Goal: Task Accomplishment & Management: Manage account settings

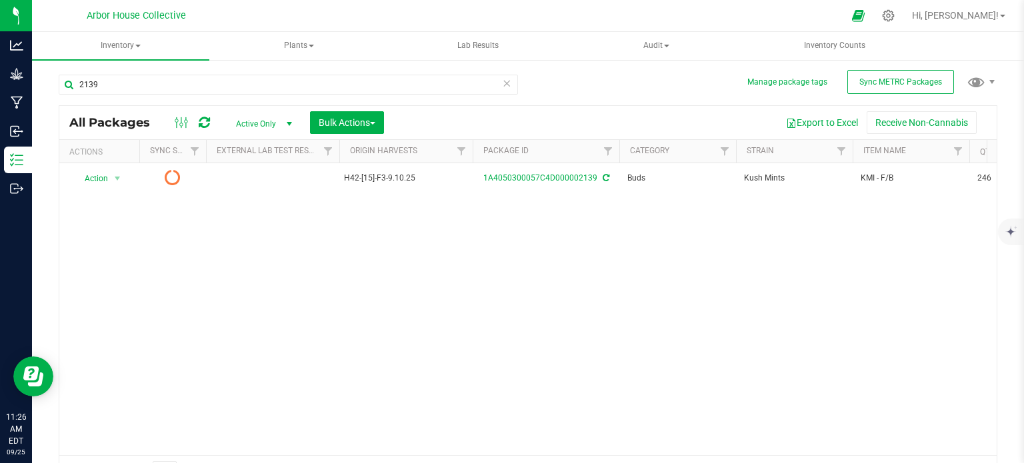
scroll to position [9, 0]
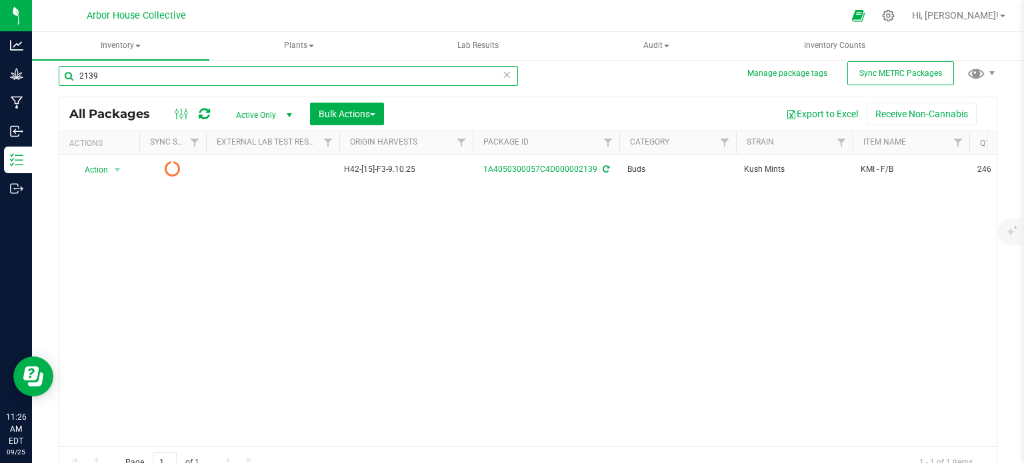
click at [147, 75] on input "2139" at bounding box center [288, 76] width 459 height 20
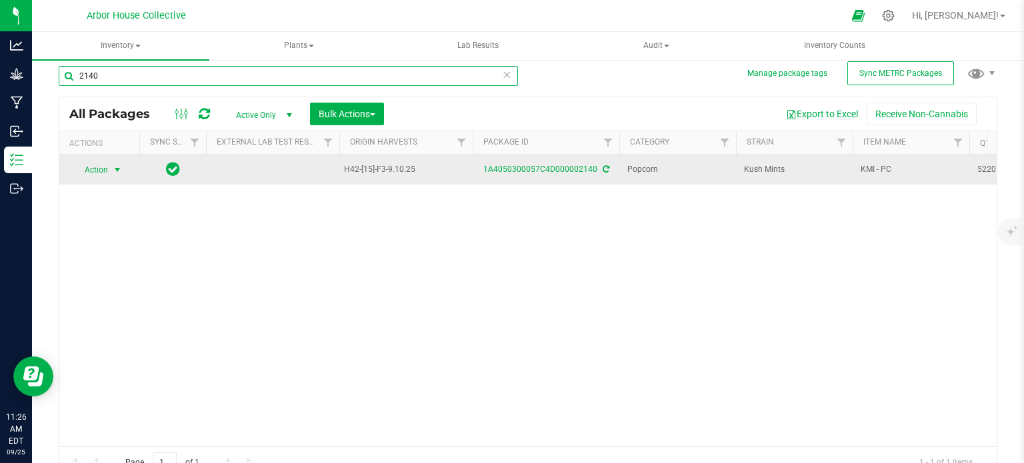
type input "2140"
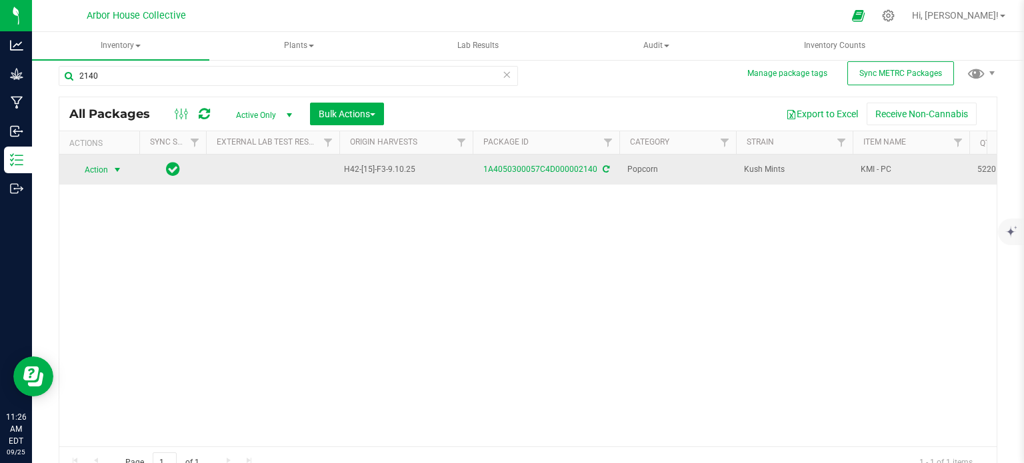
click at [122, 169] on span "select" at bounding box center [117, 170] width 17 height 19
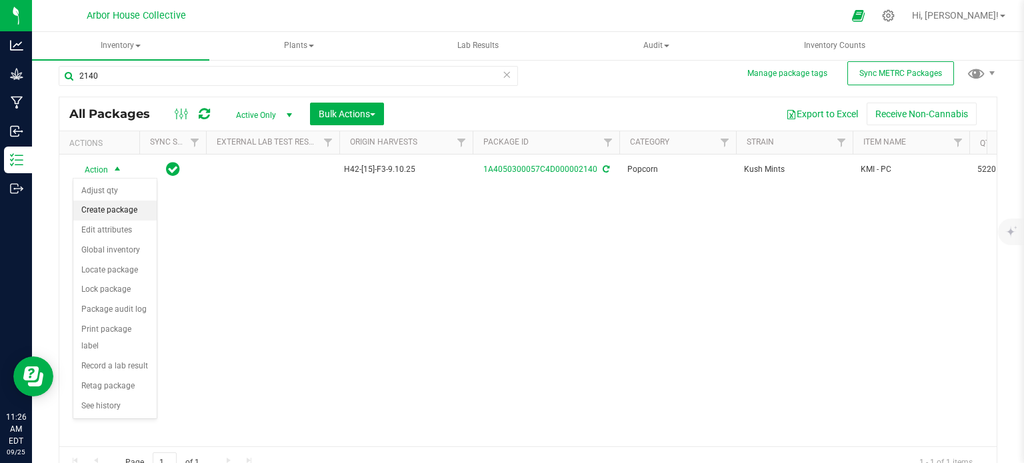
click at [127, 205] on li "Create package" at bounding box center [114, 211] width 83 height 20
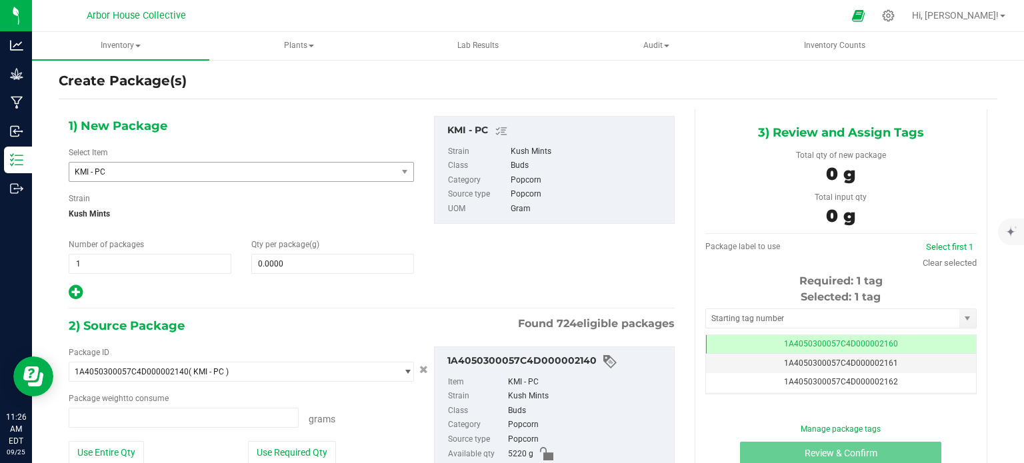
type input "0.0000 g"
click at [147, 257] on span "1 1" at bounding box center [150, 264] width 163 height 20
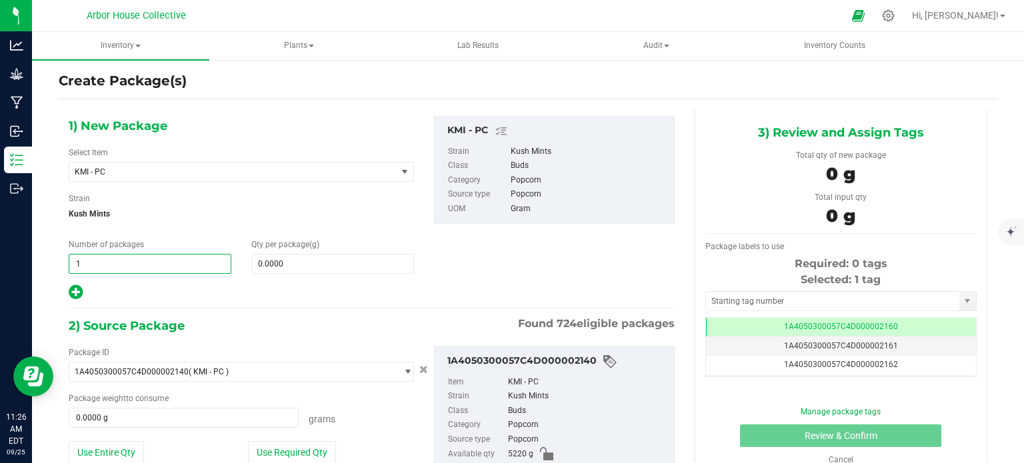
type input "11"
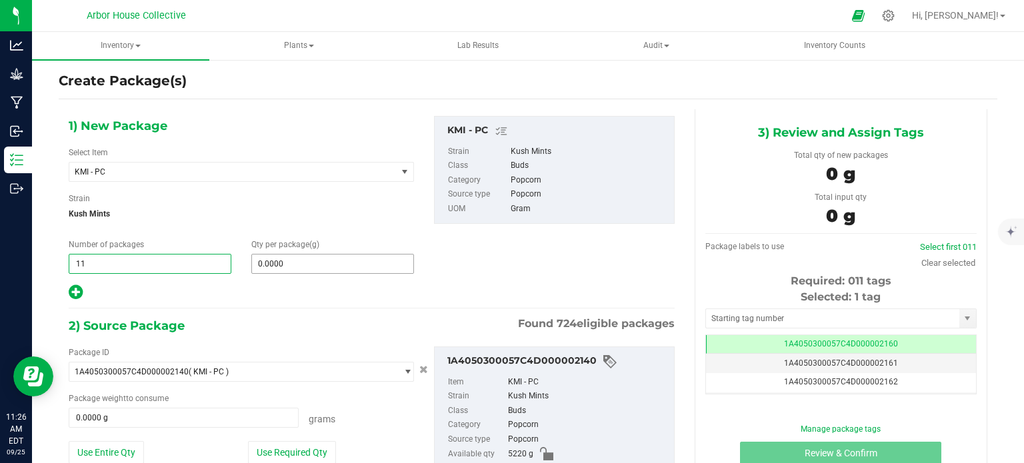
click at [291, 267] on input "0.0000" at bounding box center [332, 264] width 161 height 19
type input "11"
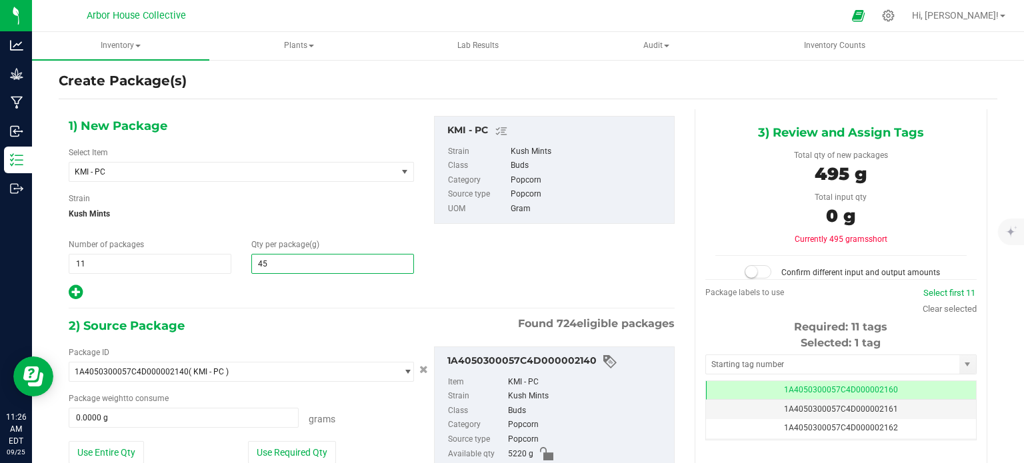
type input "454"
type input "454.0000"
click at [115, 419] on span "0.0000 g 0" at bounding box center [184, 418] width 230 height 20
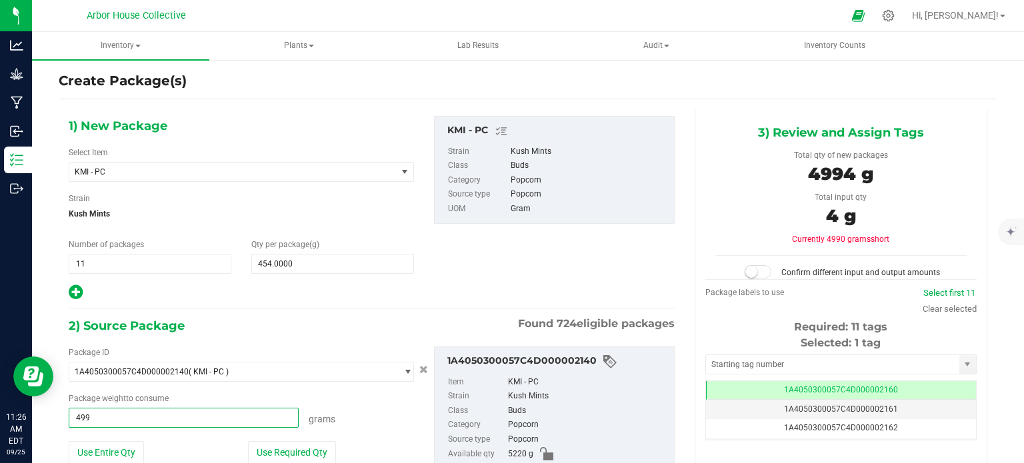
type input "4994"
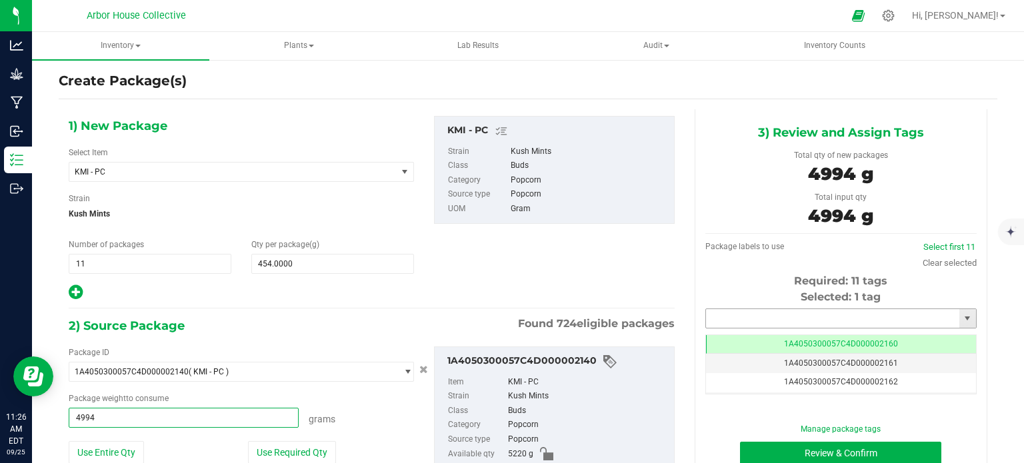
click at [718, 314] on input "text" at bounding box center [832, 318] width 253 height 19
type input "4994.0000 g"
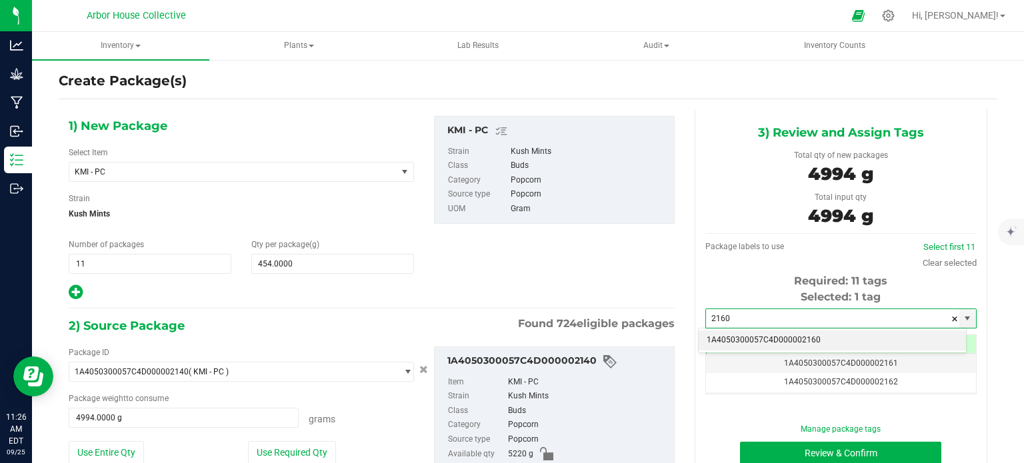
click at [760, 339] on li "1A4050300057C4D000002160" at bounding box center [832, 341] width 267 height 20
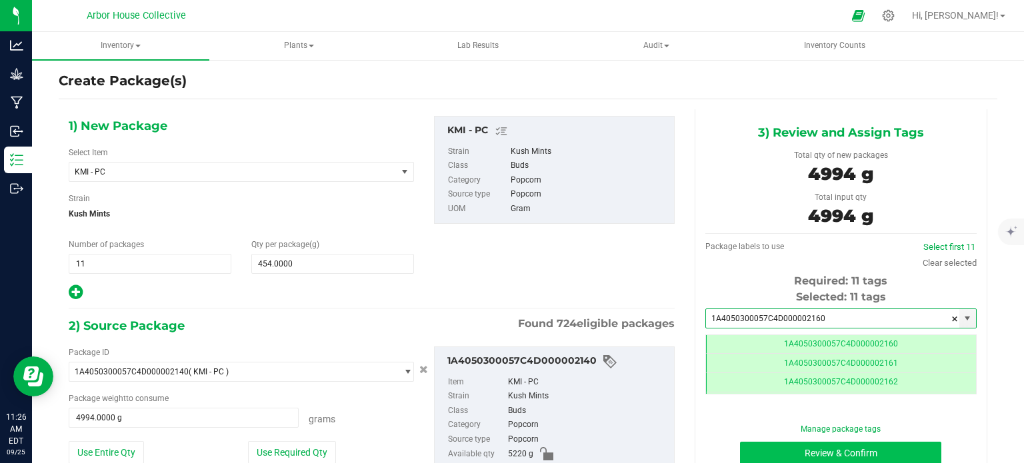
type input "1A4050300057C4D000002160"
click at [766, 449] on button "Review & Confirm" at bounding box center [840, 453] width 201 height 23
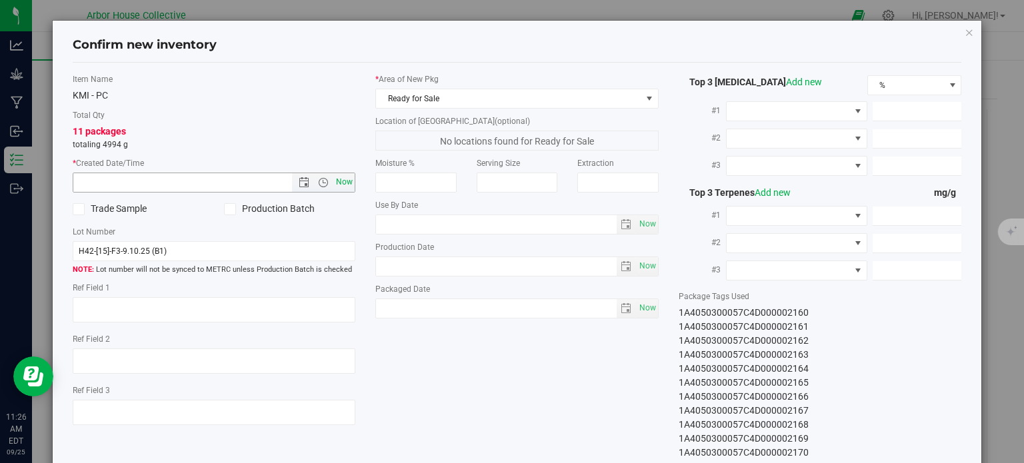
click at [345, 179] on span "Now" at bounding box center [344, 182] width 23 height 19
type input "[DATE] 11:26 AM"
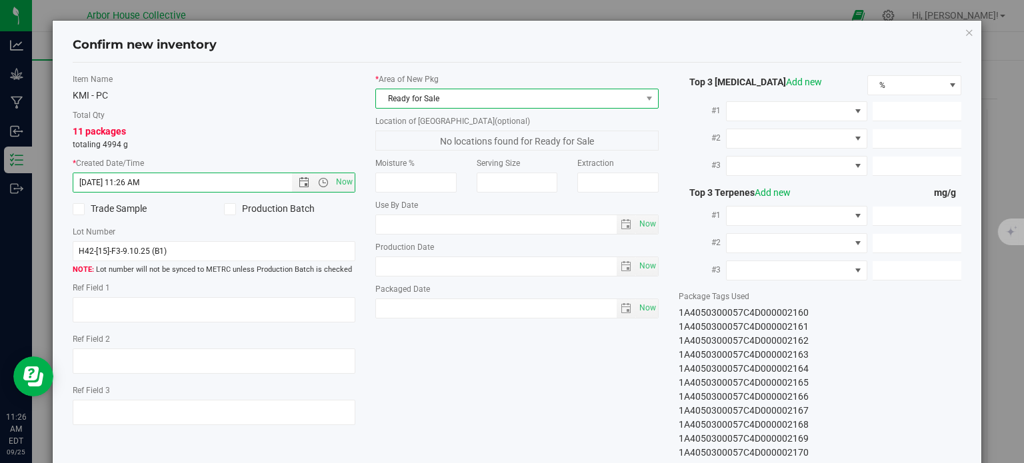
click at [463, 98] on span "Ready for Sale" at bounding box center [508, 98] width 265 height 19
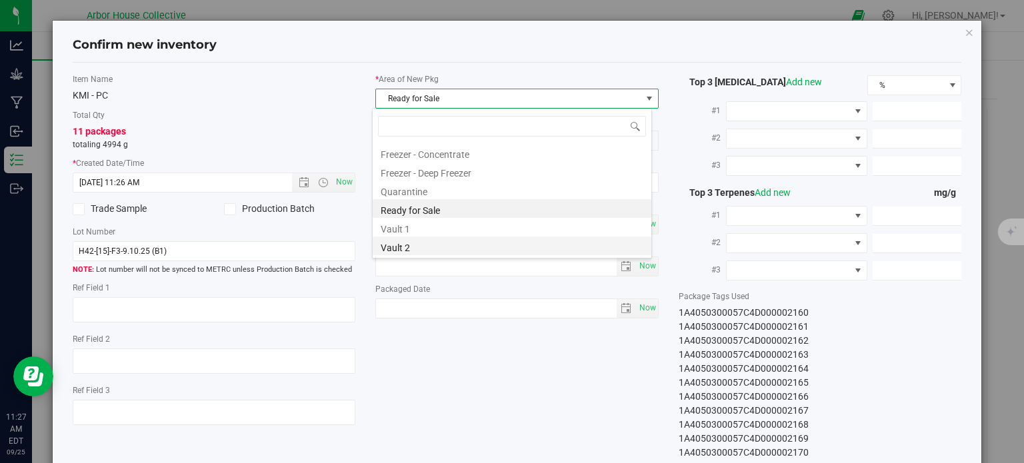
click at [432, 238] on li "Vault 2" at bounding box center [512, 246] width 279 height 19
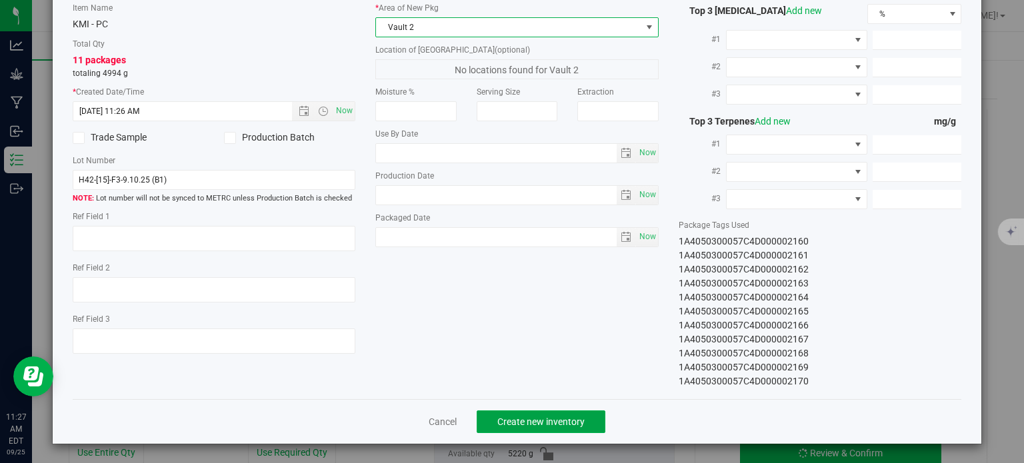
click at [531, 418] on span "Create new inventory" at bounding box center [540, 422] width 87 height 11
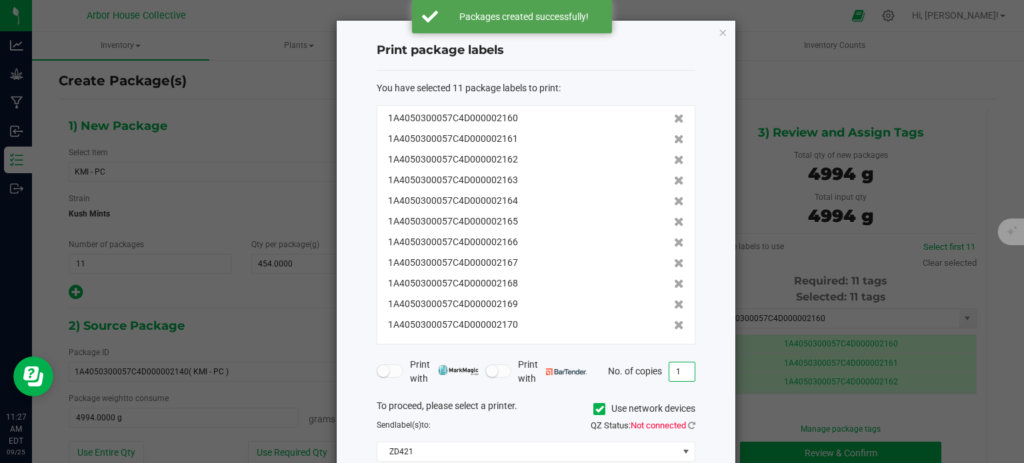
click at [677, 375] on input "1" at bounding box center [681, 372] width 25 height 19
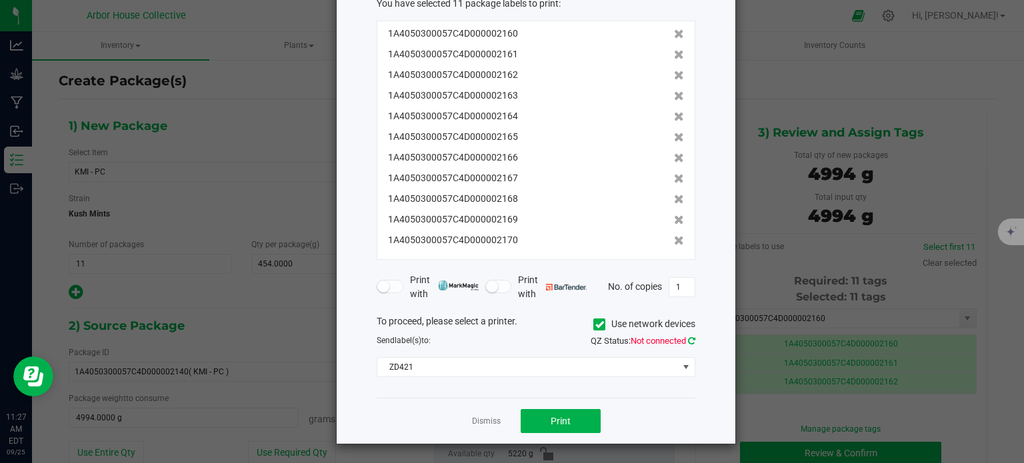
click at [693, 341] on icon at bounding box center [691, 341] width 7 height 9
click at [555, 420] on span "Print" at bounding box center [561, 421] width 20 height 11
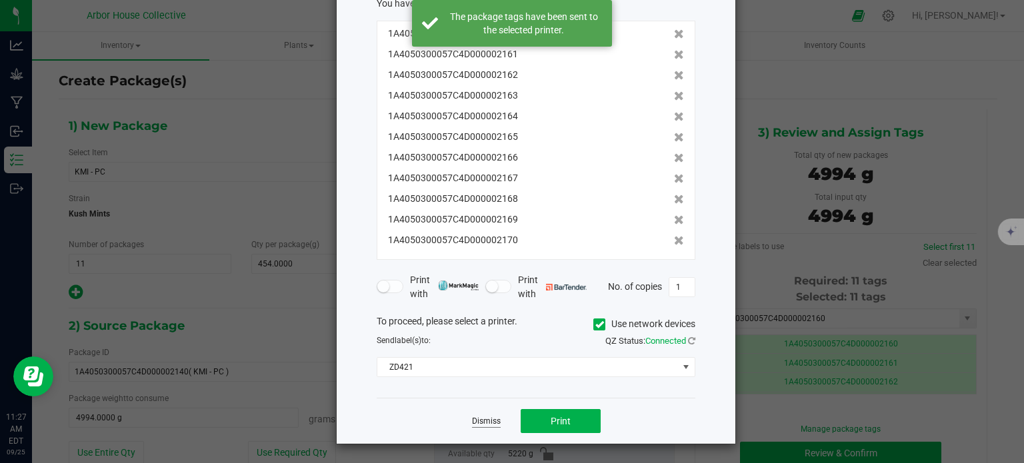
click at [485, 418] on link "Dismiss" at bounding box center [486, 421] width 29 height 11
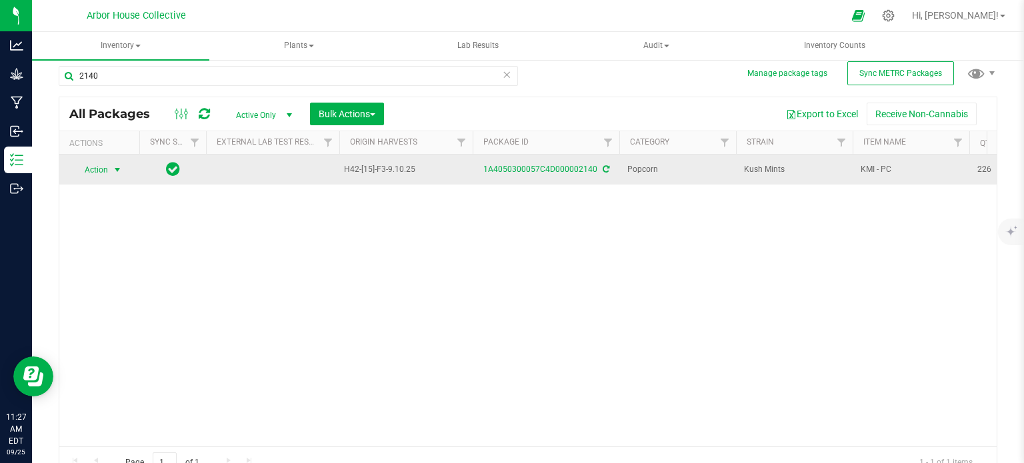
click at [116, 168] on span "select" at bounding box center [117, 170] width 11 height 11
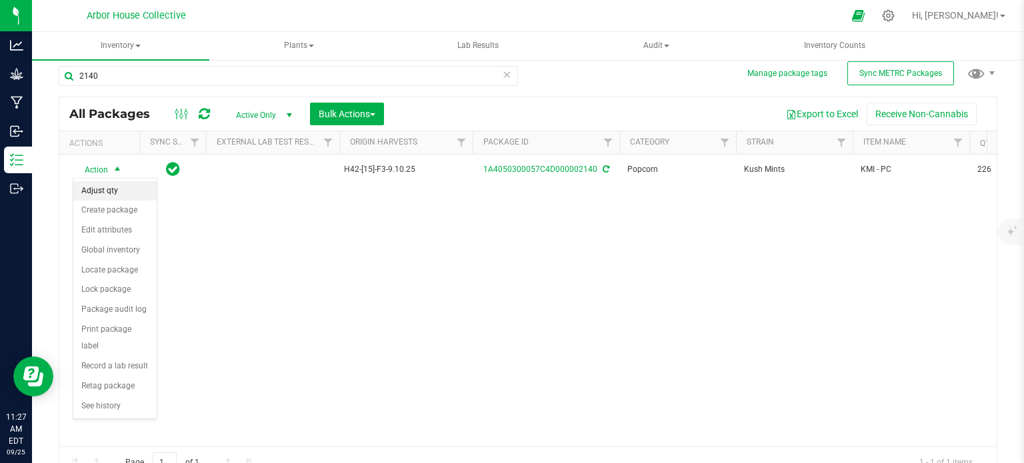
click at [119, 195] on li "Adjust qty" at bounding box center [114, 191] width 83 height 20
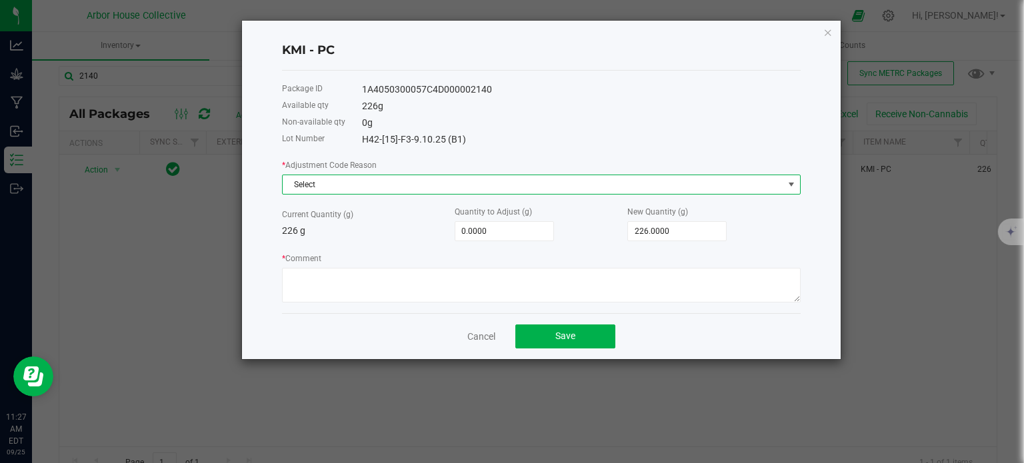
click at [313, 177] on span "Select" at bounding box center [533, 184] width 501 height 19
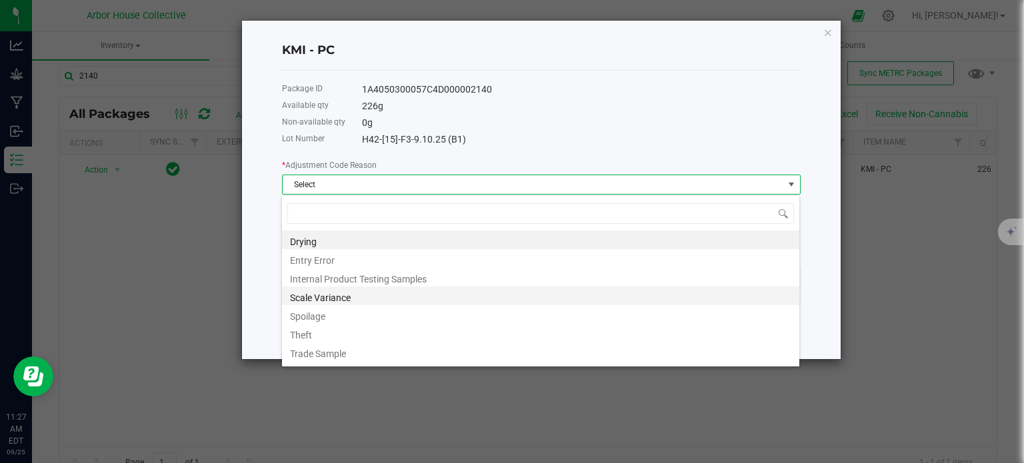
click at [328, 300] on li "Scale Variance" at bounding box center [540, 296] width 517 height 19
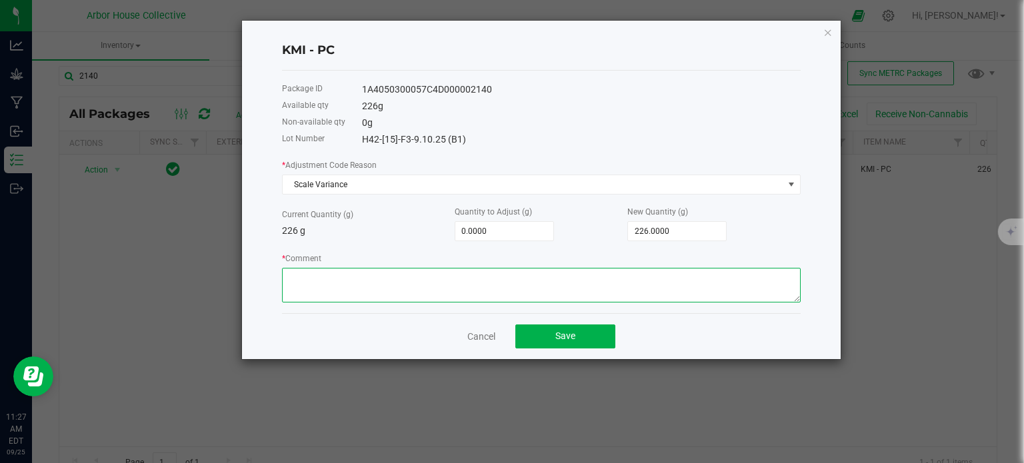
click at [331, 287] on textarea "* Comment" at bounding box center [541, 285] width 519 height 35
click at [394, 288] on textarea "* Comment" at bounding box center [541, 285] width 519 height 35
type textarea "Scale Variance"
click at [505, 231] on input "0" at bounding box center [504, 231] width 98 height 19
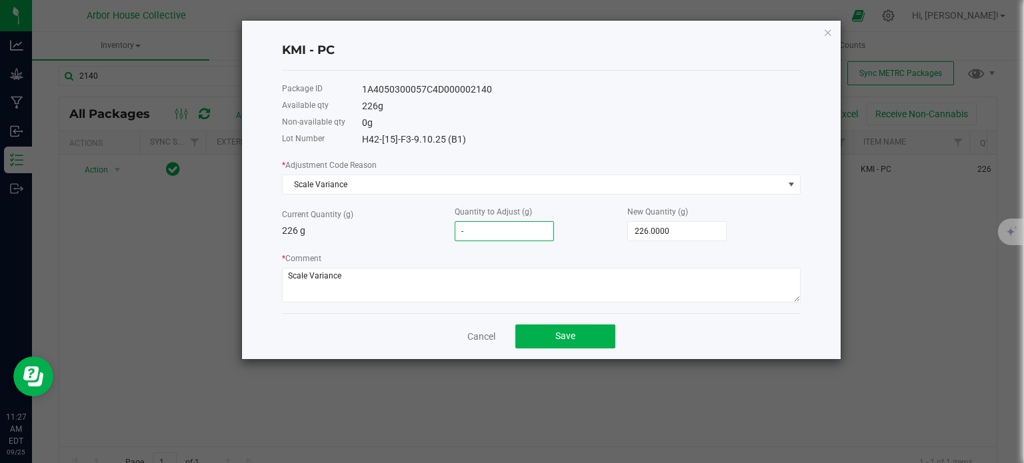
type input "-6"
type input "220.0000"
type input "-6.0000"
click at [432, 339] on div "Cancel Save" at bounding box center [541, 336] width 519 height 46
click at [556, 337] on span "Save" at bounding box center [565, 336] width 20 height 11
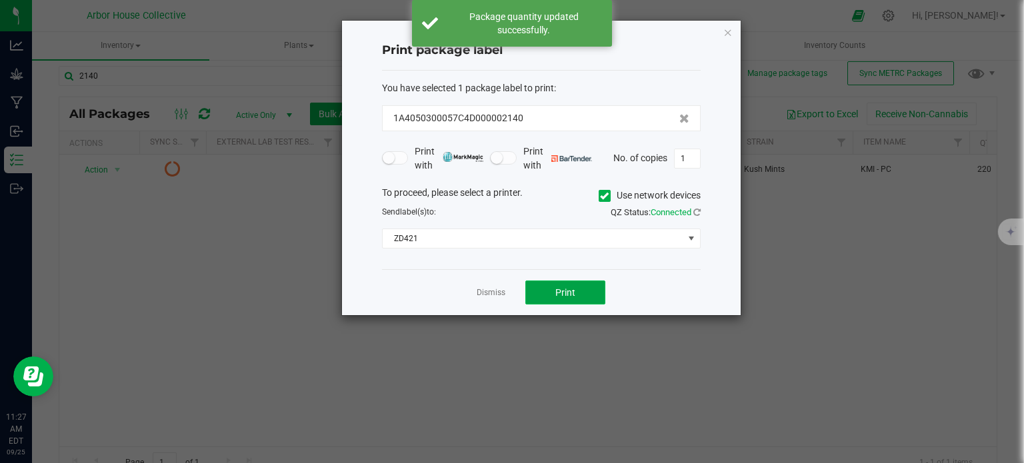
click at [555, 285] on button "Print" at bounding box center [565, 293] width 80 height 24
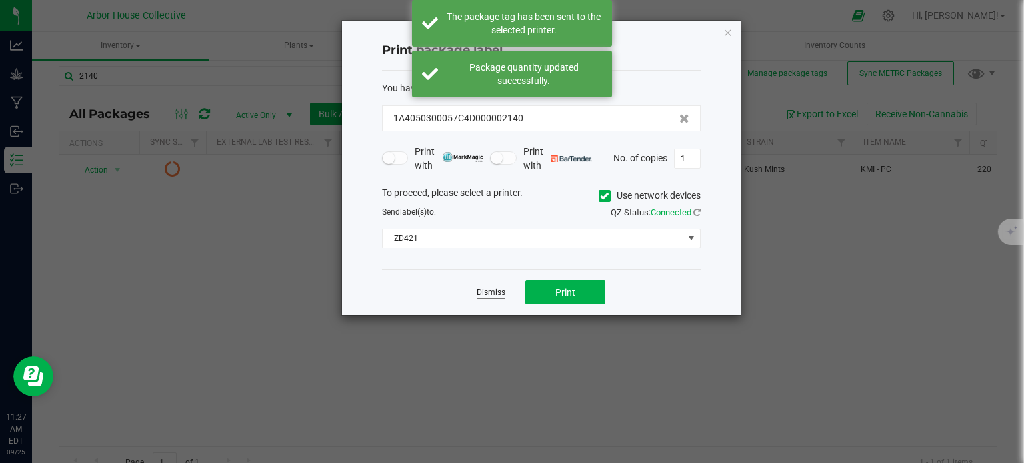
click at [491, 293] on link "Dismiss" at bounding box center [491, 292] width 29 height 11
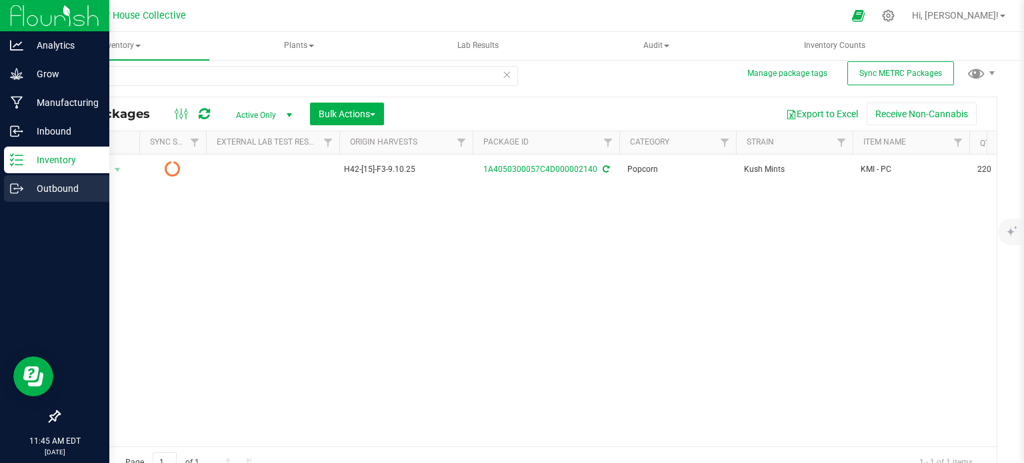
click at [47, 188] on p "Outbound" at bounding box center [63, 189] width 80 height 16
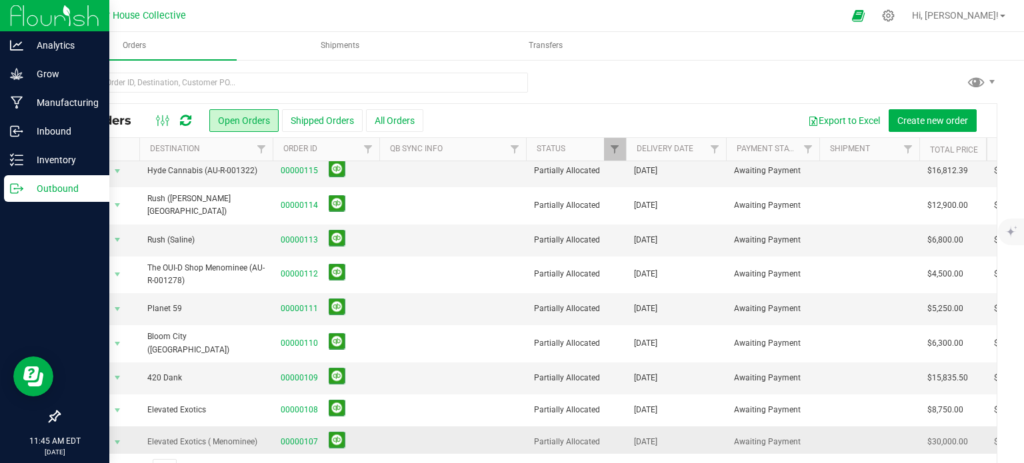
scroll to position [35, 0]
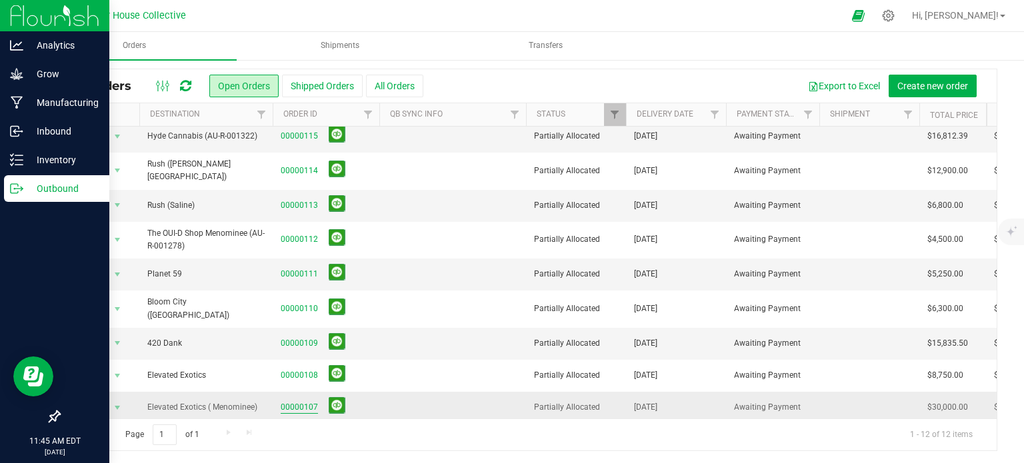
click at [302, 401] on link "00000107" at bounding box center [299, 407] width 37 height 13
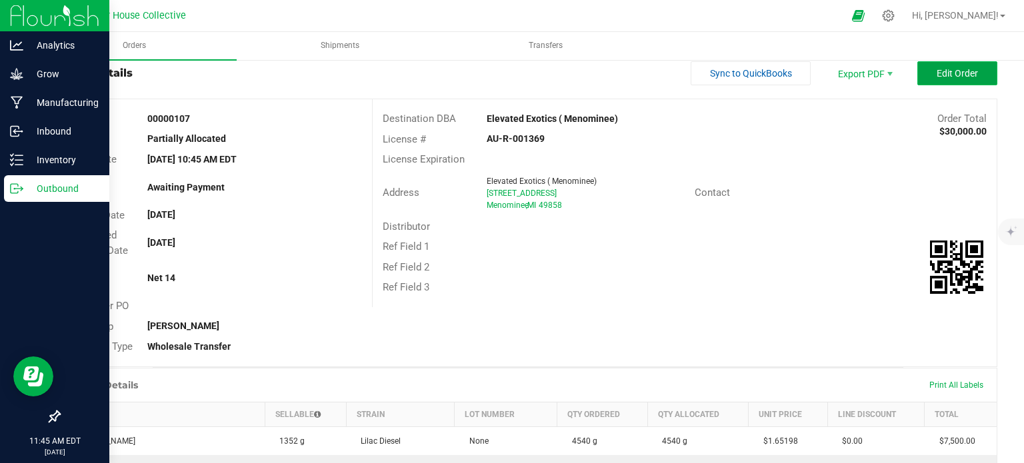
click at [983, 62] on button "Edit Order" at bounding box center [957, 73] width 80 height 24
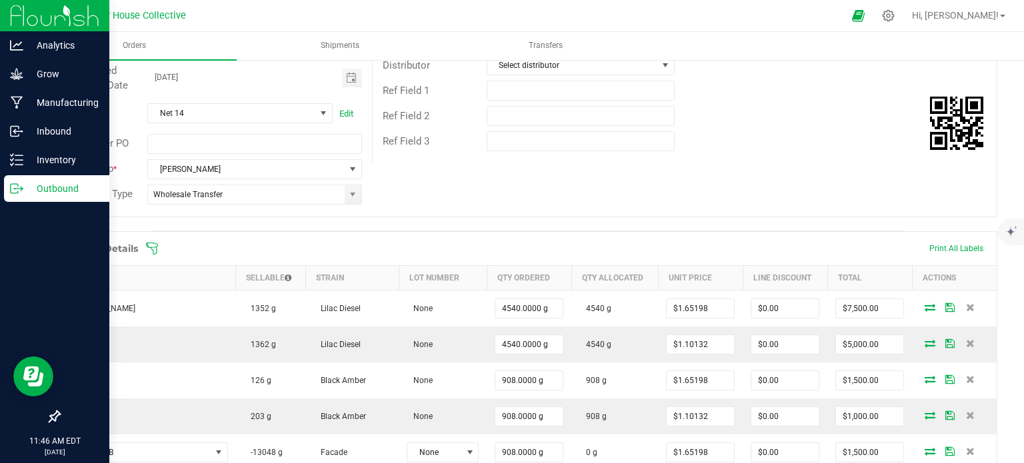
scroll to position [203, 0]
click at [160, 243] on span at bounding box center [614, 249] width 939 height 13
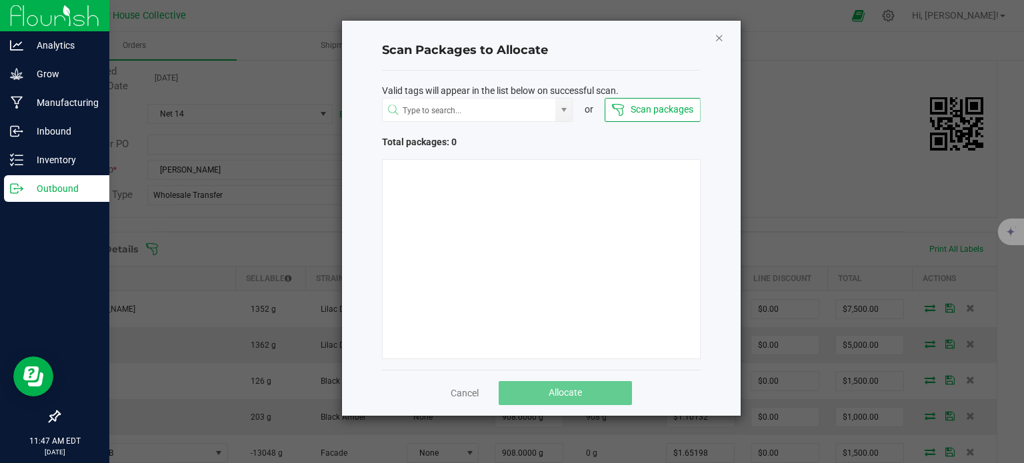
click at [723, 33] on icon "Close" at bounding box center [719, 37] width 9 height 16
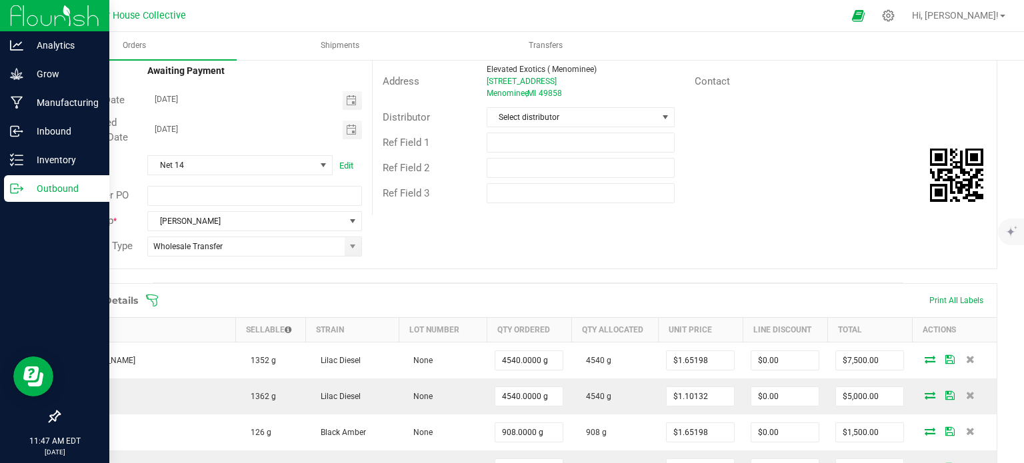
scroll to position [125, 0]
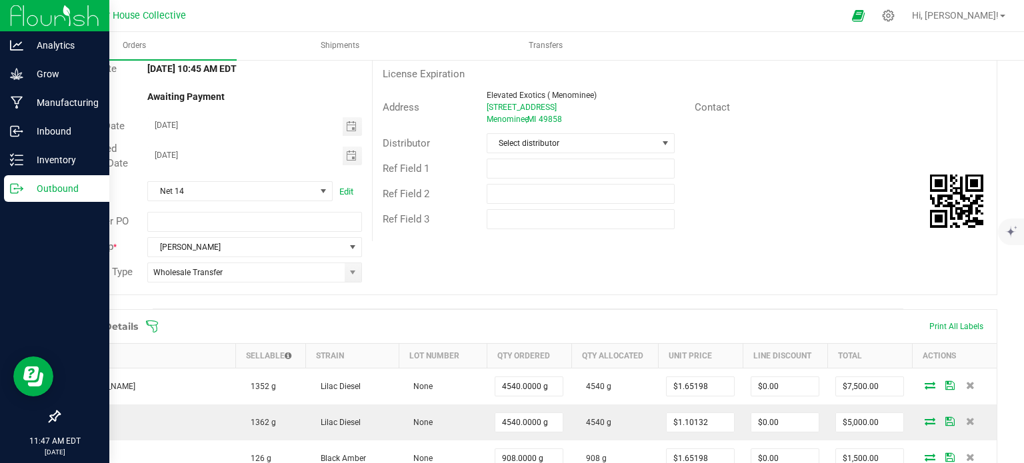
click at [152, 322] on icon at bounding box center [151, 326] width 13 height 13
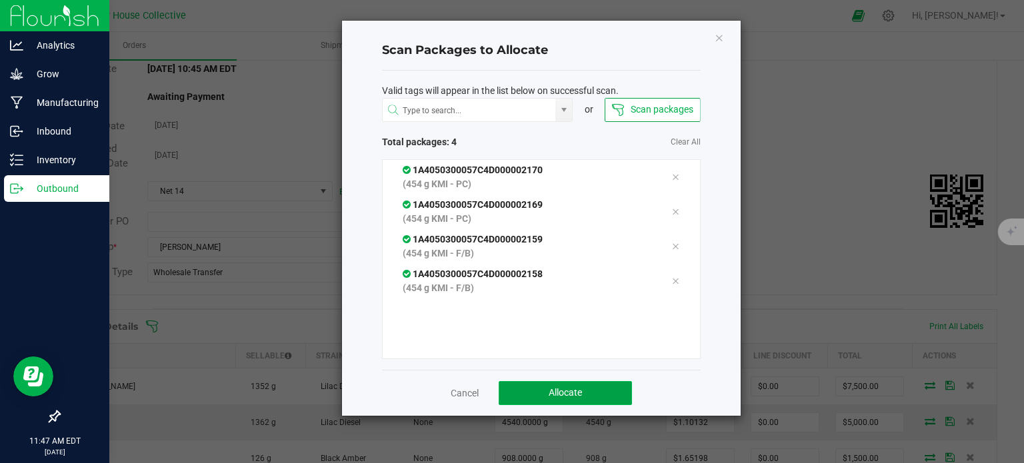
click at [531, 394] on button "Allocate" at bounding box center [565, 393] width 133 height 24
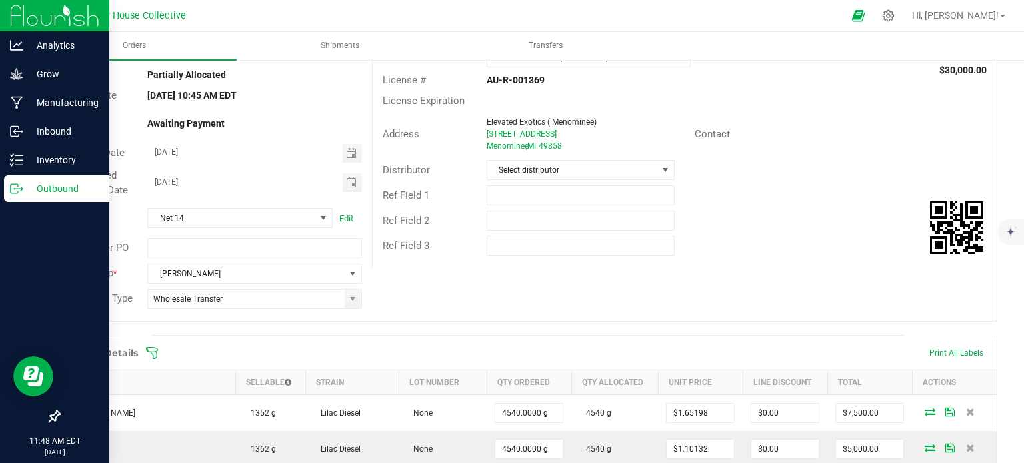
scroll to position [0, 0]
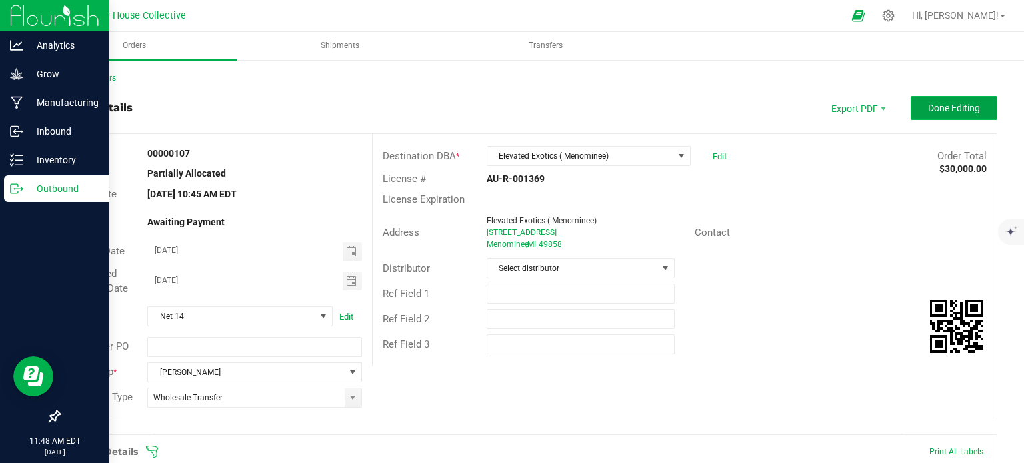
click at [944, 110] on span "Done Editing" at bounding box center [954, 108] width 52 height 11
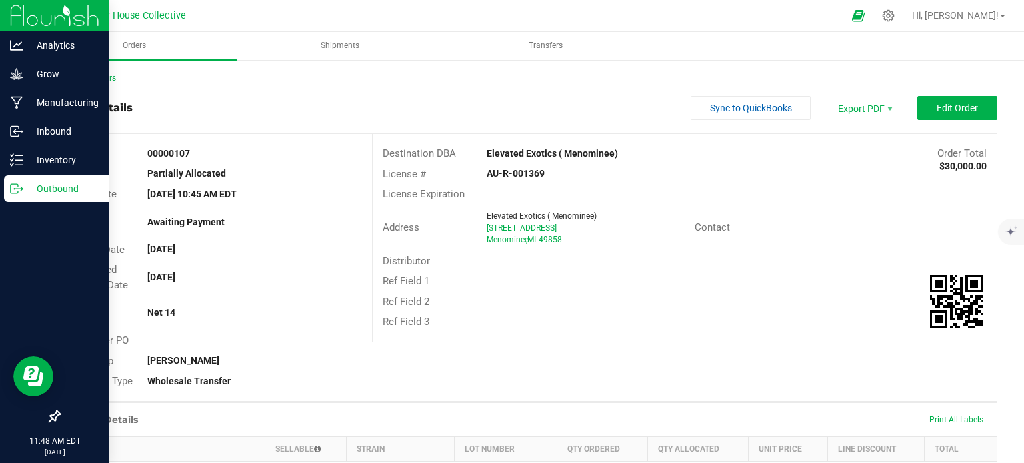
click at [24, 186] on p "Outbound" at bounding box center [63, 189] width 80 height 16
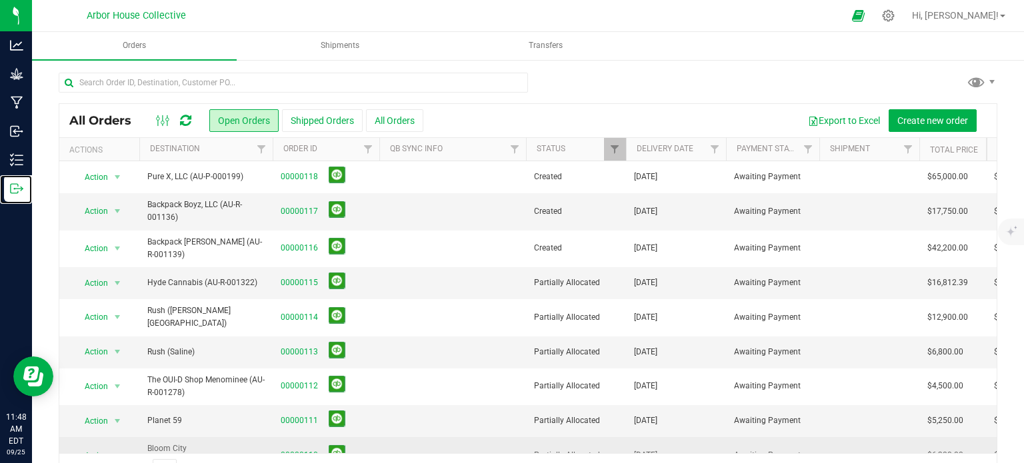
scroll to position [112, 0]
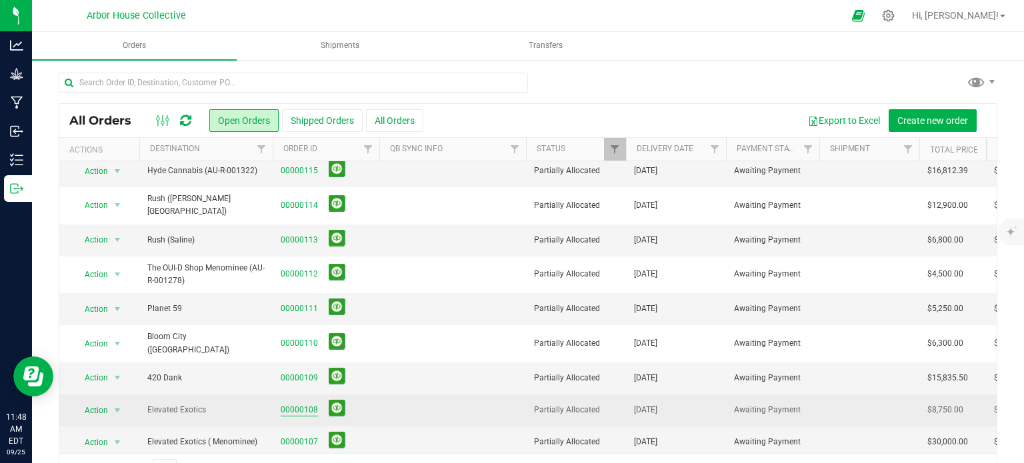
click at [303, 404] on link "00000108" at bounding box center [299, 410] width 37 height 13
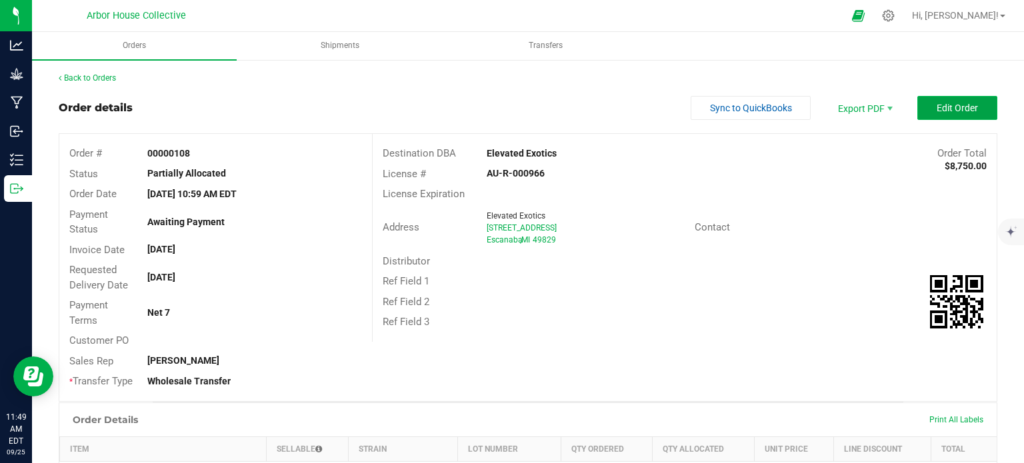
click at [939, 112] on span "Edit Order" at bounding box center [957, 108] width 41 height 11
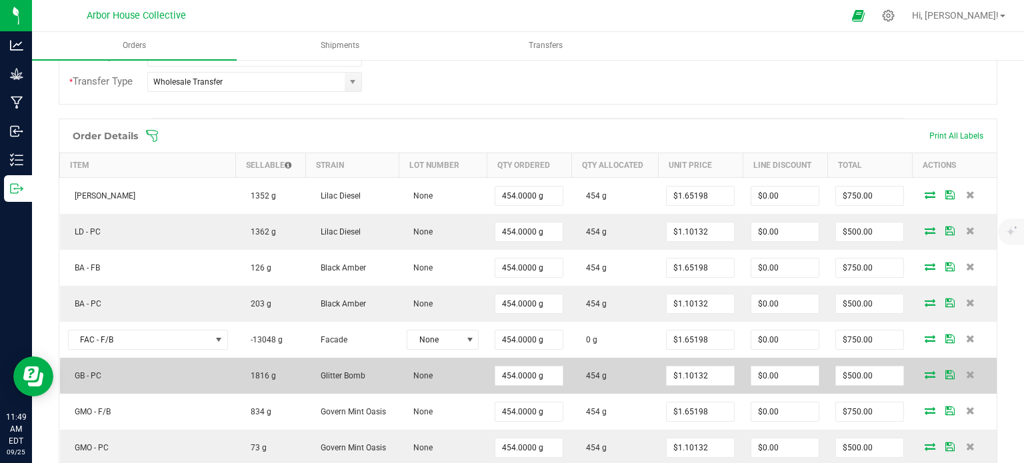
scroll to position [261, 0]
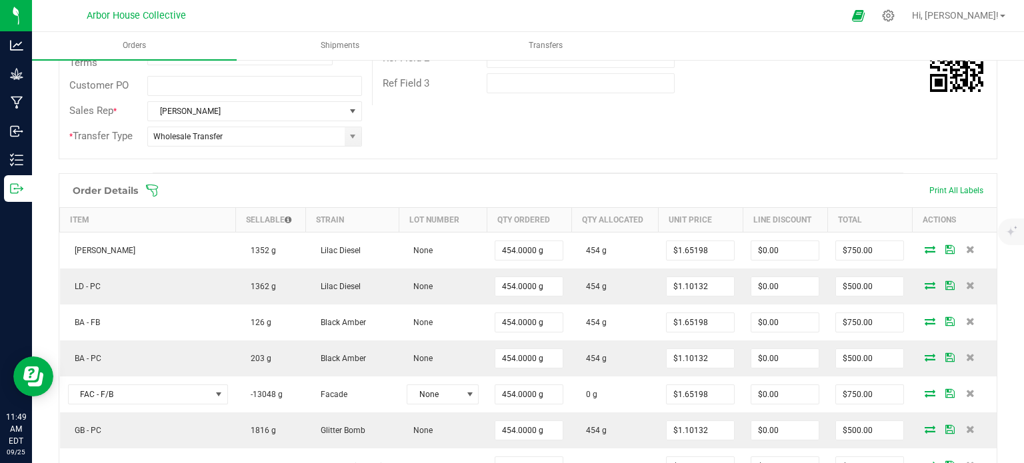
click at [157, 187] on icon at bounding box center [152, 190] width 12 height 12
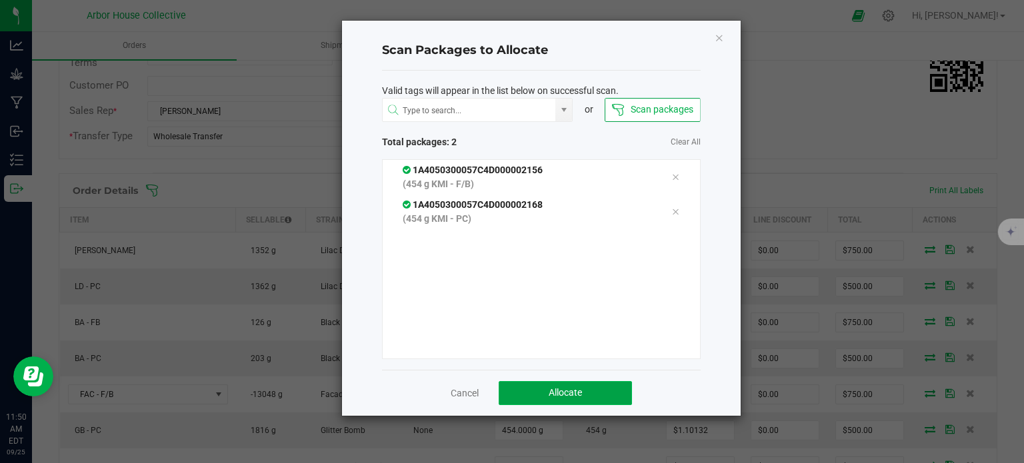
click at [571, 396] on span "Allocate" at bounding box center [565, 392] width 33 height 11
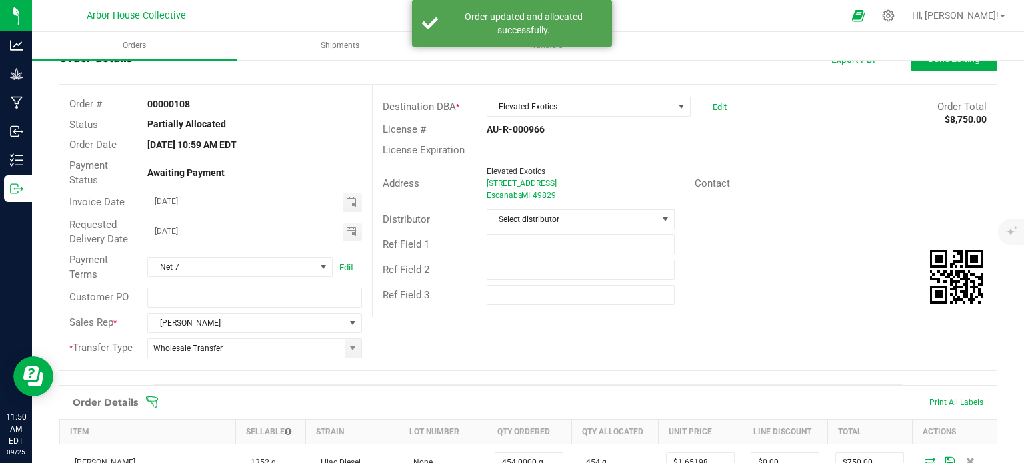
scroll to position [0, 0]
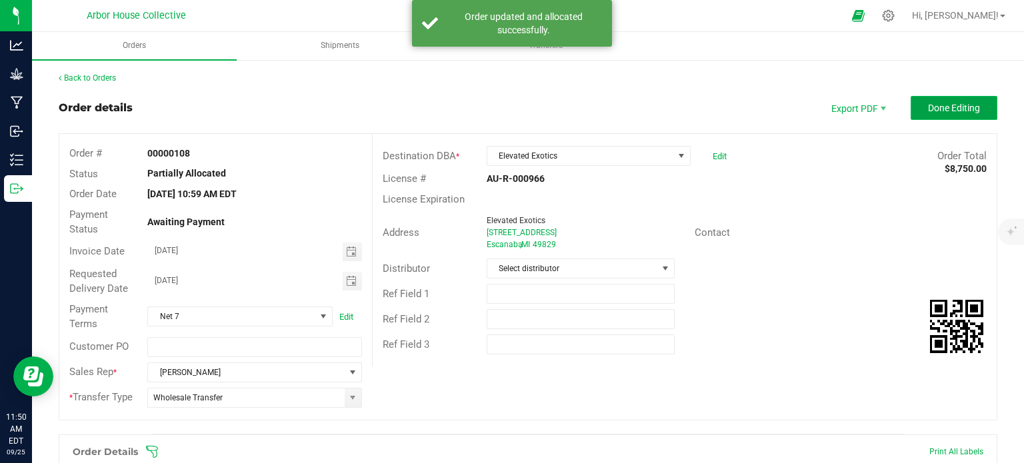
click at [928, 109] on span "Done Editing" at bounding box center [954, 108] width 52 height 11
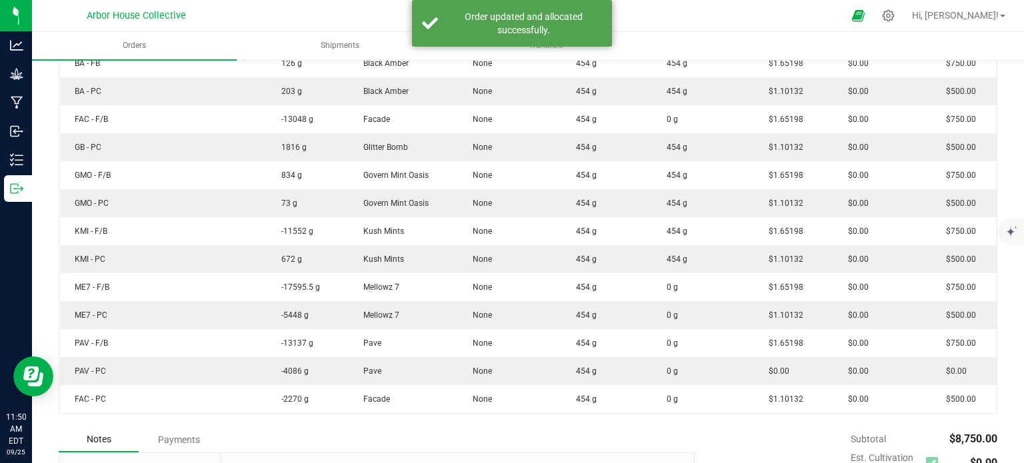
scroll to position [471, 0]
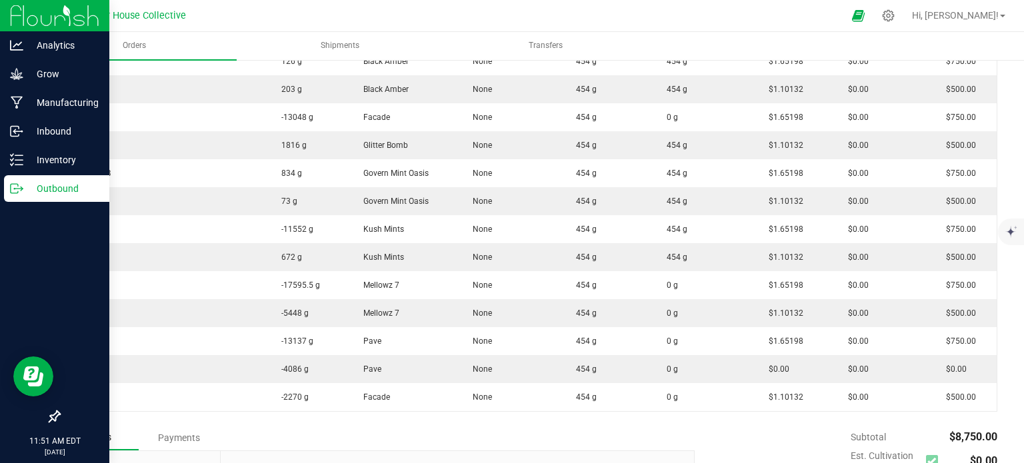
click at [18, 189] on line at bounding box center [18, 189] width 7 height 0
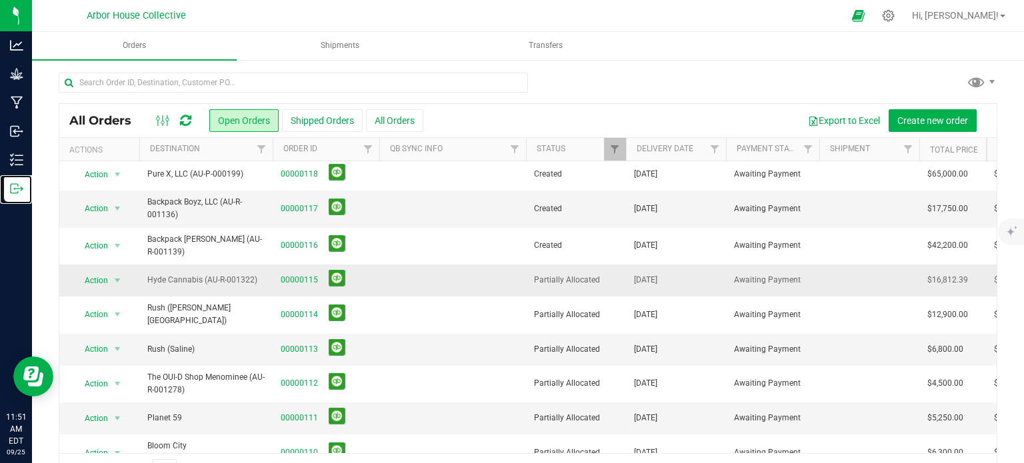
scroll to position [112, 0]
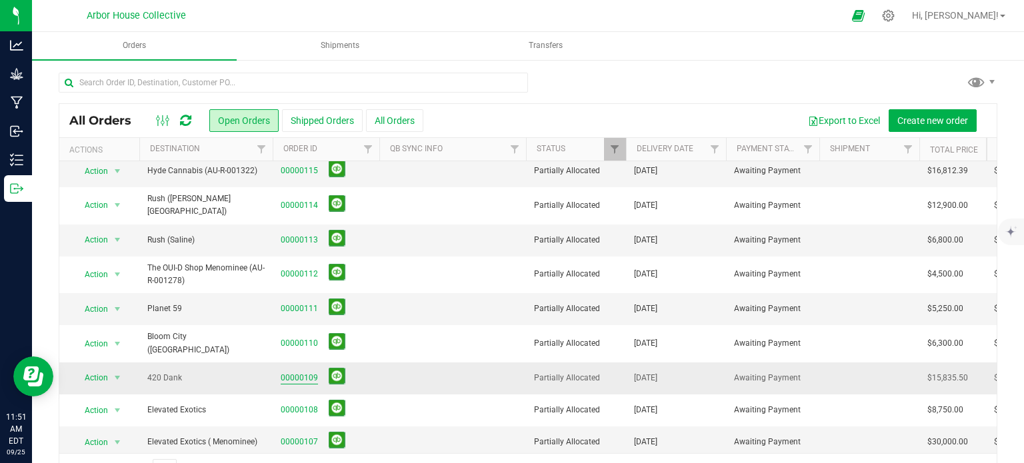
click at [296, 372] on link "00000109" at bounding box center [299, 378] width 37 height 13
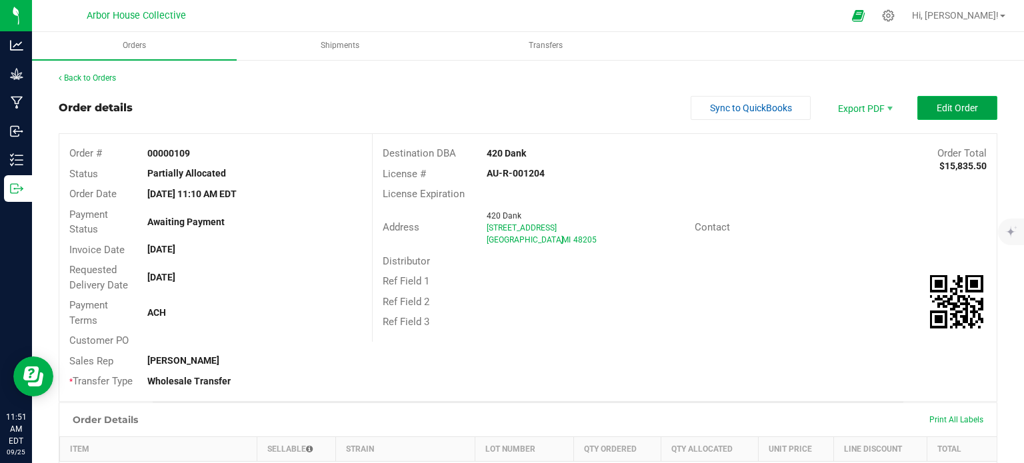
click at [942, 104] on span "Edit Order" at bounding box center [957, 108] width 41 height 11
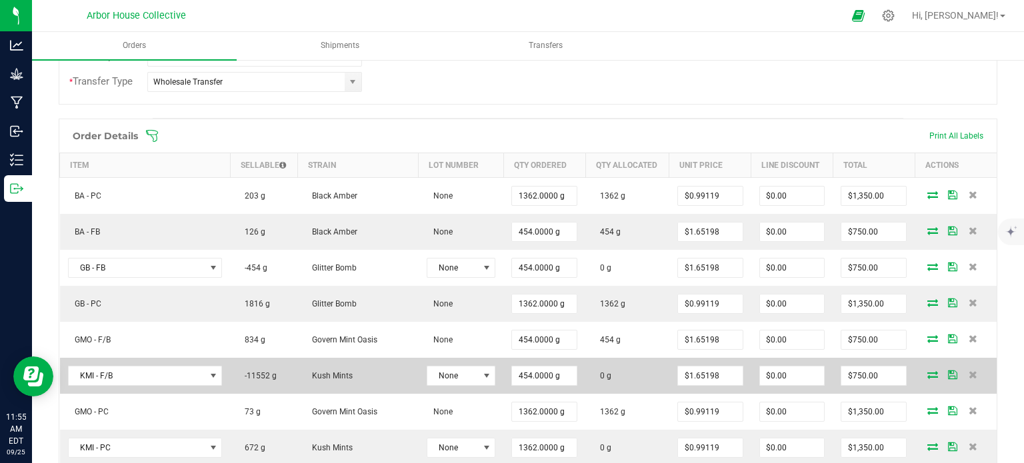
scroll to position [288, 0]
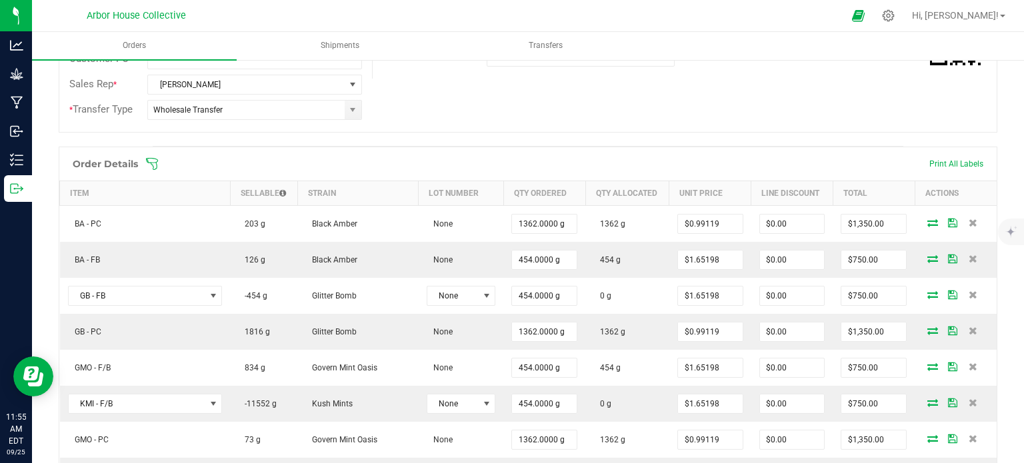
click at [155, 159] on icon at bounding box center [151, 163] width 13 height 13
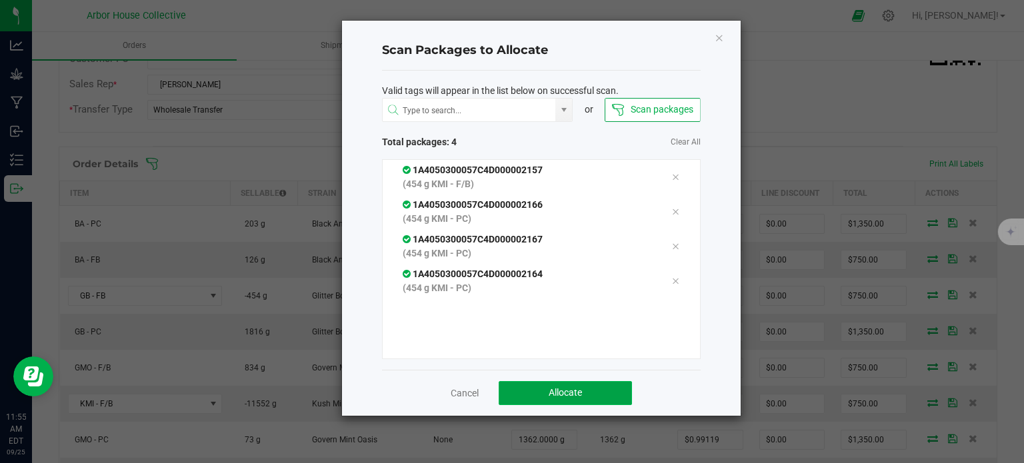
click at [561, 391] on span "Allocate" at bounding box center [565, 392] width 33 height 11
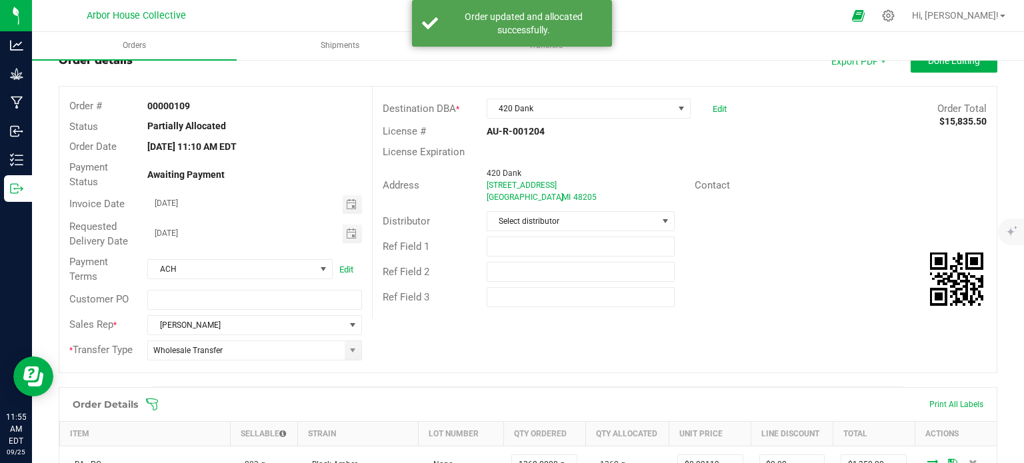
scroll to position [0, 0]
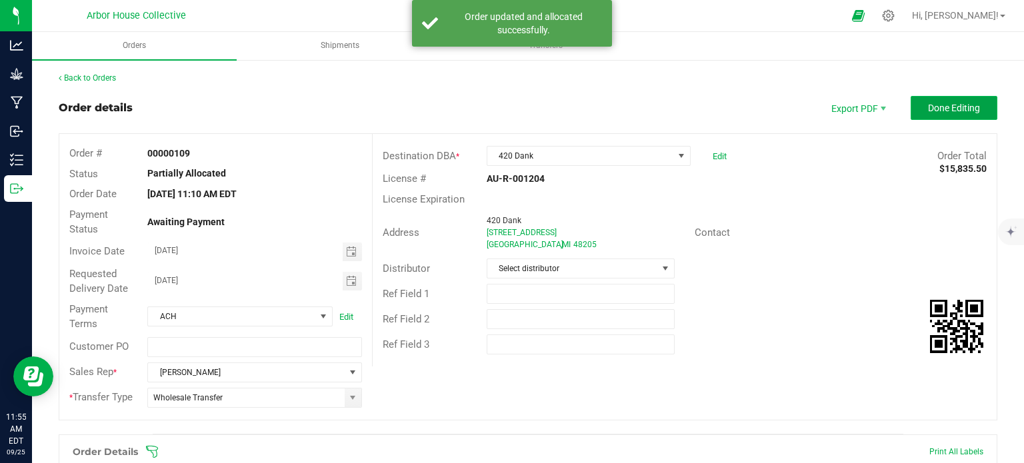
click at [915, 99] on button "Done Editing" at bounding box center [954, 108] width 87 height 24
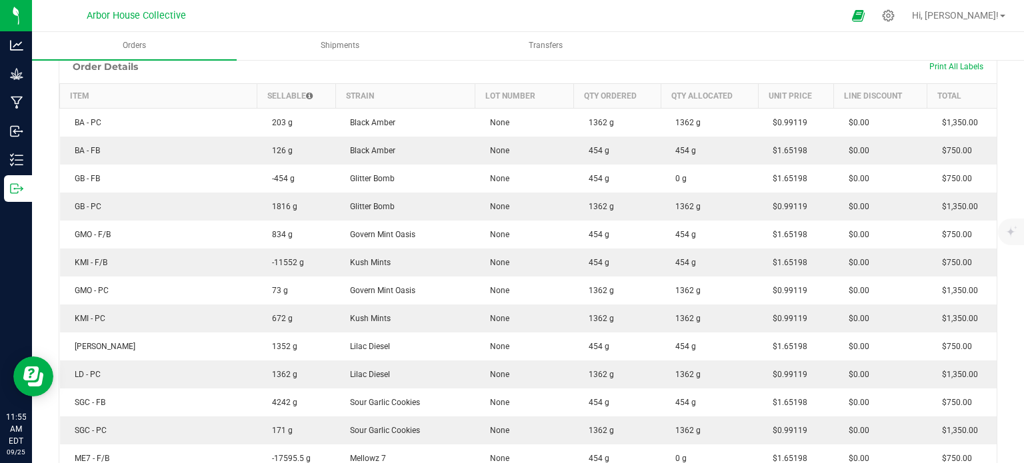
scroll to position [353, 0]
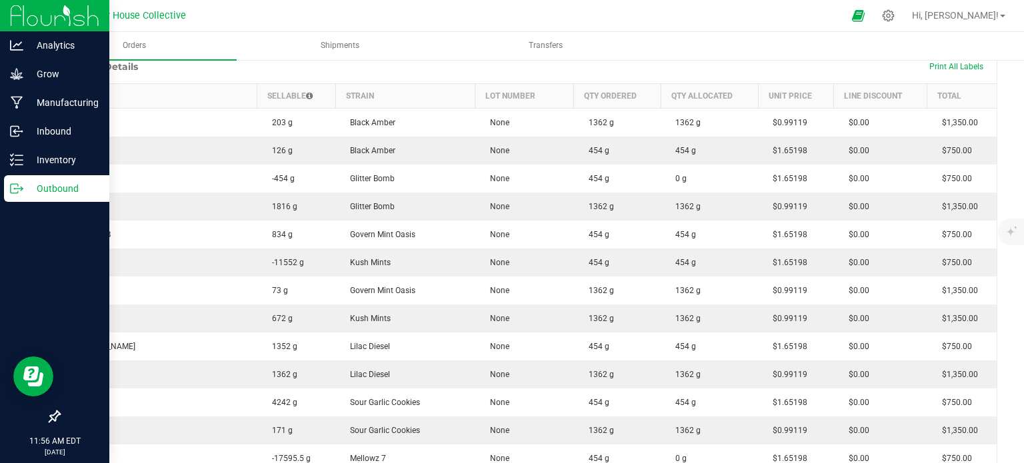
click at [18, 191] on icon at bounding box center [14, 188] width 7 height 9
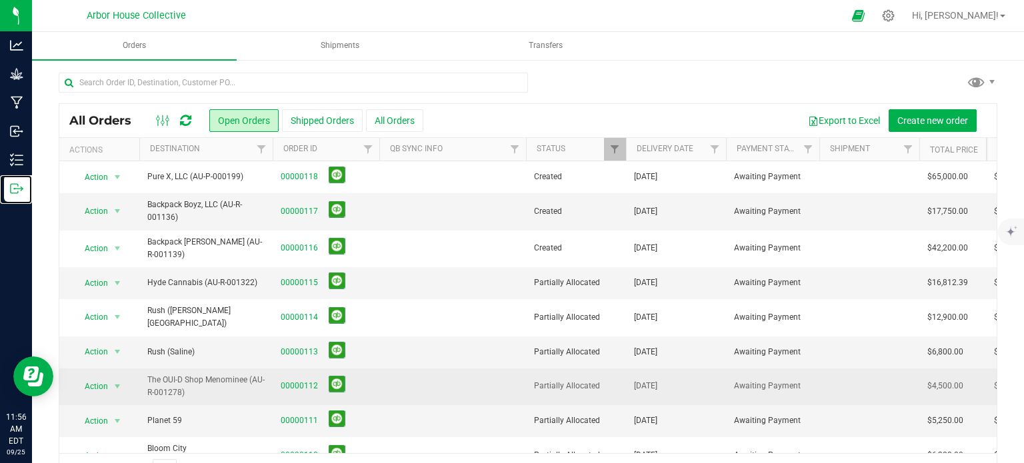
scroll to position [112, 0]
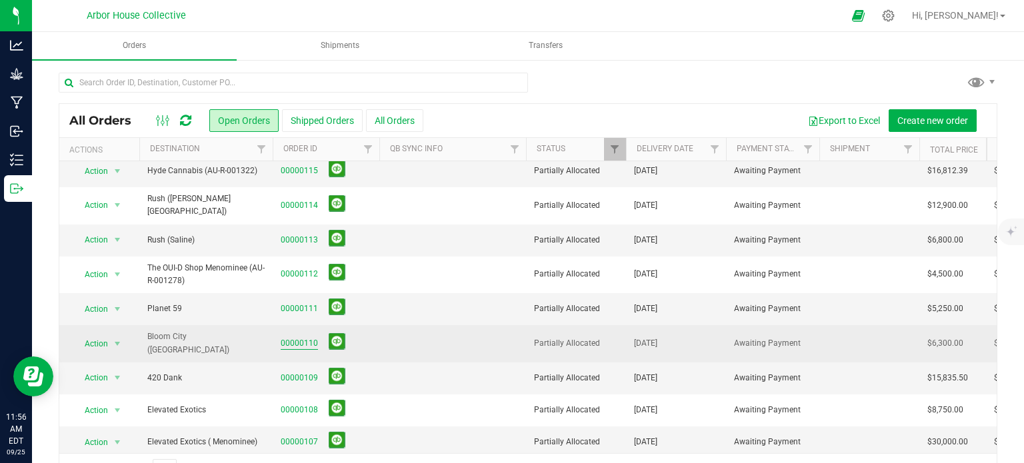
click at [296, 337] on link "00000110" at bounding box center [299, 343] width 37 height 13
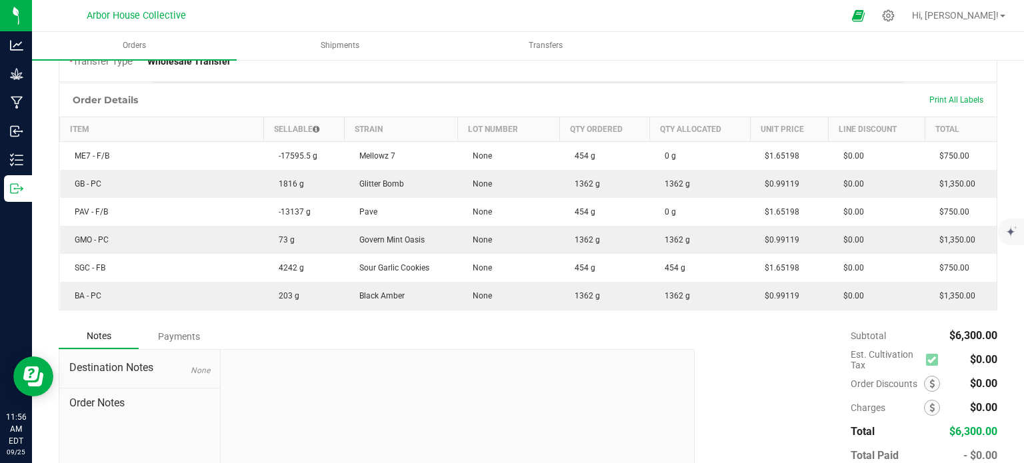
scroll to position [322, 0]
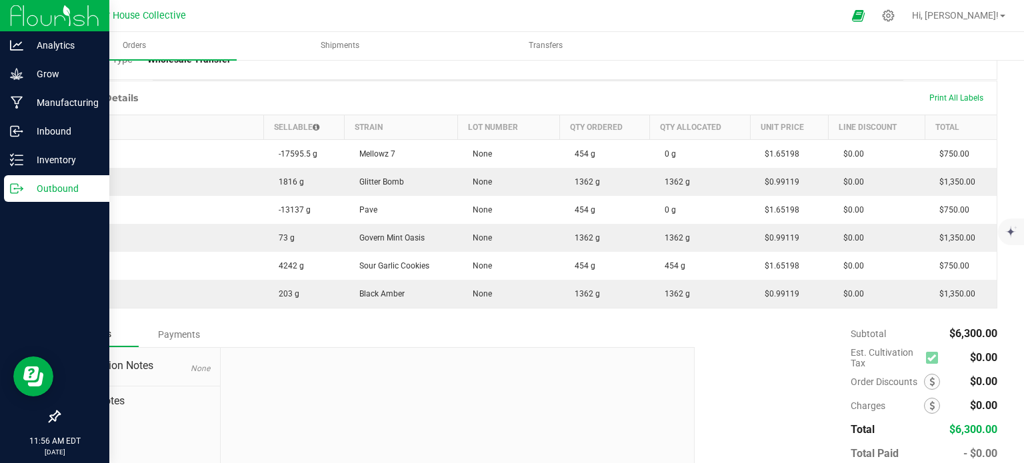
click at [27, 189] on p "Outbound" at bounding box center [63, 189] width 80 height 16
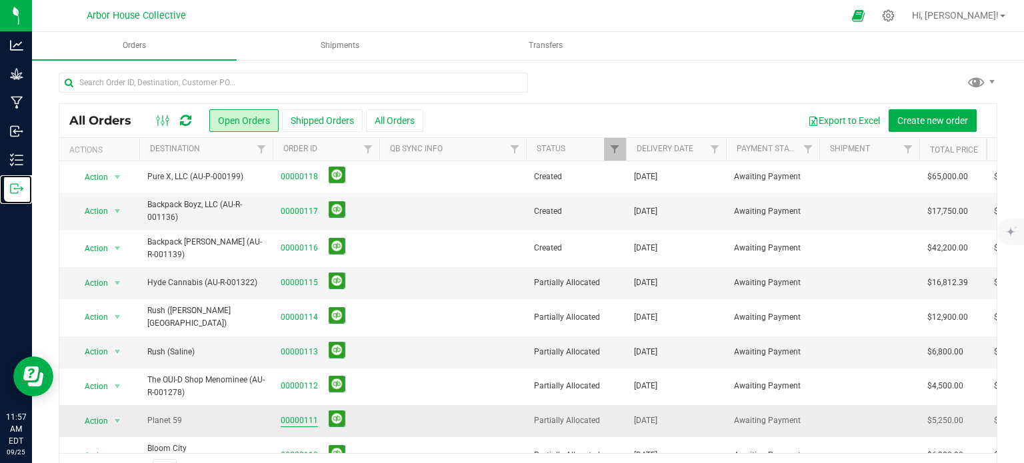
scroll to position [77, 0]
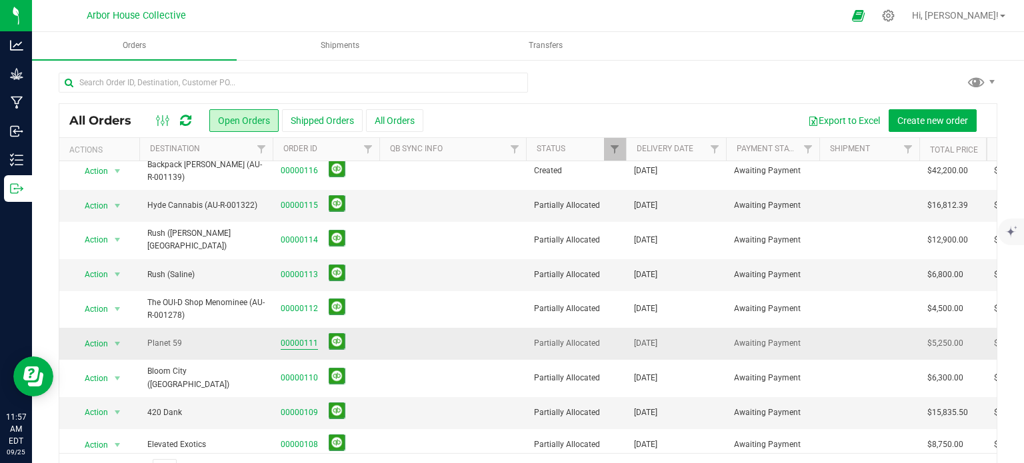
click at [303, 337] on link "00000111" at bounding box center [299, 343] width 37 height 13
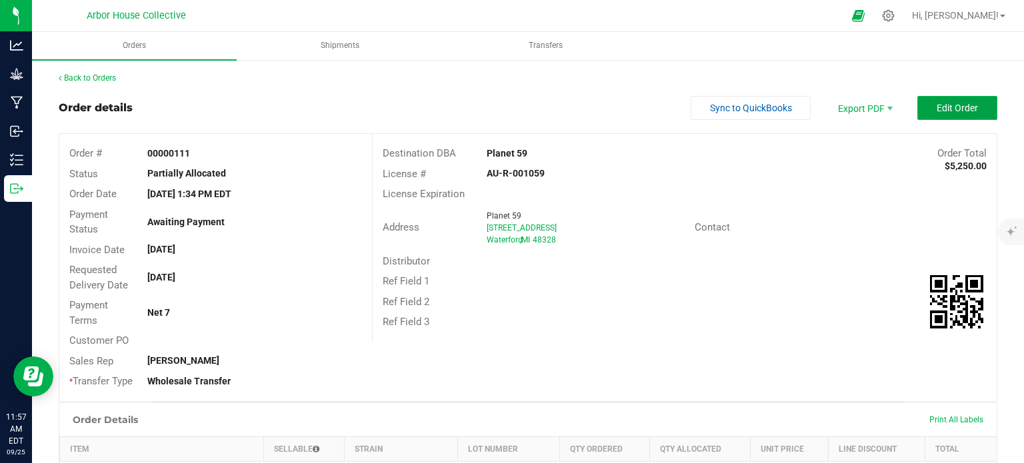
click at [919, 107] on button "Edit Order" at bounding box center [957, 108] width 80 height 24
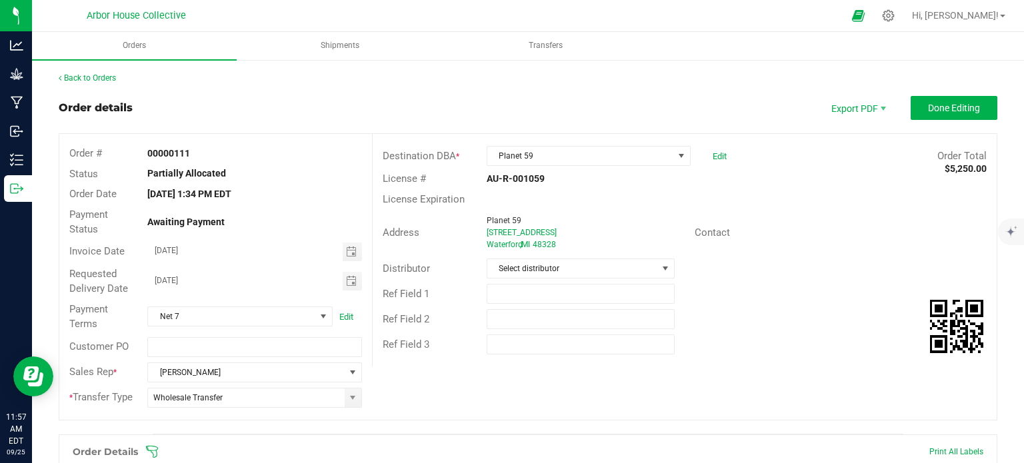
click at [153, 445] on icon at bounding box center [151, 451] width 13 height 13
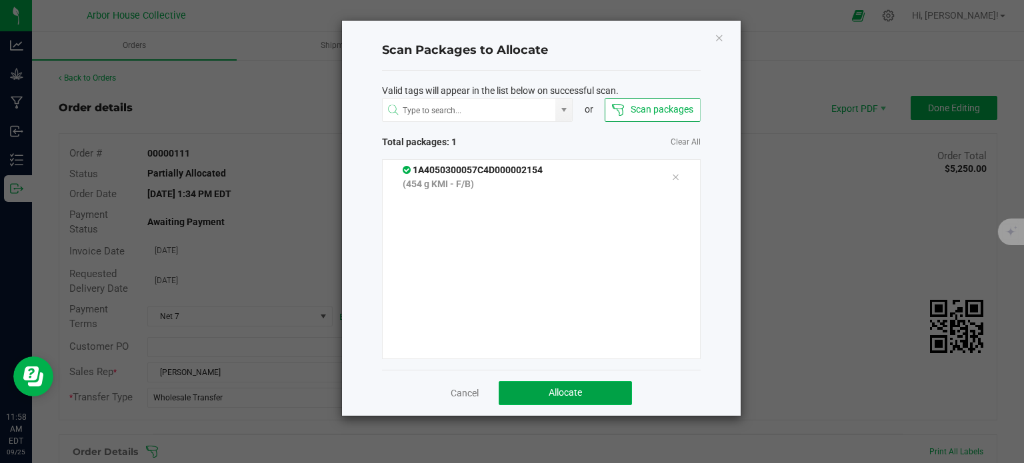
click at [575, 385] on button "Allocate" at bounding box center [565, 393] width 133 height 24
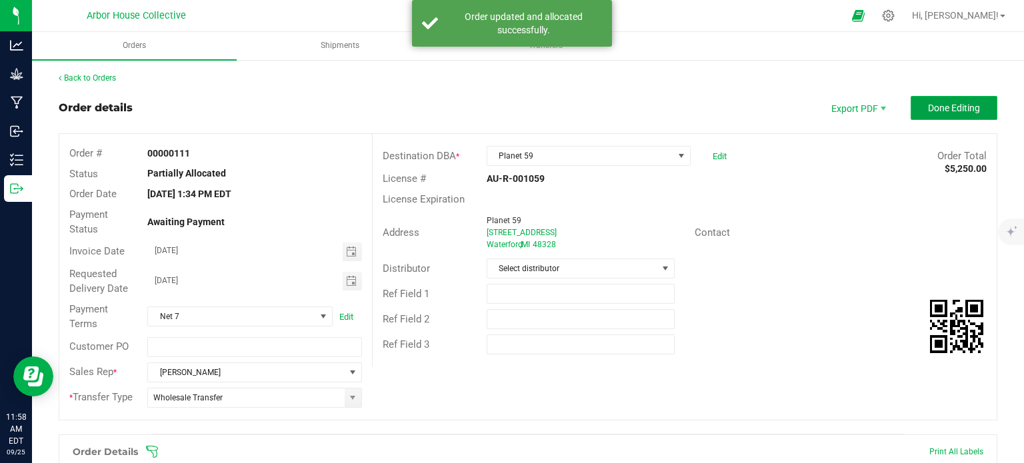
click at [965, 107] on span "Done Editing" at bounding box center [954, 108] width 52 height 11
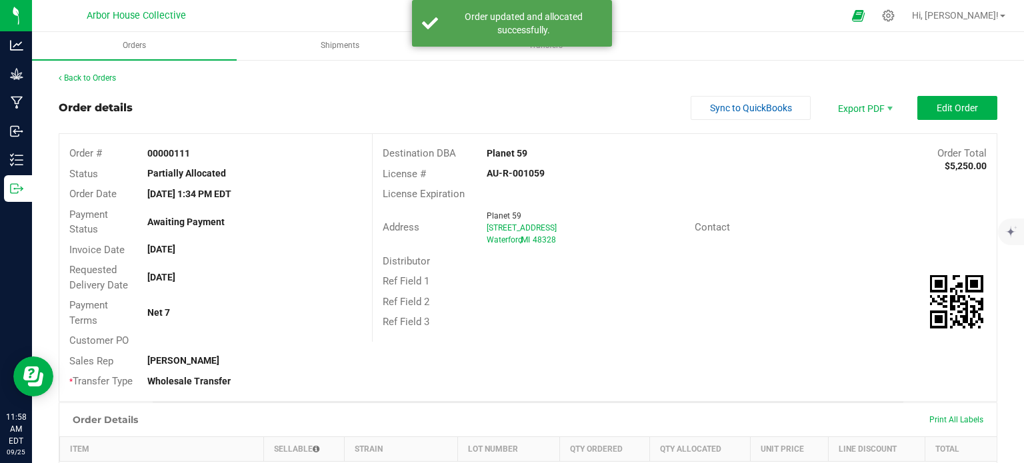
scroll to position [225, 0]
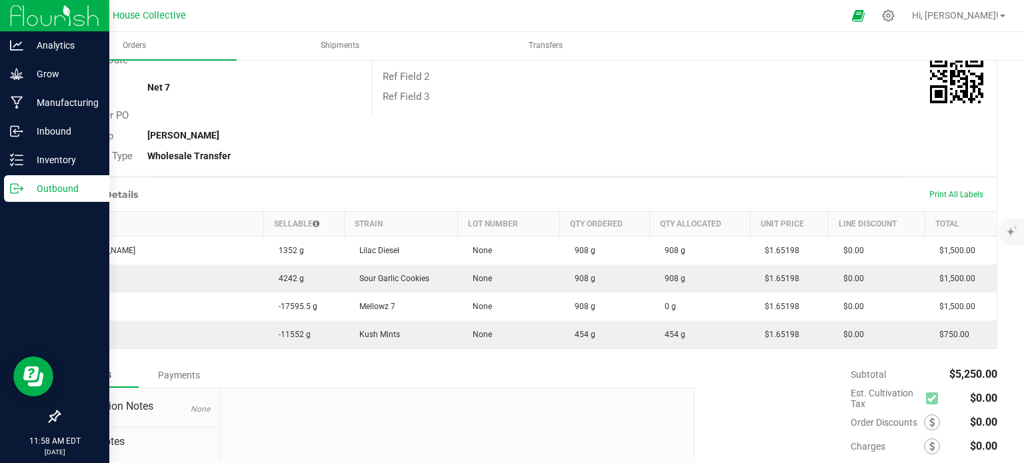
click at [21, 187] on icon at bounding box center [22, 188] width 2 height 2
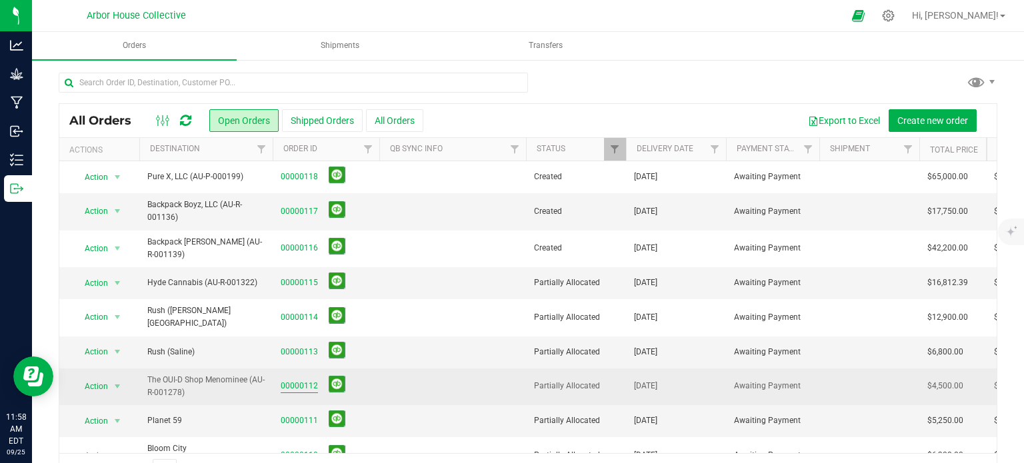
click at [293, 380] on link "00000112" at bounding box center [299, 386] width 37 height 13
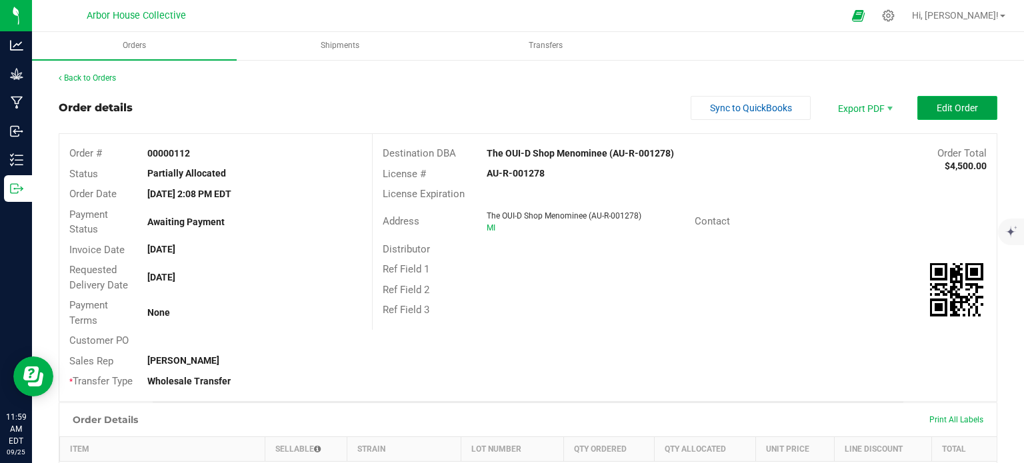
click at [955, 103] on span "Edit Order" at bounding box center [957, 108] width 41 height 11
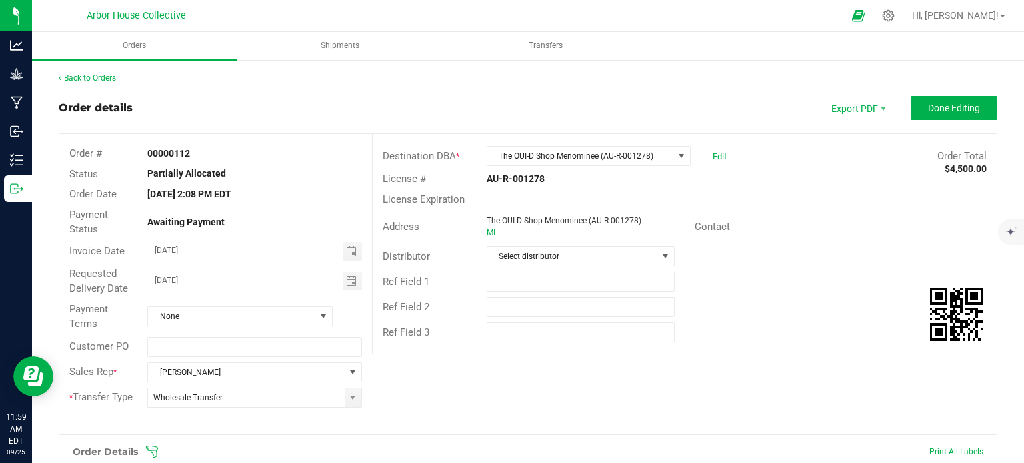
click at [152, 449] on icon at bounding box center [152, 452] width 12 height 12
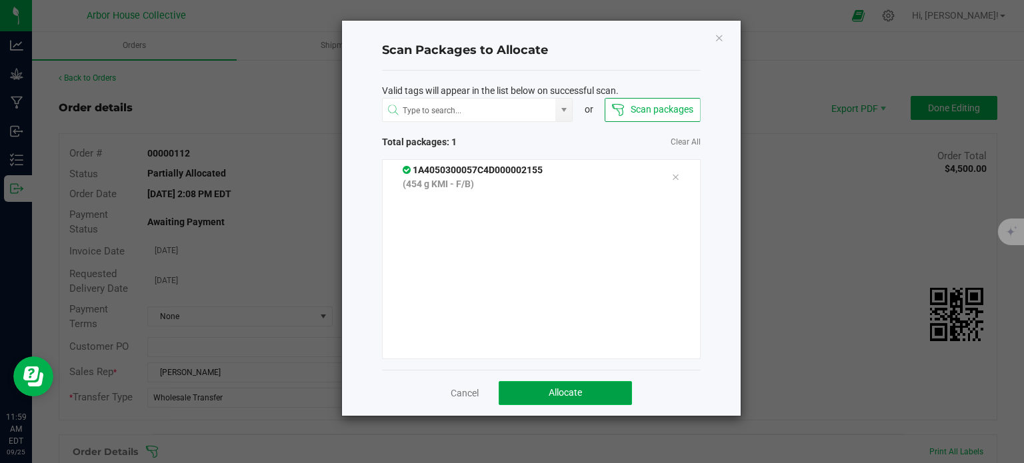
click at [559, 393] on span "Allocate" at bounding box center [565, 392] width 33 height 11
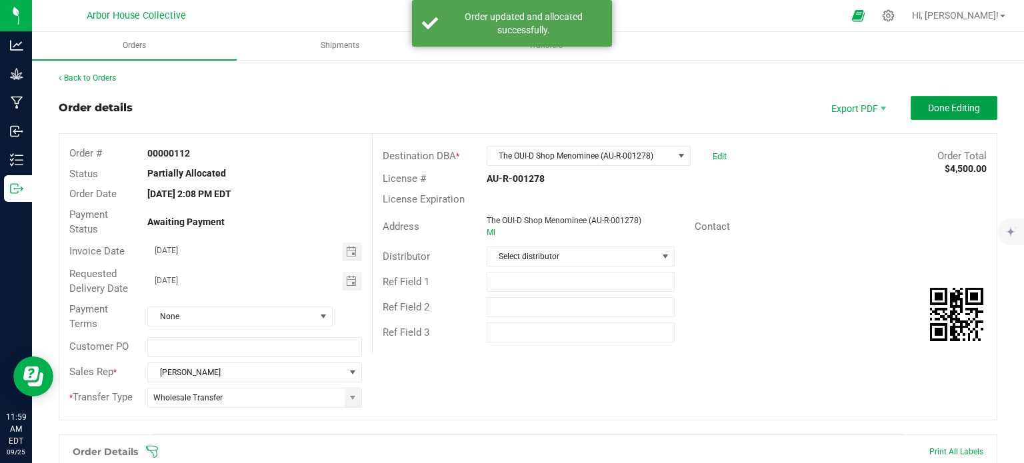
click at [928, 103] on span "Done Editing" at bounding box center [954, 108] width 52 height 11
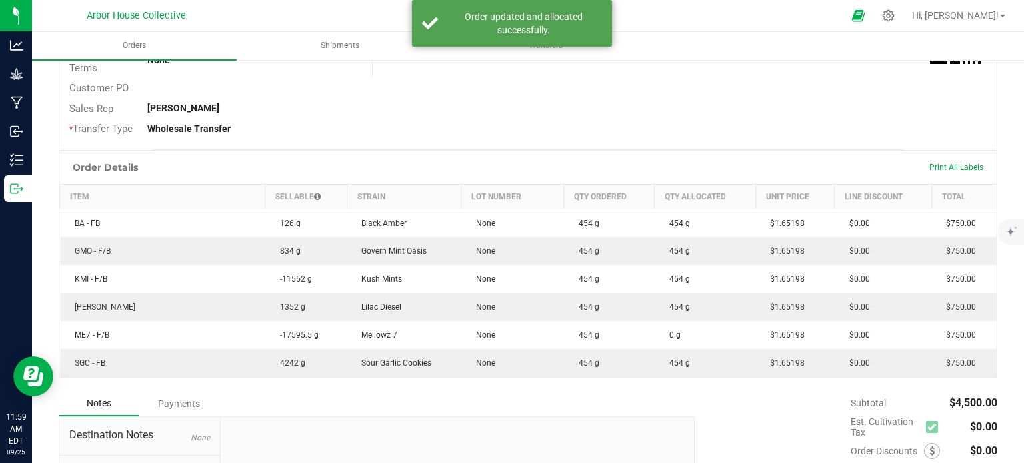
scroll to position [252, 0]
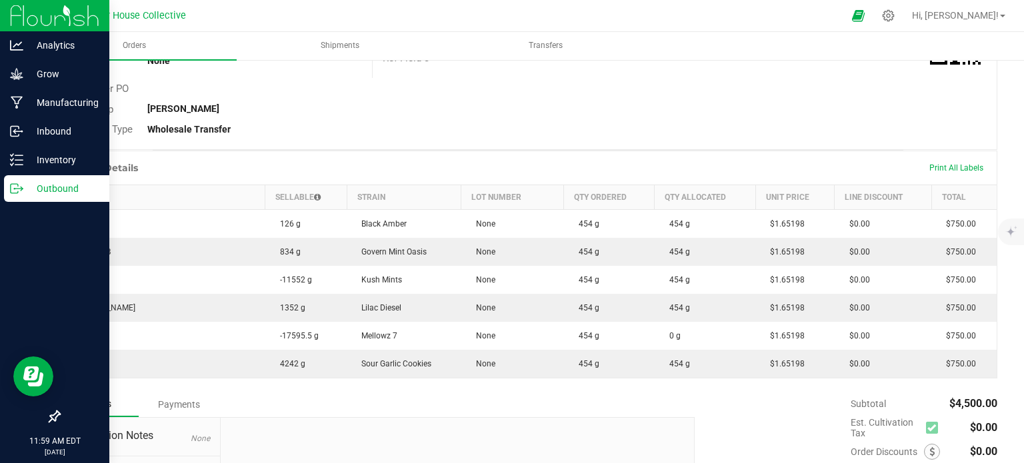
click at [21, 190] on icon at bounding box center [16, 188] width 13 height 13
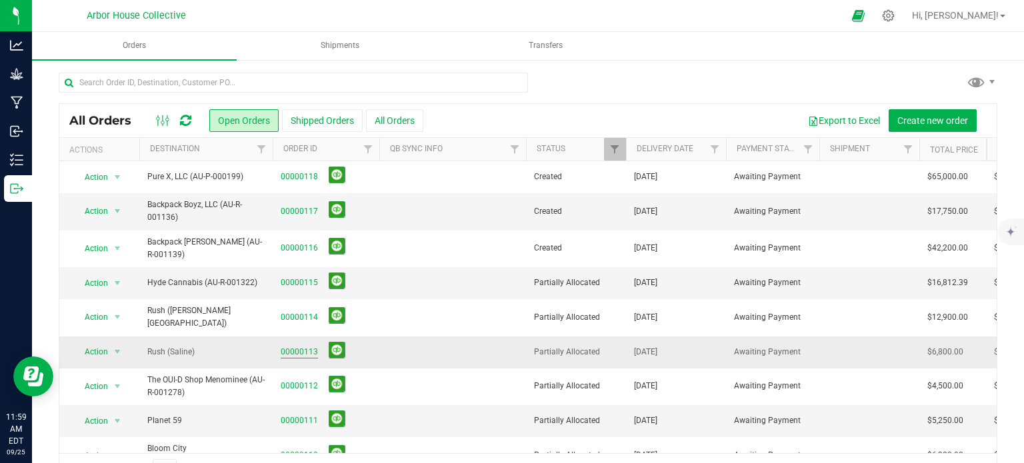
click at [307, 346] on link "00000113" at bounding box center [299, 352] width 37 height 13
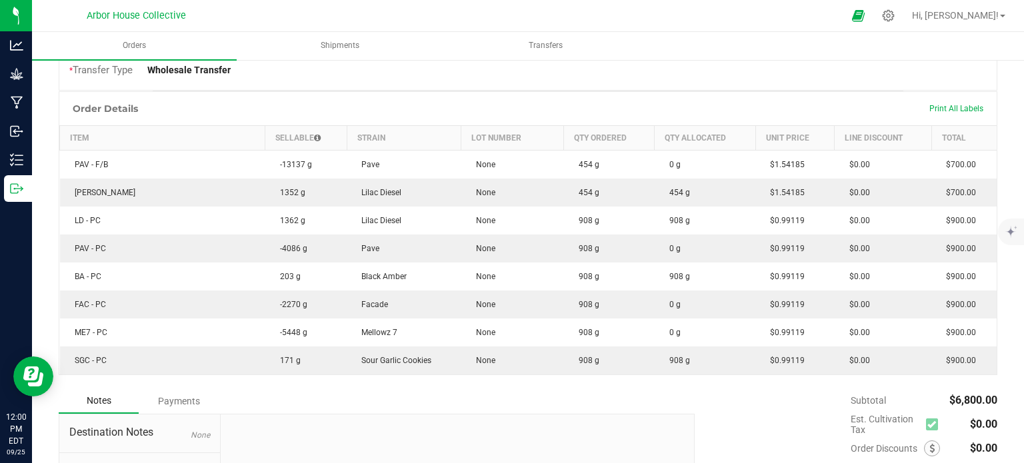
scroll to position [303, 0]
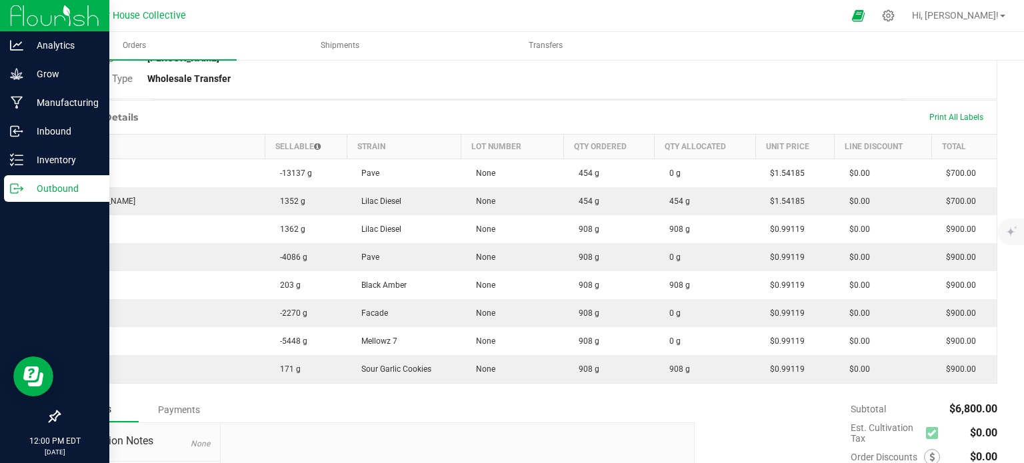
click at [23, 187] on p "Outbound" at bounding box center [63, 189] width 80 height 16
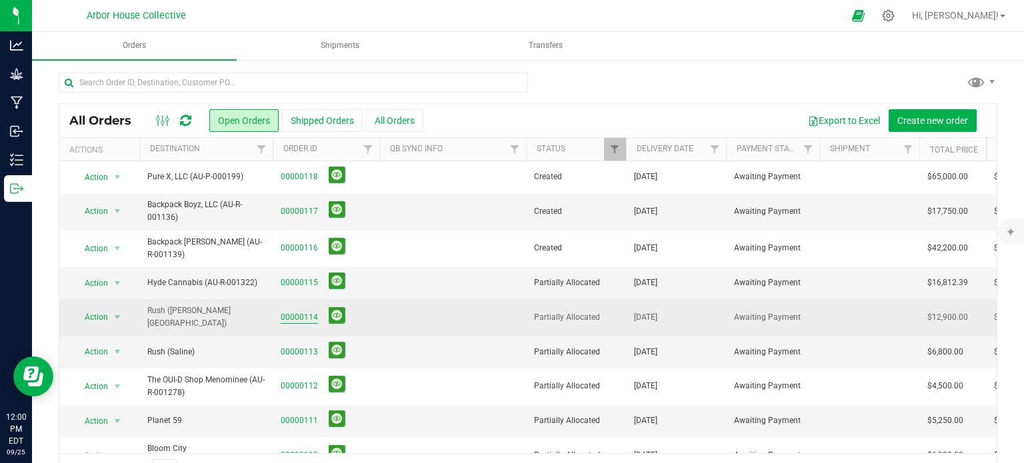
click at [304, 312] on link "00000114" at bounding box center [299, 317] width 37 height 13
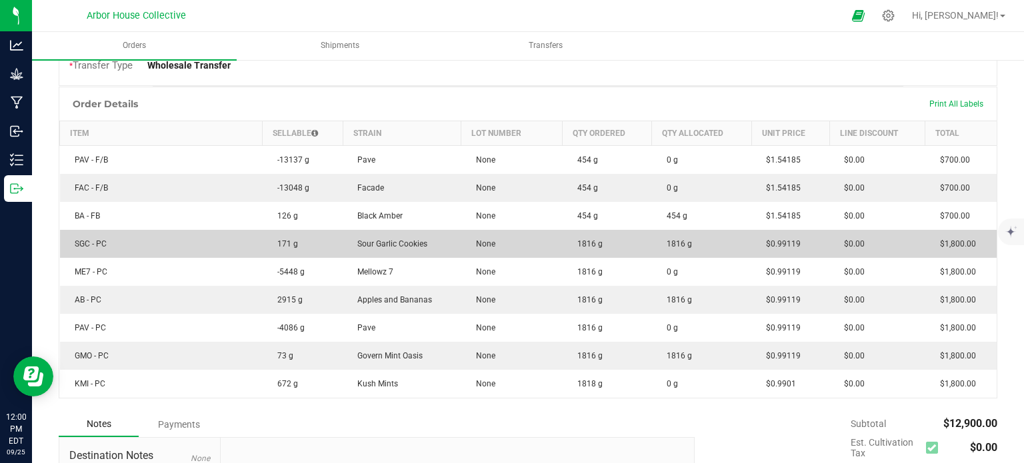
scroll to position [315, 0]
click at [607, 246] on td "1816 g" at bounding box center [607, 245] width 89 height 28
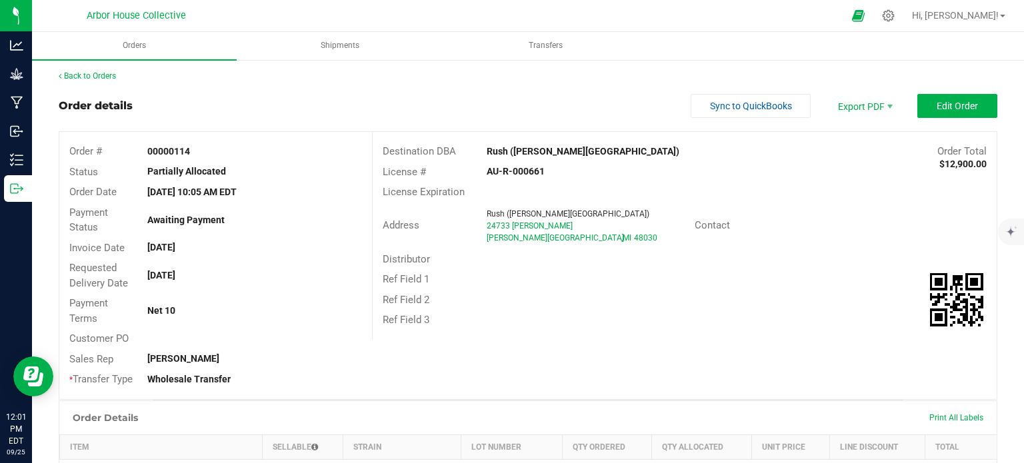
scroll to position [0, 0]
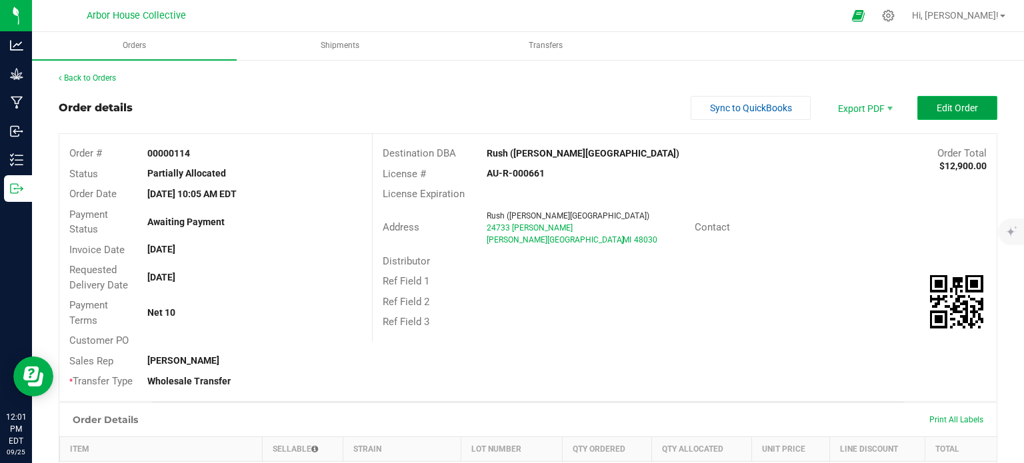
click at [969, 108] on button "Edit Order" at bounding box center [957, 108] width 80 height 24
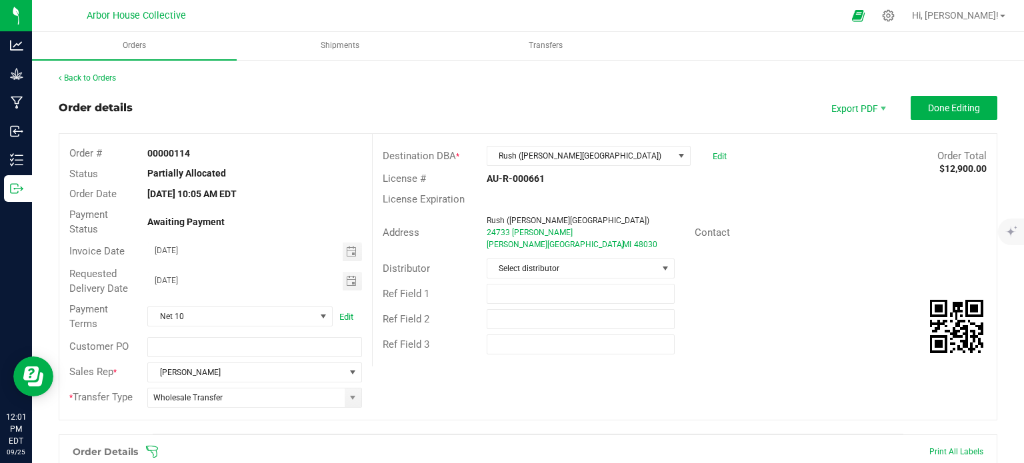
click at [151, 445] on icon at bounding box center [151, 451] width 13 height 13
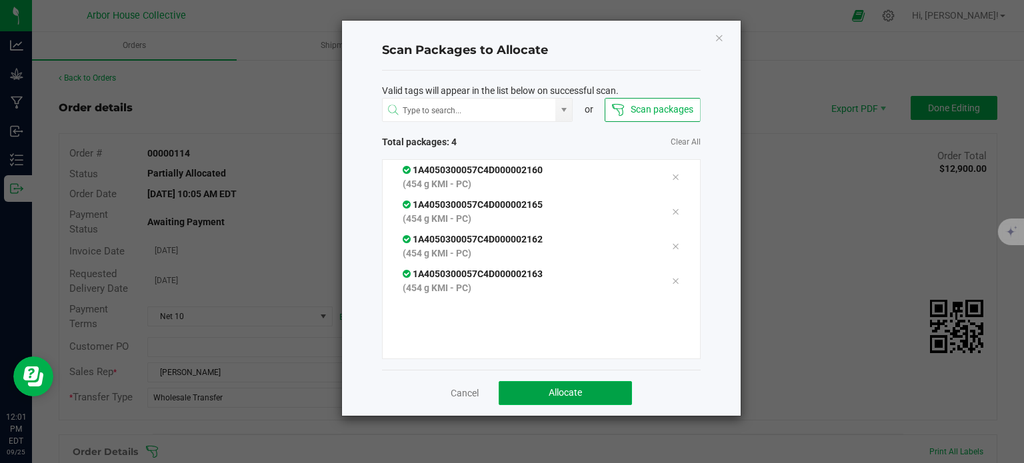
click at [553, 399] on button "Allocate" at bounding box center [565, 393] width 133 height 24
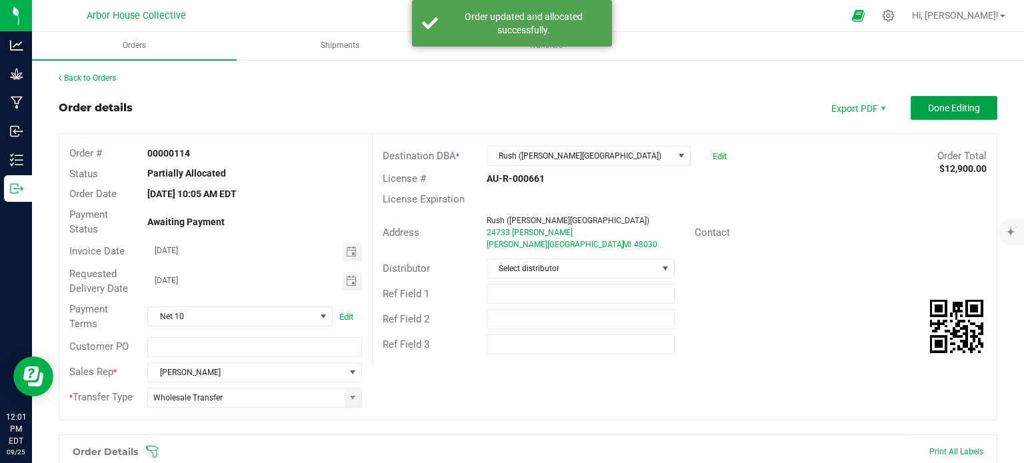
click at [927, 101] on button "Done Editing" at bounding box center [954, 108] width 87 height 24
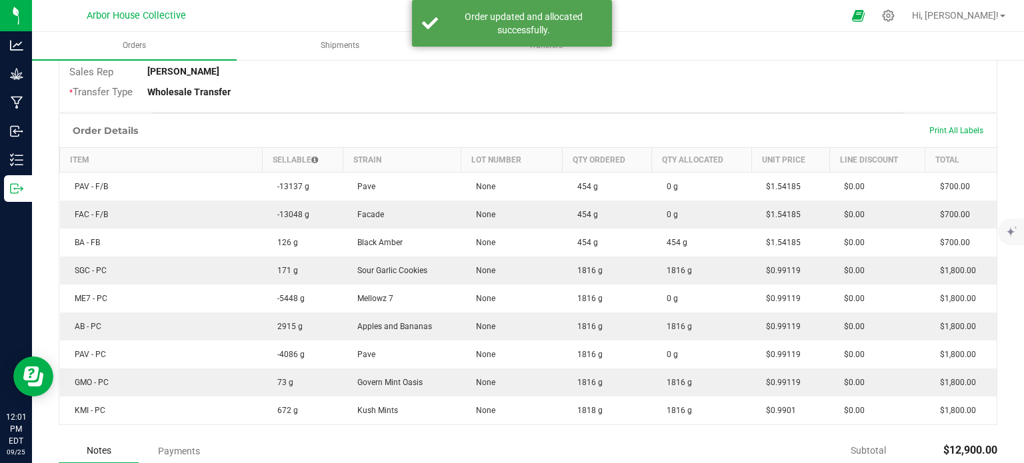
scroll to position [291, 0]
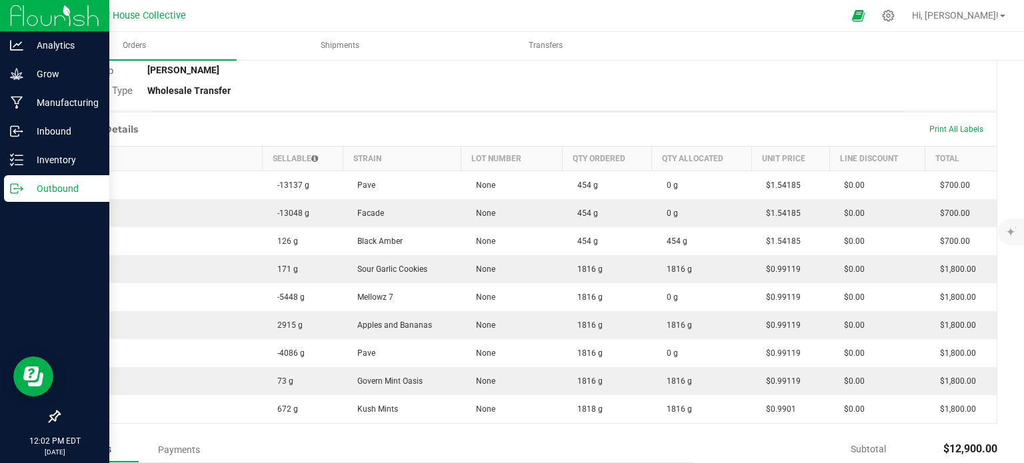
click at [22, 188] on icon at bounding box center [22, 188] width 2 height 2
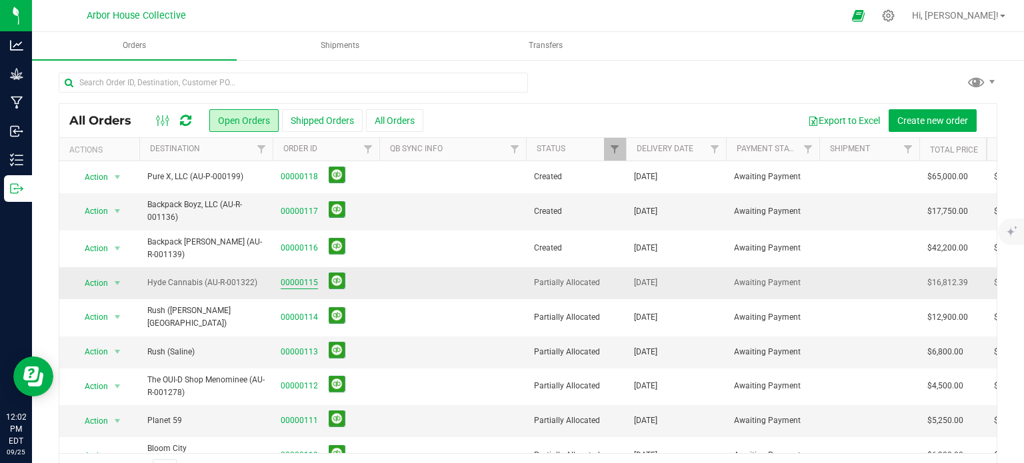
click at [304, 283] on link "00000115" at bounding box center [299, 283] width 37 height 13
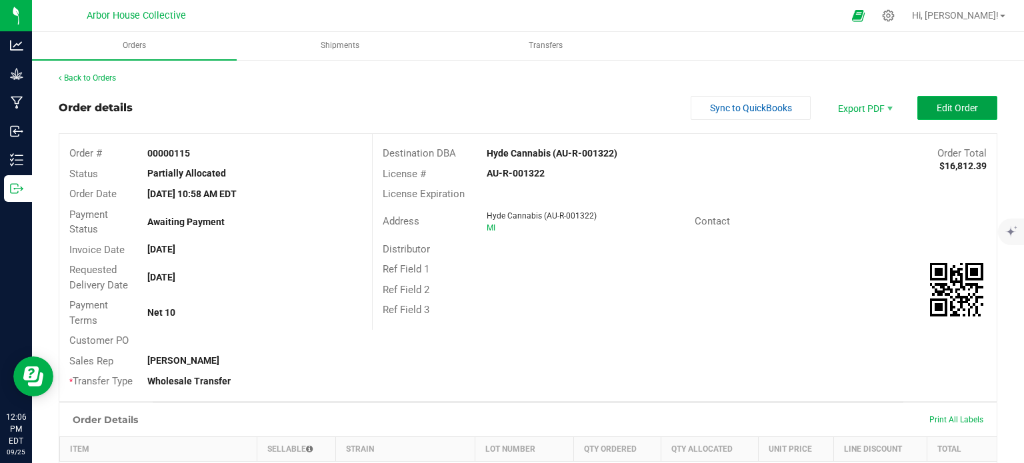
click at [937, 110] on span "Edit Order" at bounding box center [957, 108] width 41 height 11
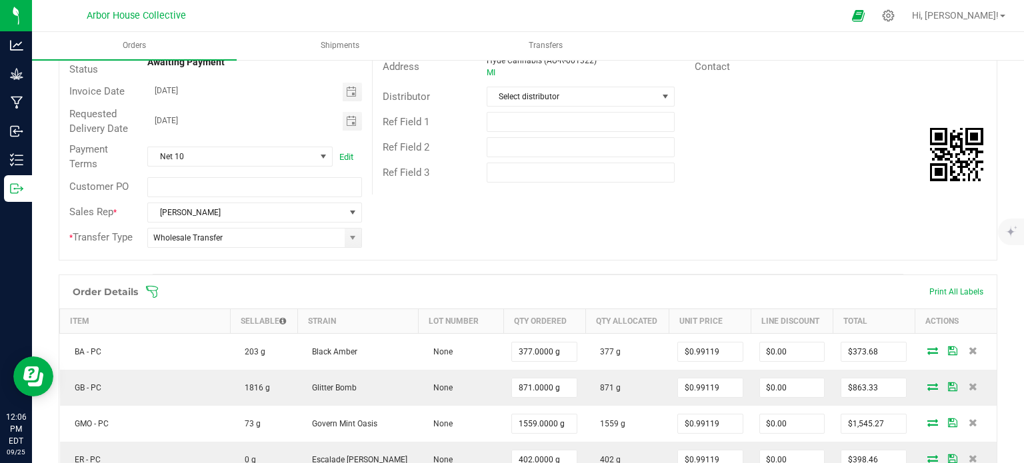
scroll to position [157, 0]
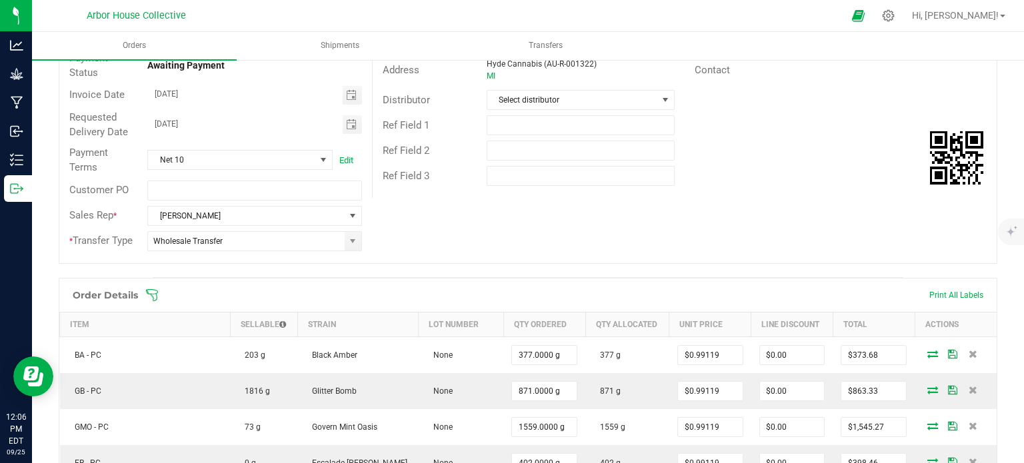
click at [158, 287] on div "Order Details Print All Labels" at bounding box center [527, 295] width 937 height 33
click at [153, 290] on icon at bounding box center [151, 295] width 13 height 13
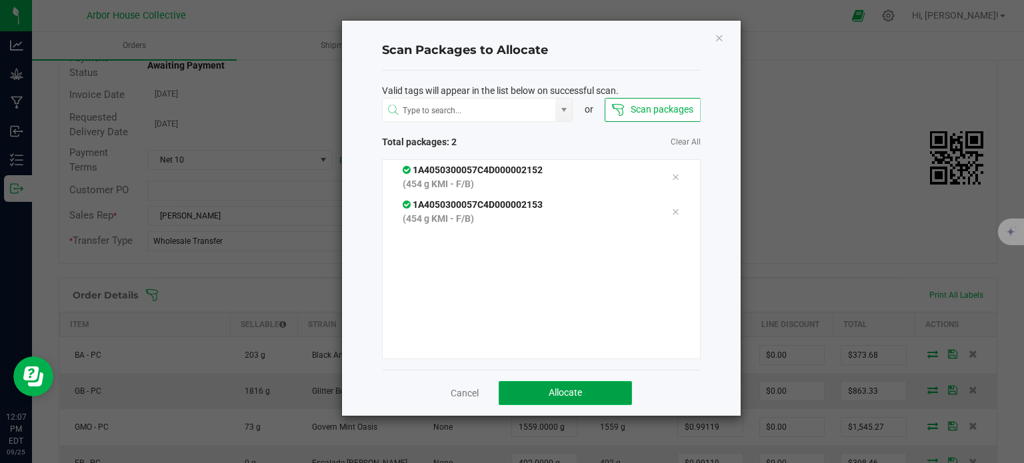
click at [521, 391] on button "Allocate" at bounding box center [565, 393] width 133 height 24
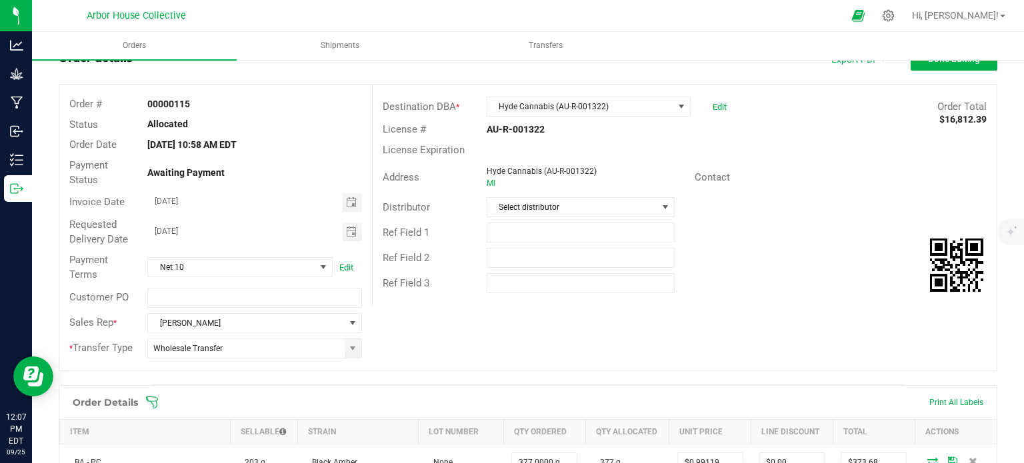
scroll to position [0, 0]
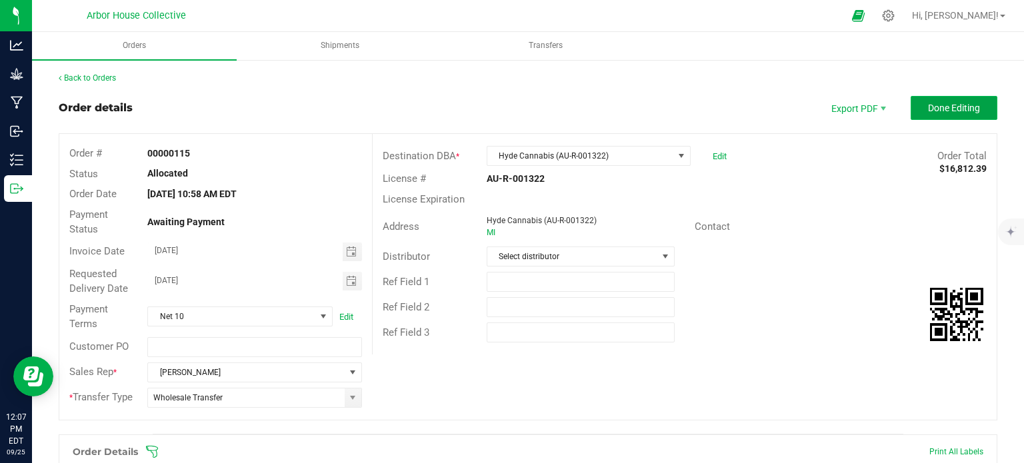
click at [928, 103] on span "Done Editing" at bounding box center [954, 108] width 52 height 11
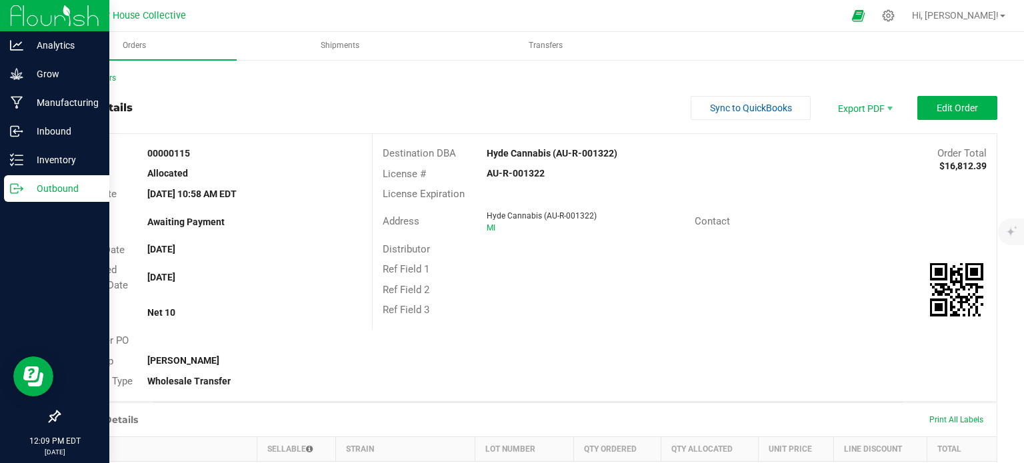
click at [27, 181] on p "Outbound" at bounding box center [63, 189] width 80 height 16
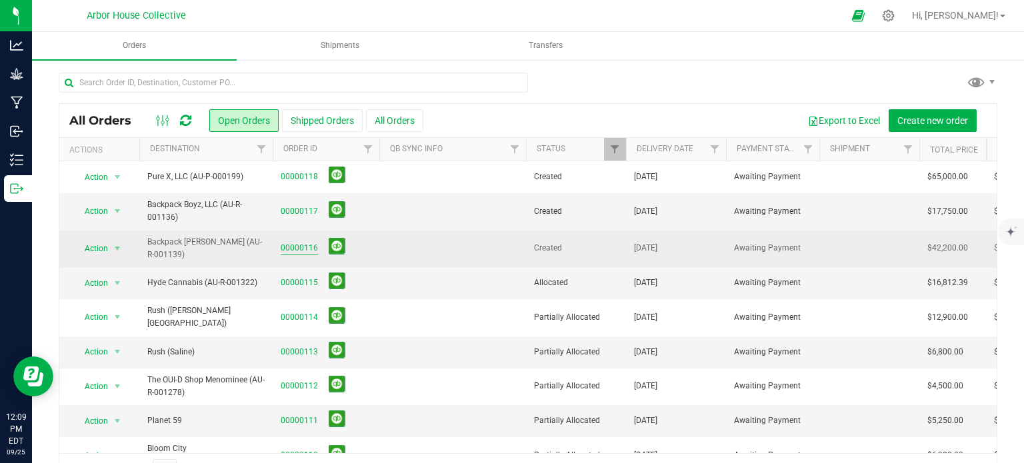
click at [294, 245] on link "00000116" at bounding box center [299, 248] width 37 height 13
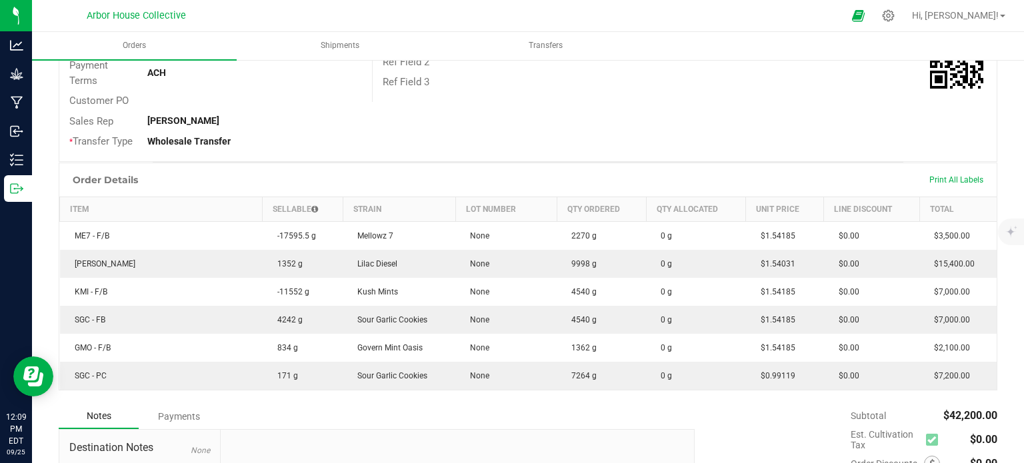
scroll to position [240, 0]
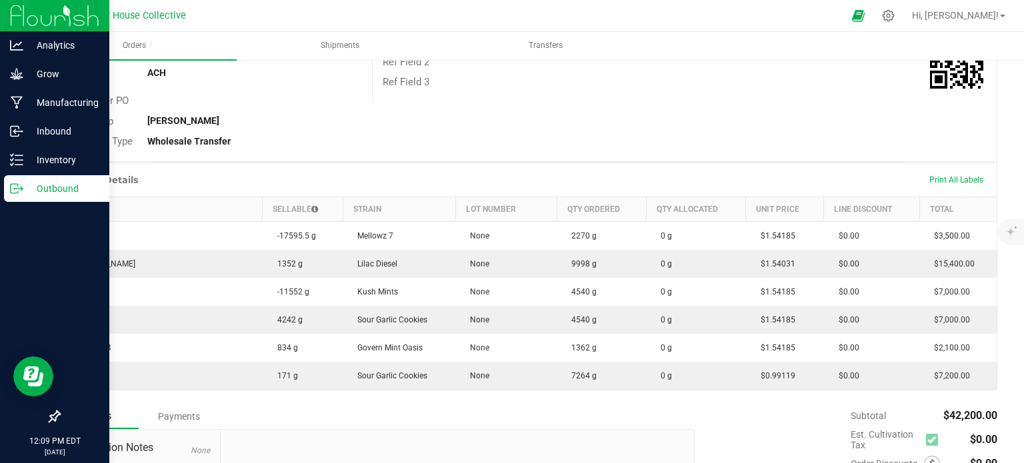
click at [24, 180] on div "Outbound" at bounding box center [56, 188] width 105 height 27
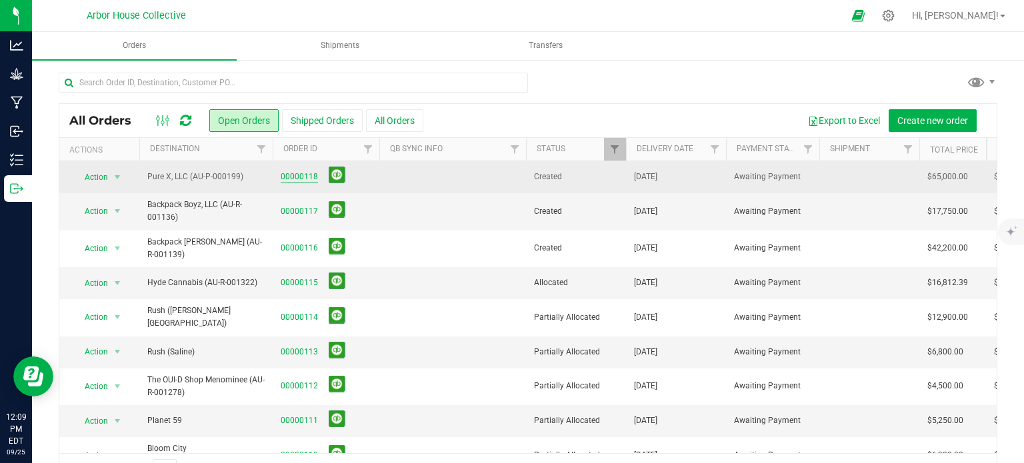
click at [300, 173] on link "00000118" at bounding box center [299, 177] width 37 height 13
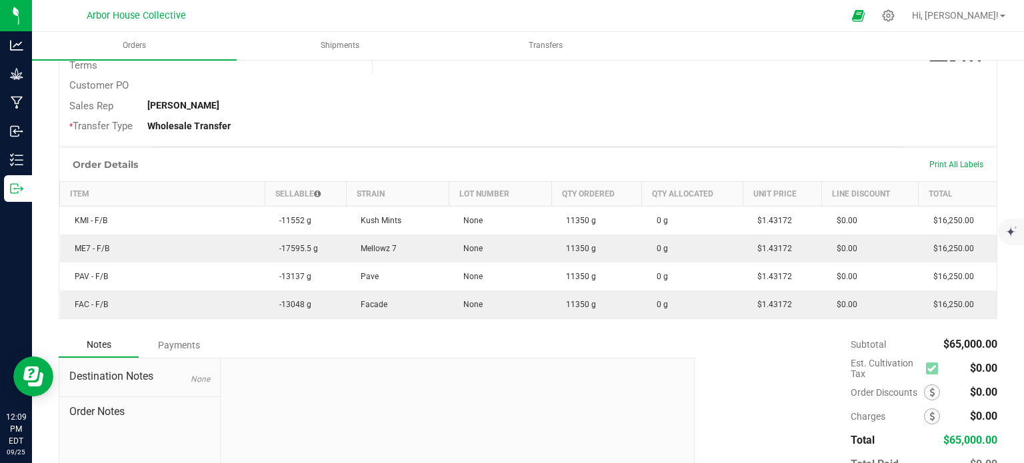
scroll to position [253, 0]
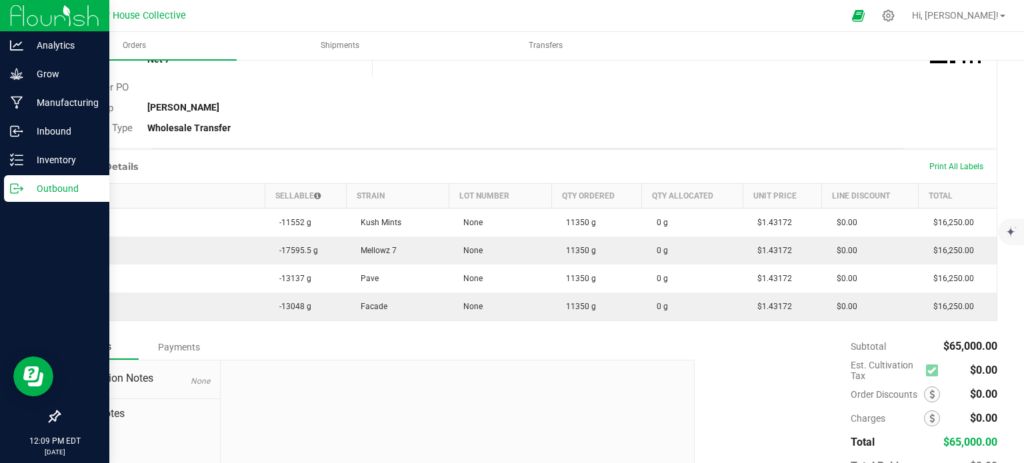
click at [31, 187] on p "Outbound" at bounding box center [63, 189] width 80 height 16
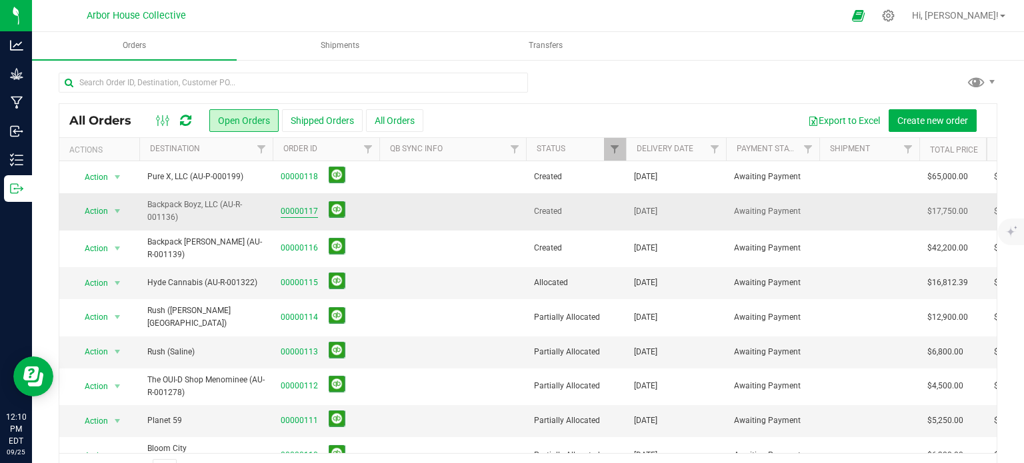
click at [297, 207] on link "00000117" at bounding box center [299, 211] width 37 height 13
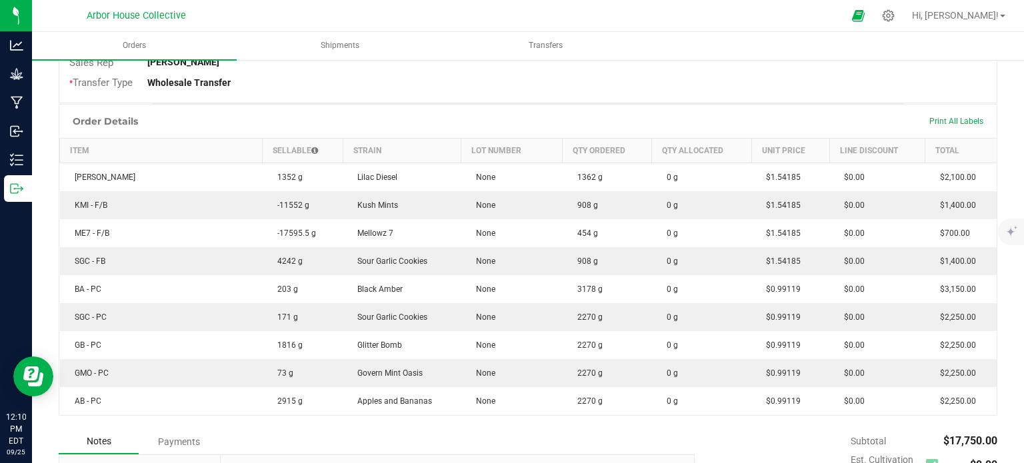
scroll to position [298, 0]
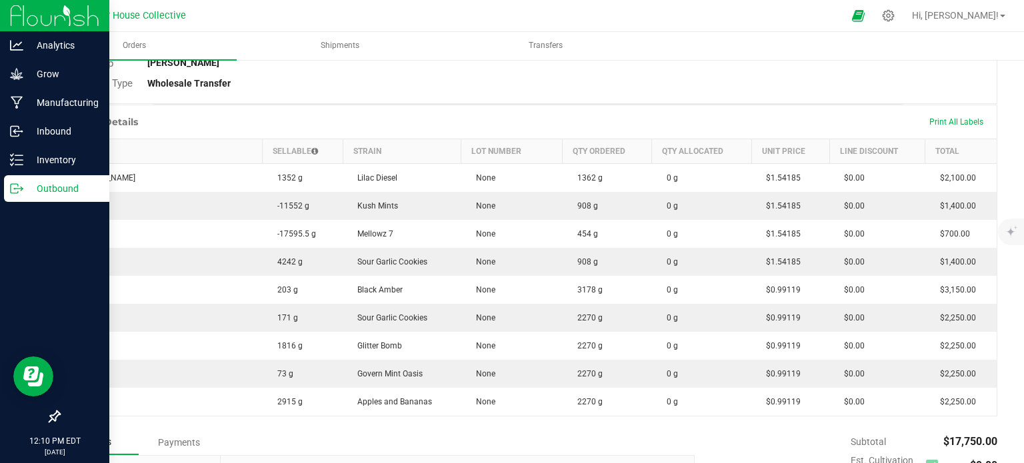
click at [37, 183] on p "Outbound" at bounding box center [63, 189] width 80 height 16
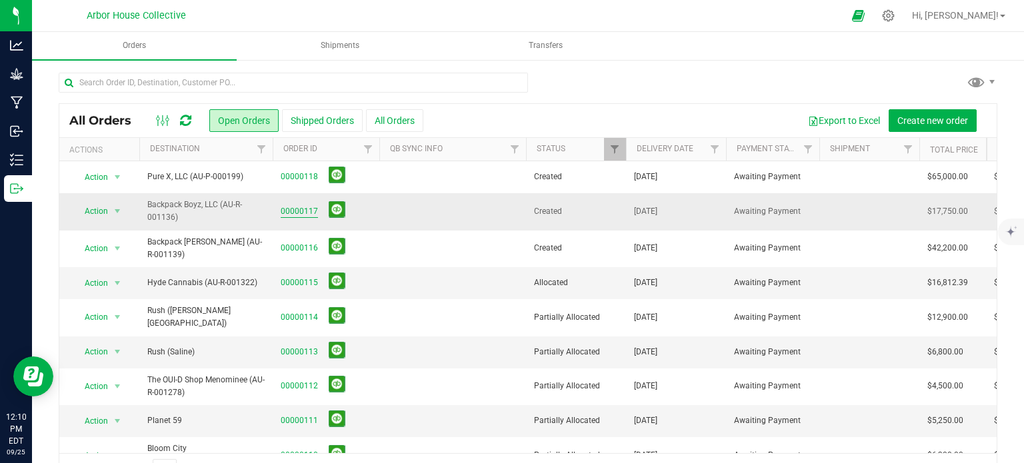
click at [295, 213] on link "00000117" at bounding box center [299, 211] width 37 height 13
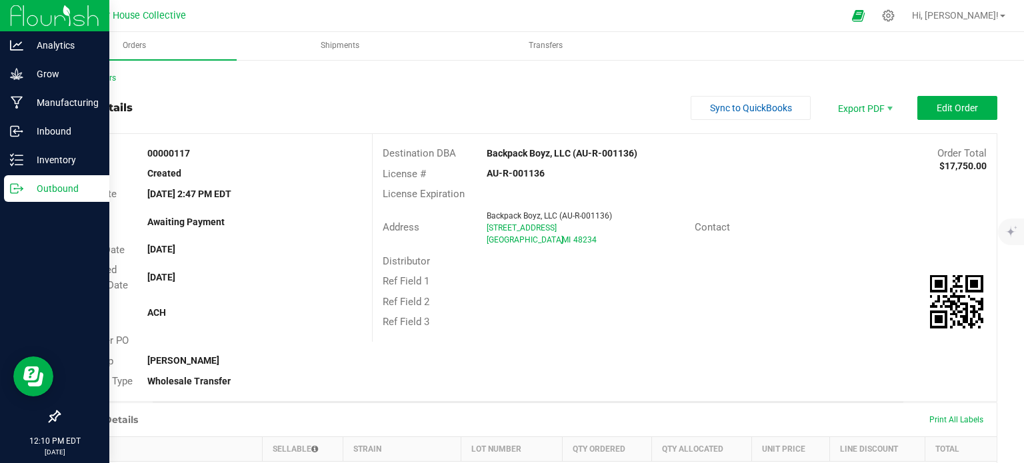
click at [17, 189] on line at bounding box center [18, 189] width 7 height 0
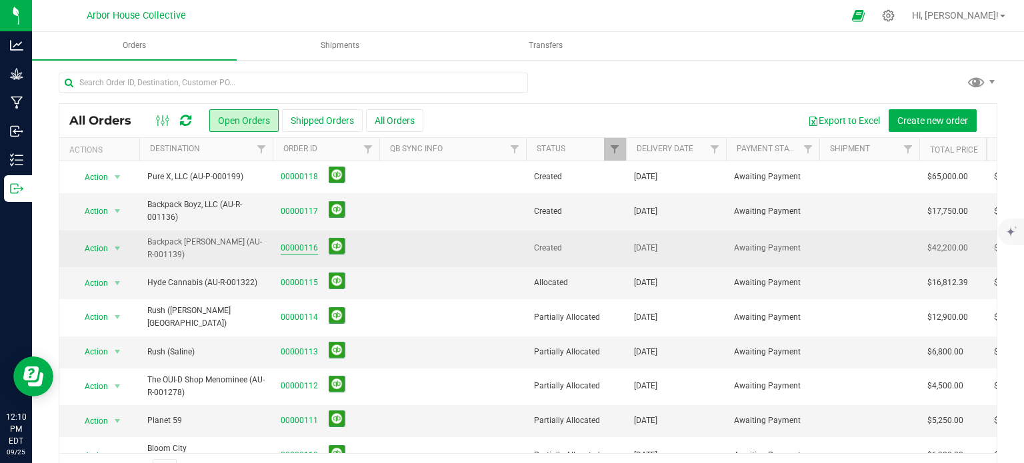
click at [313, 247] on link "00000116" at bounding box center [299, 248] width 37 height 13
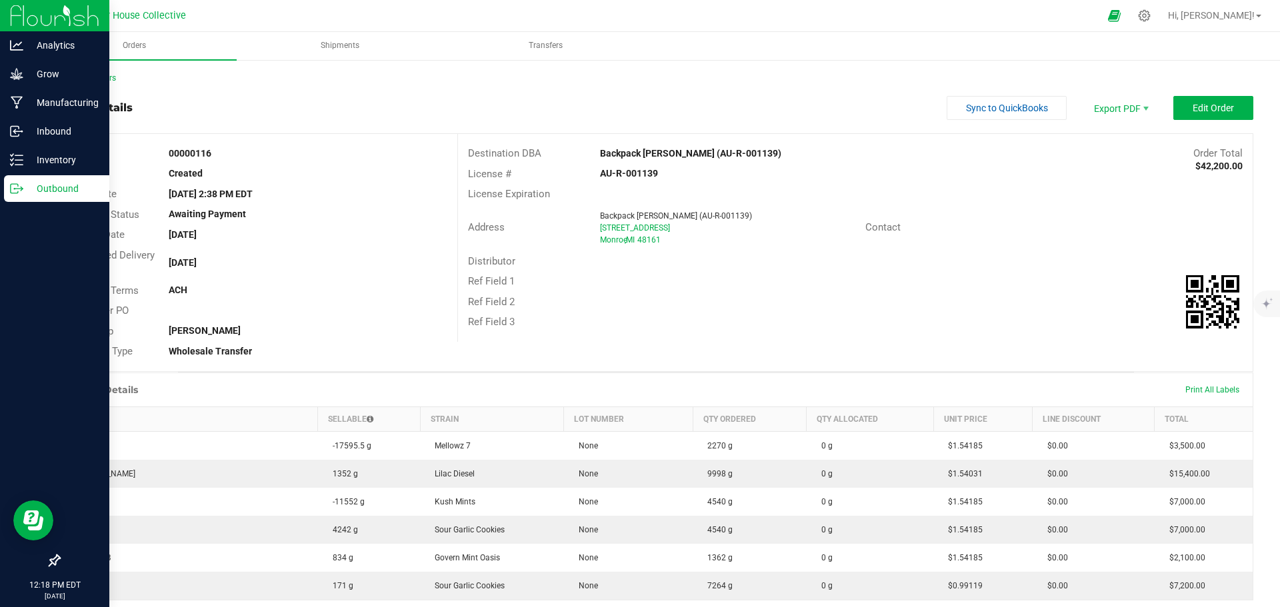
click at [15, 193] on icon at bounding box center [14, 188] width 7 height 9
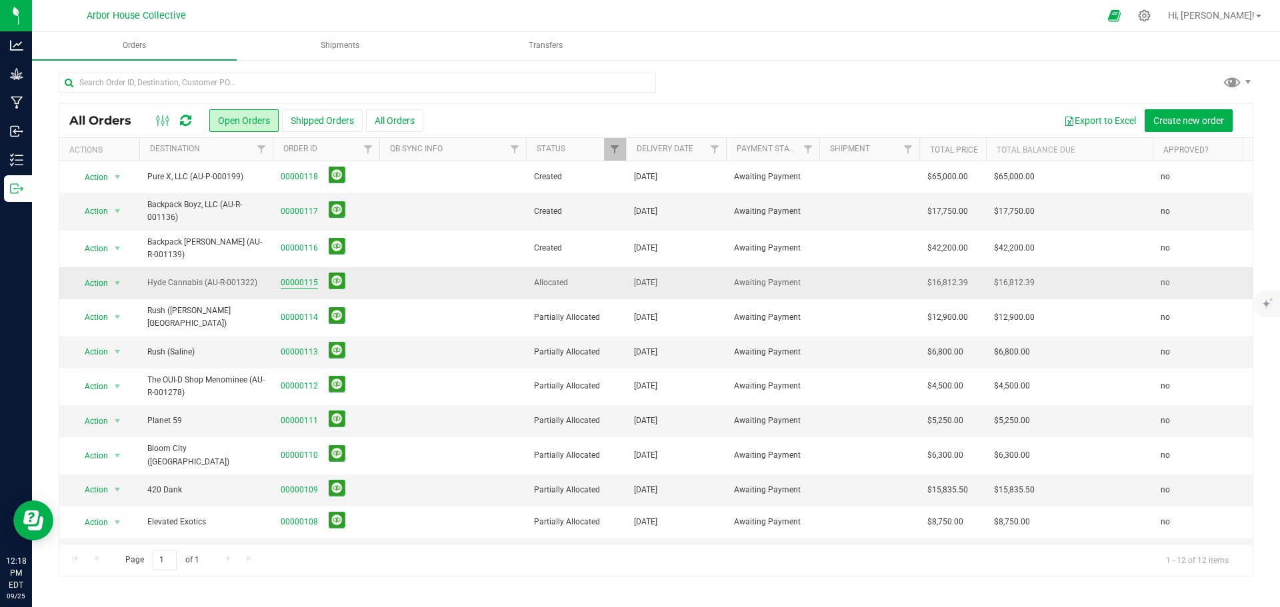
click at [304, 279] on link "00000115" at bounding box center [299, 283] width 37 height 13
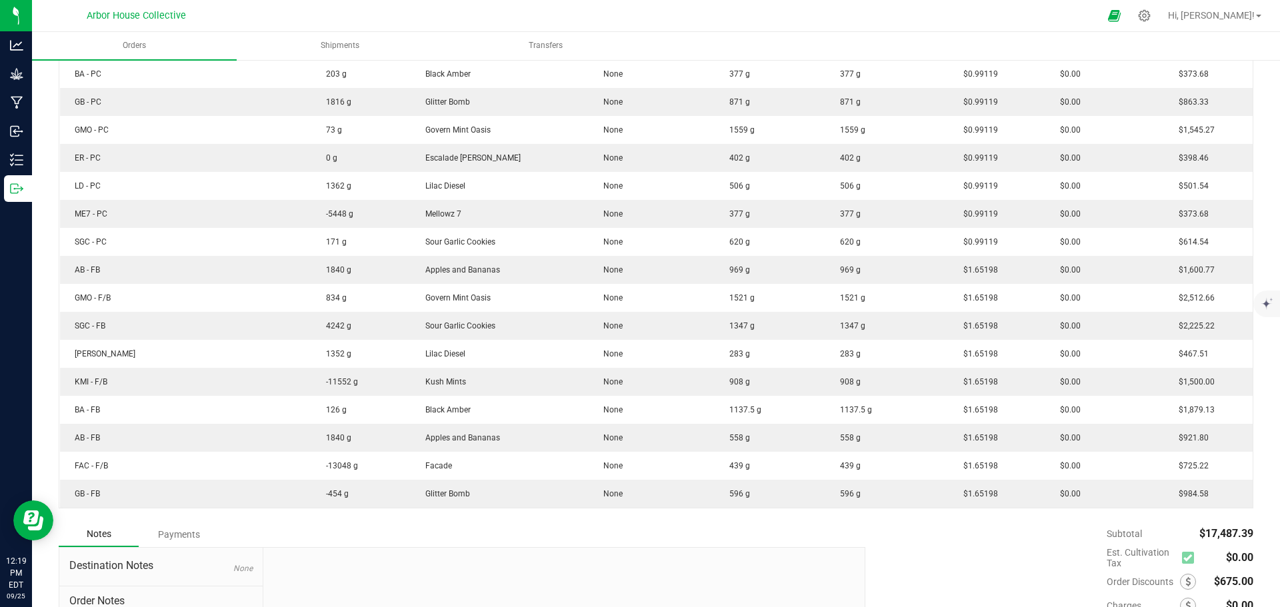
scroll to position [305, 0]
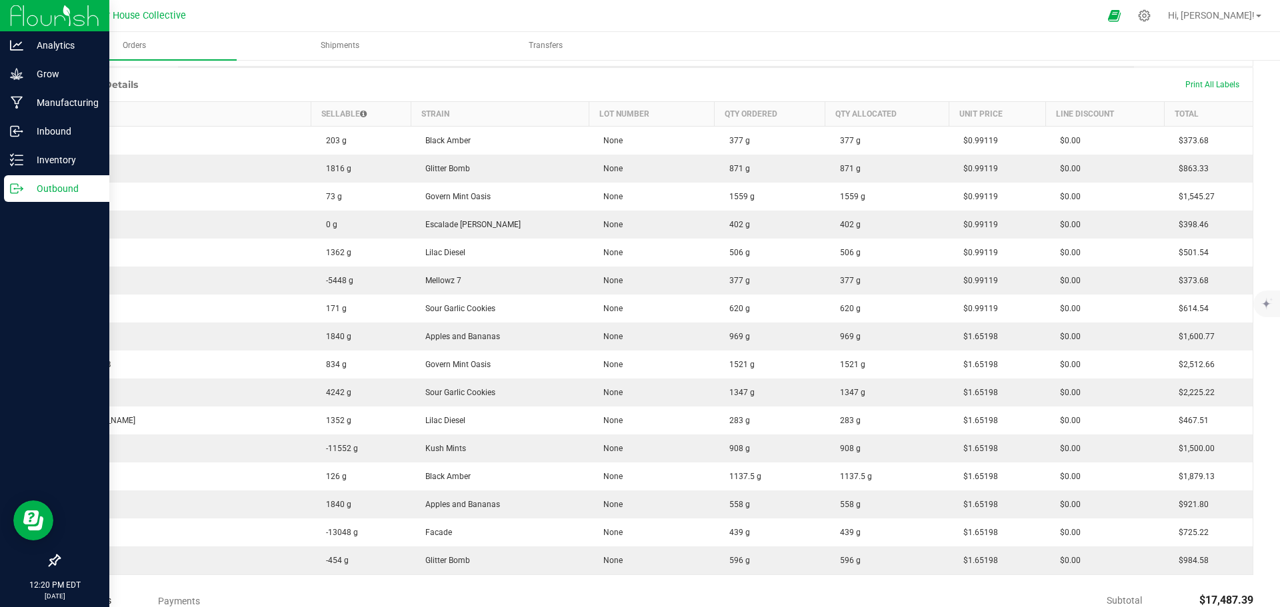
click at [25, 187] on p "Outbound" at bounding box center [63, 189] width 80 height 16
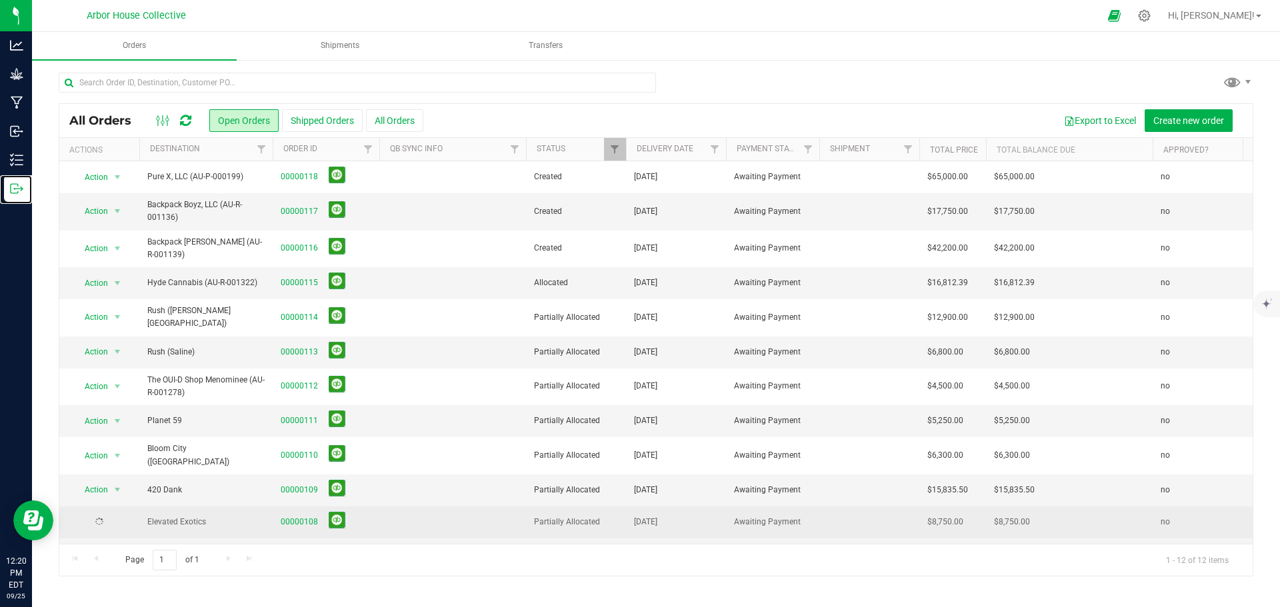
scroll to position [27, 0]
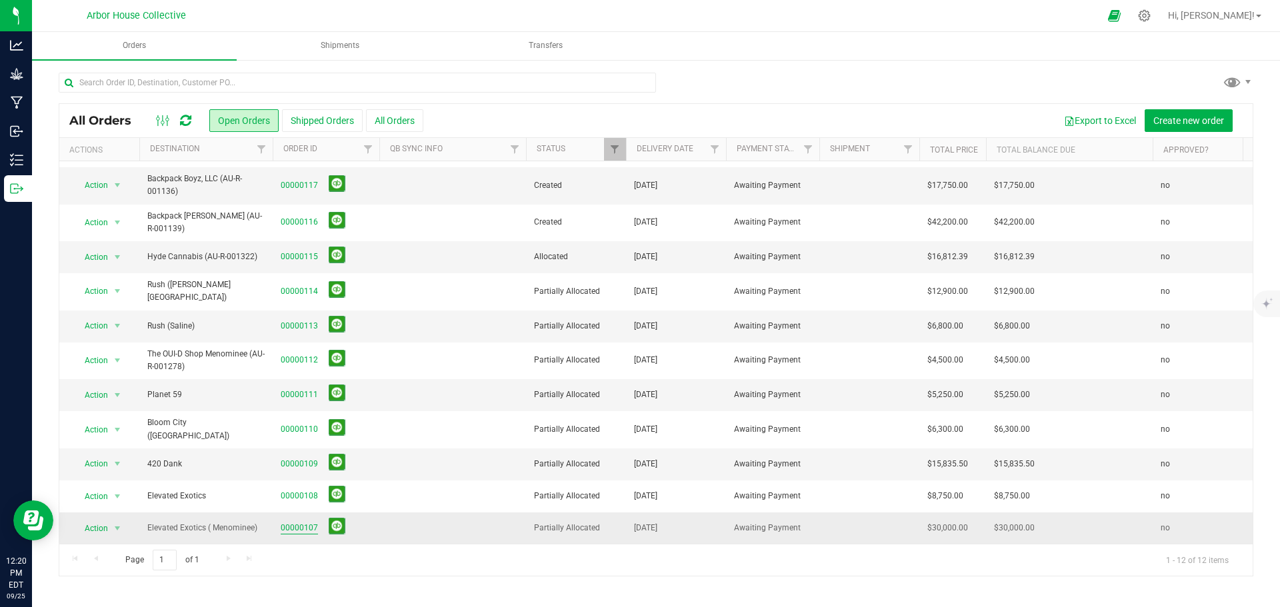
click at [297, 463] on link "00000107" at bounding box center [299, 528] width 37 height 13
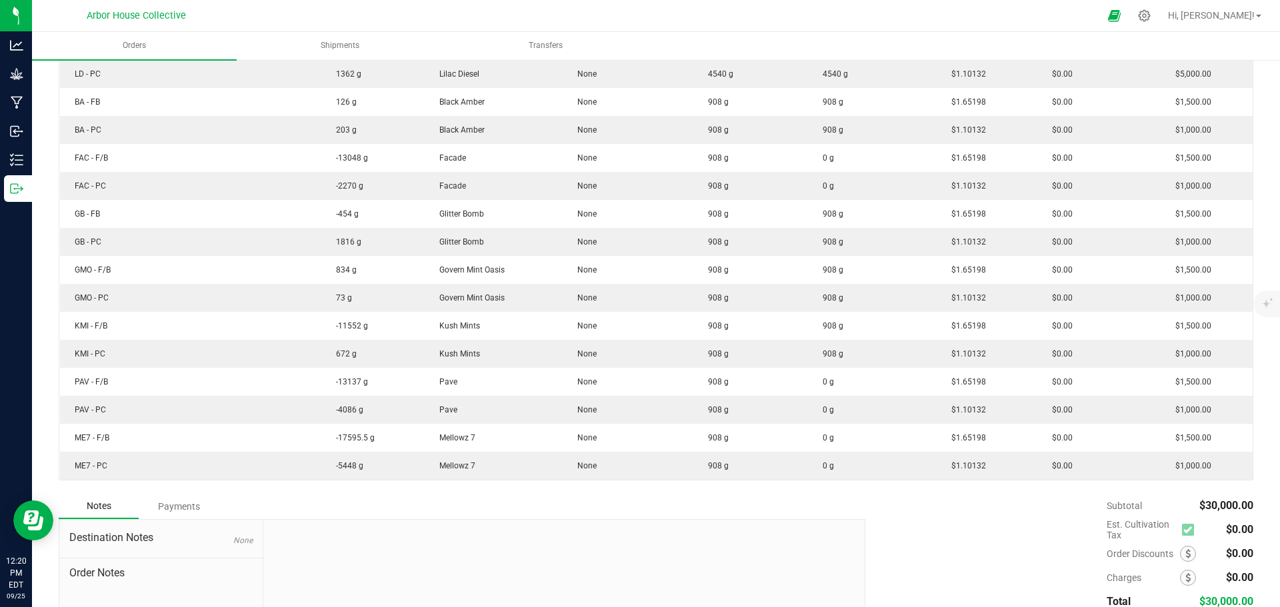
scroll to position [333, 0]
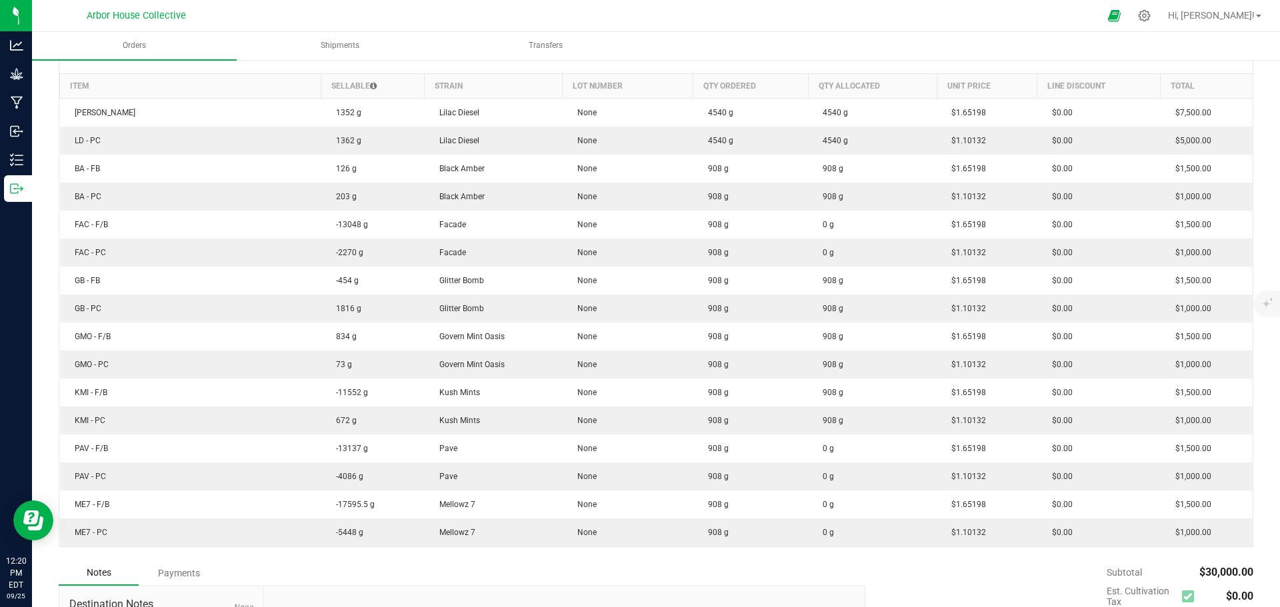
click at [35, 193] on div "Back to Orders Order details Sync to QuickBooks Export PDF Edit Order Order # 0…" at bounding box center [656, 252] width 1248 height 1054
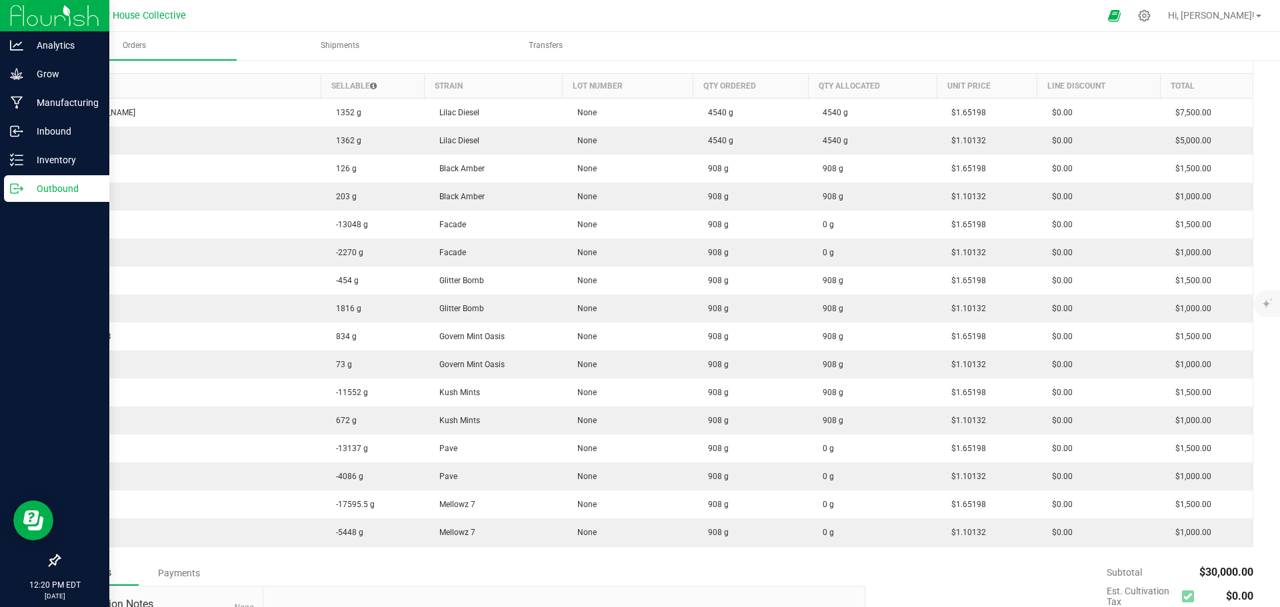
click at [27, 191] on p "Outbound" at bounding box center [63, 189] width 80 height 16
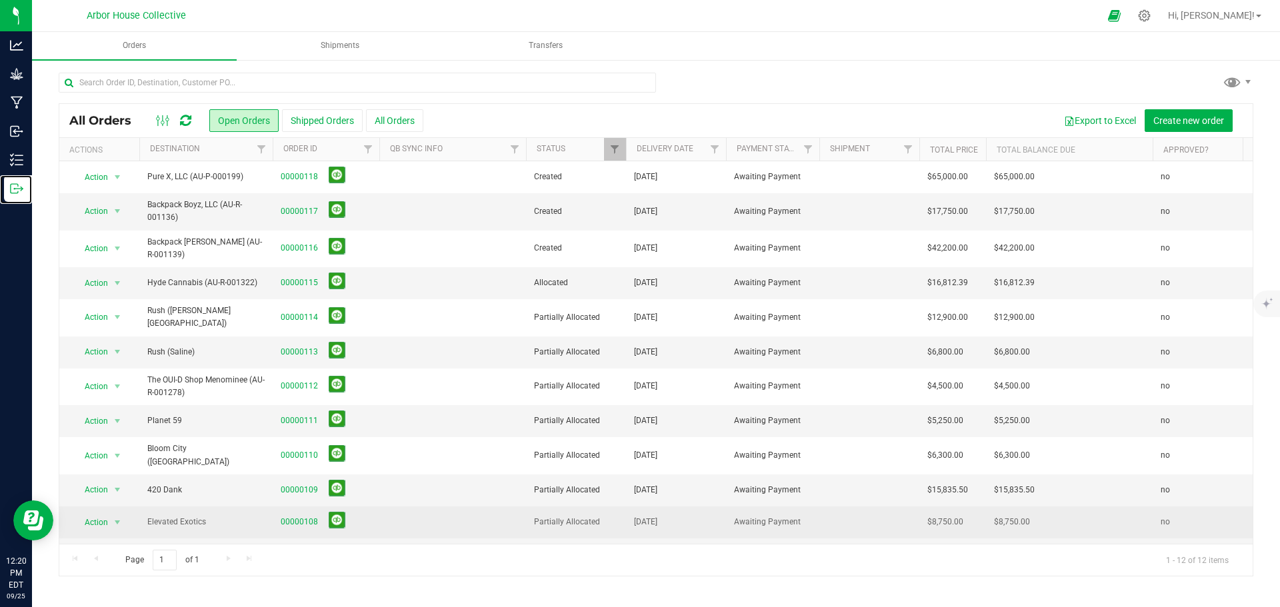
scroll to position [27, 0]
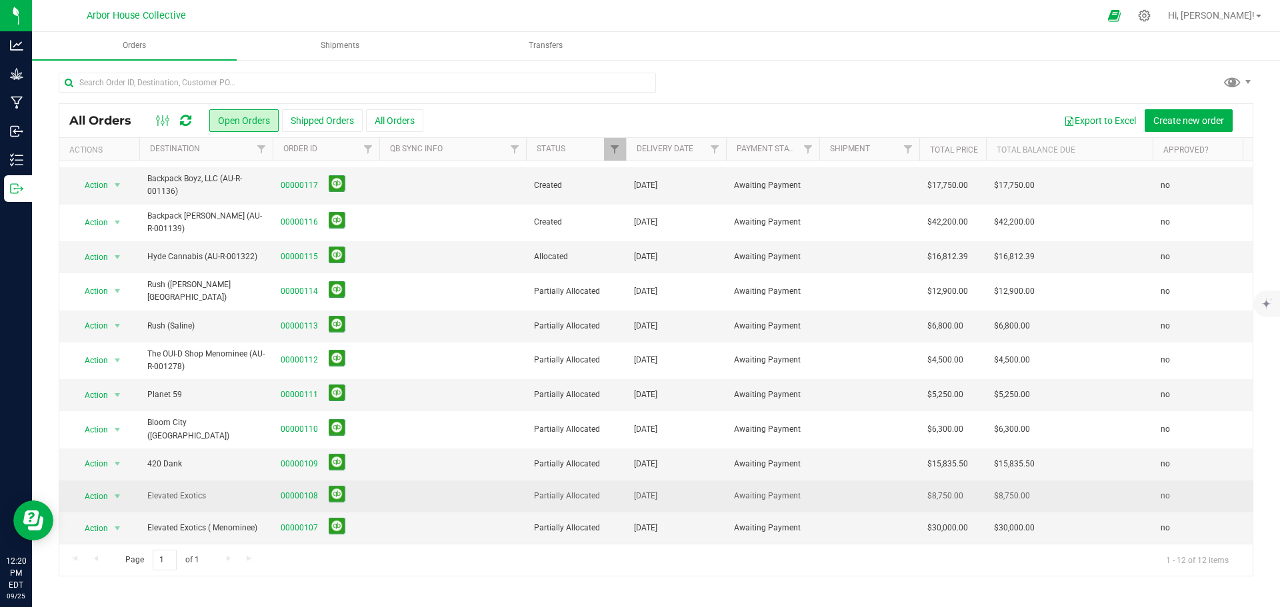
click at [299, 463] on span "00000108" at bounding box center [326, 496] width 91 height 21
click at [300, 463] on link "00000108" at bounding box center [299, 496] width 37 height 13
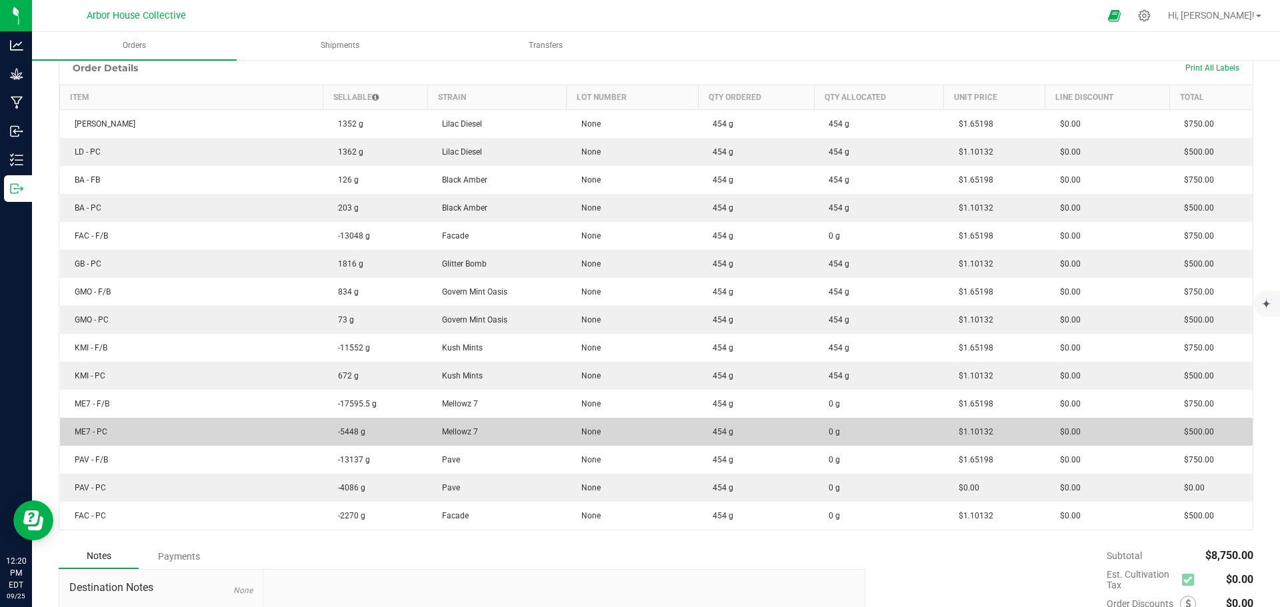
scroll to position [333, 0]
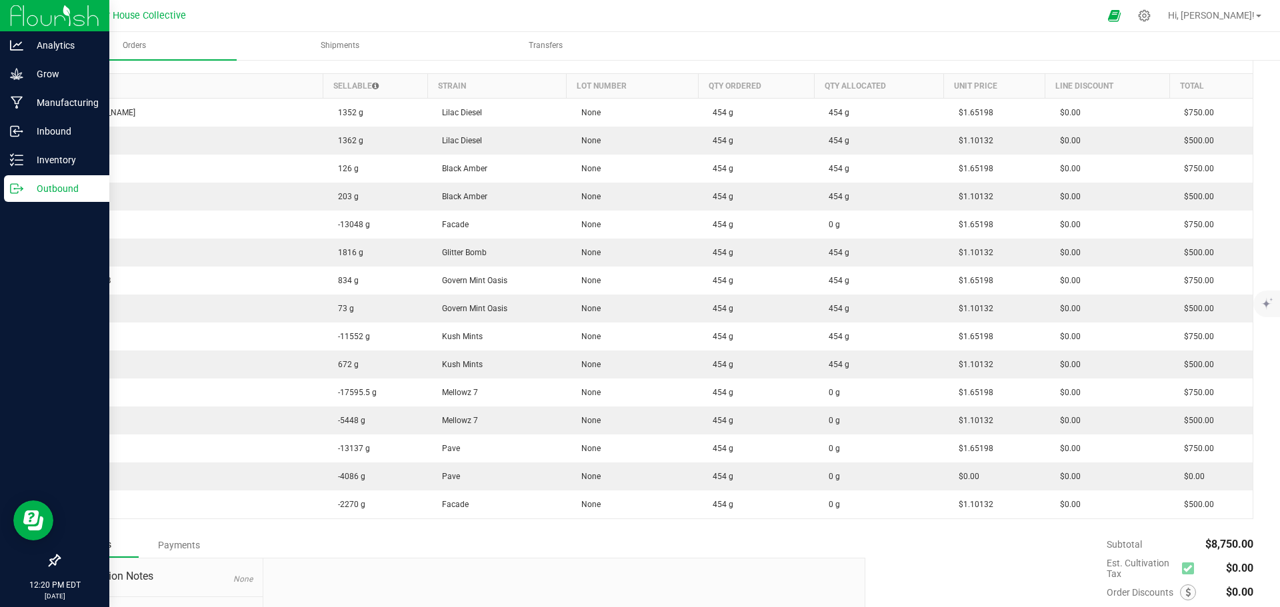
click at [24, 183] on p "Outbound" at bounding box center [63, 189] width 80 height 16
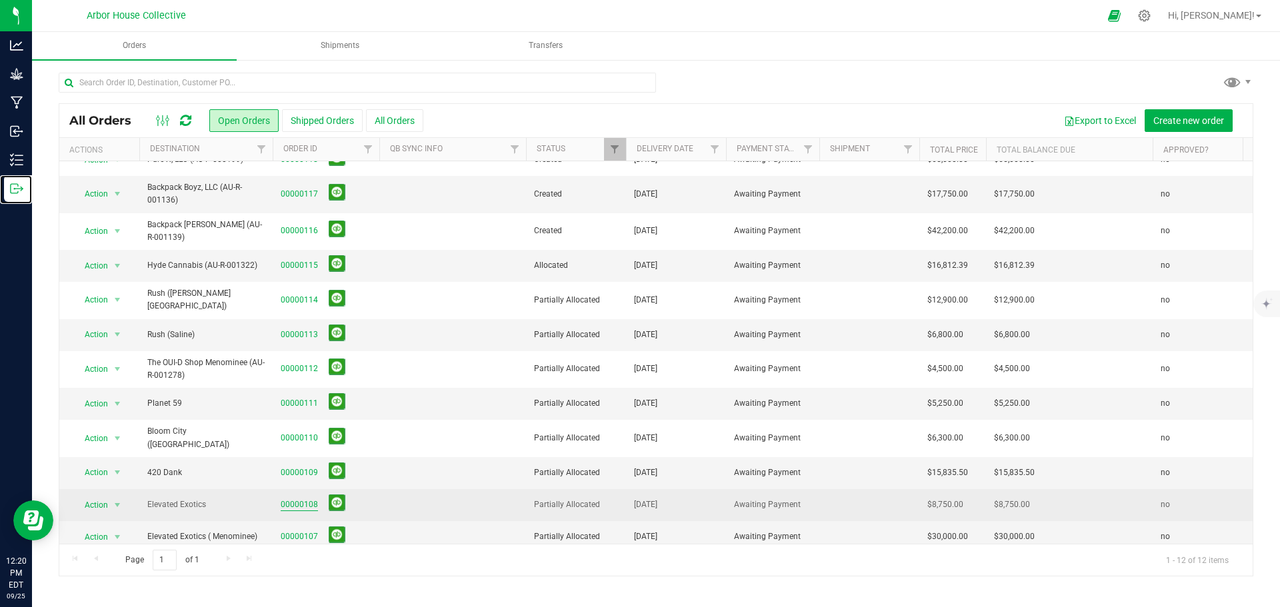
scroll to position [27, 0]
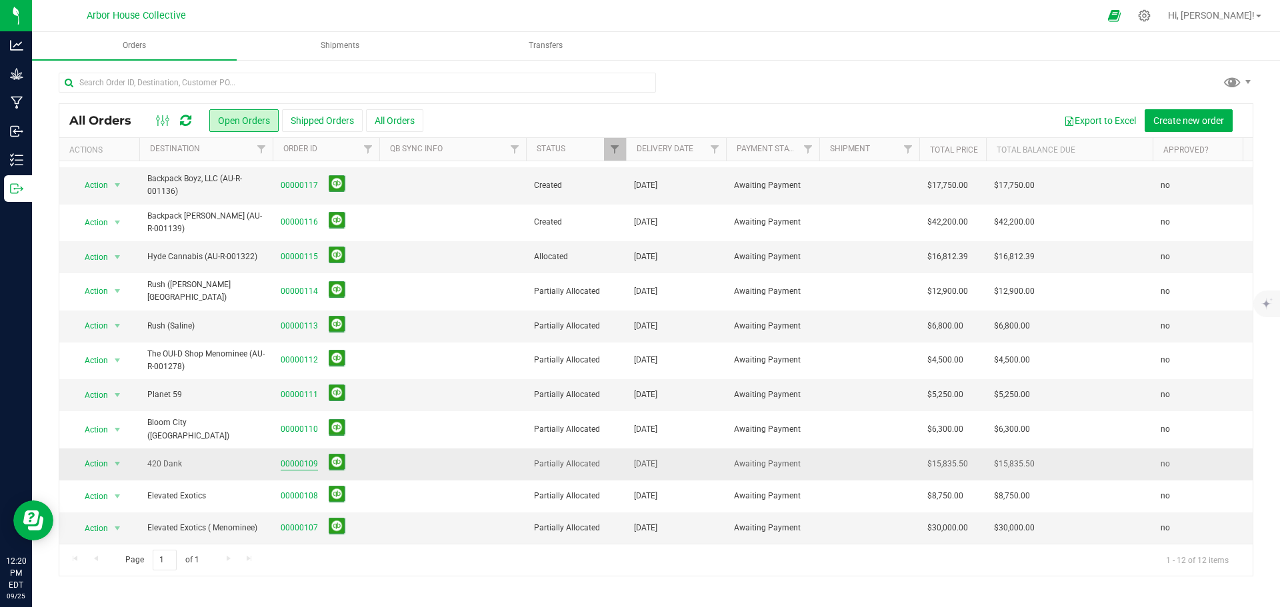
click at [301, 458] on link "00000109" at bounding box center [299, 464] width 37 height 13
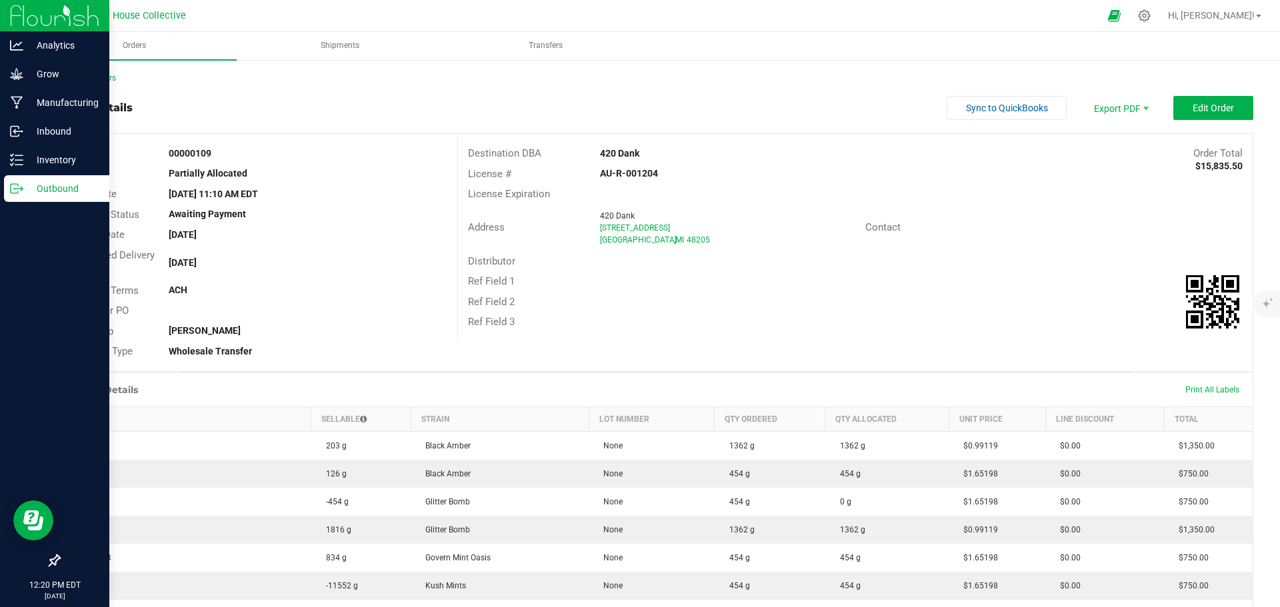
click at [49, 189] on p "Outbound" at bounding box center [63, 189] width 80 height 16
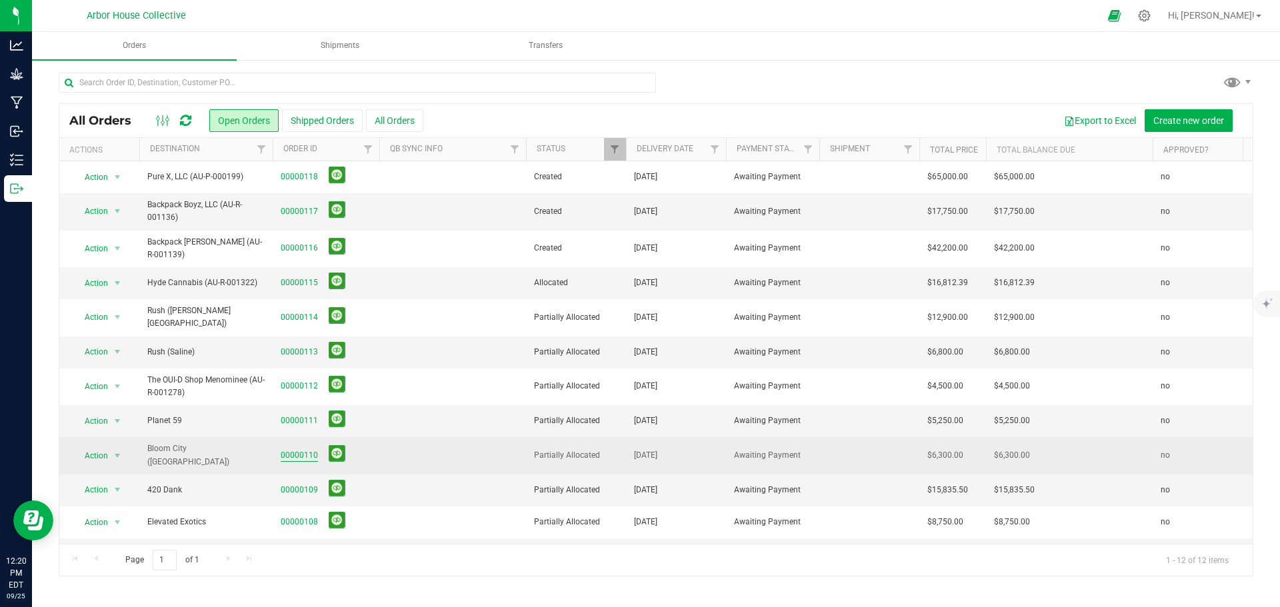
click at [297, 450] on link "00000110" at bounding box center [299, 455] width 37 height 13
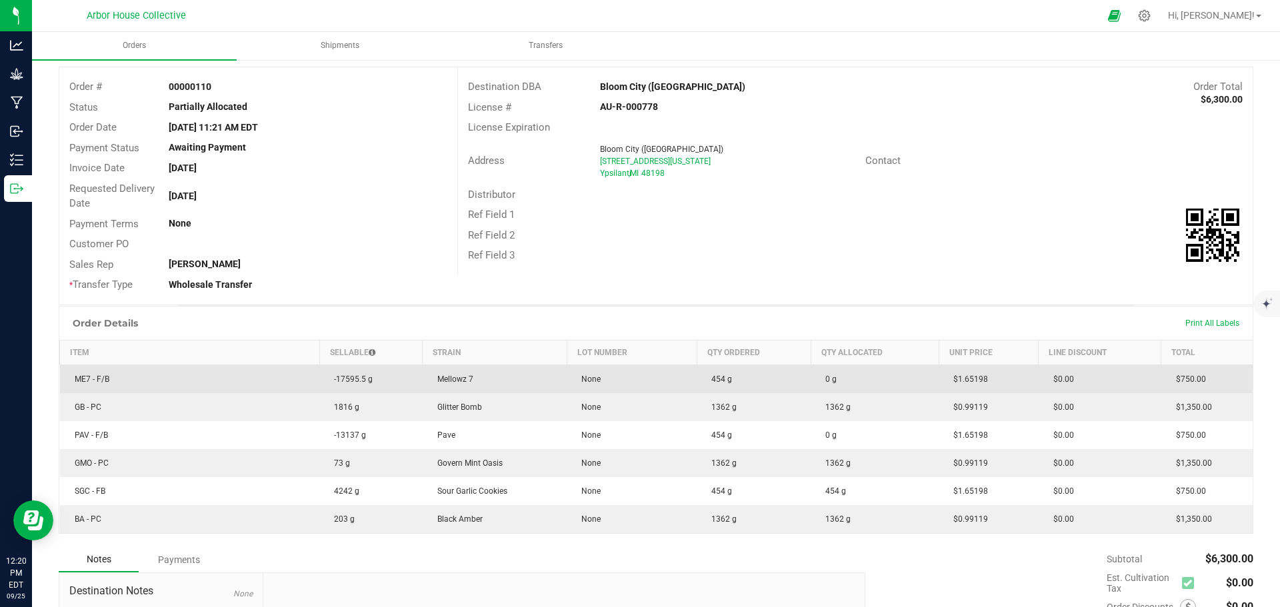
scroll to position [133, 0]
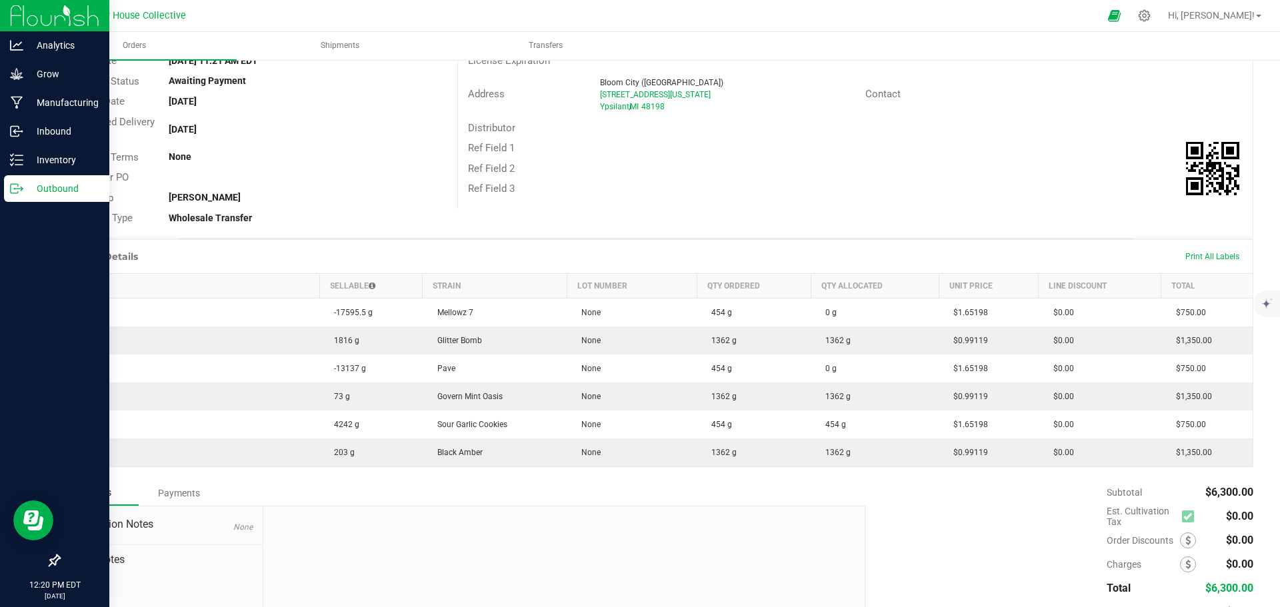
click at [25, 183] on p "Outbound" at bounding box center [63, 189] width 80 height 16
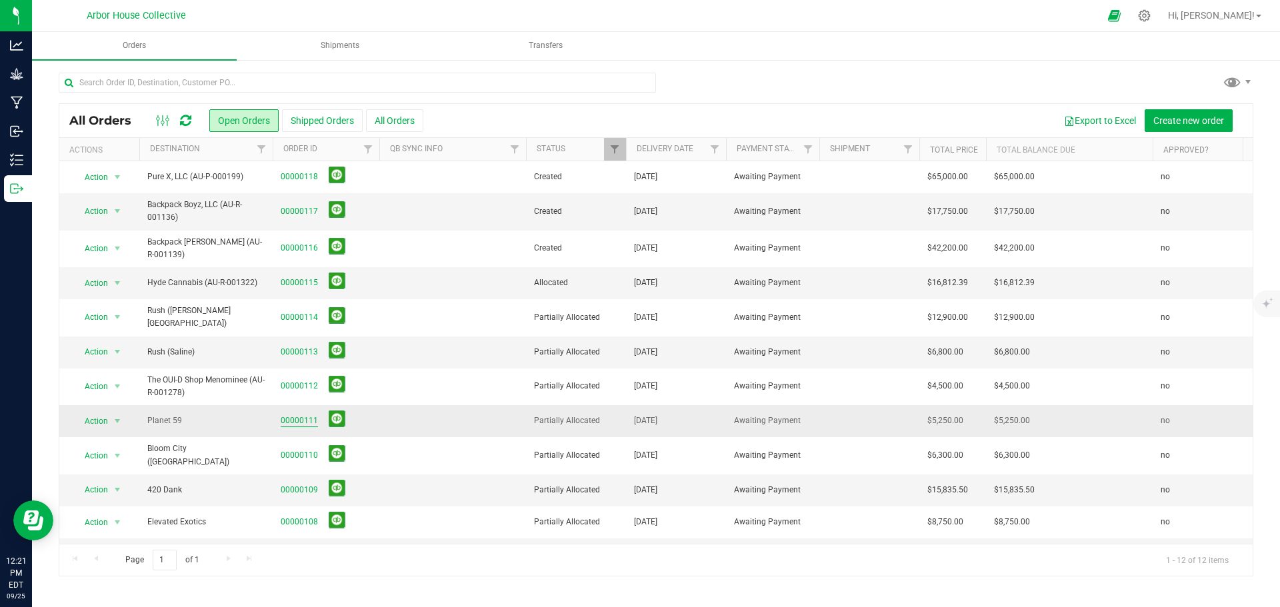
click at [301, 415] on link "00000111" at bounding box center [299, 421] width 37 height 13
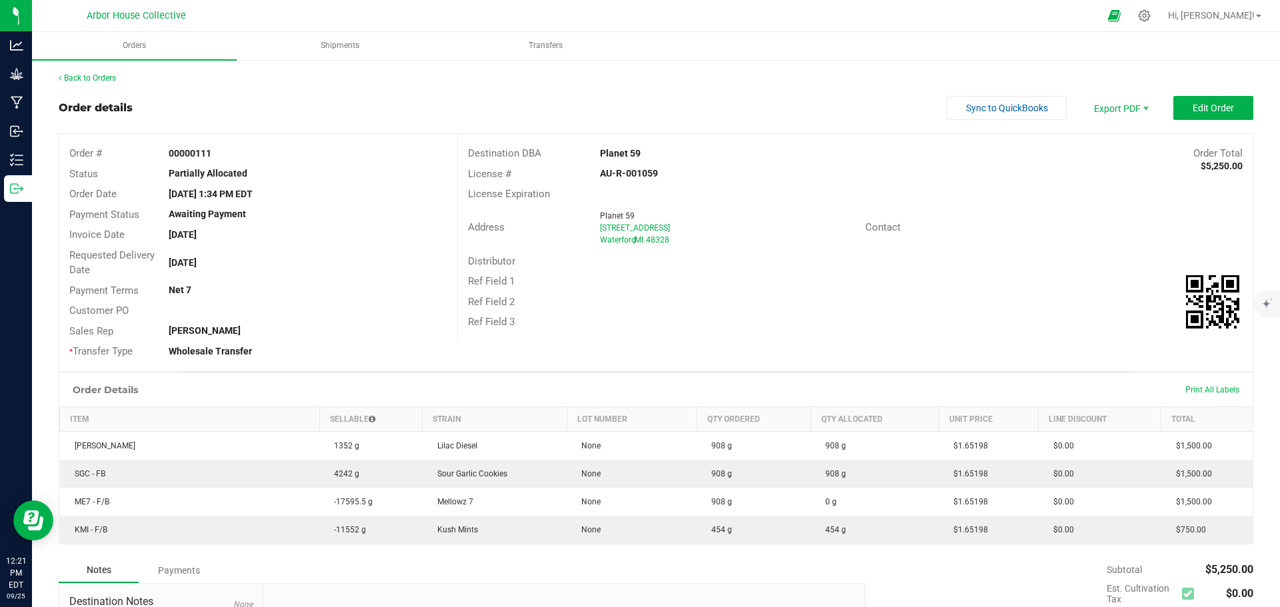
scroll to position [67, 0]
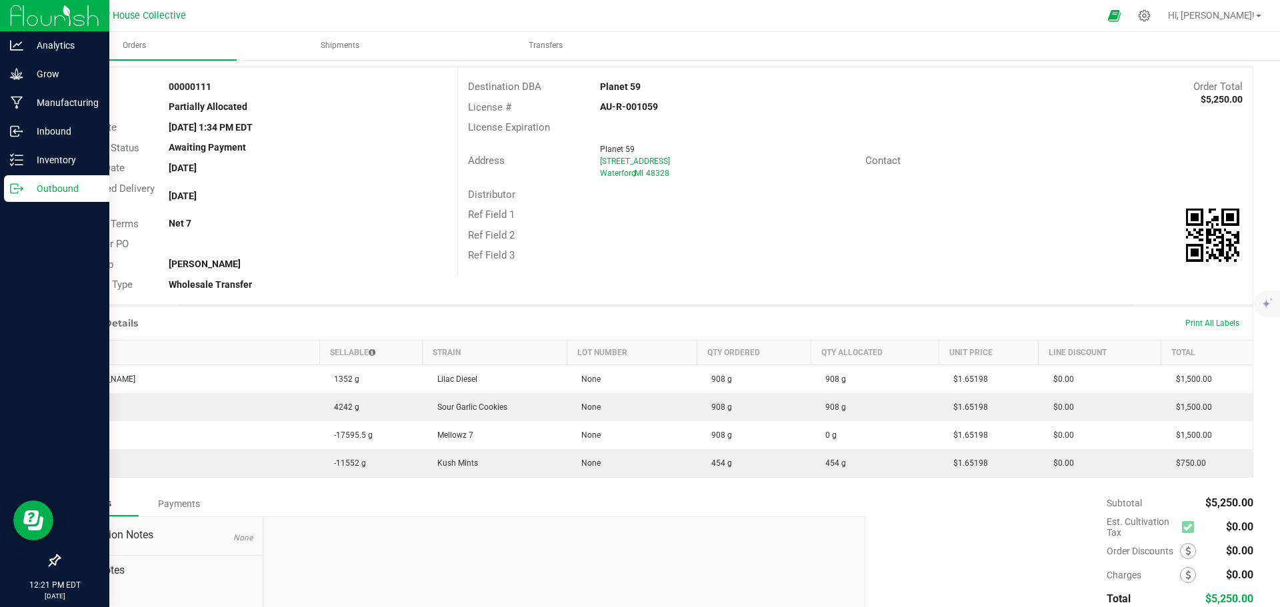
click at [28, 187] on p "Outbound" at bounding box center [63, 189] width 80 height 16
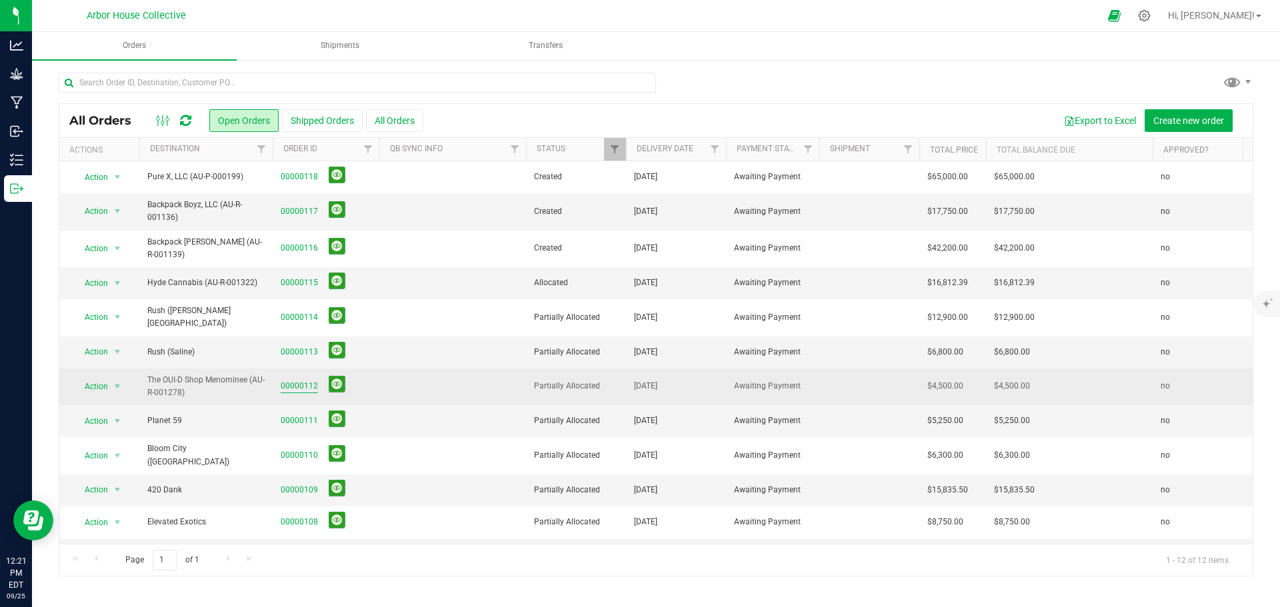
click at [293, 381] on link "00000112" at bounding box center [299, 386] width 37 height 13
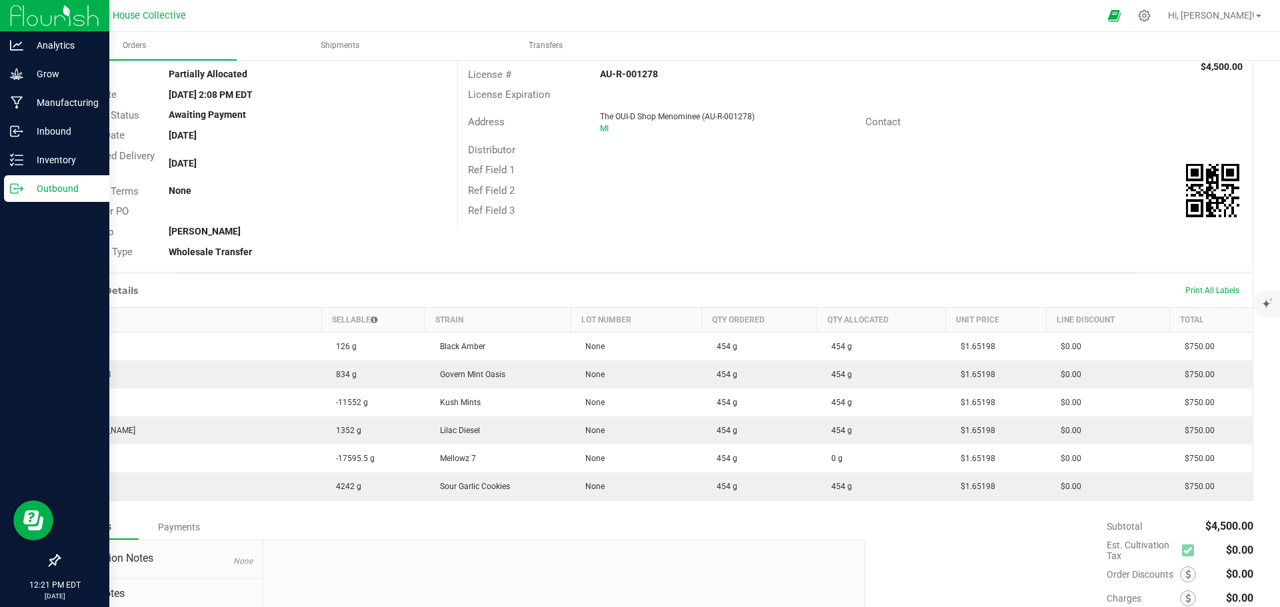
scroll to position [67, 0]
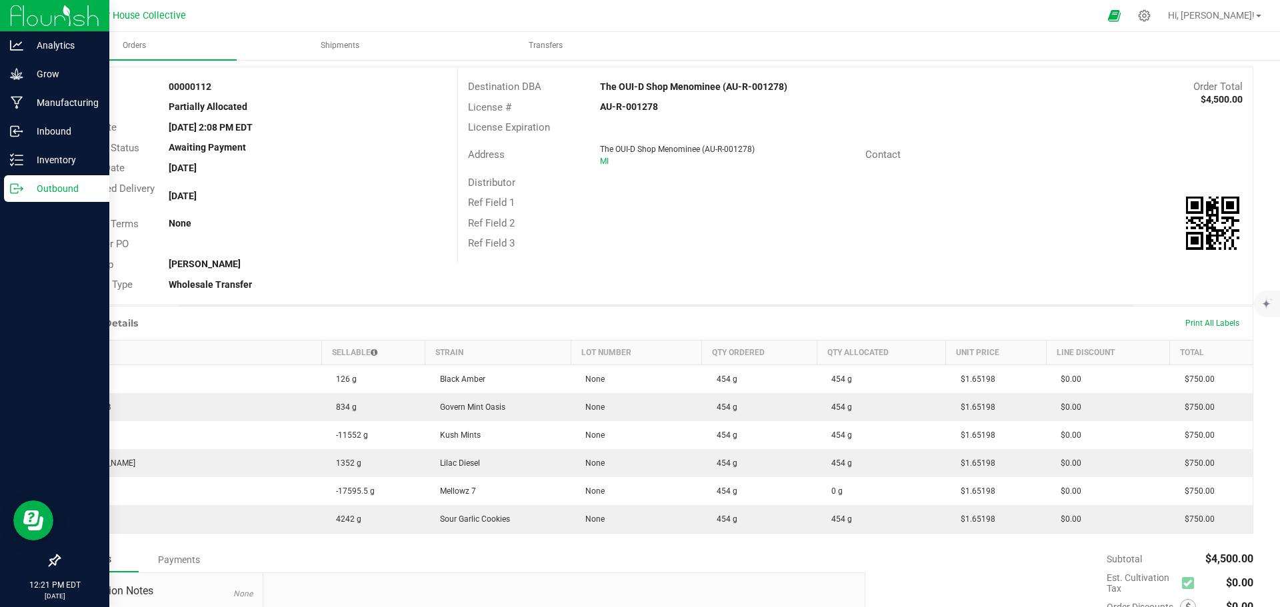
click at [24, 185] on p "Outbound" at bounding box center [63, 189] width 80 height 16
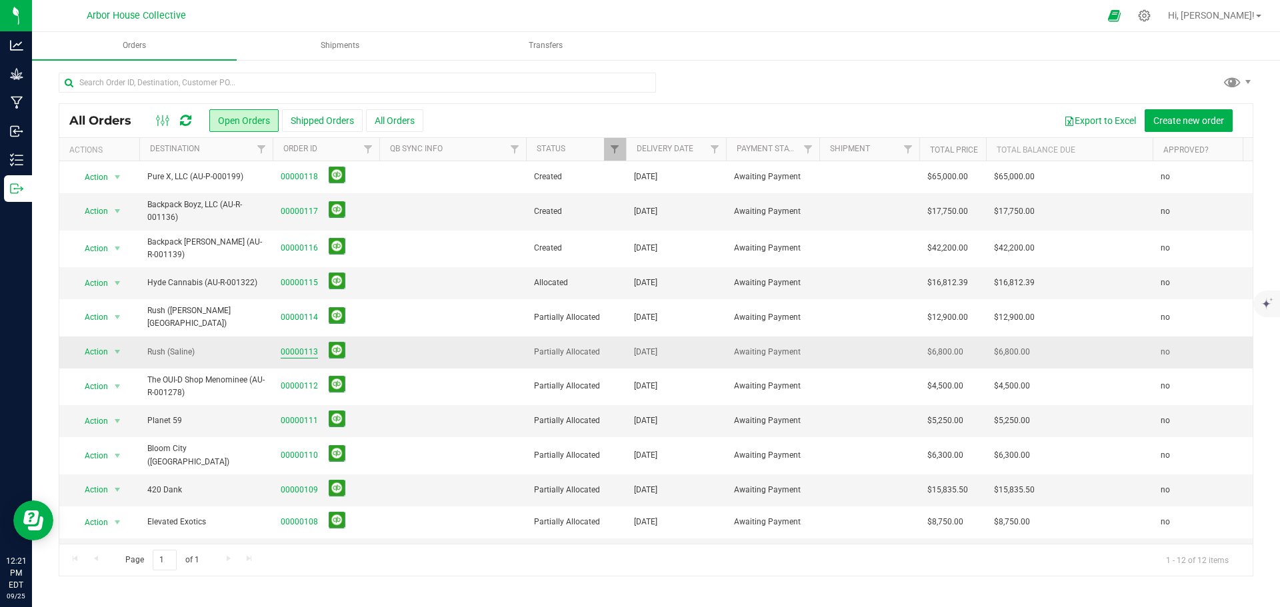
click at [288, 346] on link "00000113" at bounding box center [299, 352] width 37 height 13
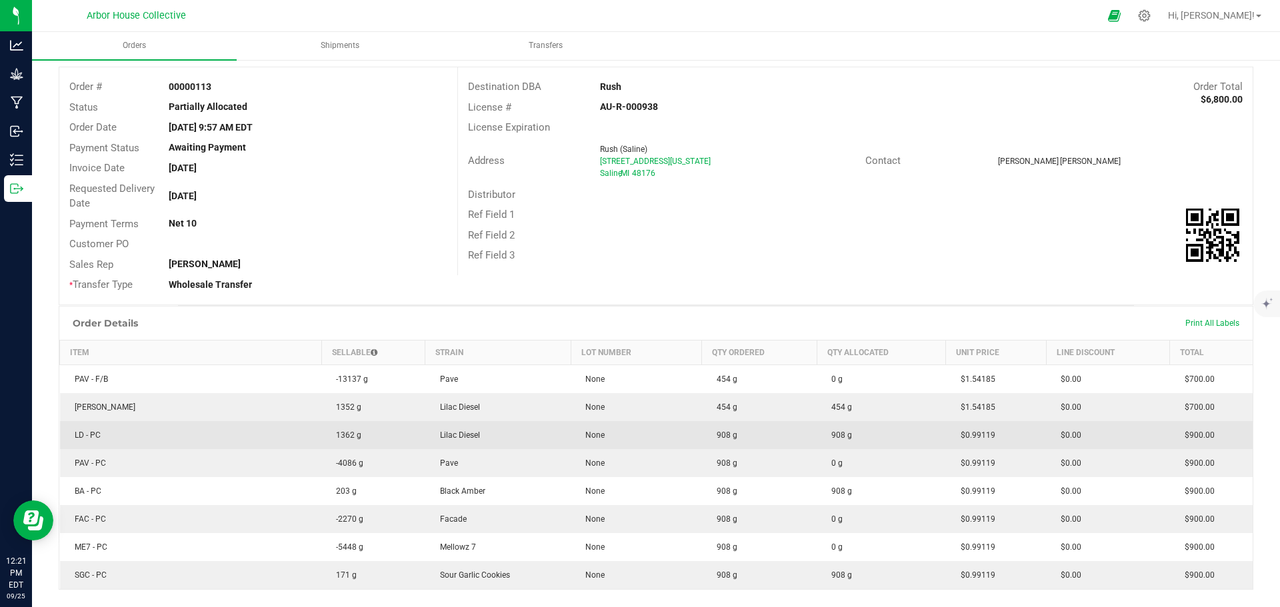
scroll to position [133, 0]
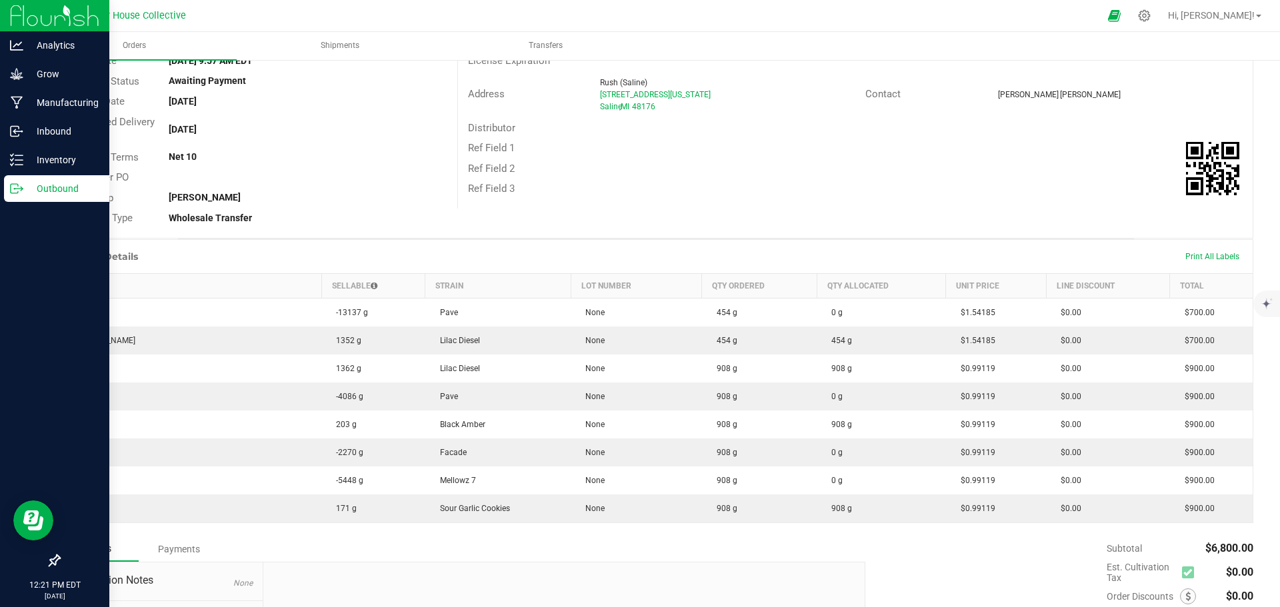
click at [21, 187] on icon at bounding box center [22, 188] width 2 height 2
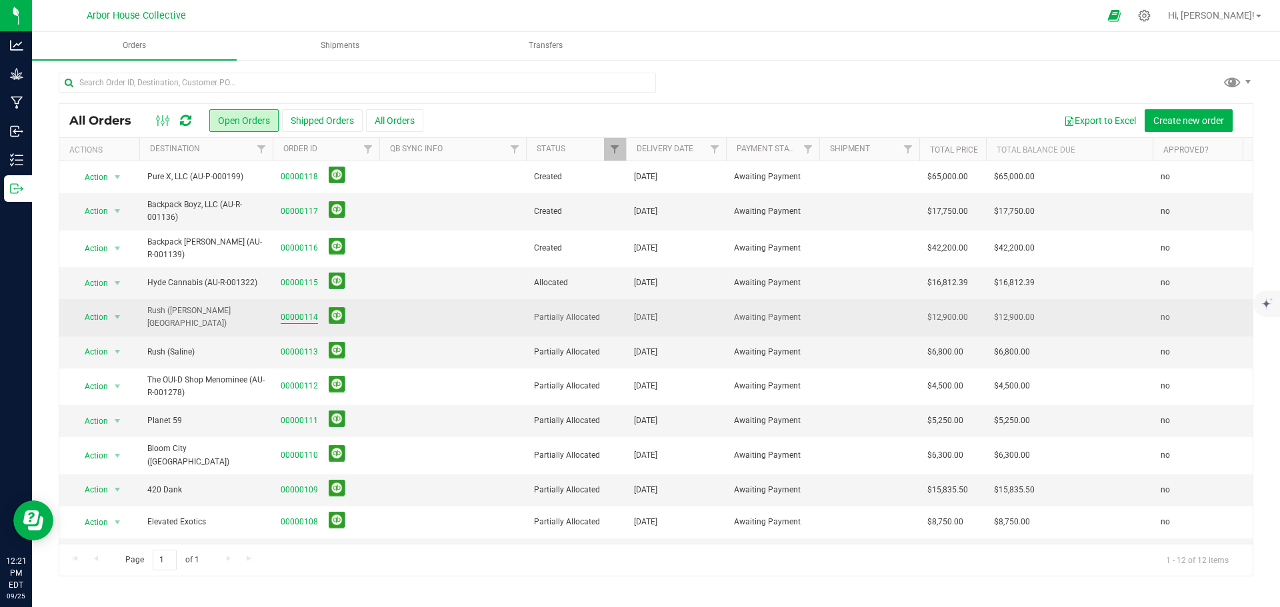
click at [302, 316] on link "00000114" at bounding box center [299, 317] width 37 height 13
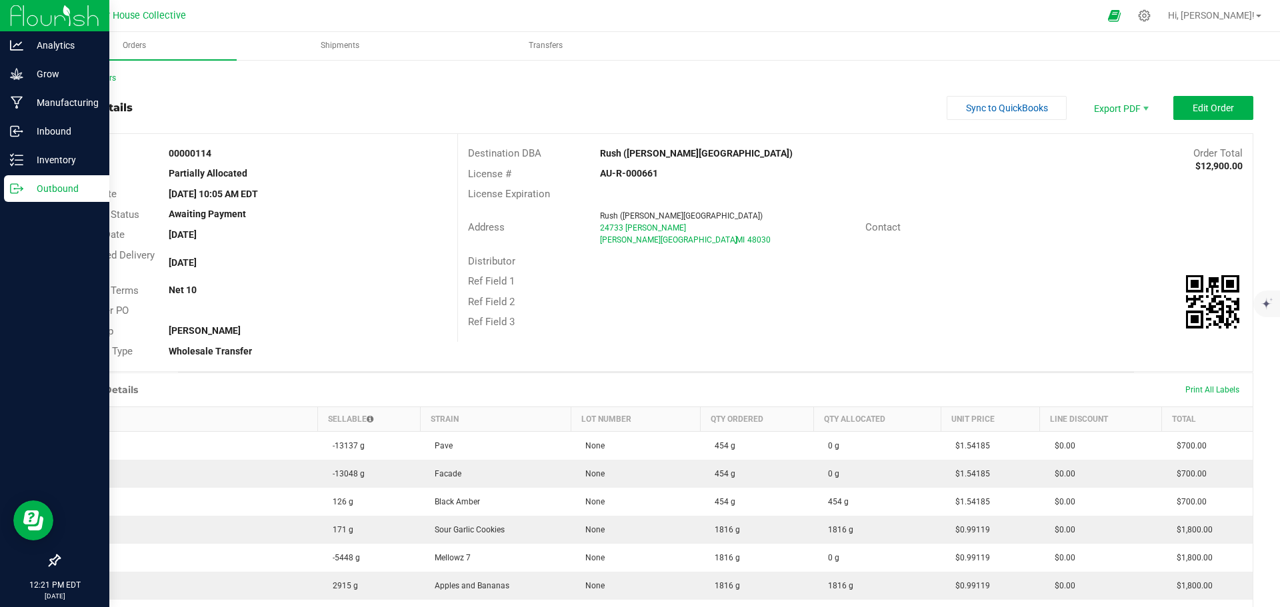
click at [52, 191] on p "Outbound" at bounding box center [63, 189] width 80 height 16
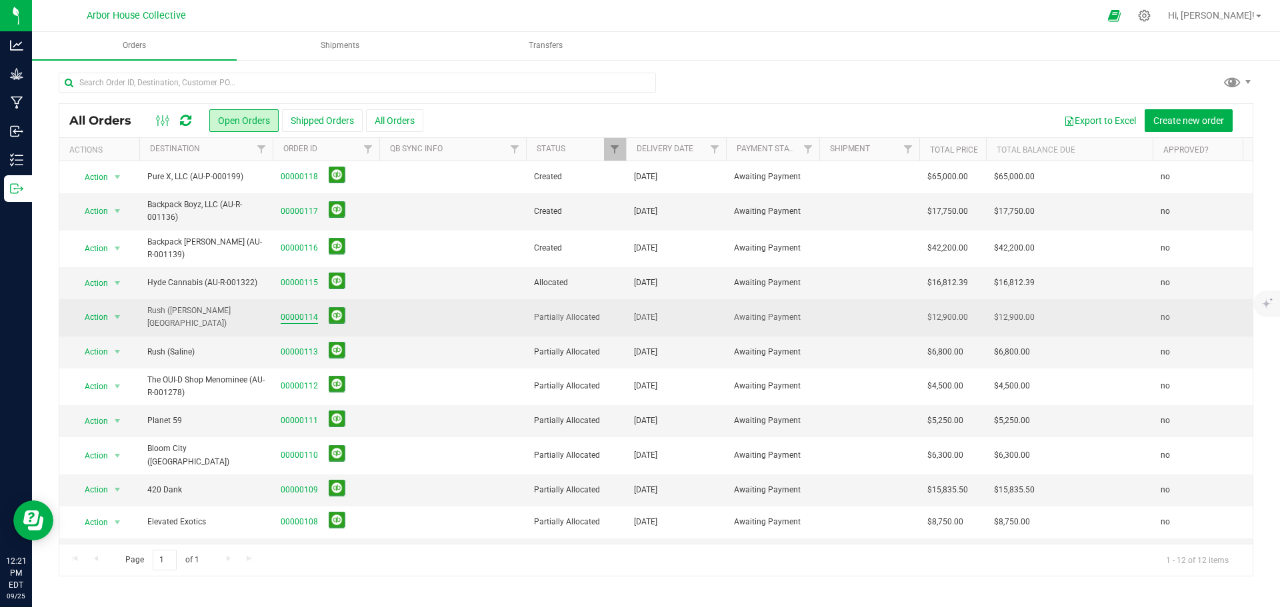
click at [291, 311] on link "00000114" at bounding box center [299, 317] width 37 height 13
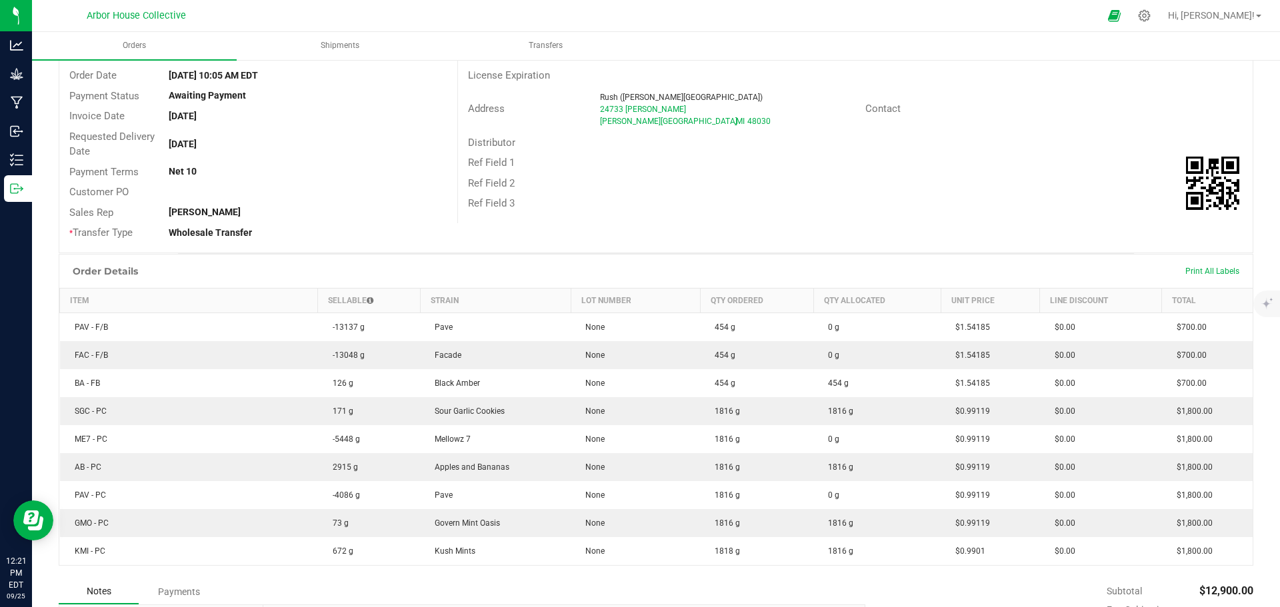
scroll to position [133, 0]
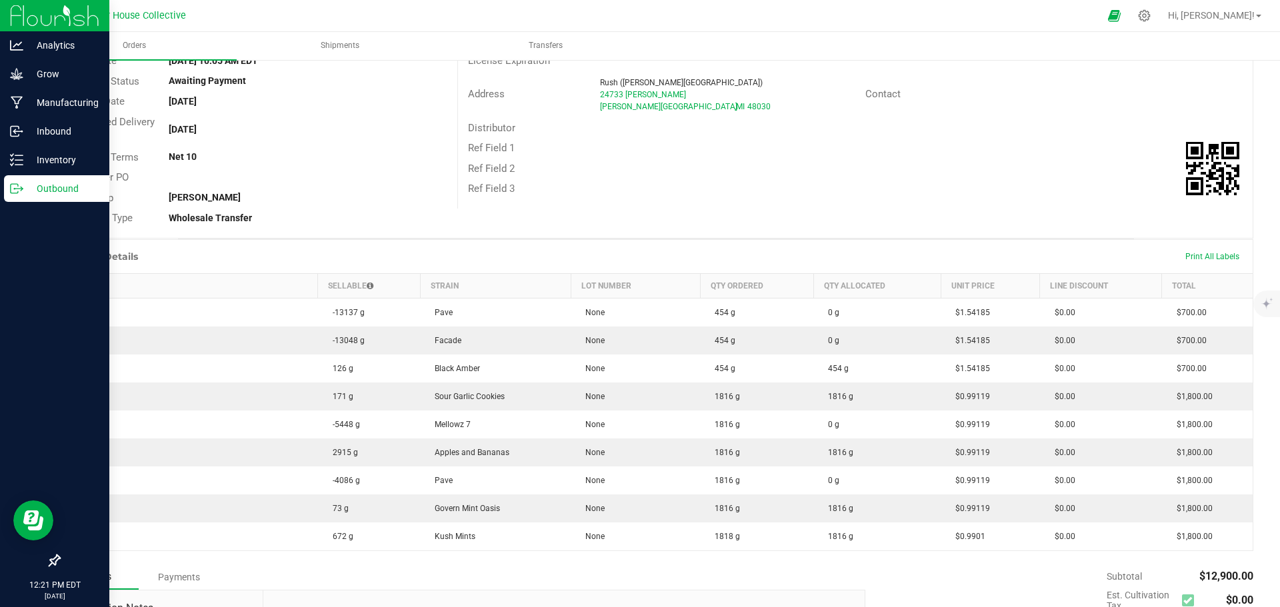
click at [31, 185] on p "Outbound" at bounding box center [63, 189] width 80 height 16
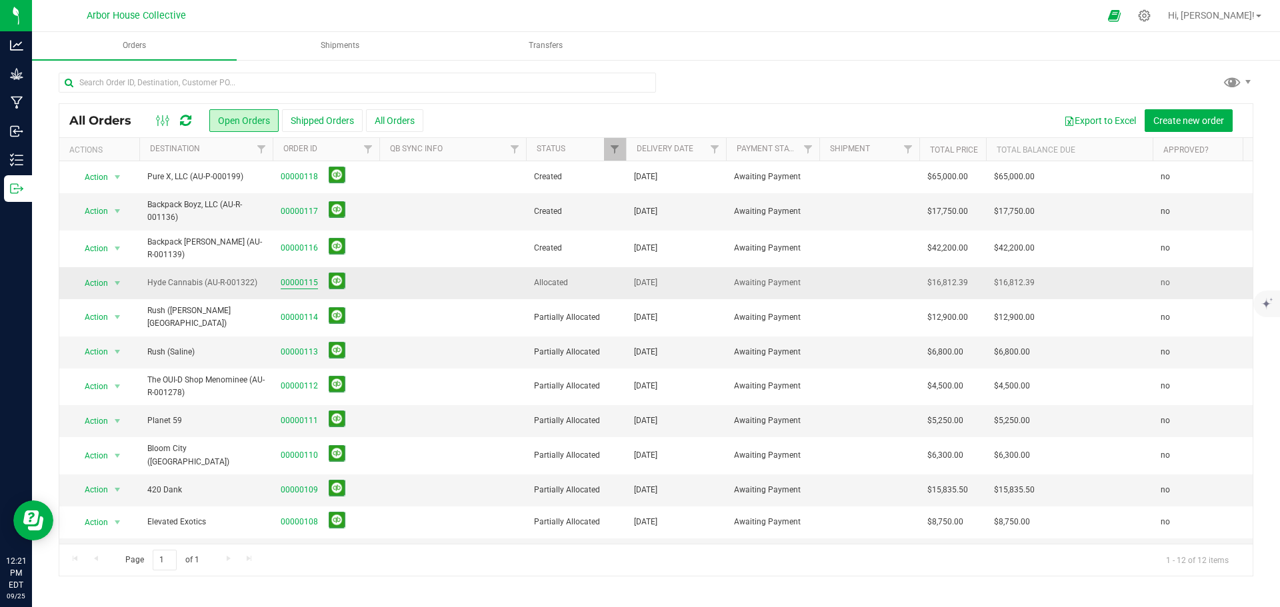
click at [297, 284] on link "00000115" at bounding box center [299, 283] width 37 height 13
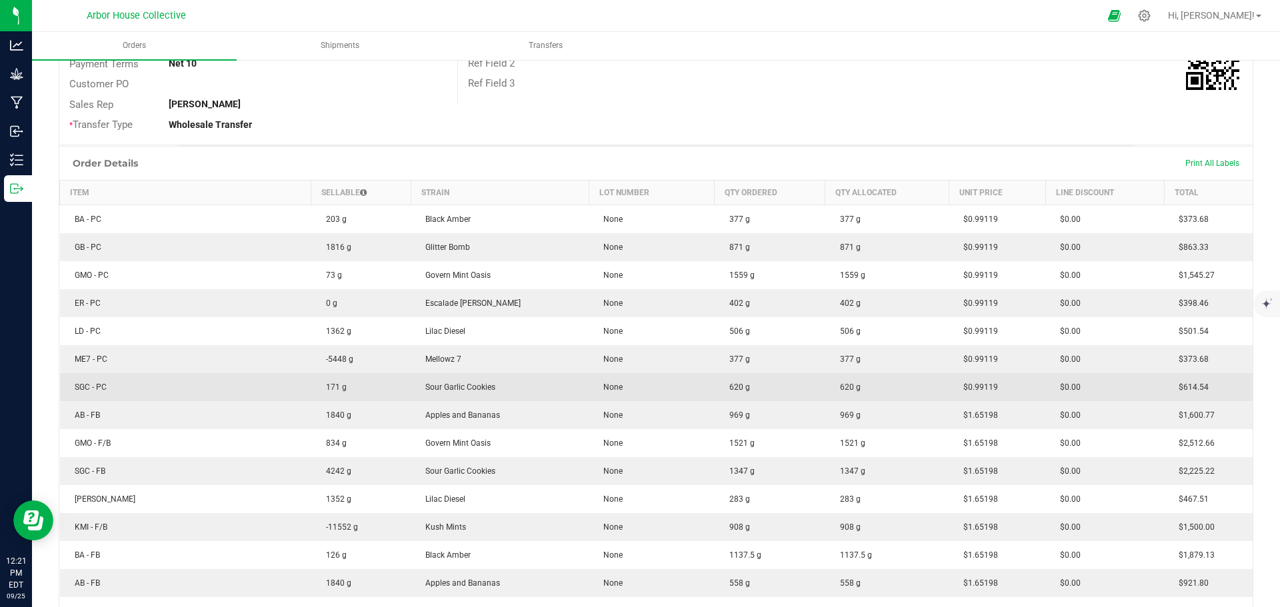
scroll to position [267, 0]
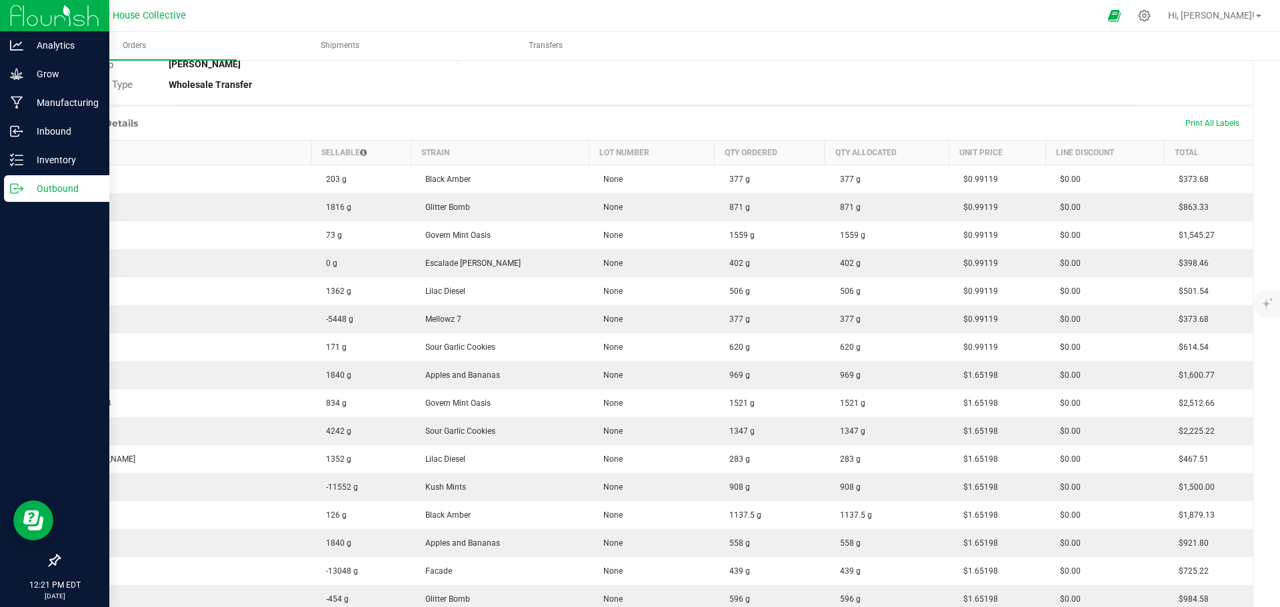
click at [18, 178] on div "Outbound" at bounding box center [56, 188] width 105 height 27
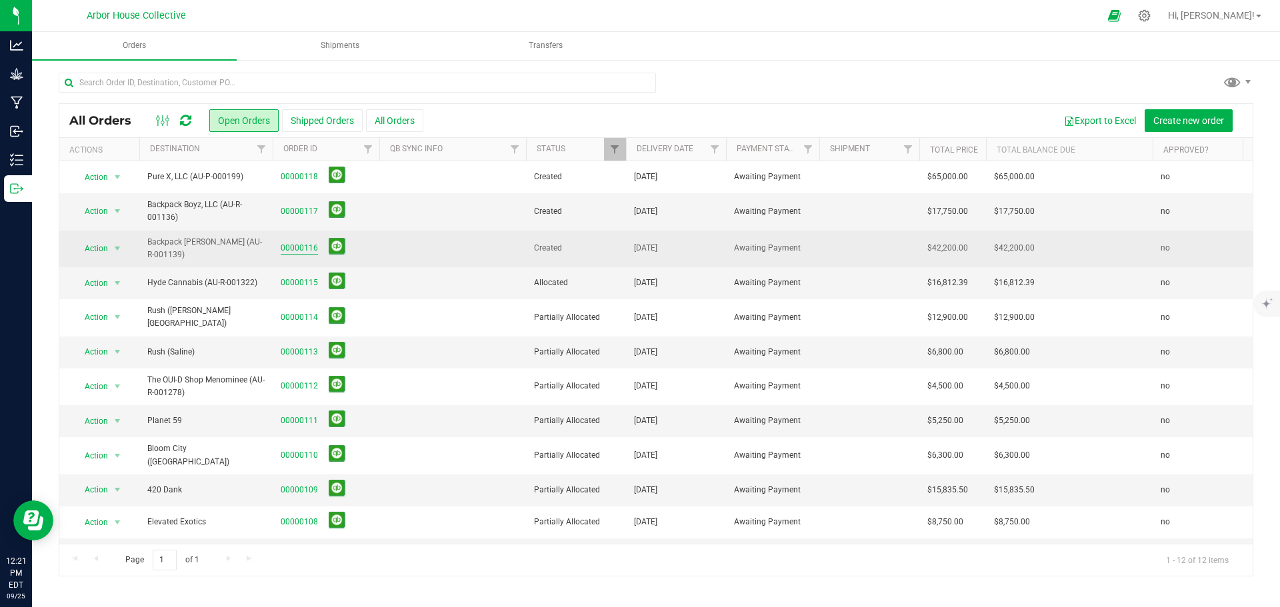
click at [302, 243] on link "00000116" at bounding box center [299, 248] width 37 height 13
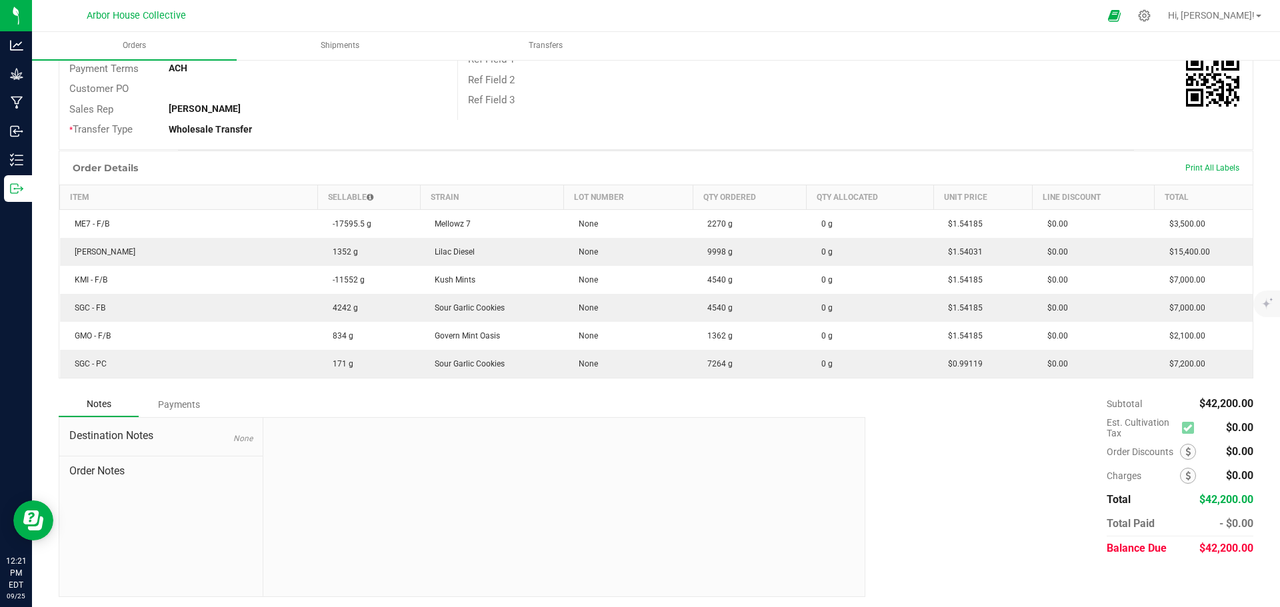
scroll to position [225, 0]
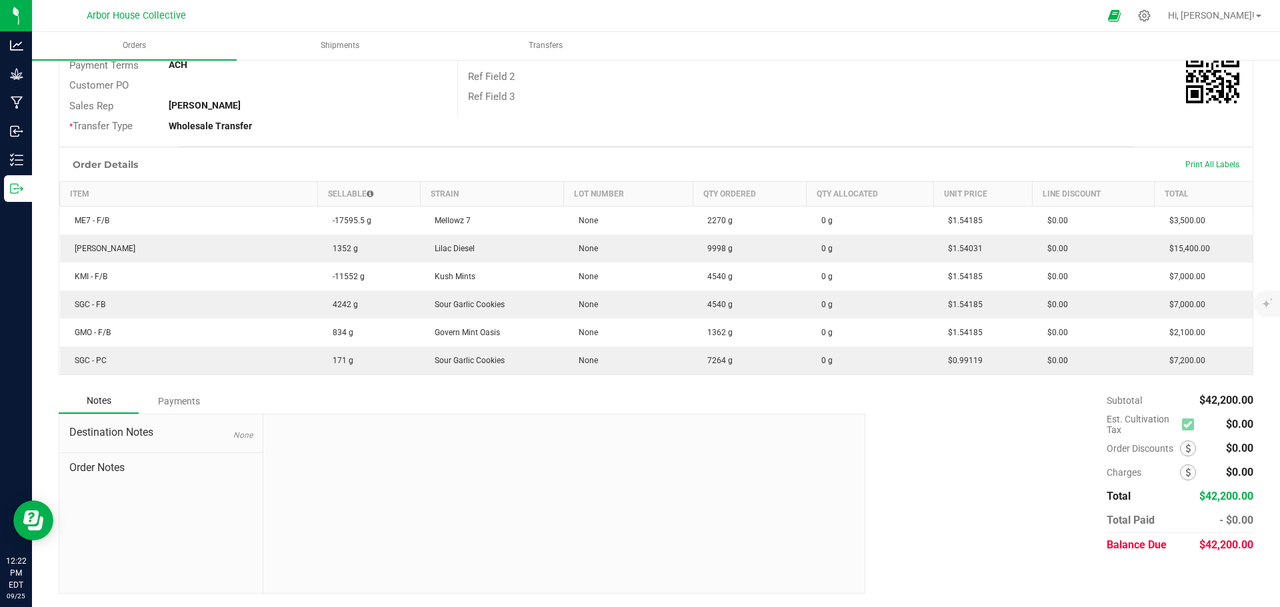
click at [503, 415] on div at bounding box center [563, 504] width 601 height 179
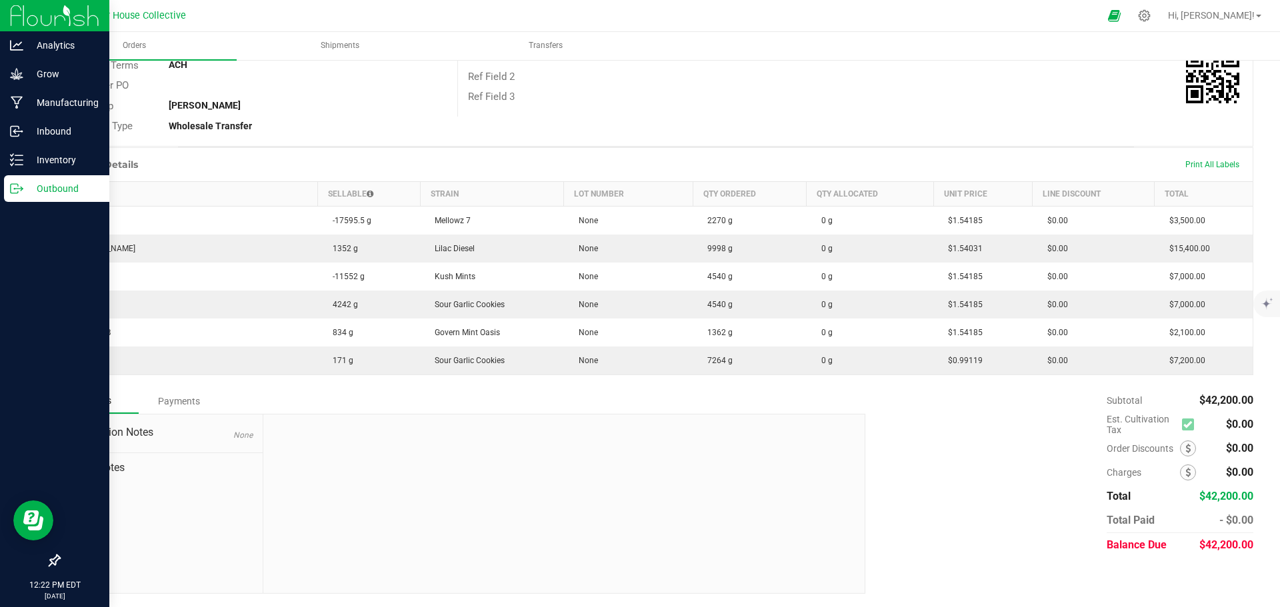
click at [29, 178] on div "Outbound" at bounding box center [56, 188] width 105 height 27
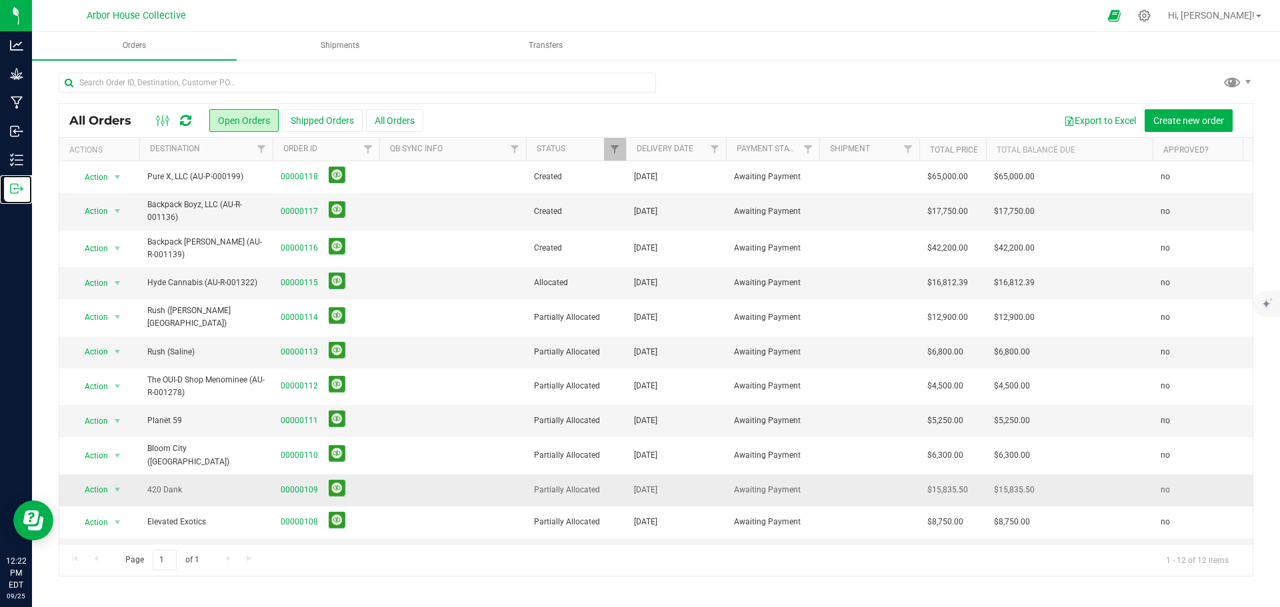
scroll to position [27, 0]
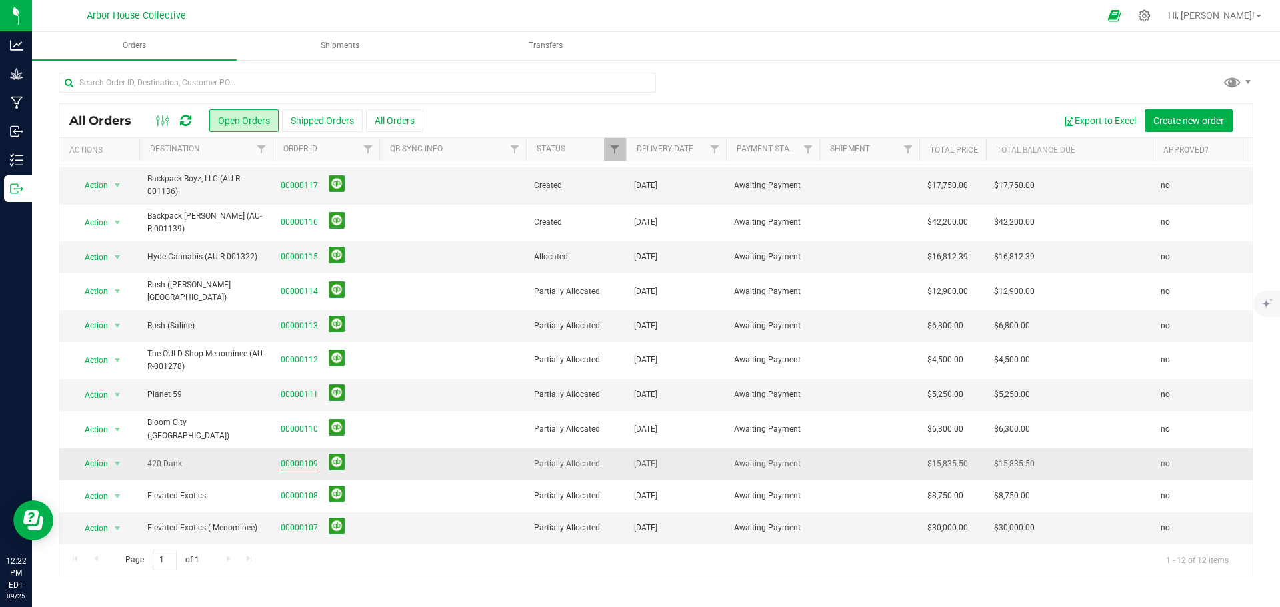
click at [301, 458] on link "00000109" at bounding box center [299, 464] width 37 height 13
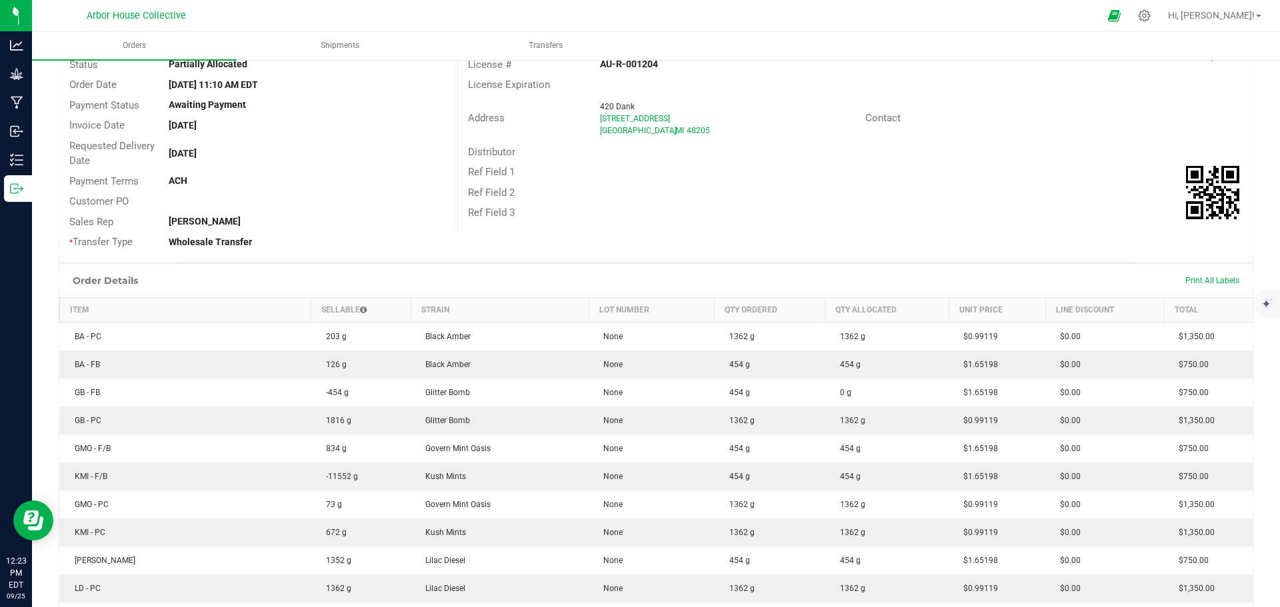
scroll to position [67, 0]
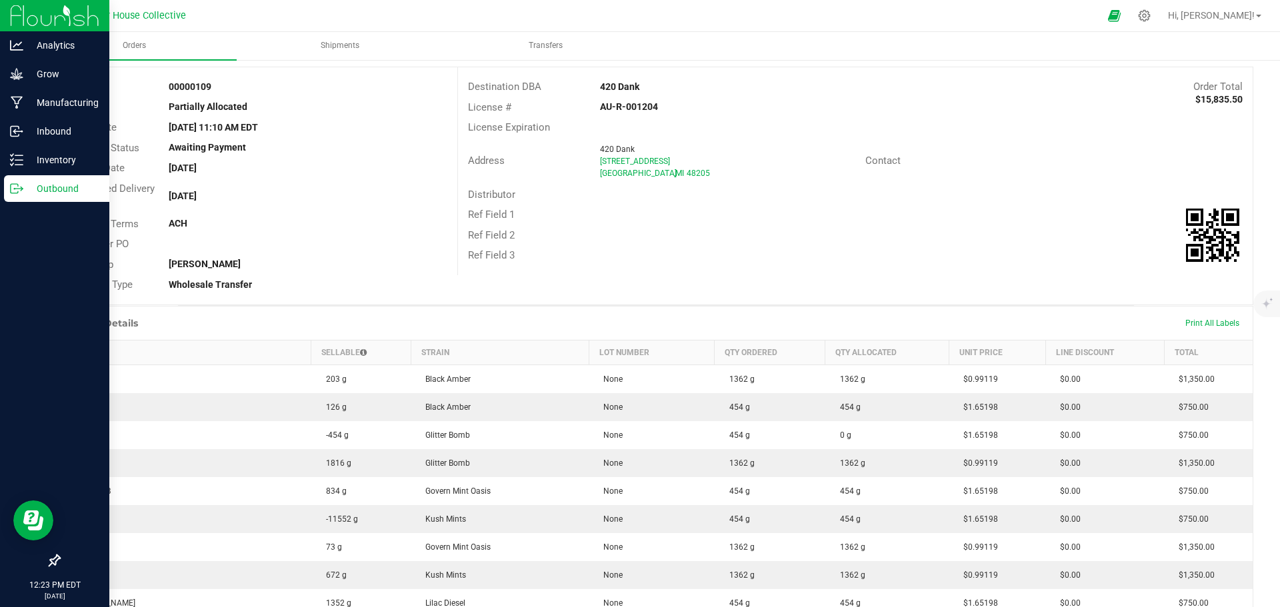
click at [20, 183] on icon at bounding box center [16, 188] width 13 height 13
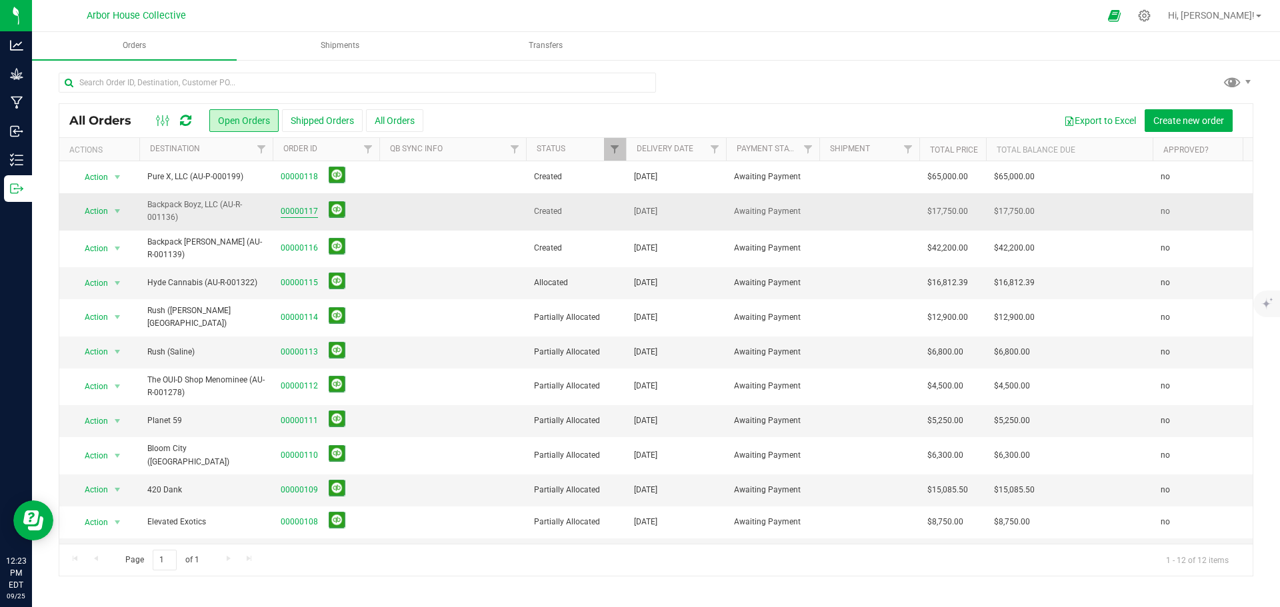
click at [299, 209] on link "00000117" at bounding box center [299, 211] width 37 height 13
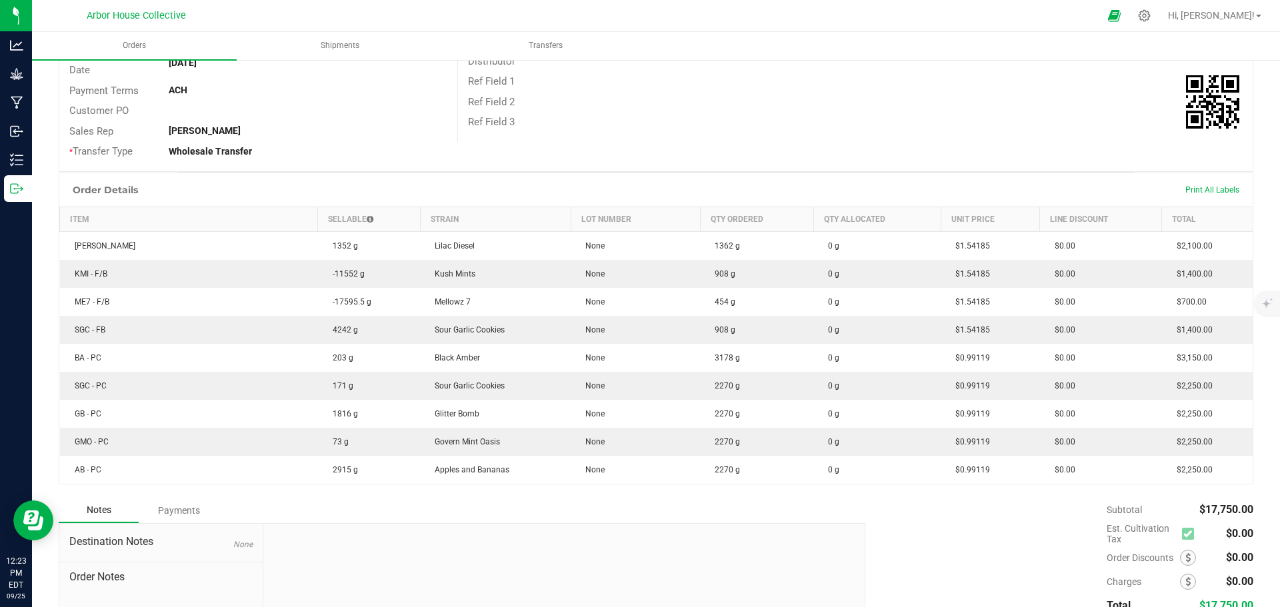
scroll to position [133, 0]
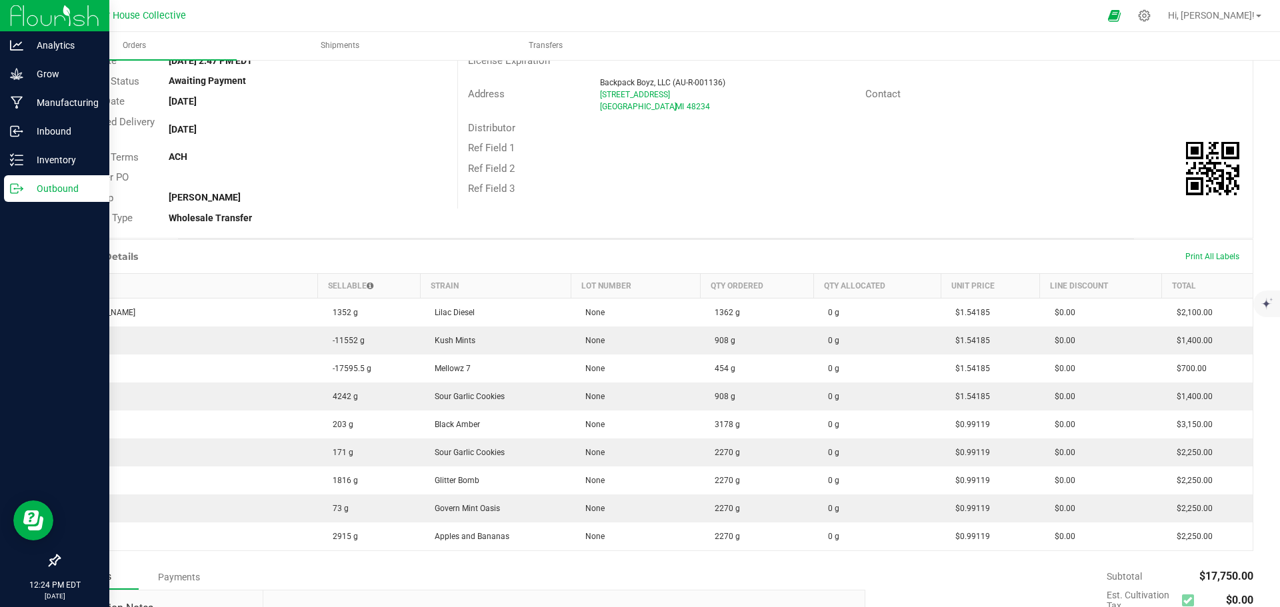
click at [75, 188] on p "Outbound" at bounding box center [63, 189] width 80 height 16
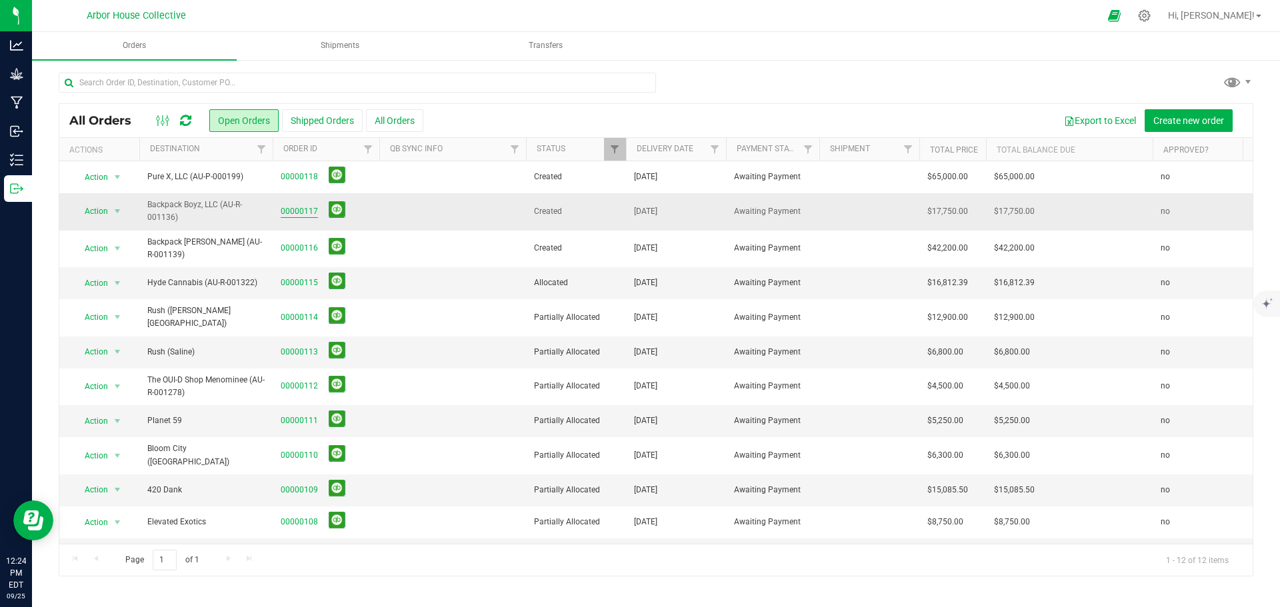
click at [299, 212] on link "00000117" at bounding box center [299, 211] width 37 height 13
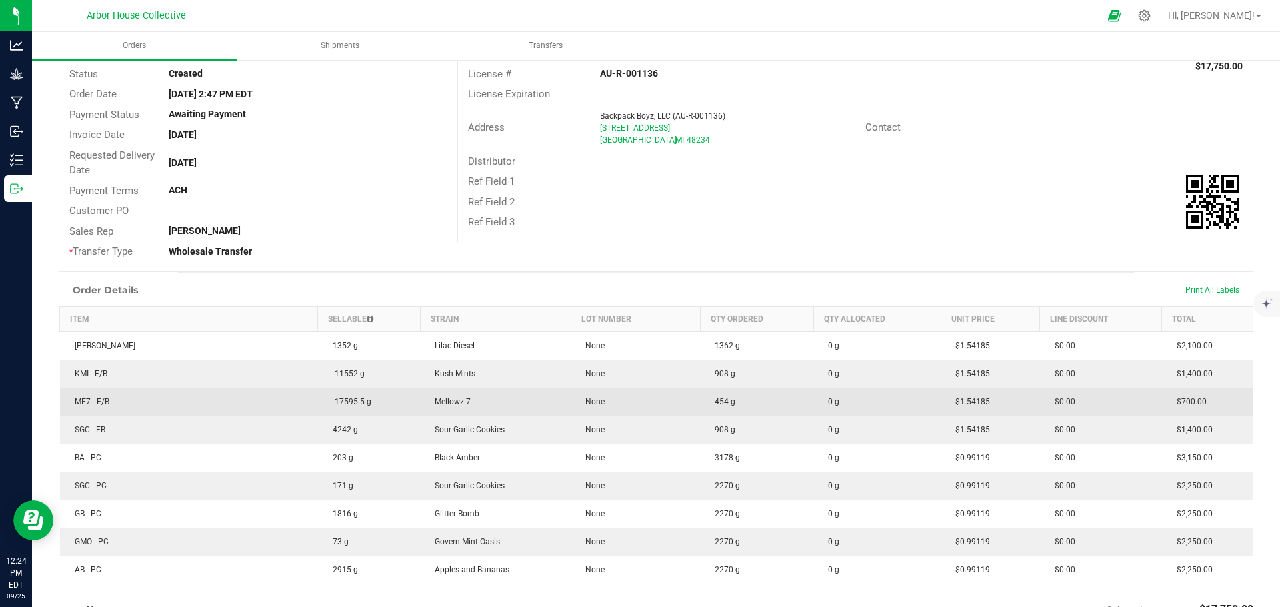
scroll to position [133, 0]
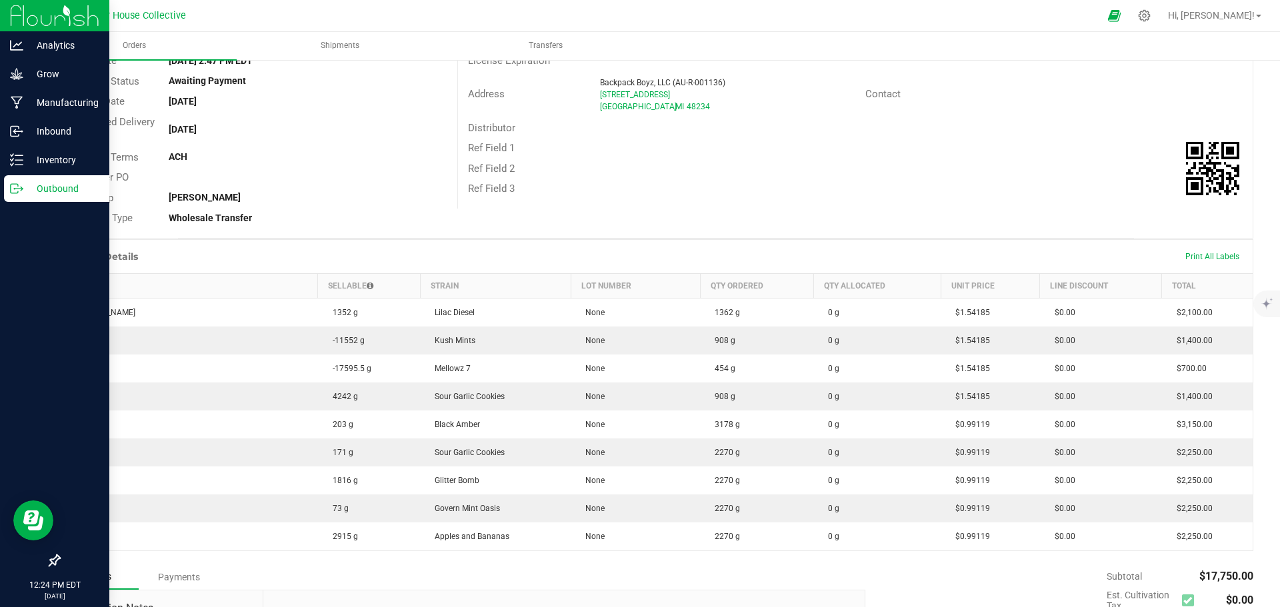
click at [19, 183] on icon at bounding box center [16, 188] width 13 height 13
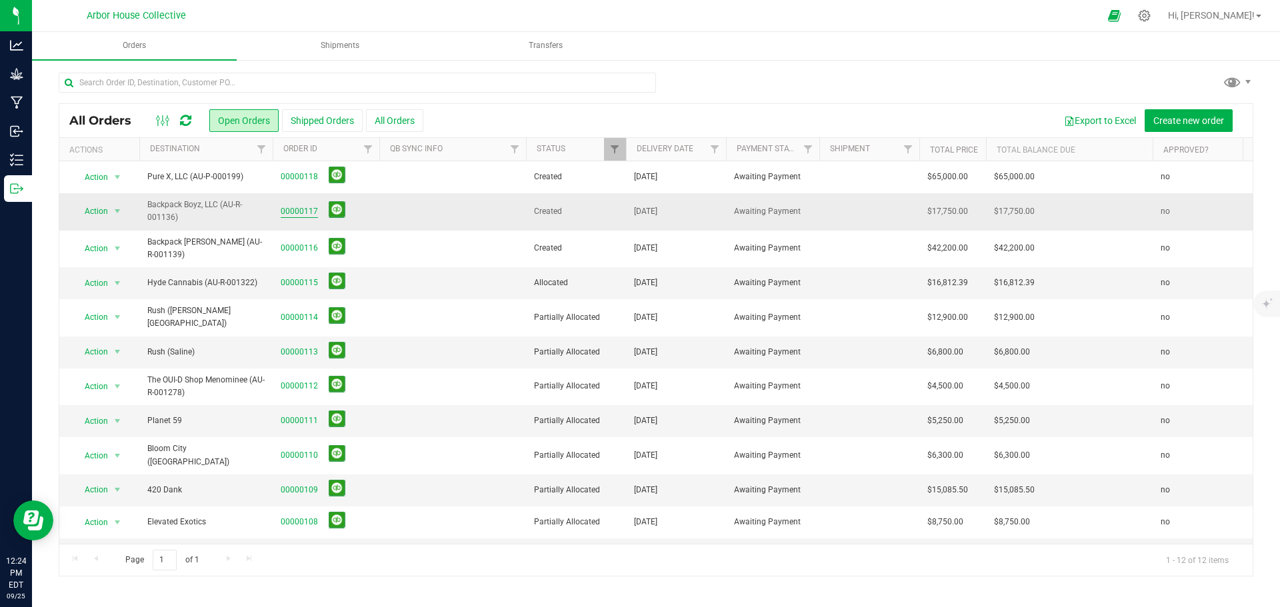
click at [300, 207] on link "00000117" at bounding box center [299, 211] width 37 height 13
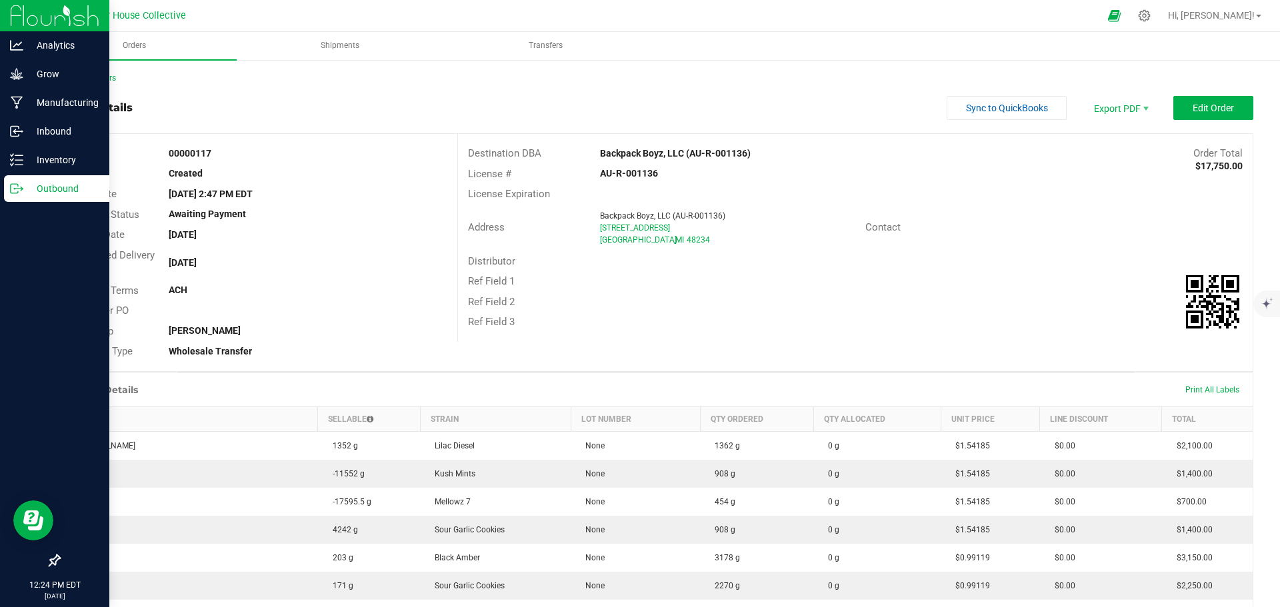
click at [29, 187] on p "Outbound" at bounding box center [63, 189] width 80 height 16
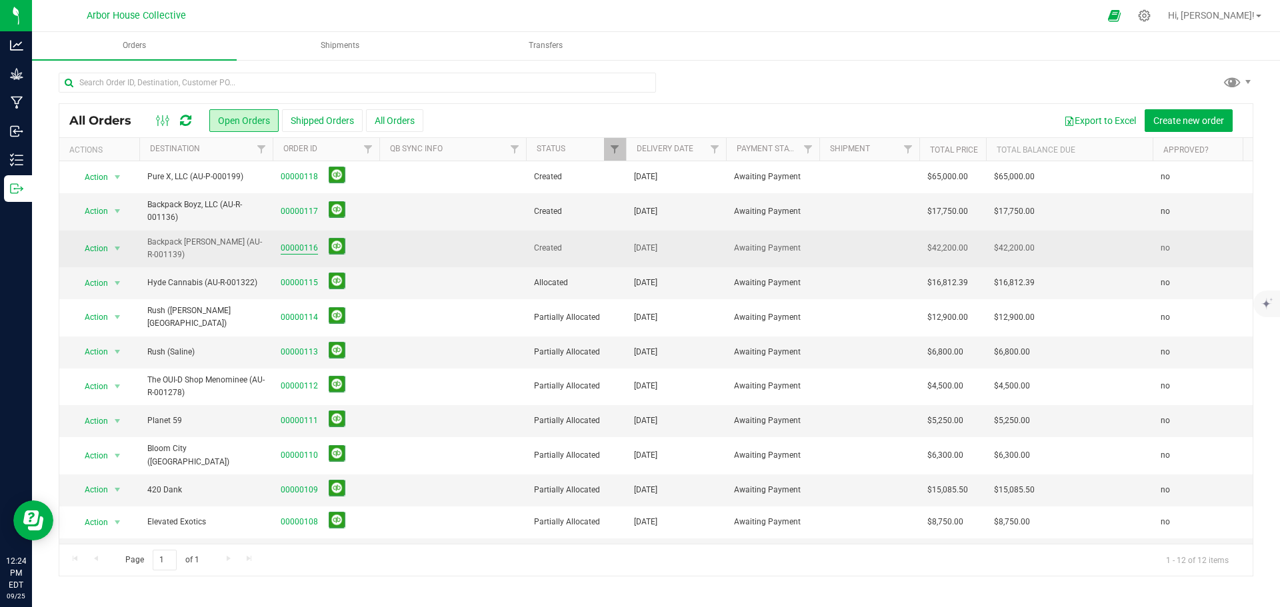
click at [305, 246] on link "00000116" at bounding box center [299, 248] width 37 height 13
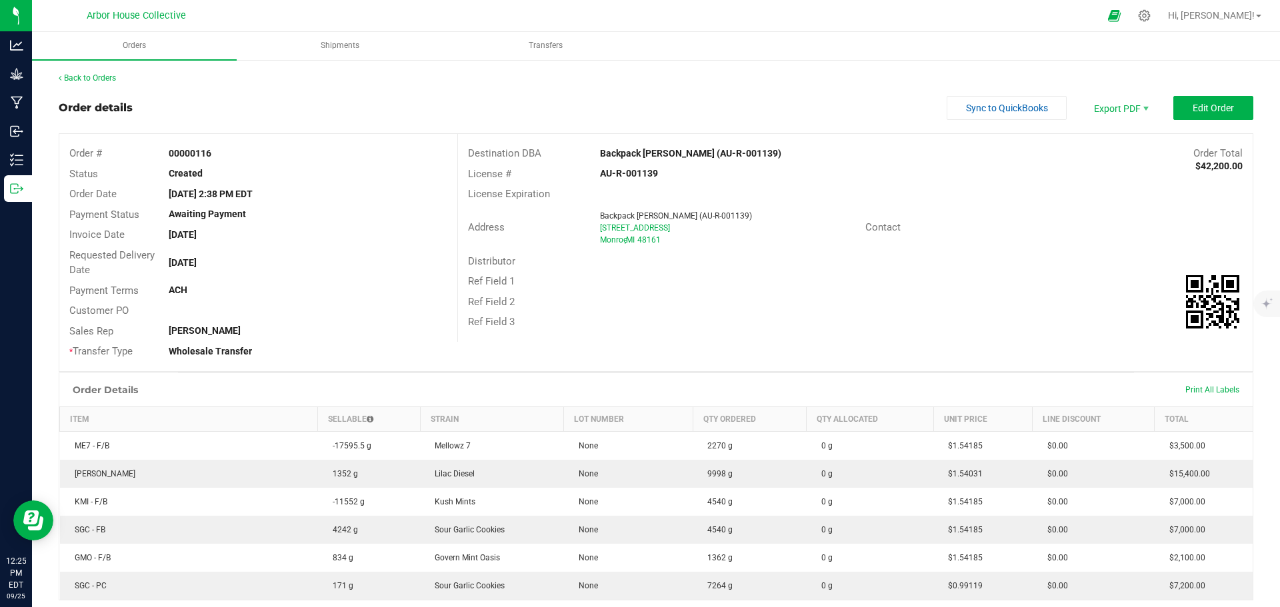
drag, startPoint x: 771, startPoint y: 321, endPoint x: 778, endPoint y: 335, distance: 14.9
click at [771, 322] on div at bounding box center [722, 322] width 265 height 1
click at [1023, 108] on span "Edit Order" at bounding box center [1213, 108] width 41 height 11
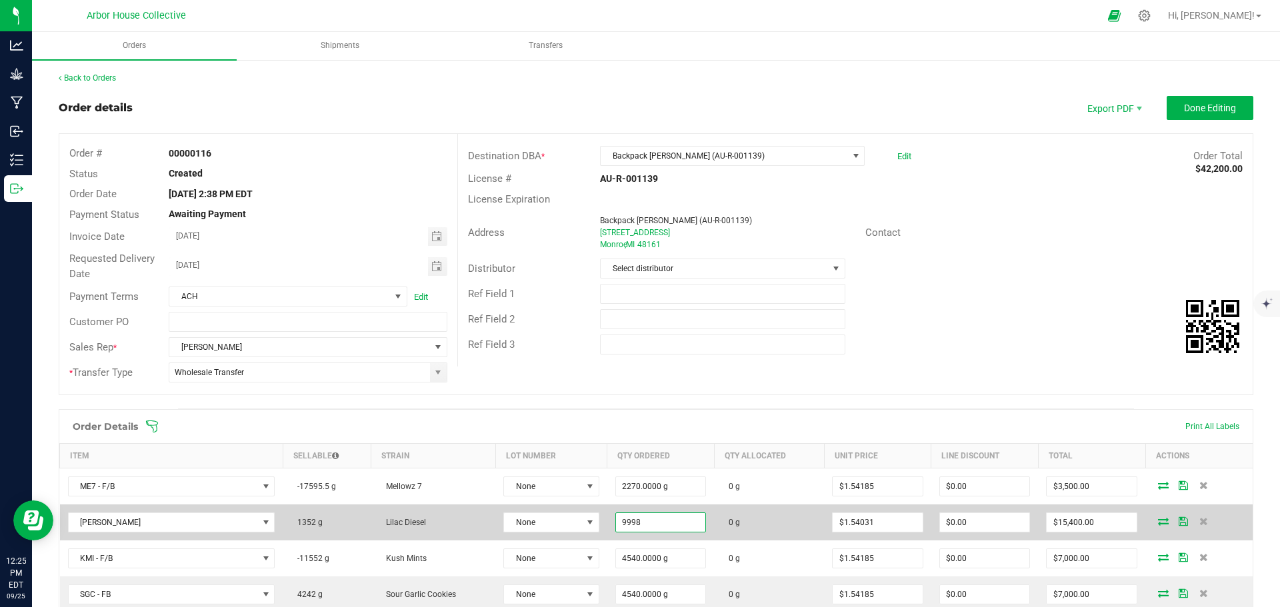
click at [646, 463] on input "9998" at bounding box center [661, 522] width 90 height 19
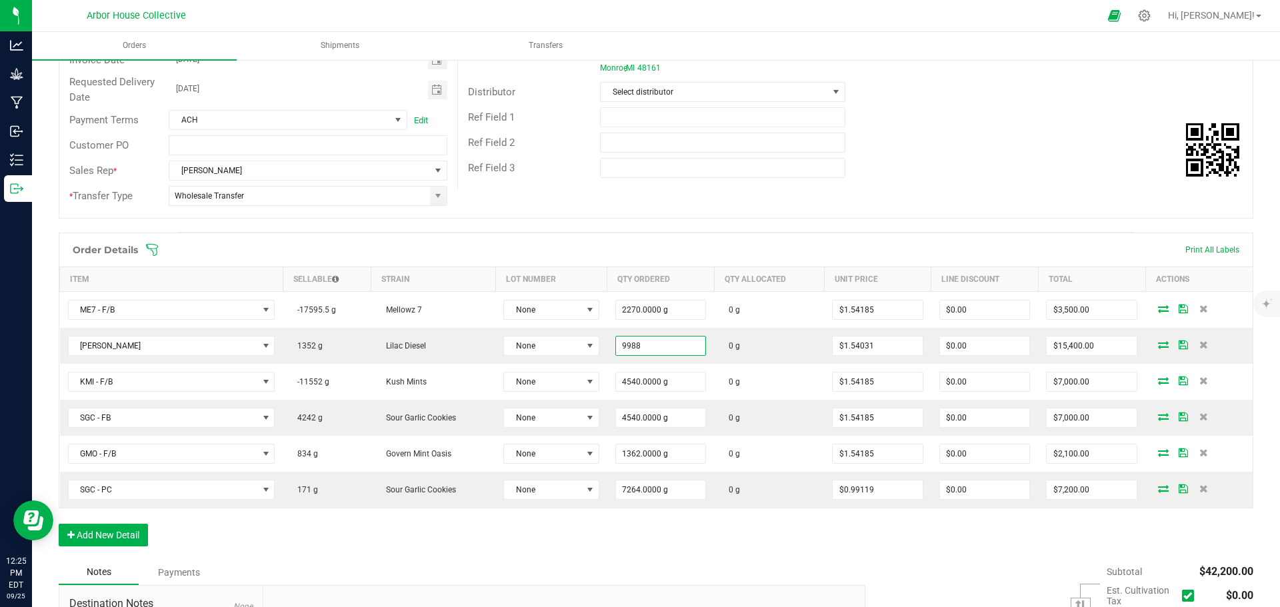
scroll to position [200, 0]
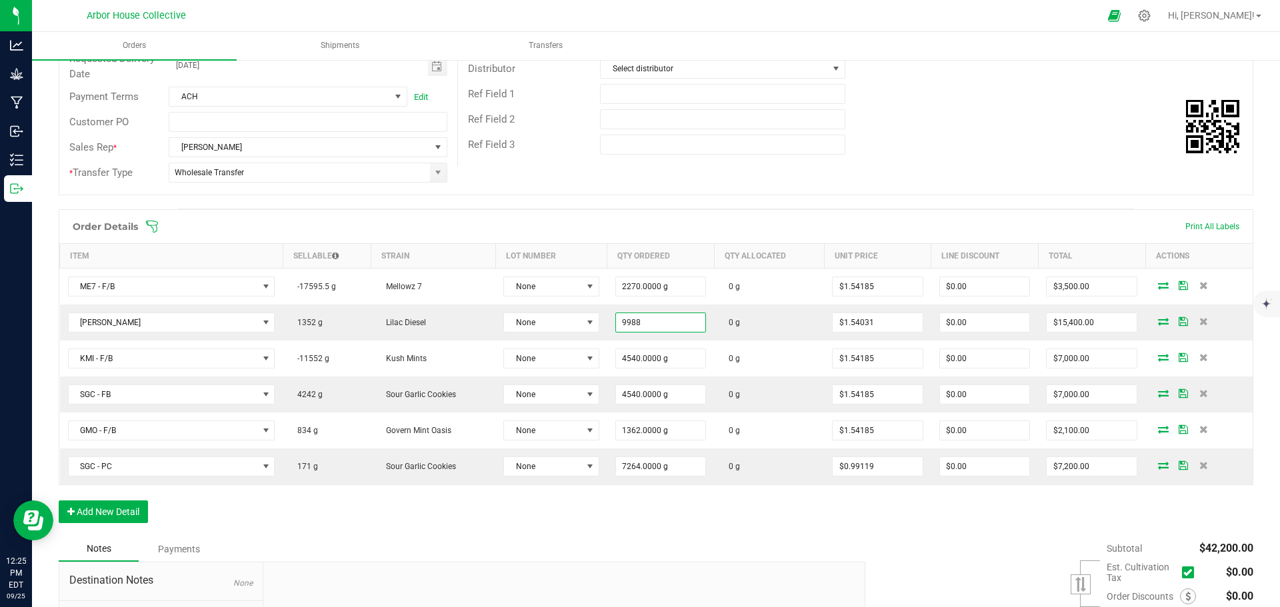
type input "9988.0000 g"
type input "$15,384.62"
click at [863, 226] on span at bounding box center [742, 226] width 1195 height 13
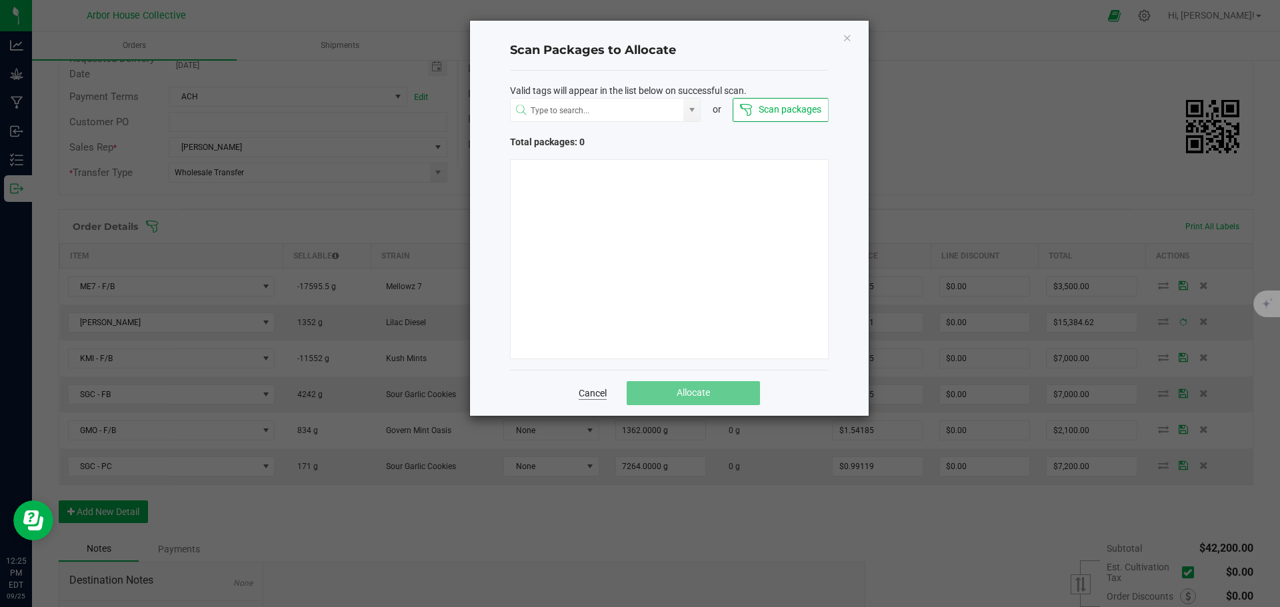
click at [593, 393] on link "Cancel" at bounding box center [593, 393] width 28 height 13
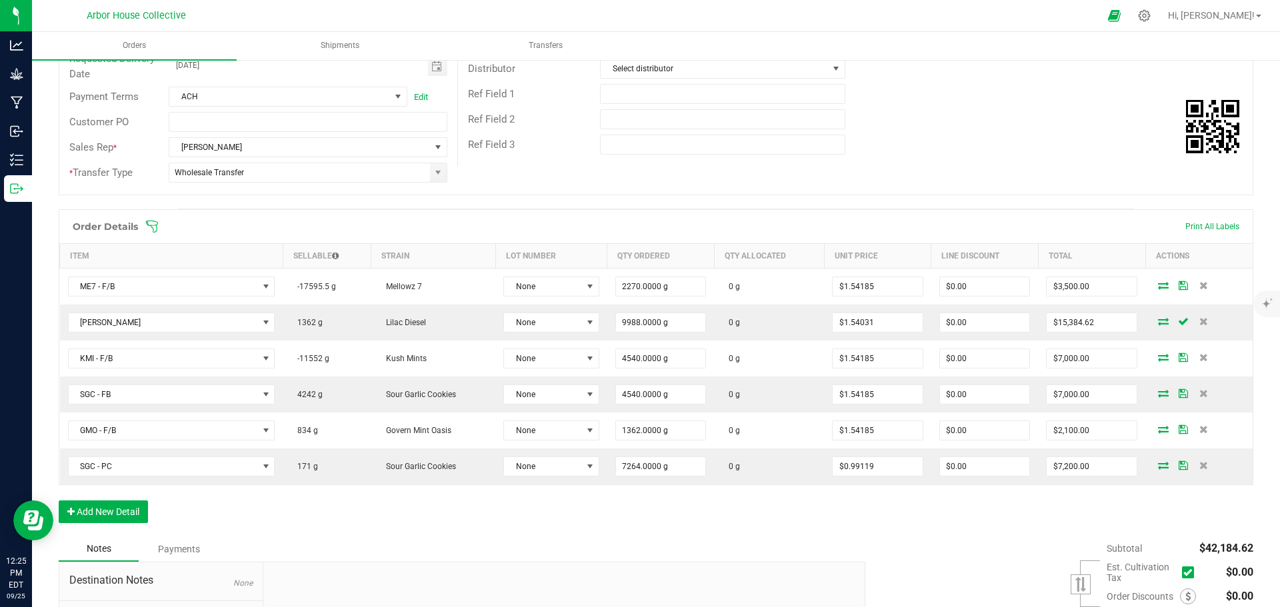
scroll to position [0, 0]
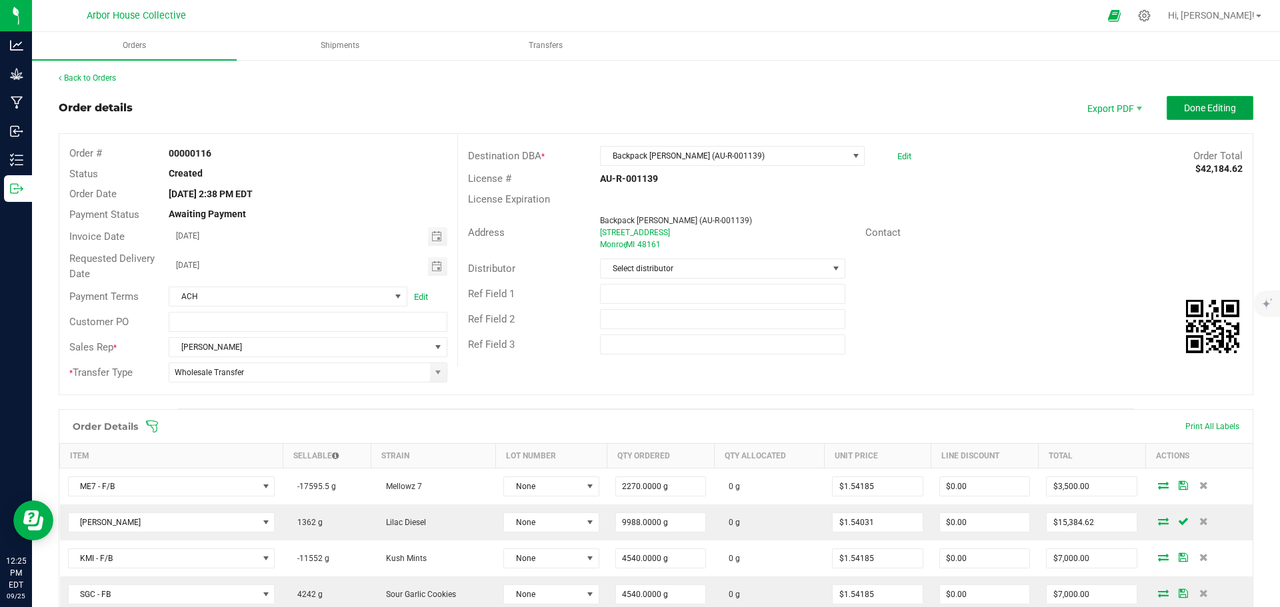
click at [1023, 115] on button "Done Editing" at bounding box center [1210, 108] width 87 height 24
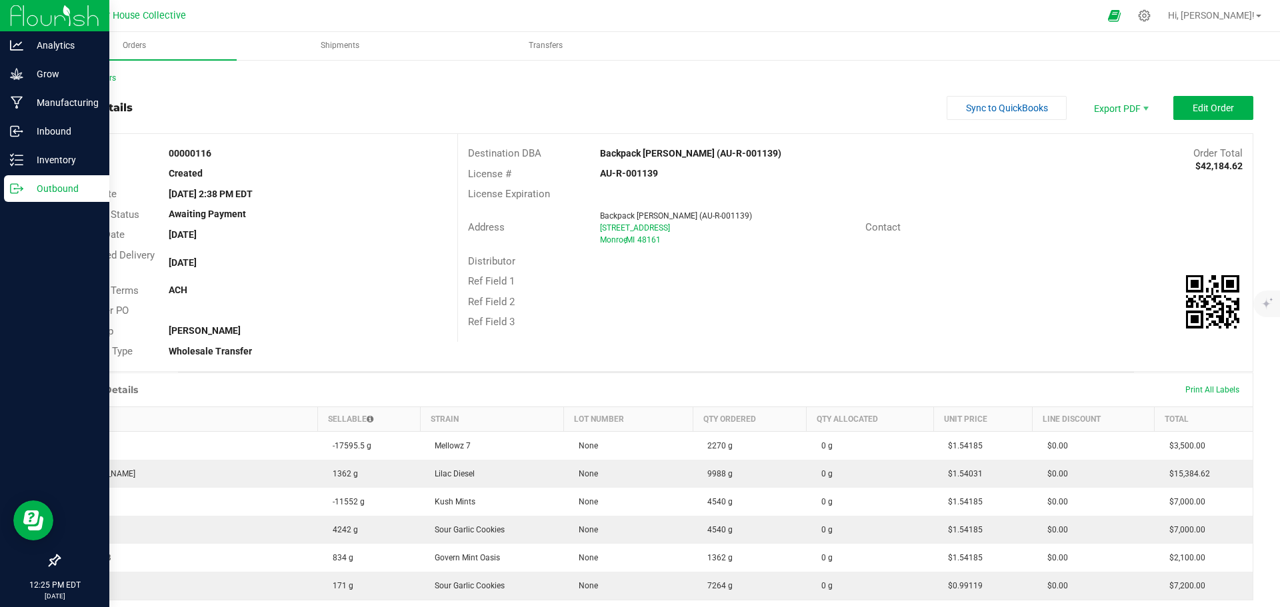
click at [27, 189] on p "Outbound" at bounding box center [63, 189] width 80 height 16
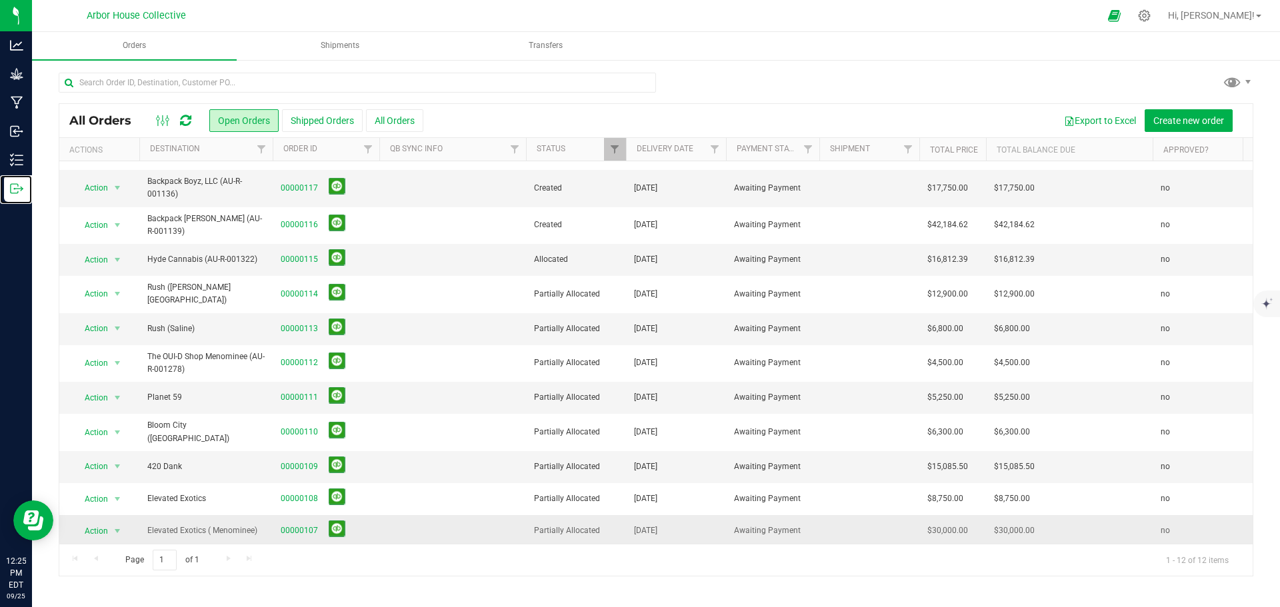
scroll to position [27, 0]
click at [307, 463] on link "00000107" at bounding box center [299, 528] width 37 height 13
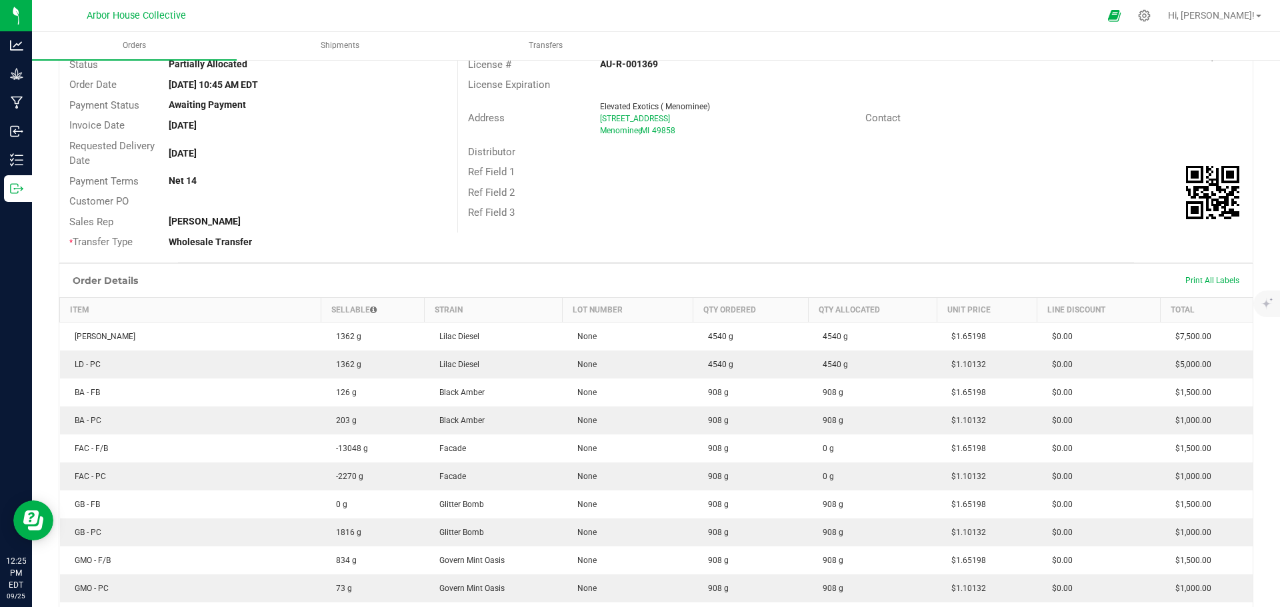
scroll to position [133, 0]
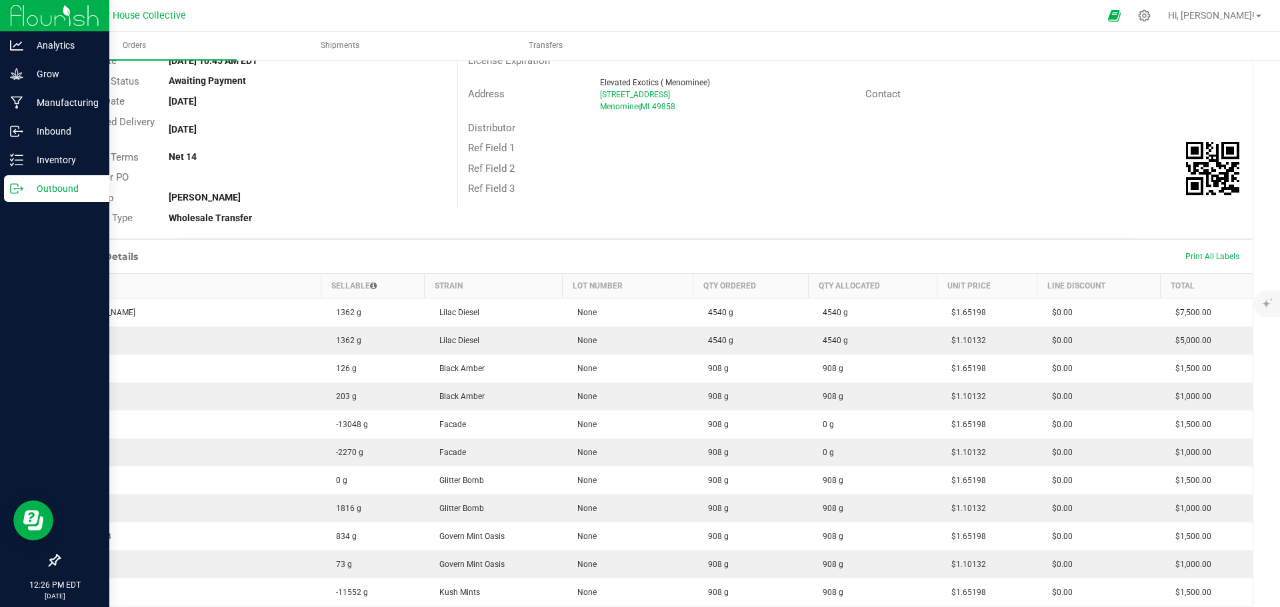
click at [25, 183] on p "Outbound" at bounding box center [63, 189] width 80 height 16
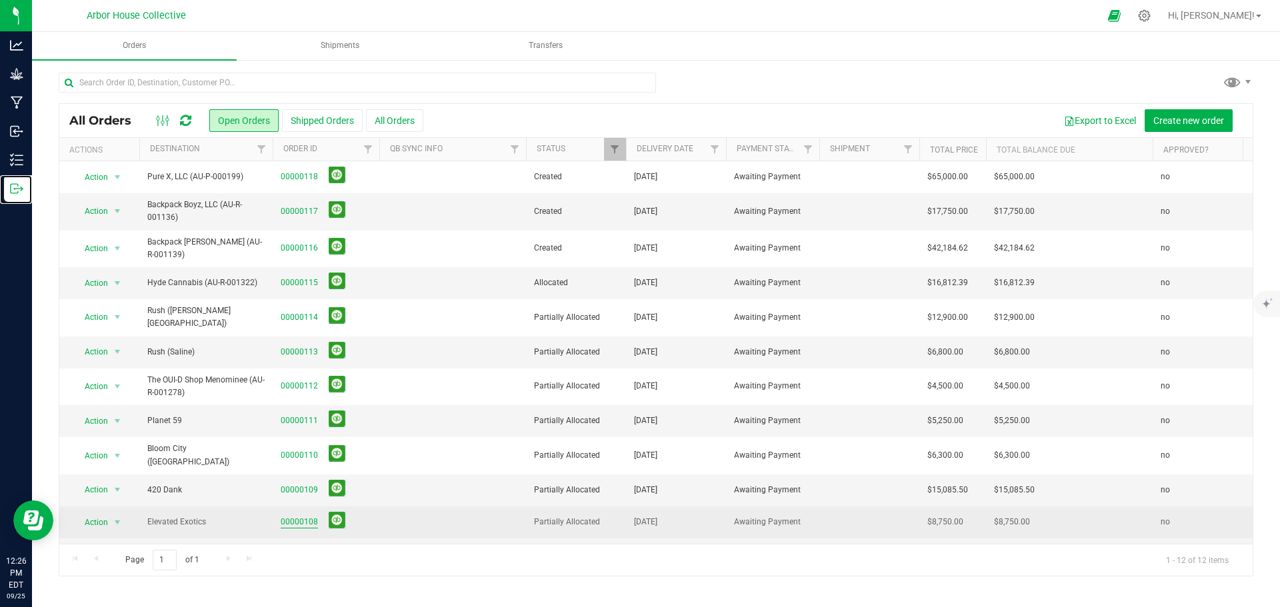
scroll to position [27, 0]
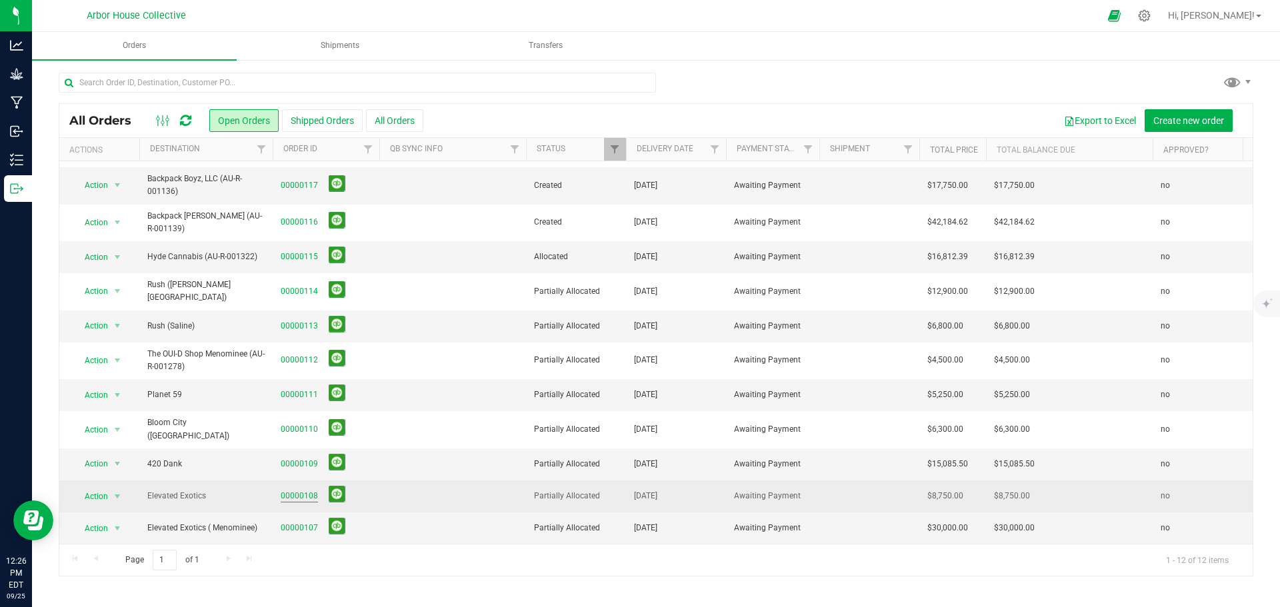
click at [309, 463] on link "00000108" at bounding box center [299, 496] width 37 height 13
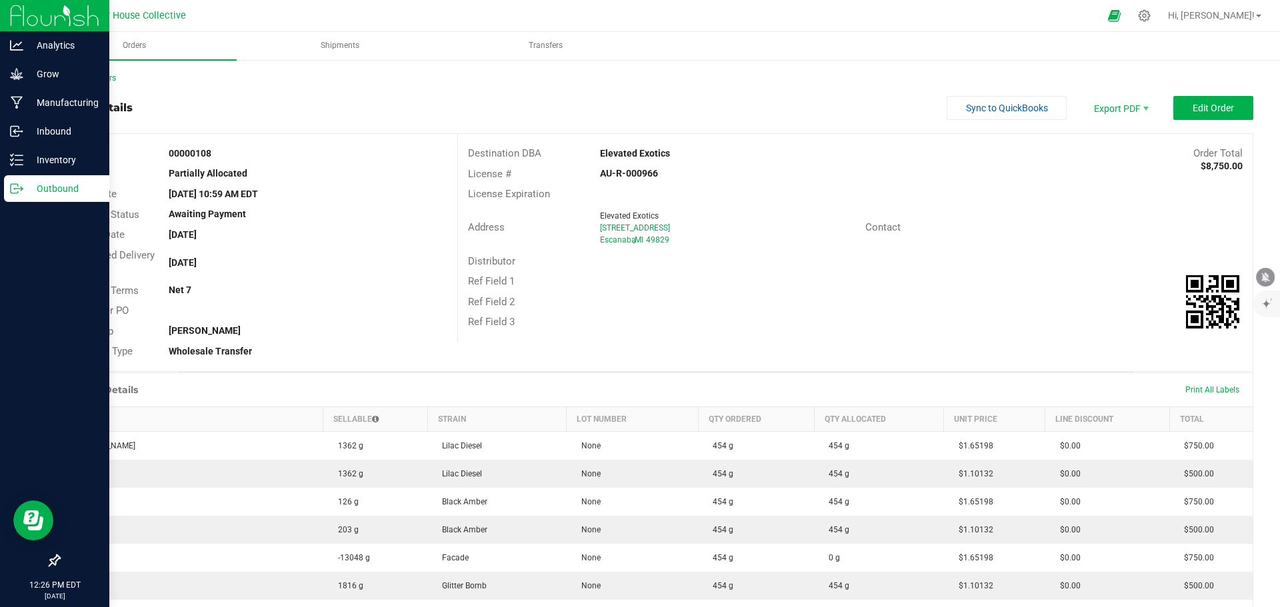
click at [43, 190] on p "Outbound" at bounding box center [63, 189] width 80 height 16
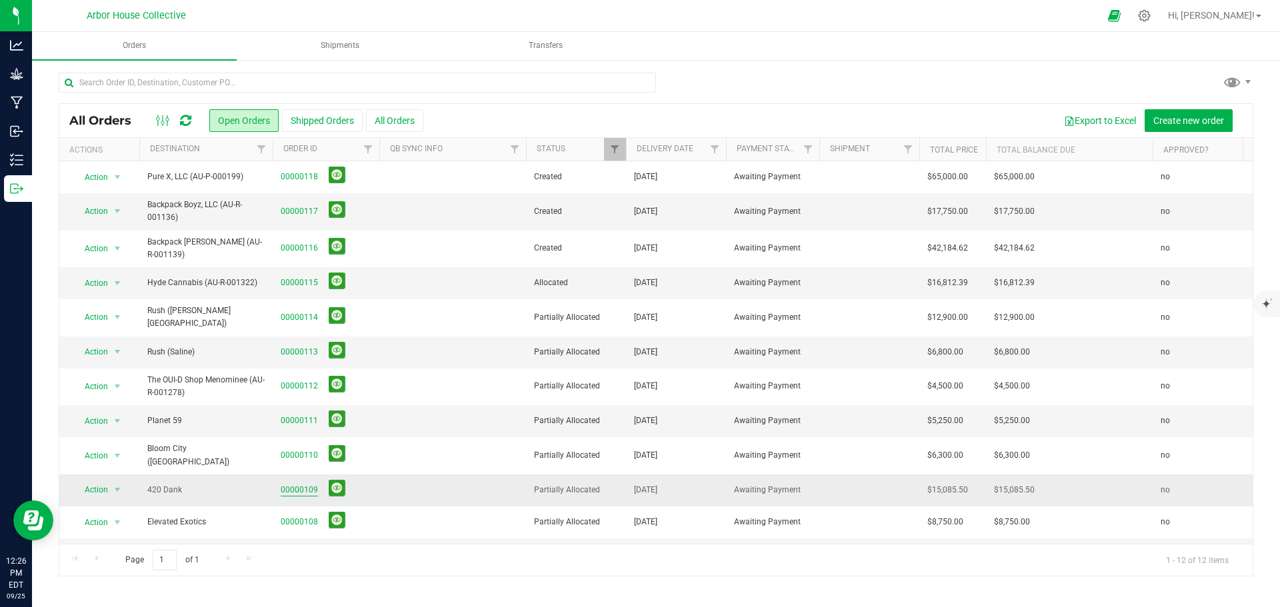
click at [302, 463] on link "00000109" at bounding box center [299, 490] width 37 height 13
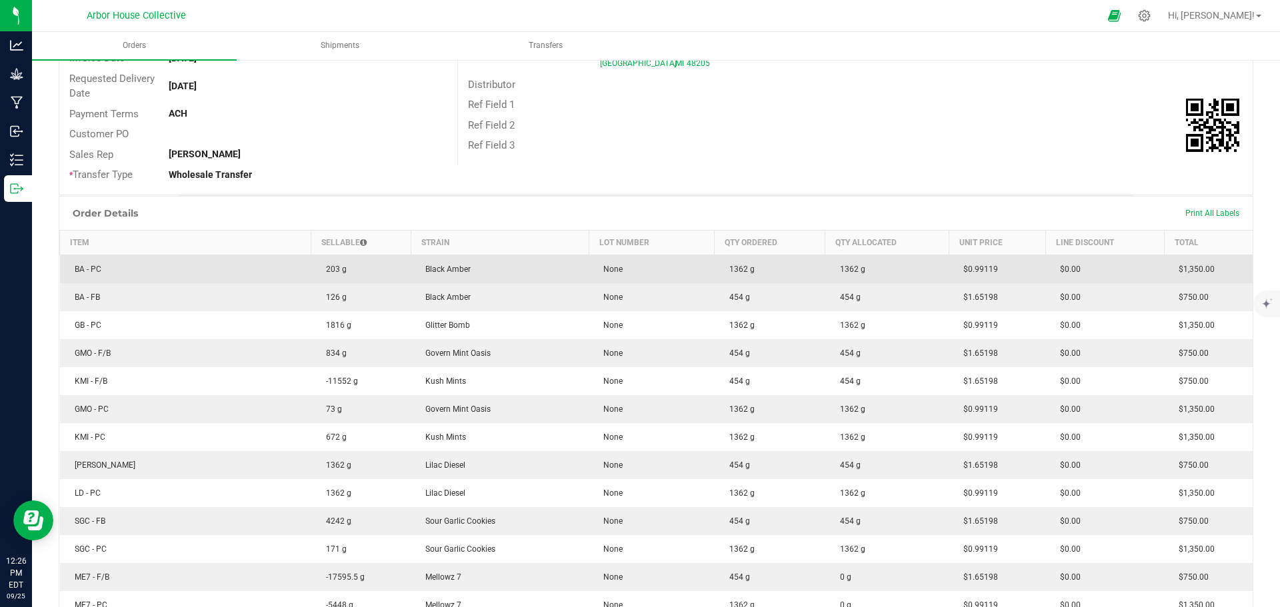
scroll to position [200, 0]
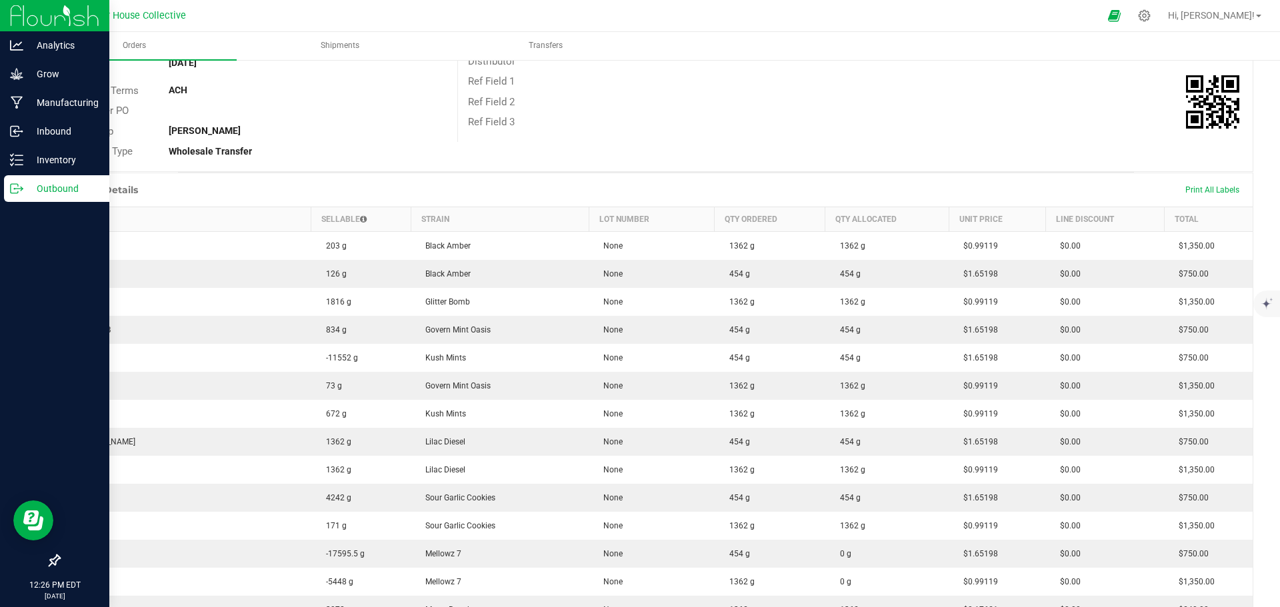
click at [25, 196] on p "Outbound" at bounding box center [63, 189] width 80 height 16
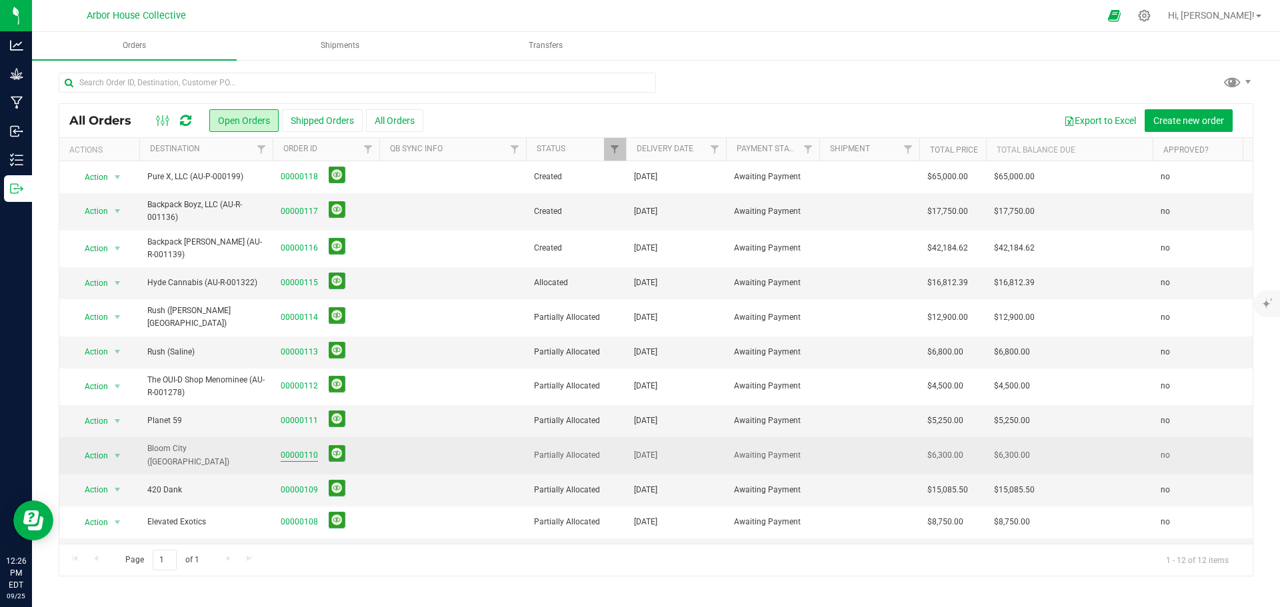
click at [304, 449] on link "00000110" at bounding box center [299, 455] width 37 height 13
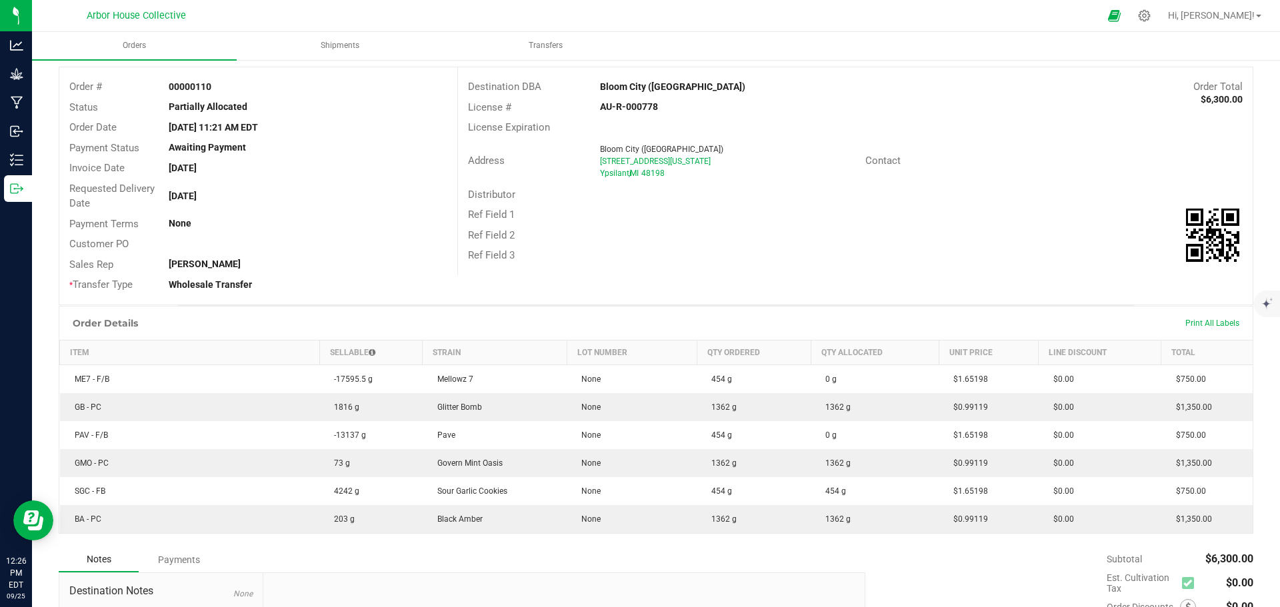
scroll to position [133, 0]
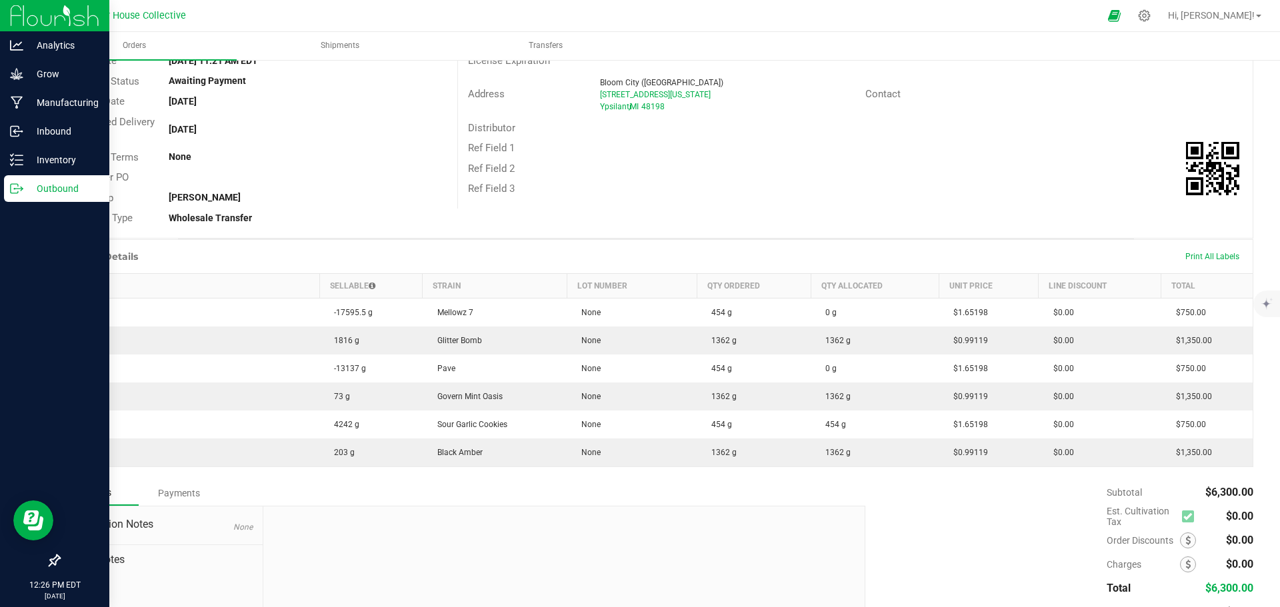
click at [23, 179] on div "Outbound" at bounding box center [56, 188] width 105 height 27
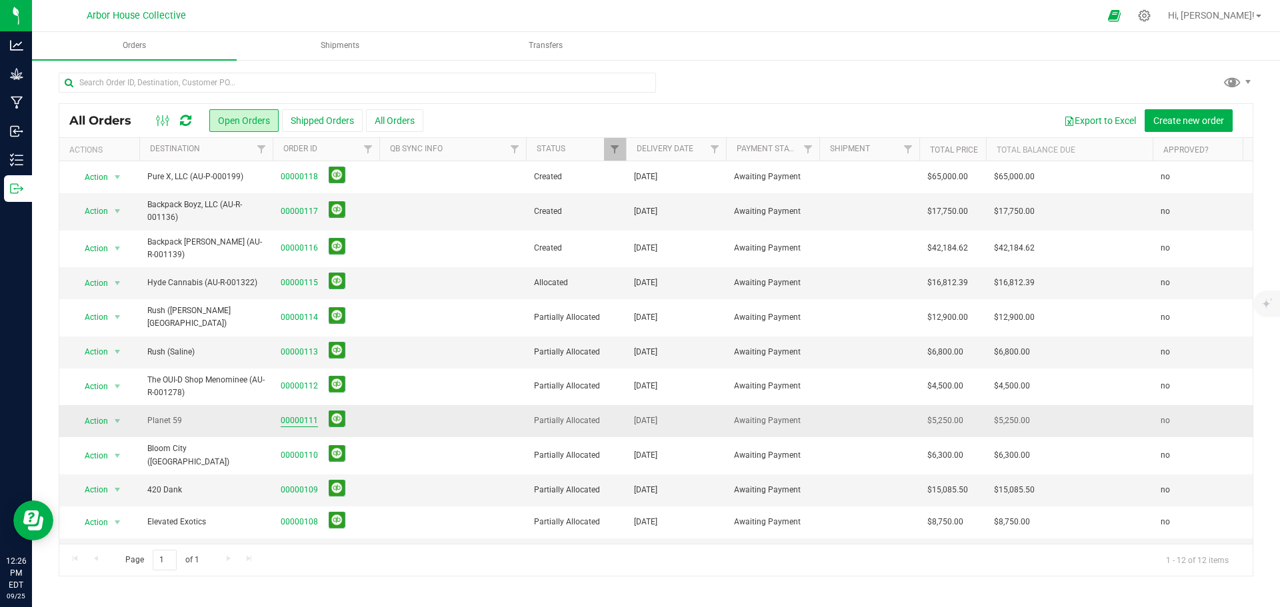
click at [310, 417] on link "00000111" at bounding box center [299, 421] width 37 height 13
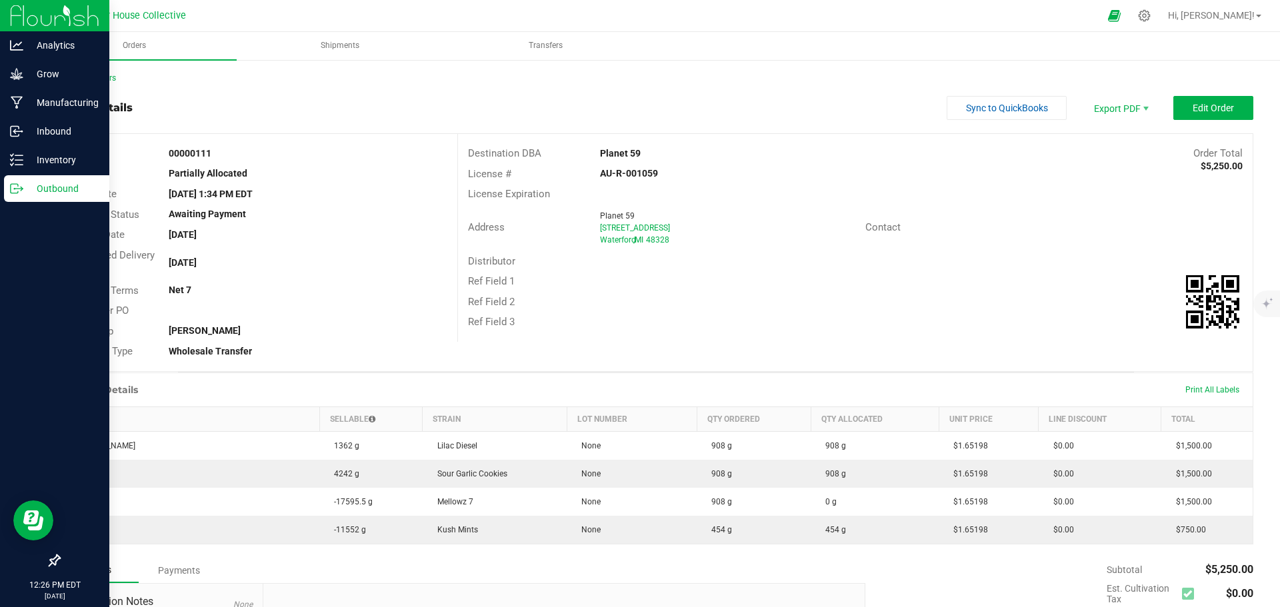
click at [21, 189] on line at bounding box center [18, 189] width 7 height 0
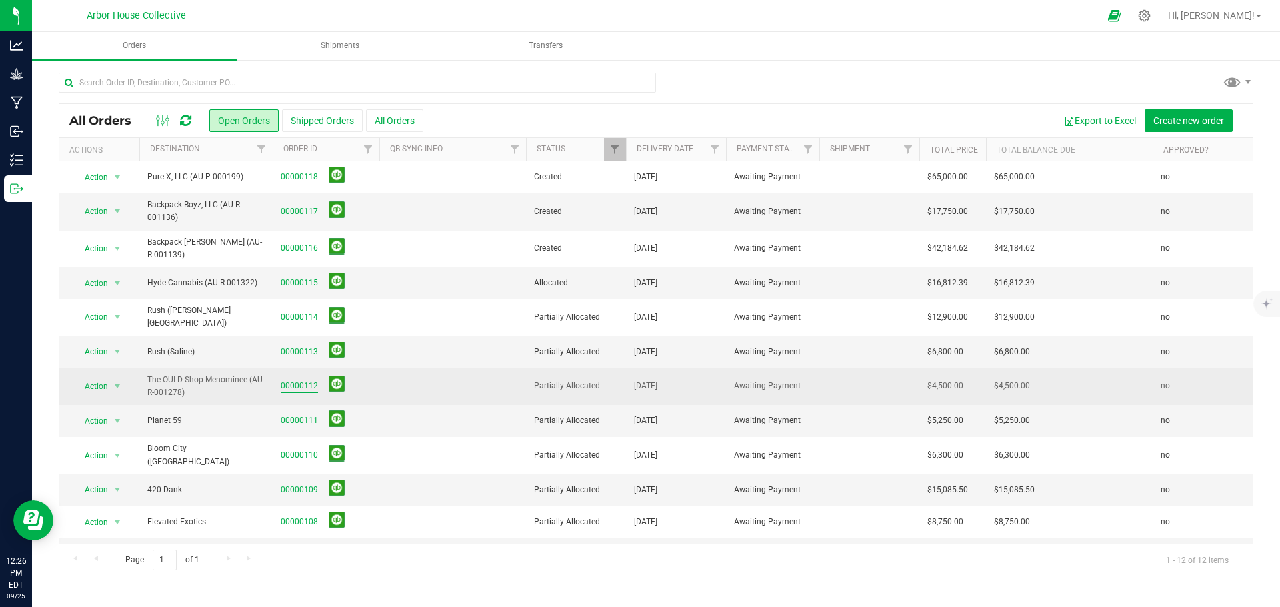
click at [308, 380] on link "00000112" at bounding box center [299, 386] width 37 height 13
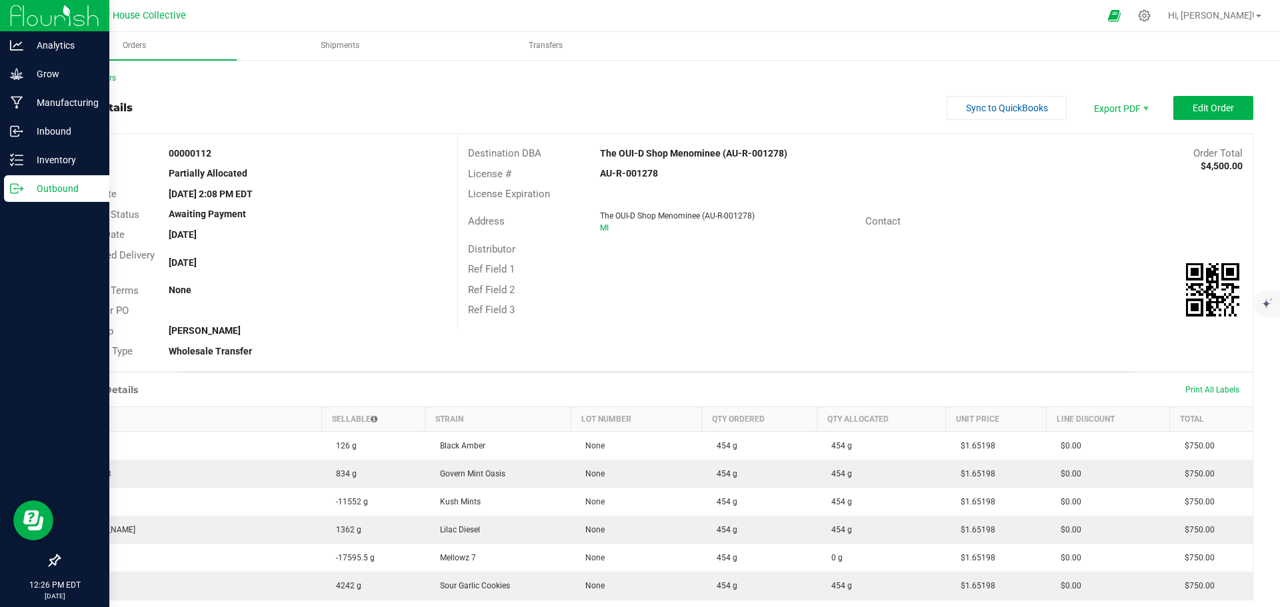
click at [63, 192] on p "Outbound" at bounding box center [63, 189] width 80 height 16
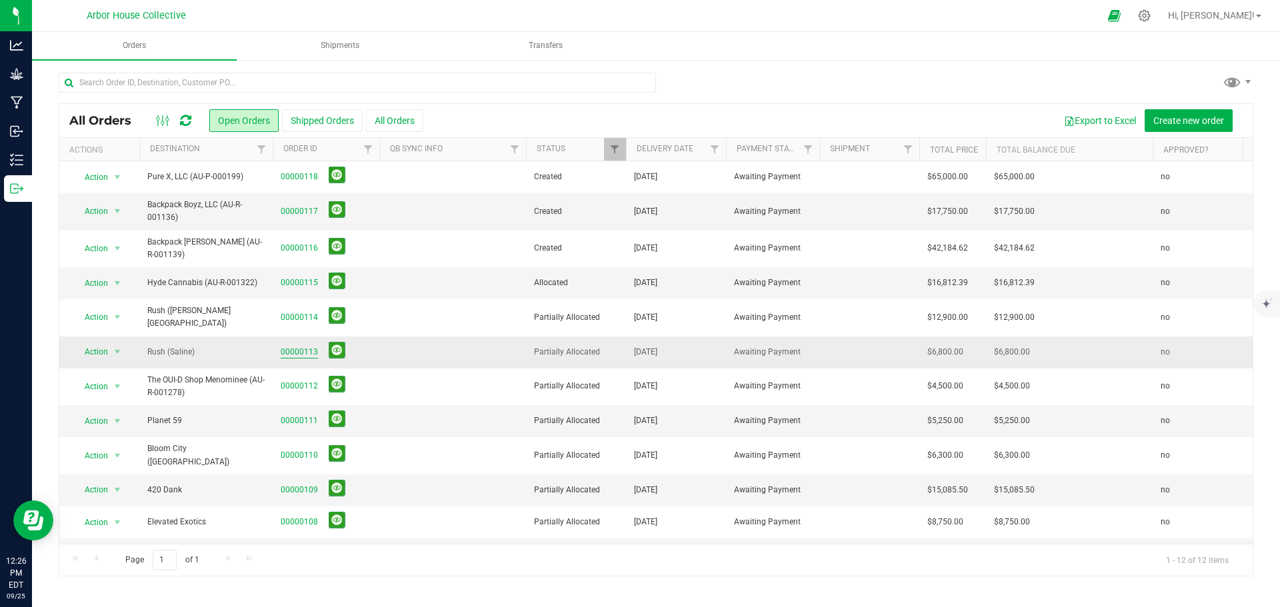
click at [305, 346] on link "00000113" at bounding box center [299, 352] width 37 height 13
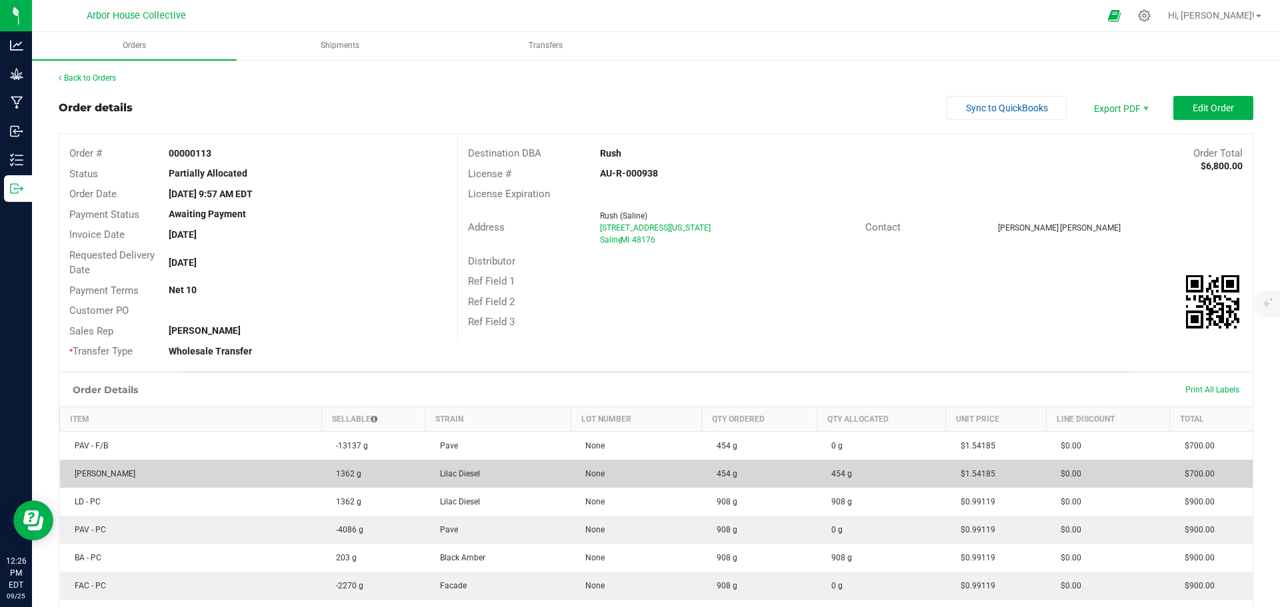
scroll to position [67, 0]
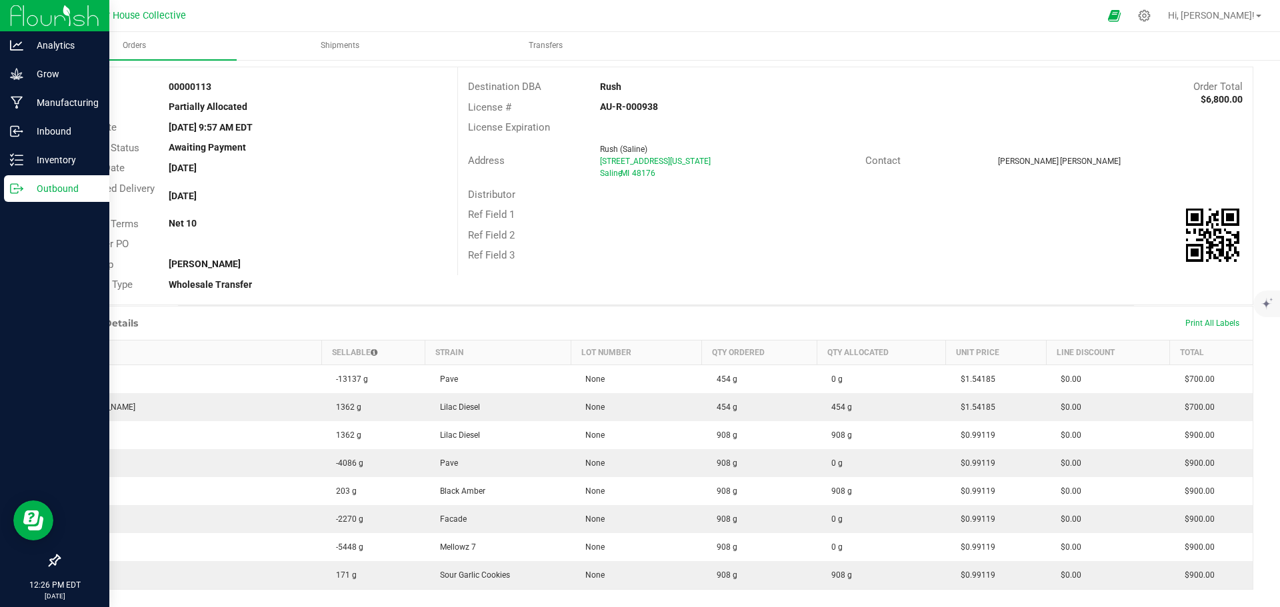
click at [26, 189] on p "Outbound" at bounding box center [63, 189] width 80 height 16
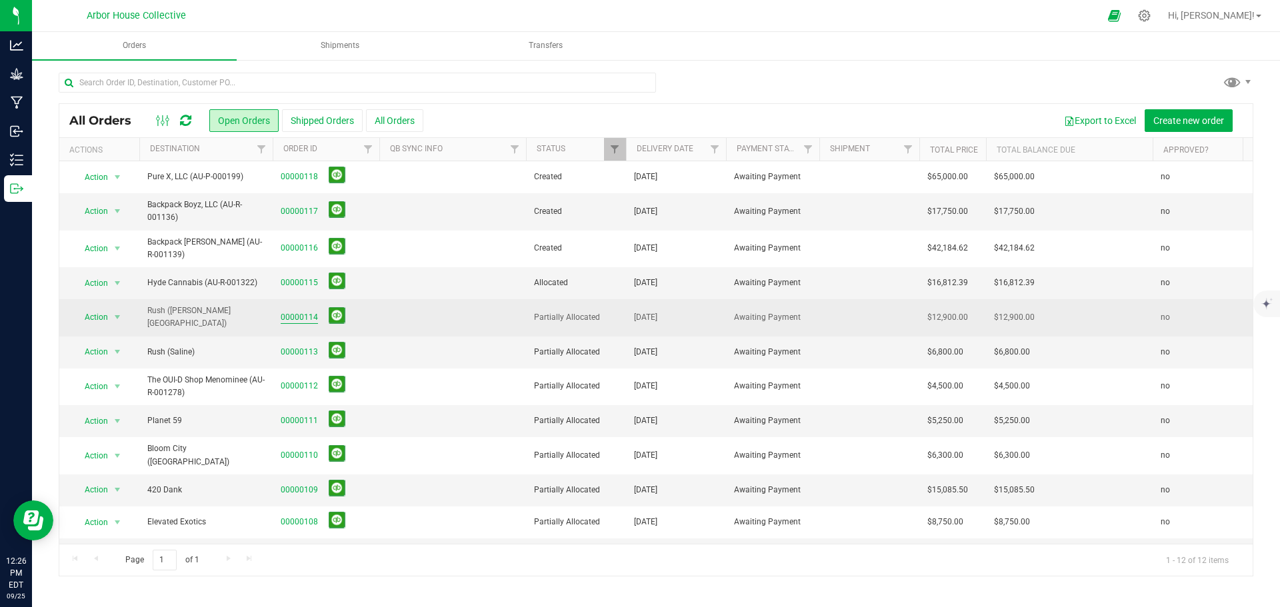
click at [302, 315] on link "00000114" at bounding box center [299, 317] width 37 height 13
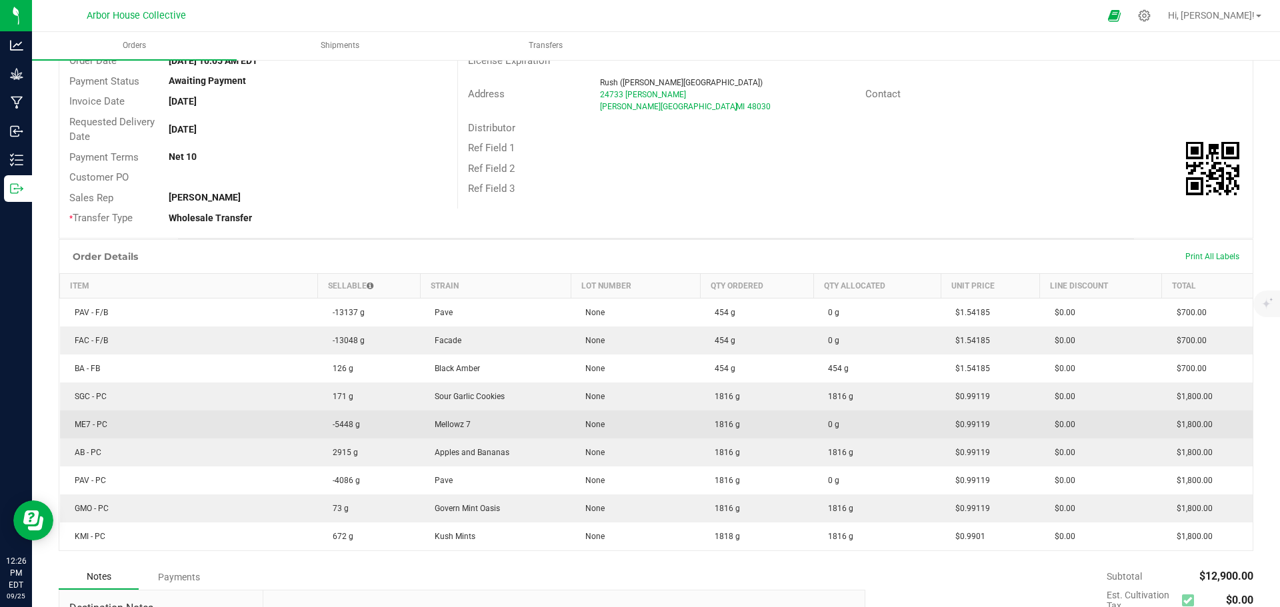
scroll to position [200, 0]
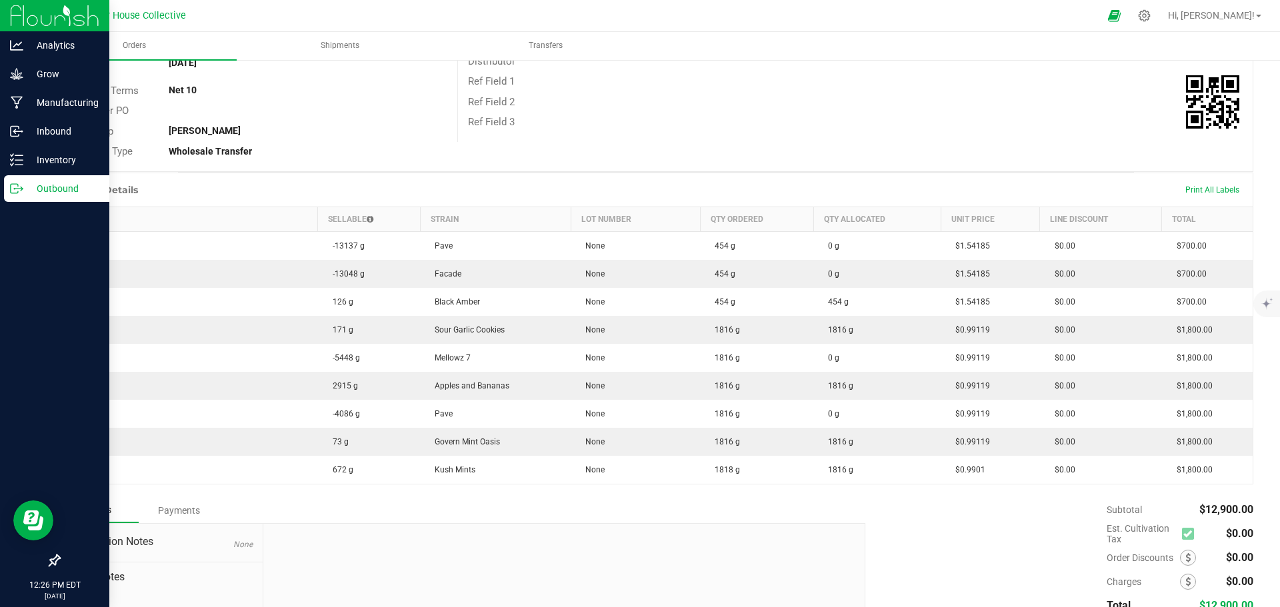
click at [29, 187] on p "Outbound" at bounding box center [63, 189] width 80 height 16
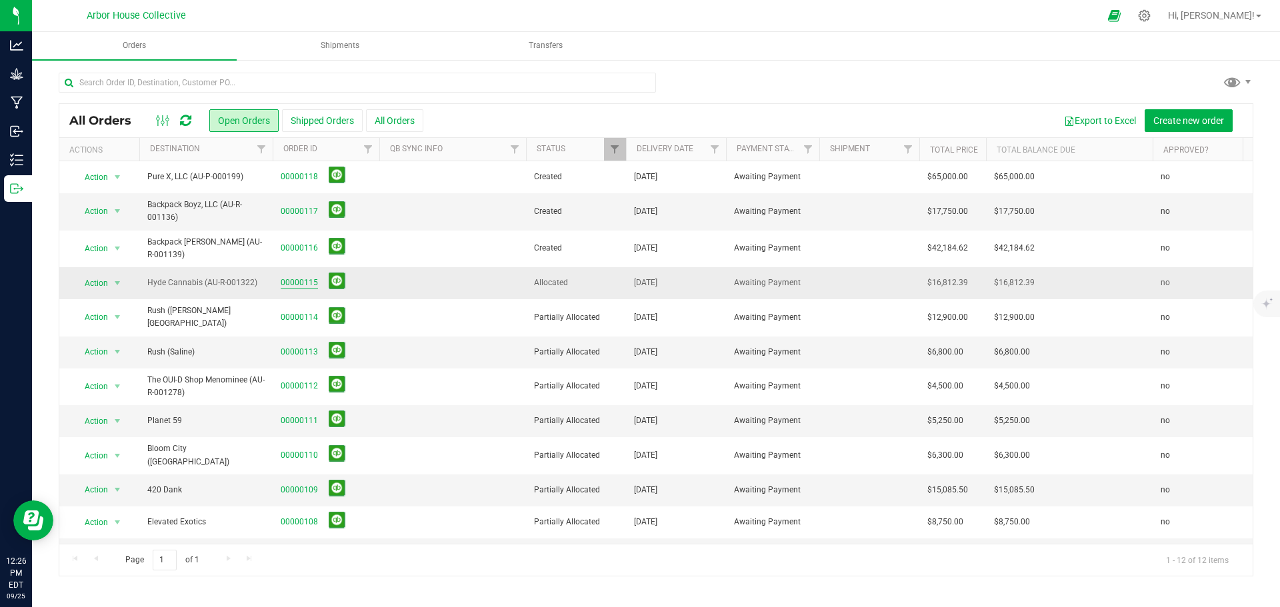
click at [309, 285] on link "00000115" at bounding box center [299, 283] width 37 height 13
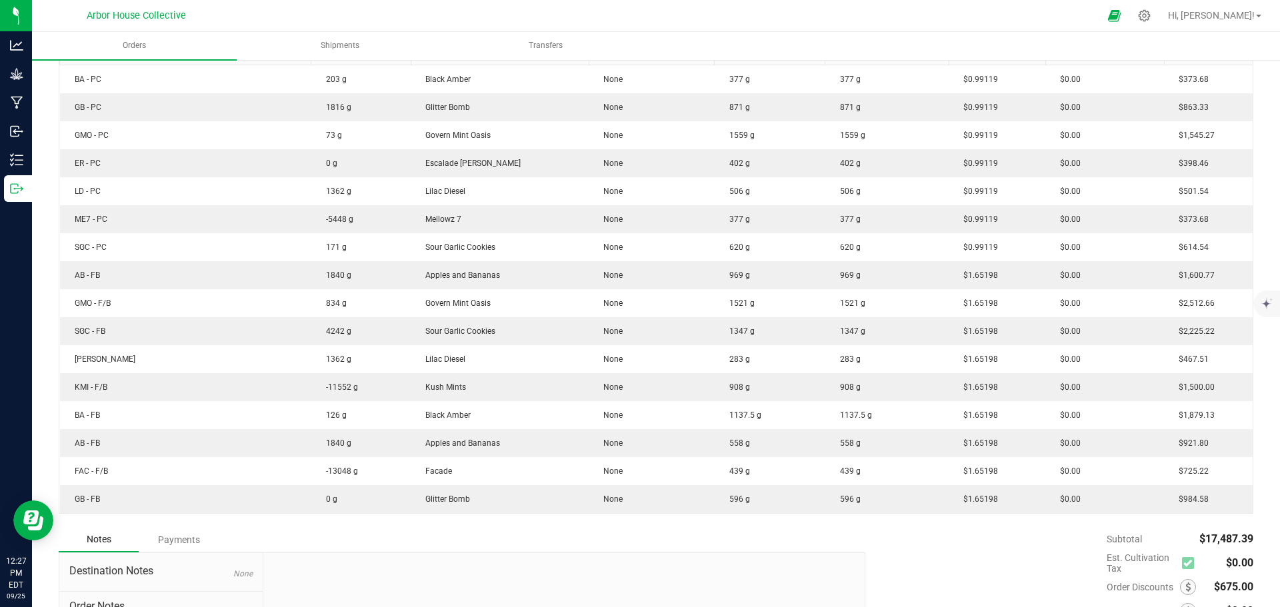
scroll to position [400, 0]
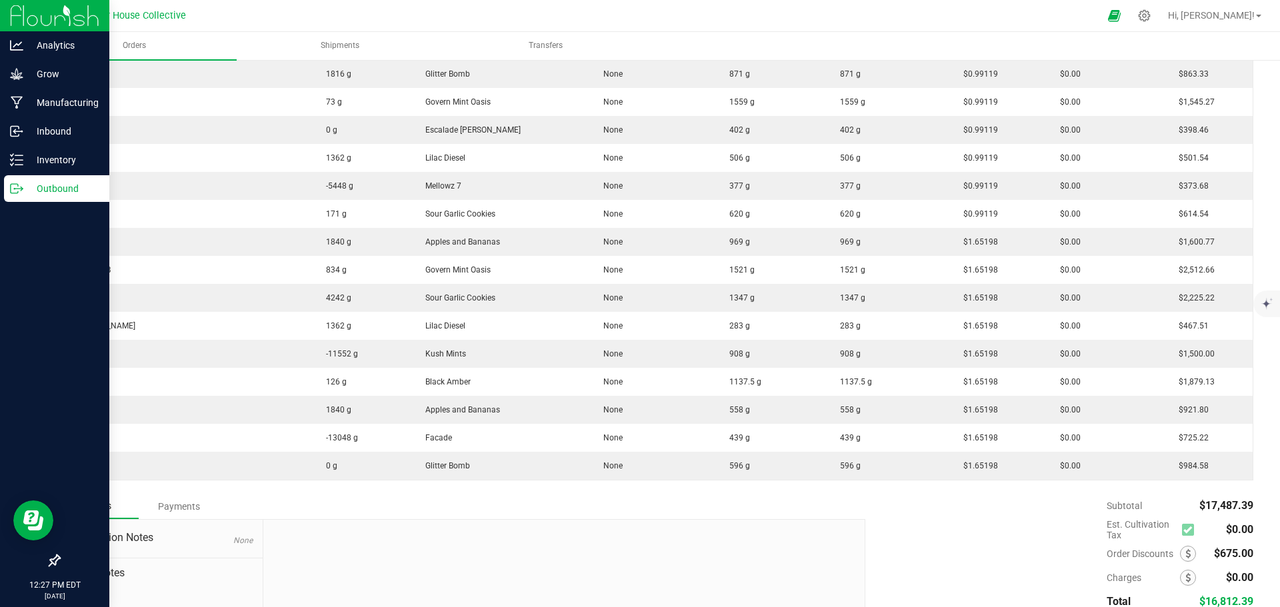
click at [29, 189] on p "Outbound" at bounding box center [63, 189] width 80 height 16
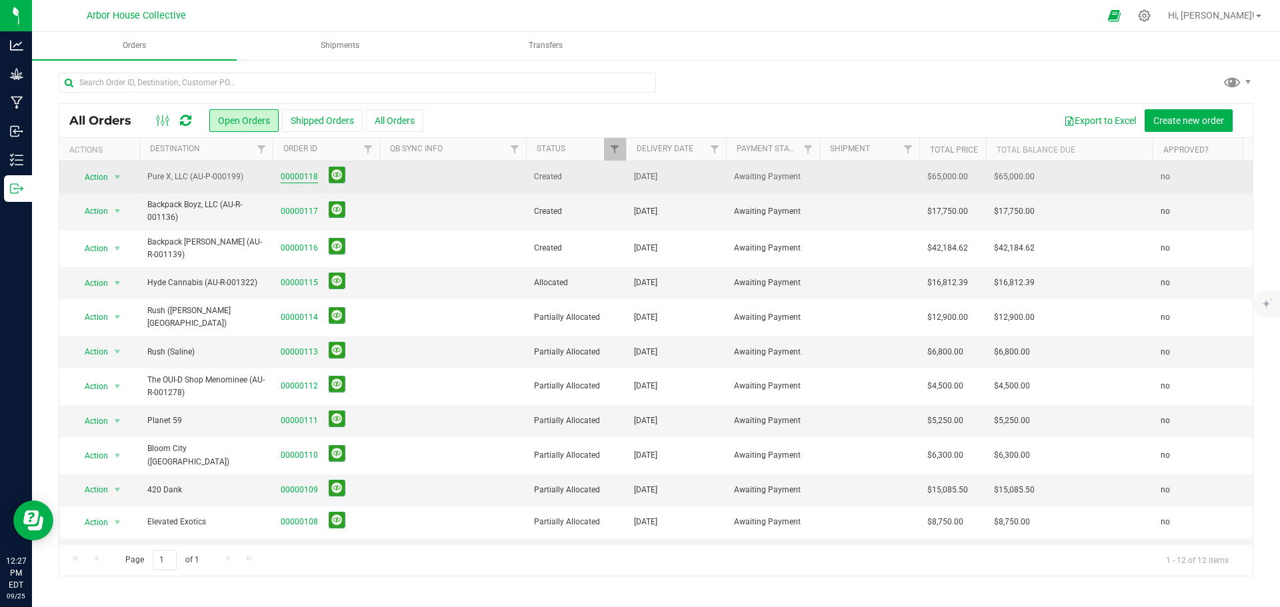
click at [300, 174] on link "00000118" at bounding box center [299, 177] width 37 height 13
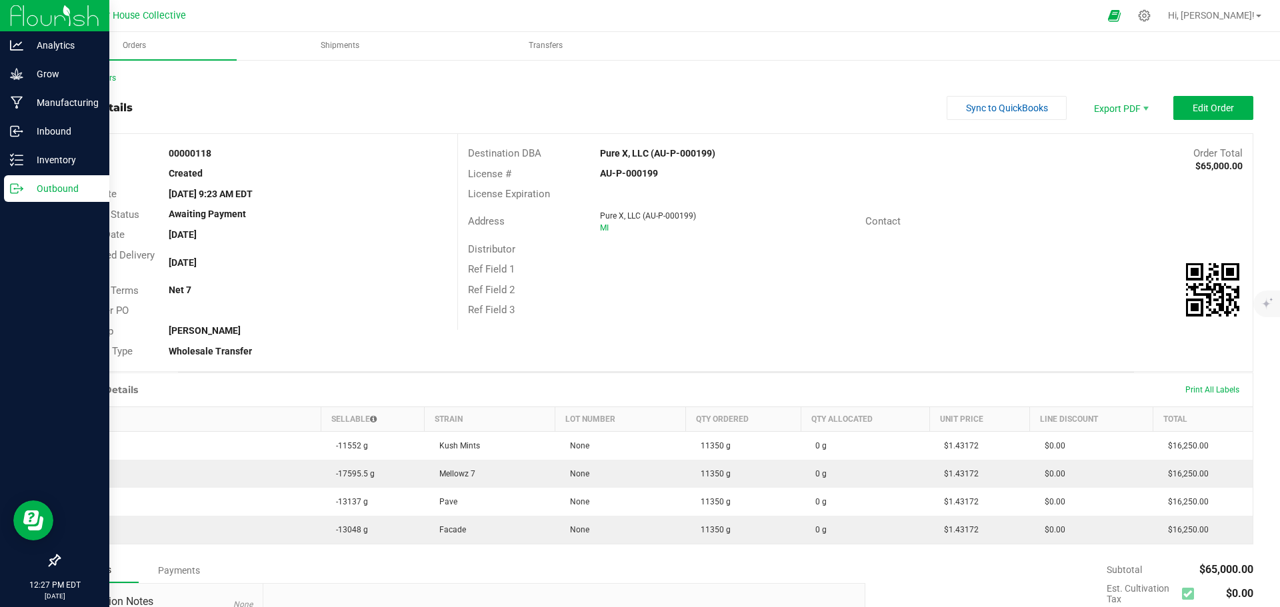
click at [22, 181] on div "Outbound" at bounding box center [56, 188] width 105 height 27
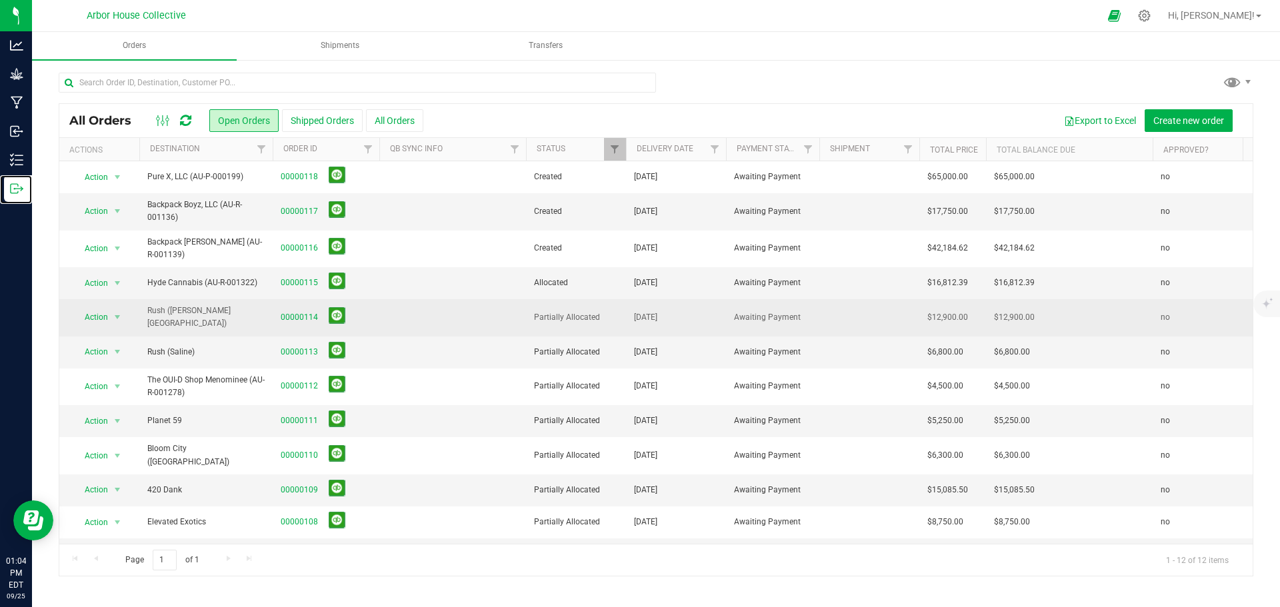
scroll to position [27, 0]
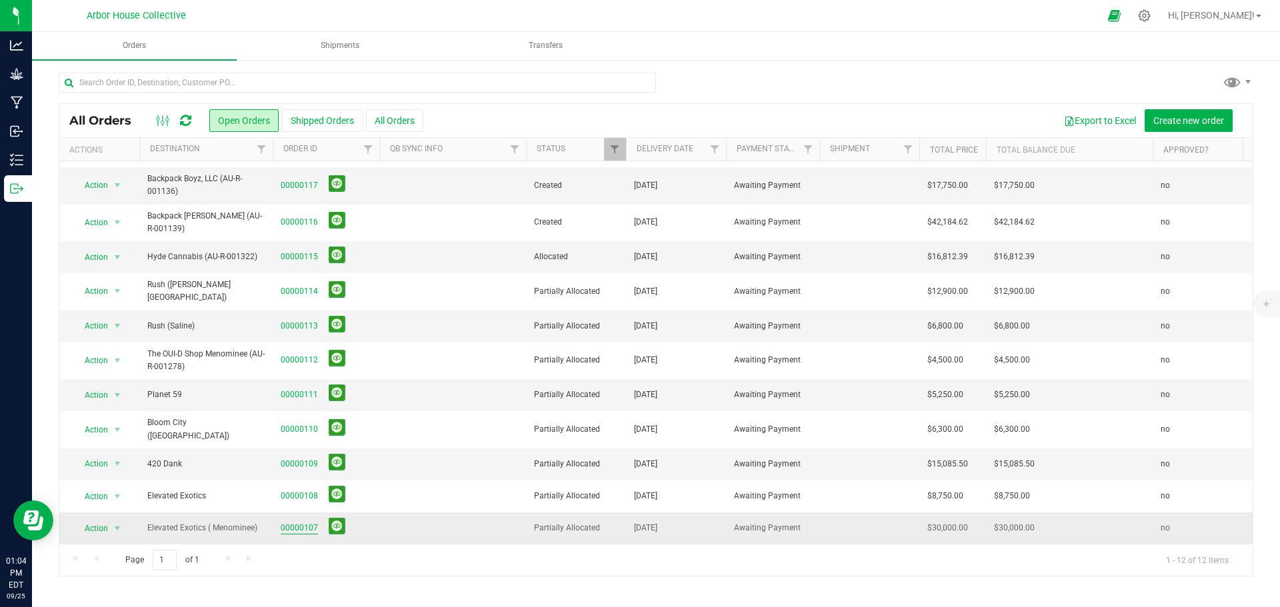
click at [298, 522] on link "00000107" at bounding box center [299, 528] width 37 height 13
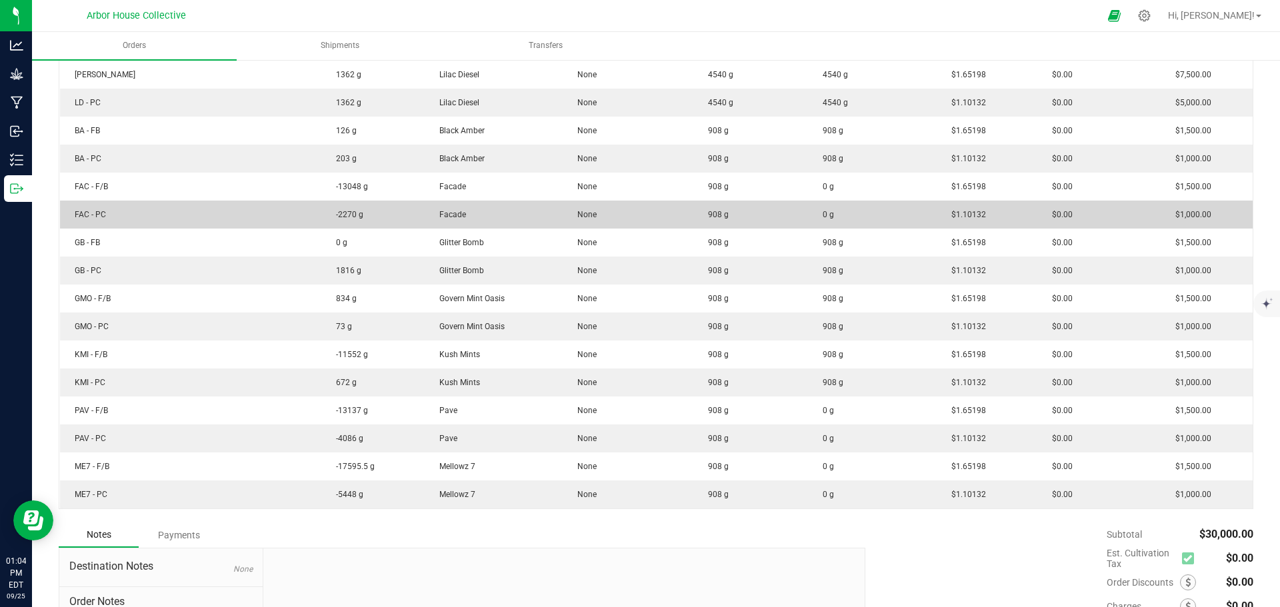
scroll to position [400, 0]
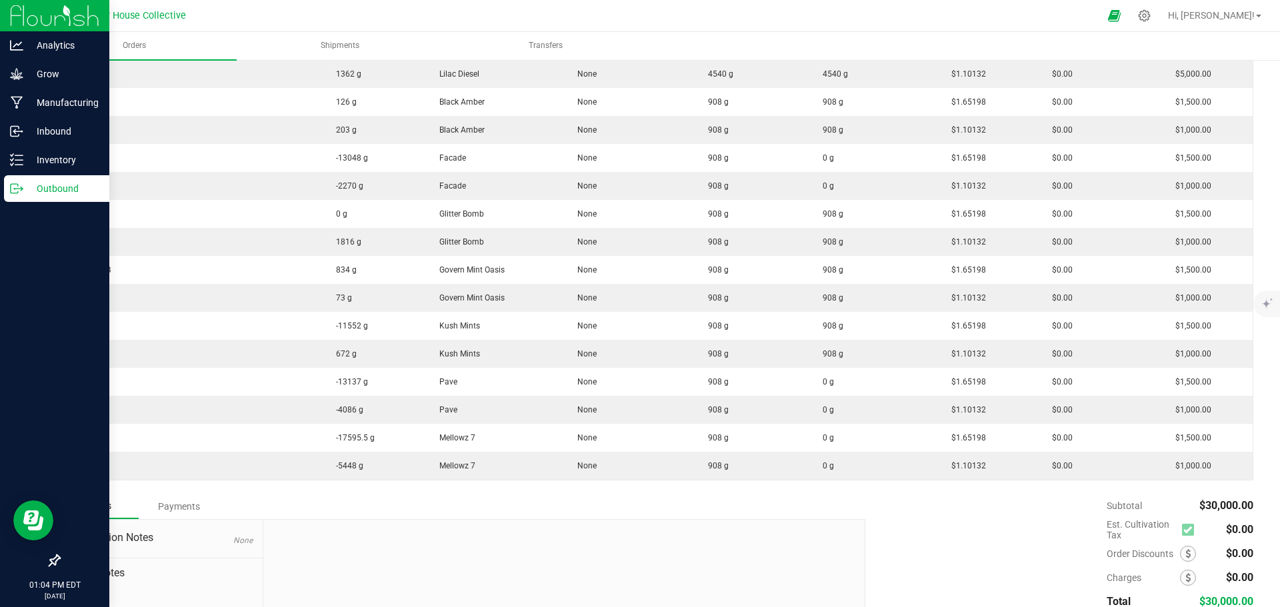
click at [27, 189] on p "Outbound" at bounding box center [63, 189] width 80 height 16
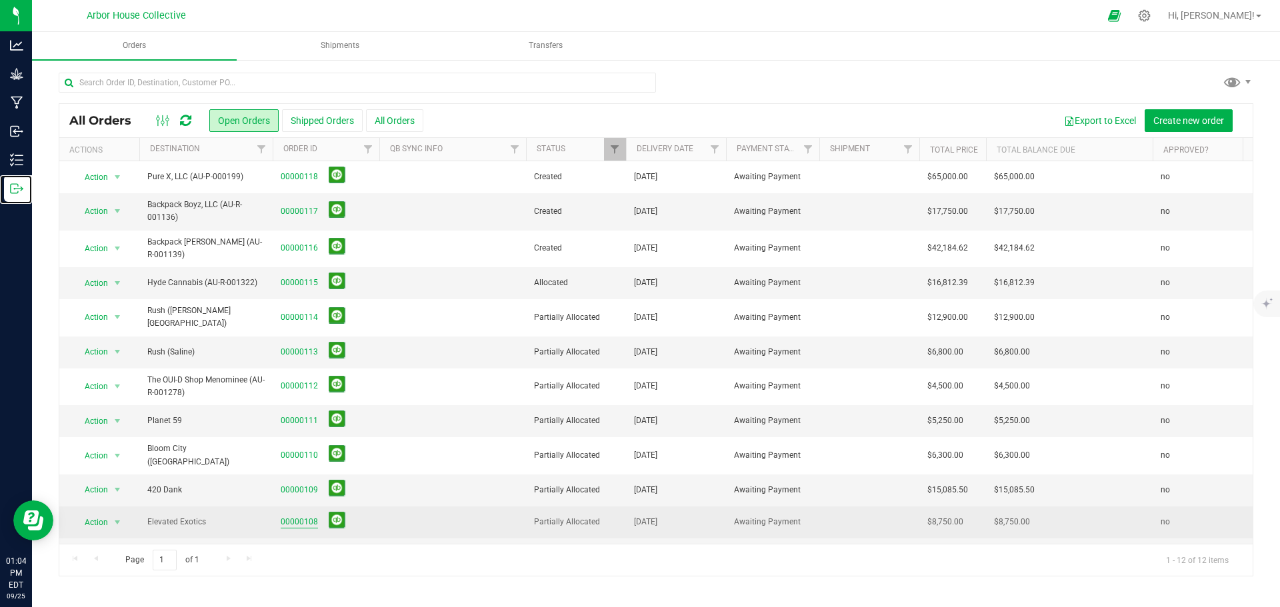
scroll to position [27, 0]
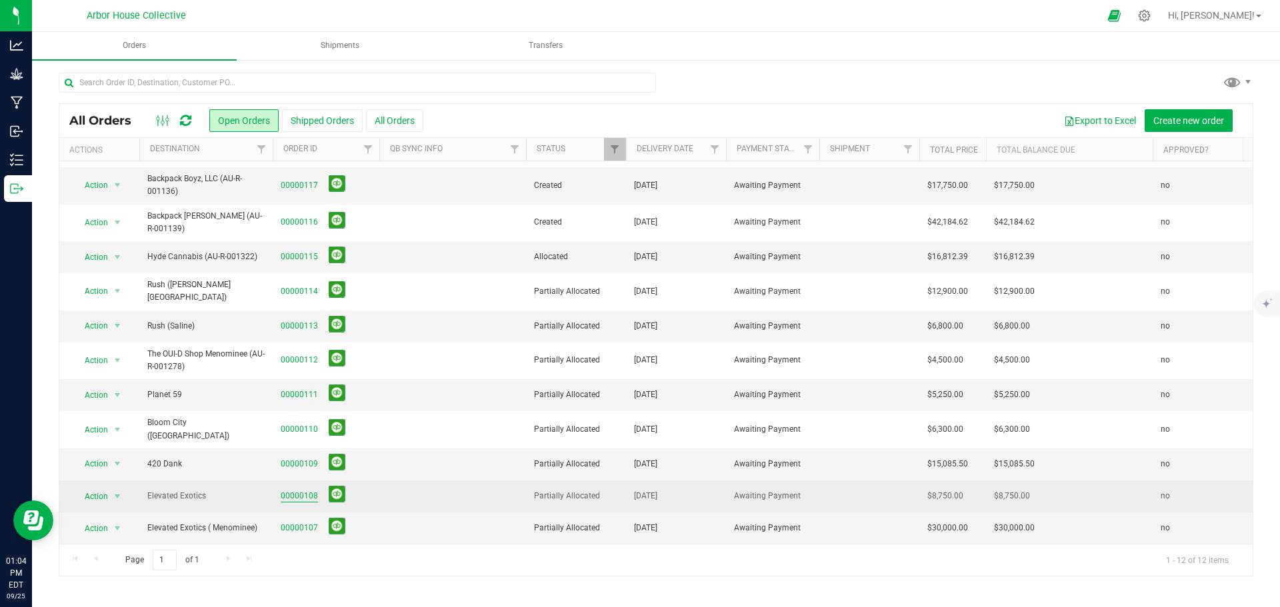
click at [304, 490] on link "00000108" at bounding box center [299, 496] width 37 height 13
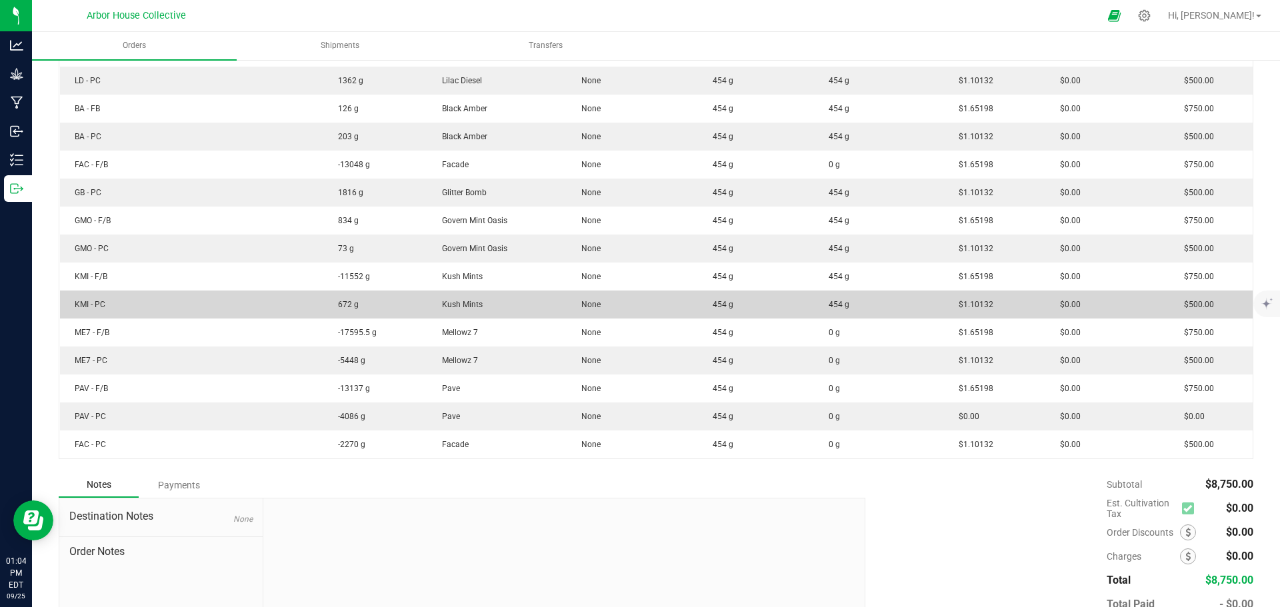
scroll to position [400, 0]
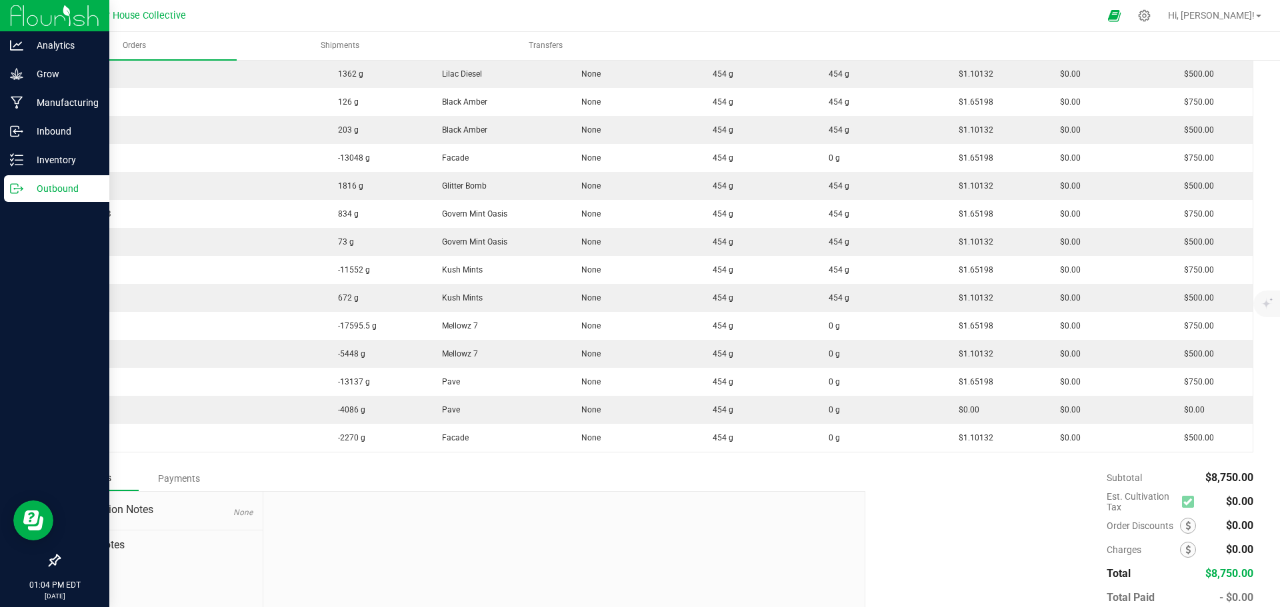
click at [30, 191] on p "Outbound" at bounding box center [63, 189] width 80 height 16
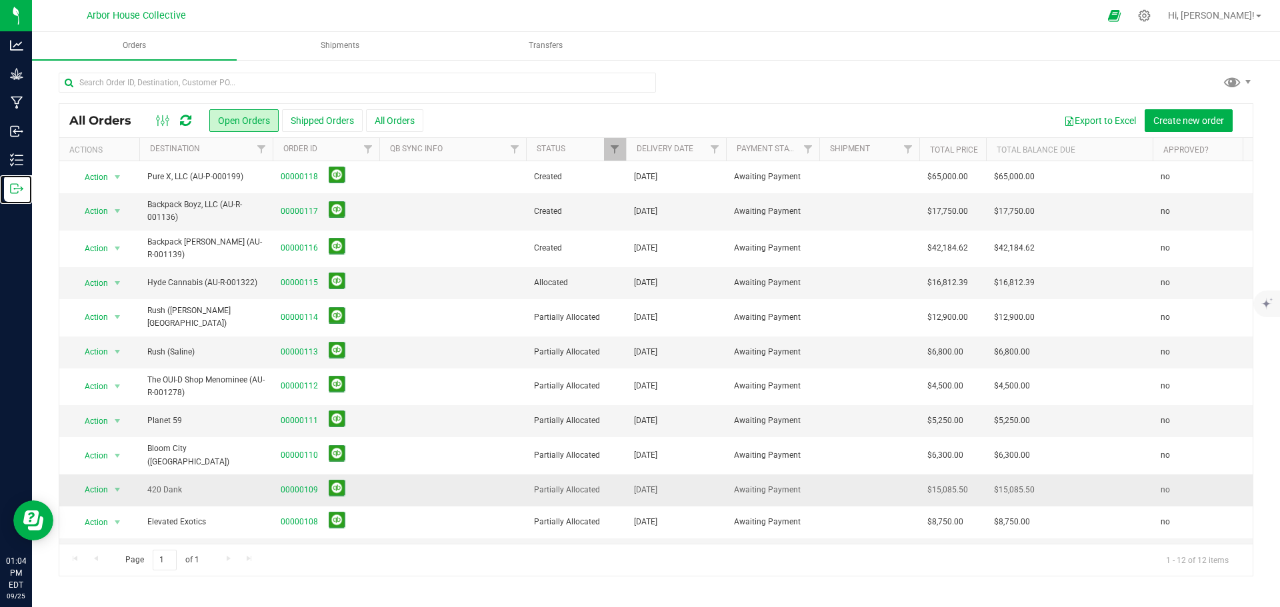
scroll to position [27, 0]
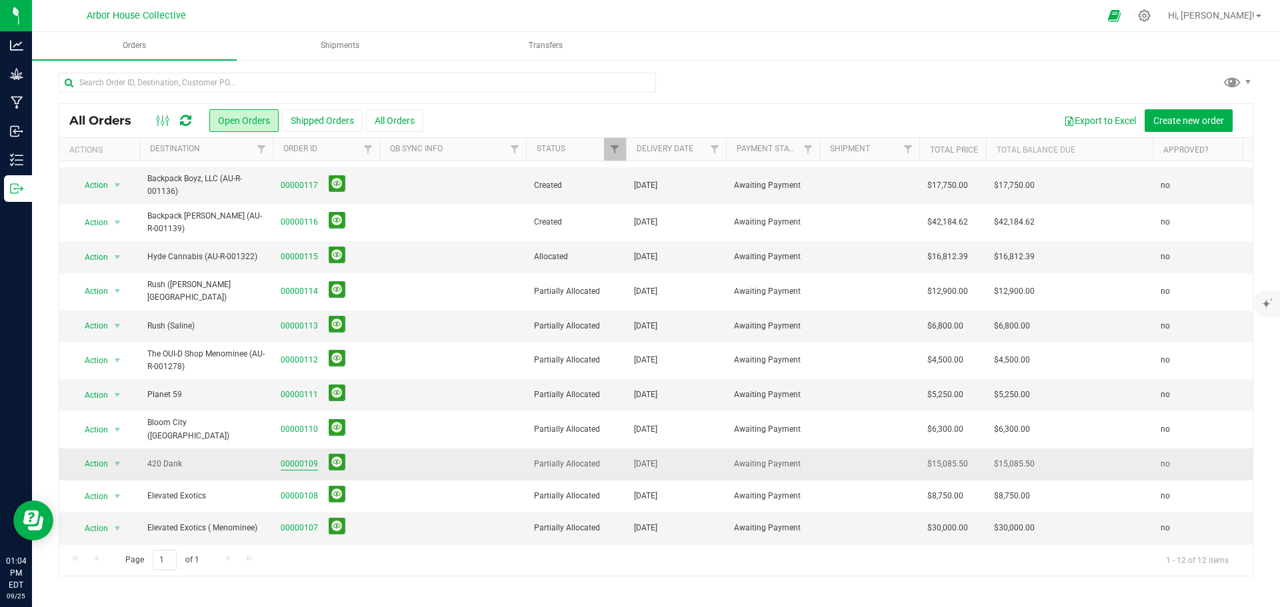
click at [310, 458] on link "00000109" at bounding box center [299, 464] width 37 height 13
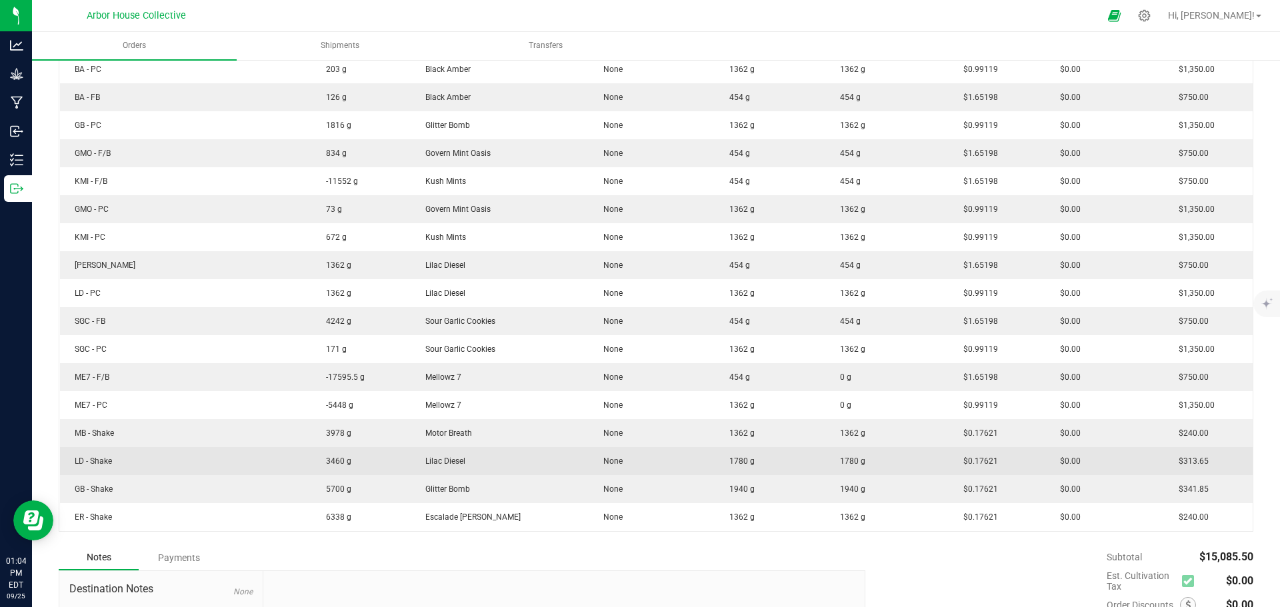
scroll to position [400, 0]
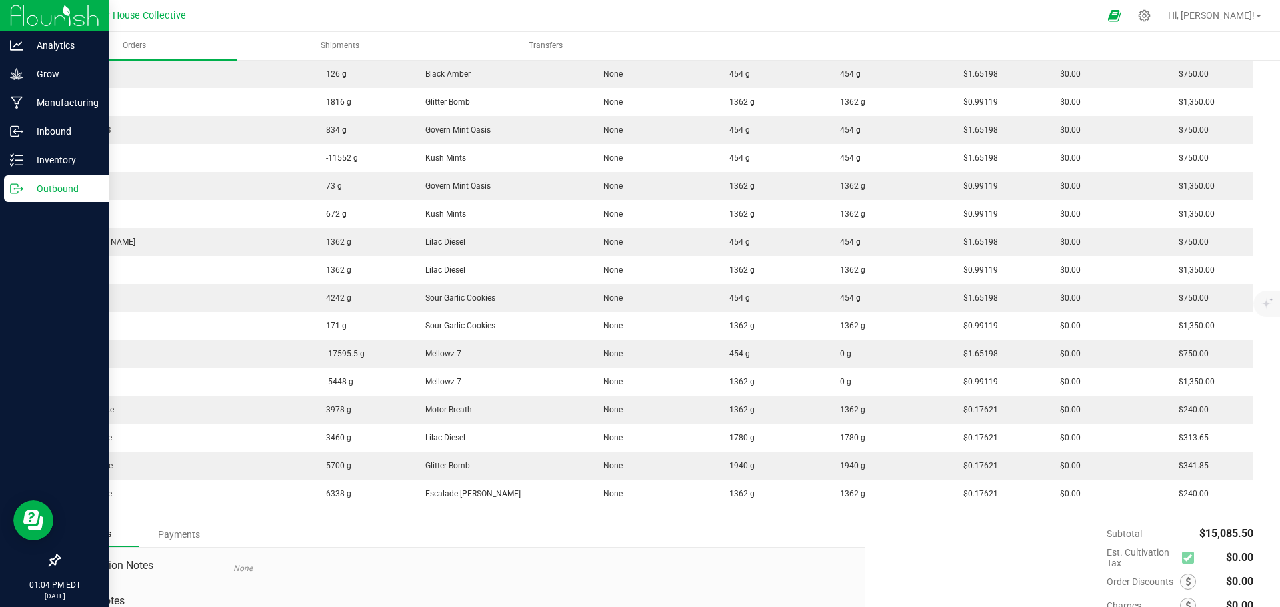
click at [21, 189] on line at bounding box center [18, 189] width 7 height 0
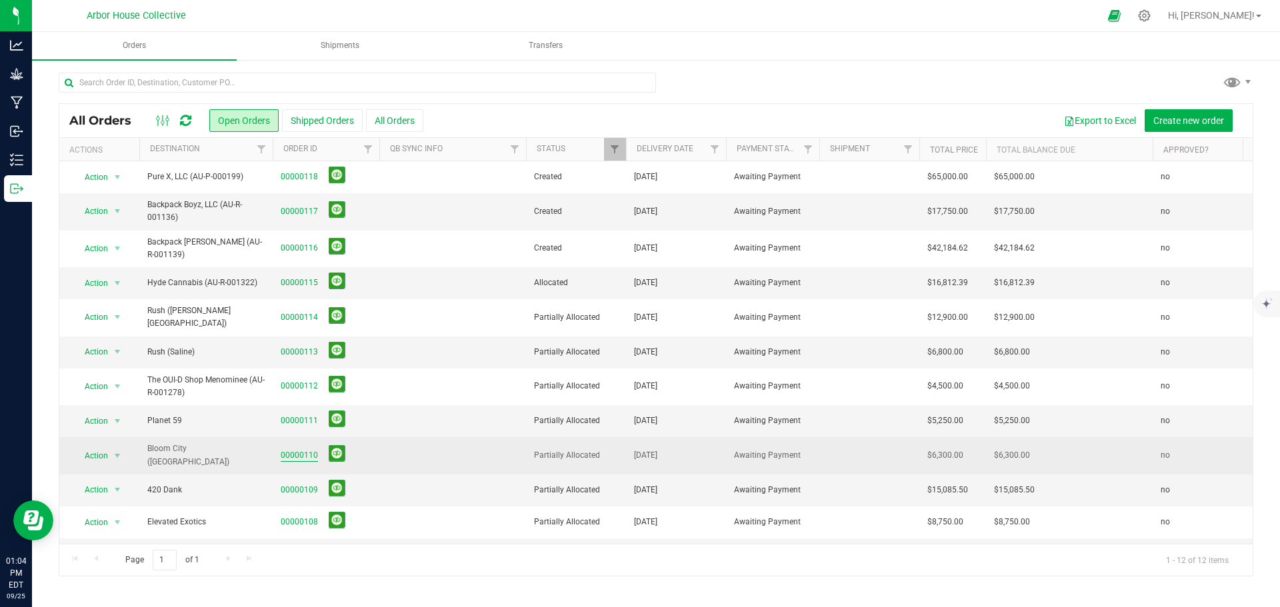
click at [303, 449] on link "00000110" at bounding box center [299, 455] width 37 height 13
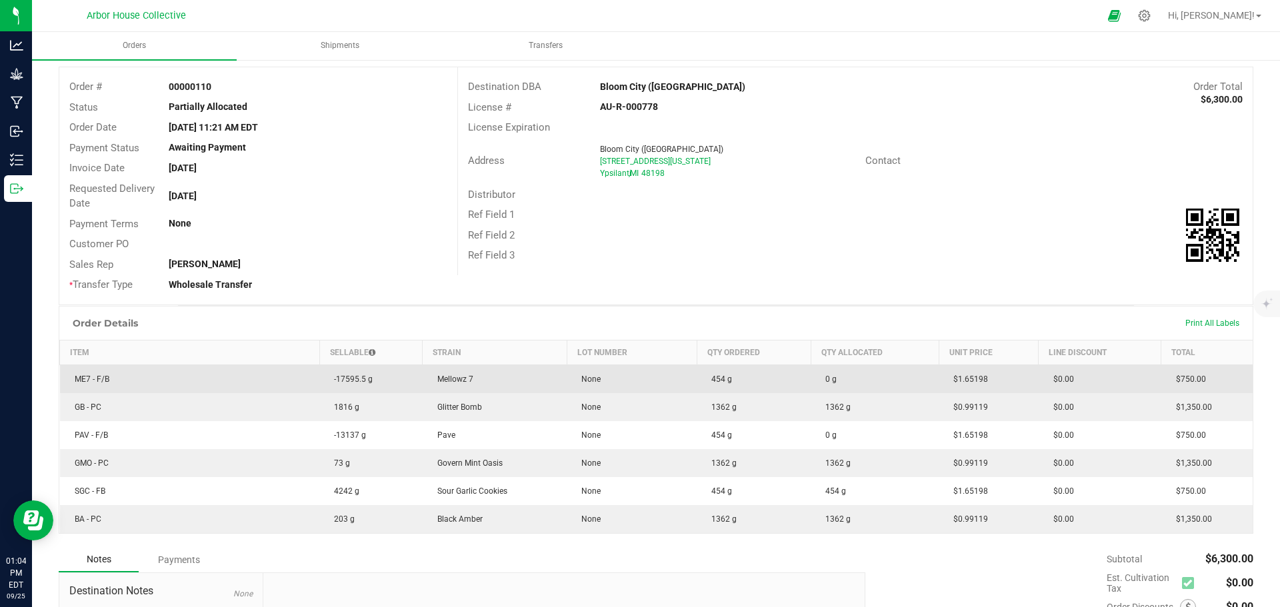
scroll to position [133, 0]
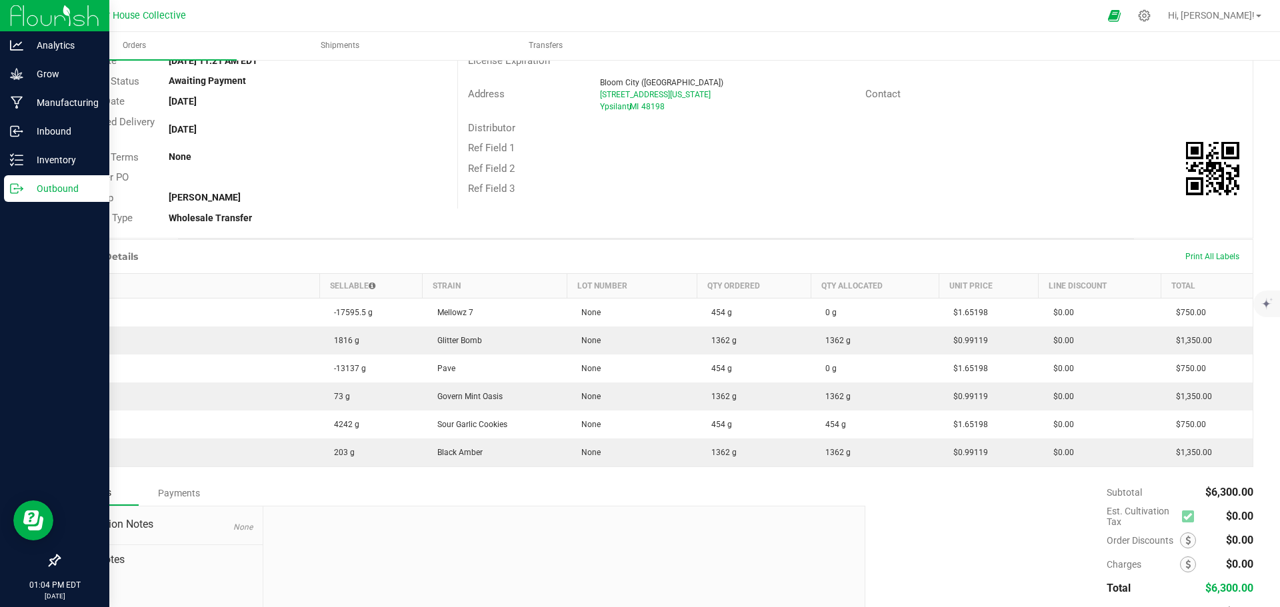
click at [27, 179] on div "Outbound" at bounding box center [56, 188] width 105 height 27
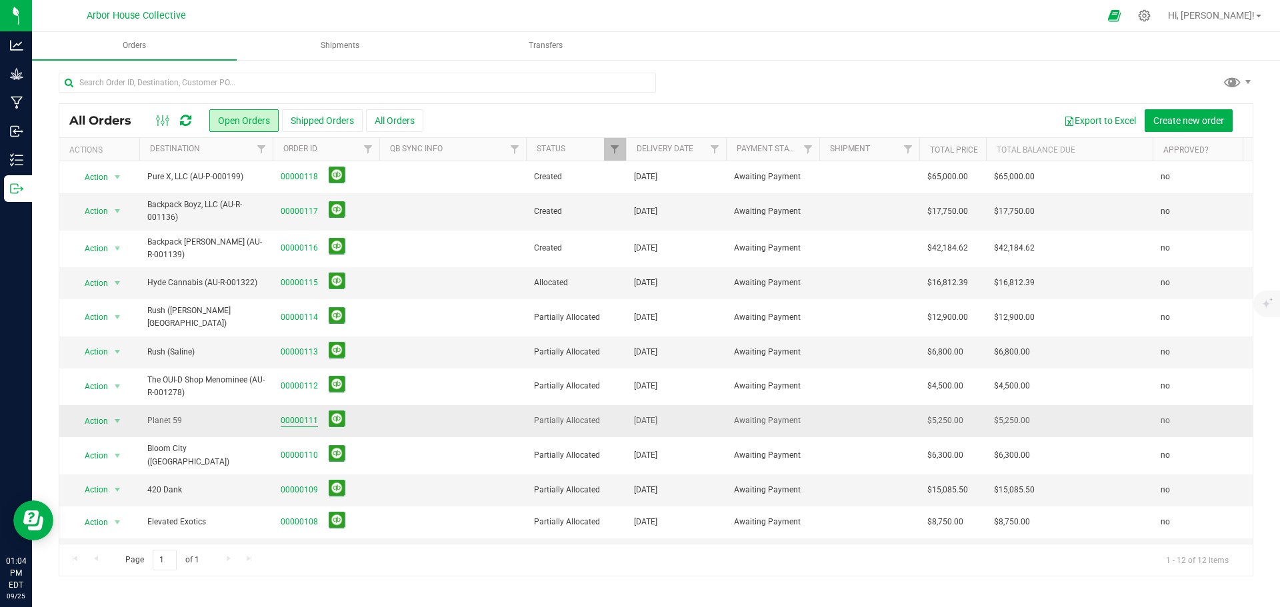
click at [308, 416] on link "00000111" at bounding box center [299, 421] width 37 height 13
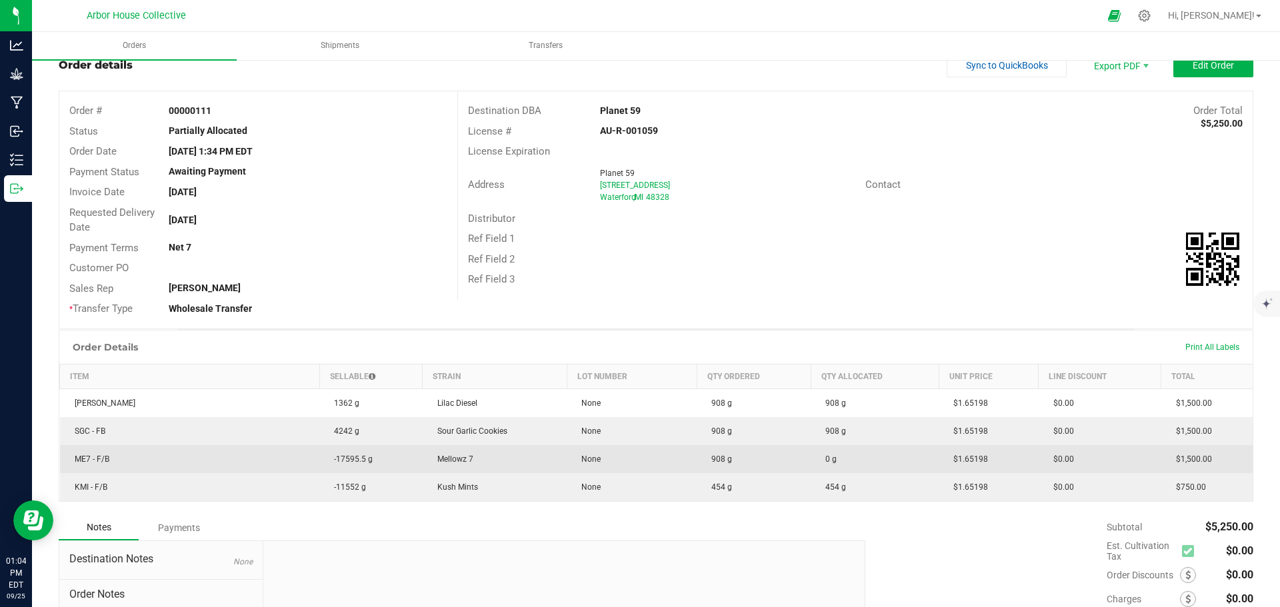
scroll to position [67, 0]
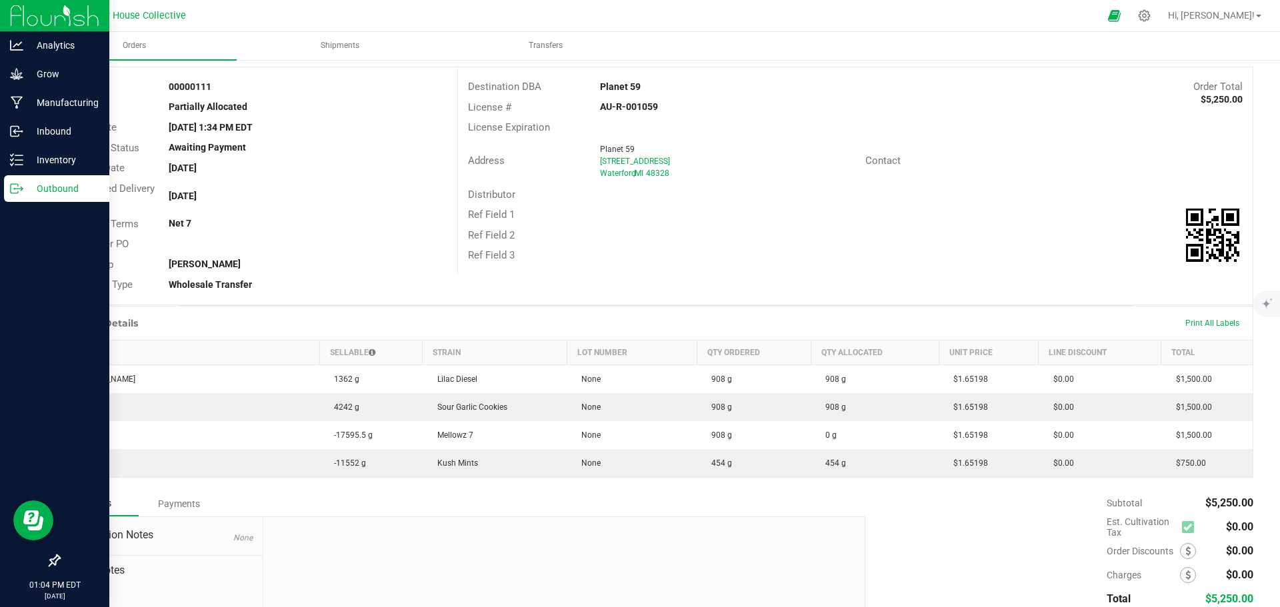
click at [29, 189] on p "Outbound" at bounding box center [63, 189] width 80 height 16
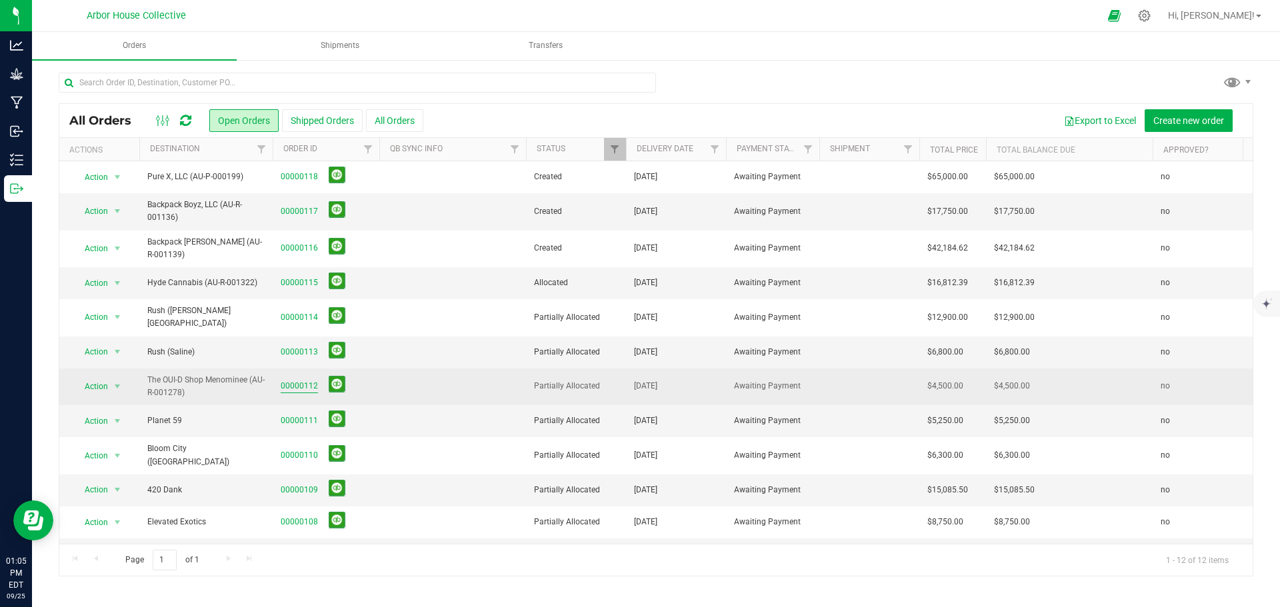
click at [295, 380] on link "00000112" at bounding box center [299, 386] width 37 height 13
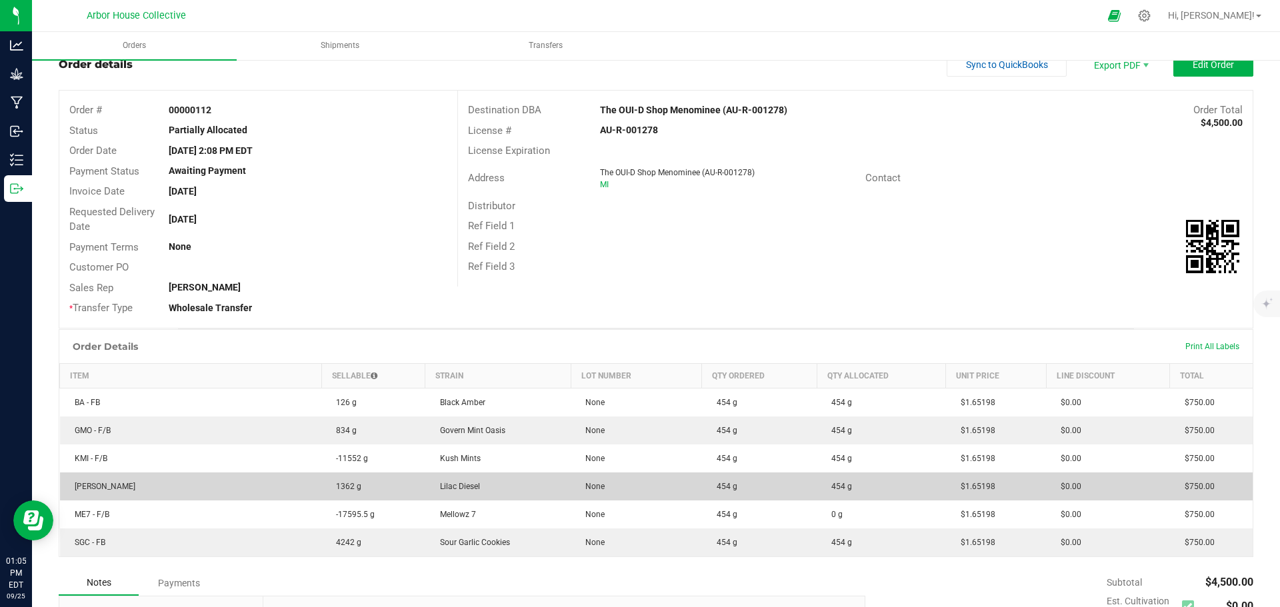
scroll to position [67, 0]
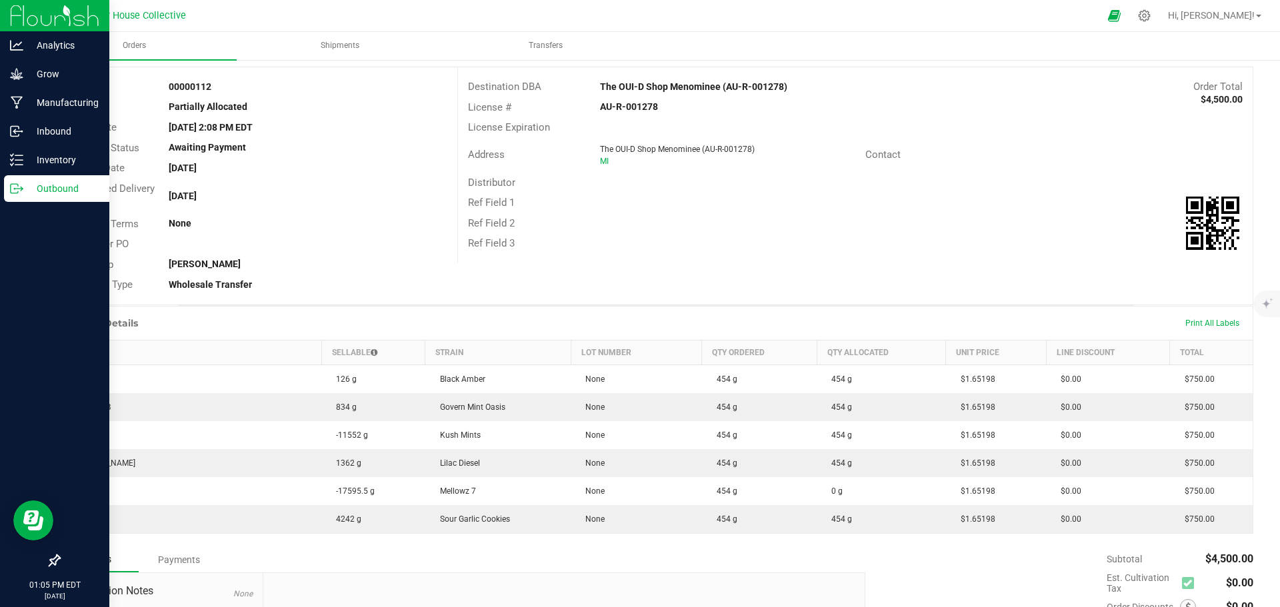
click at [26, 185] on p "Outbound" at bounding box center [63, 189] width 80 height 16
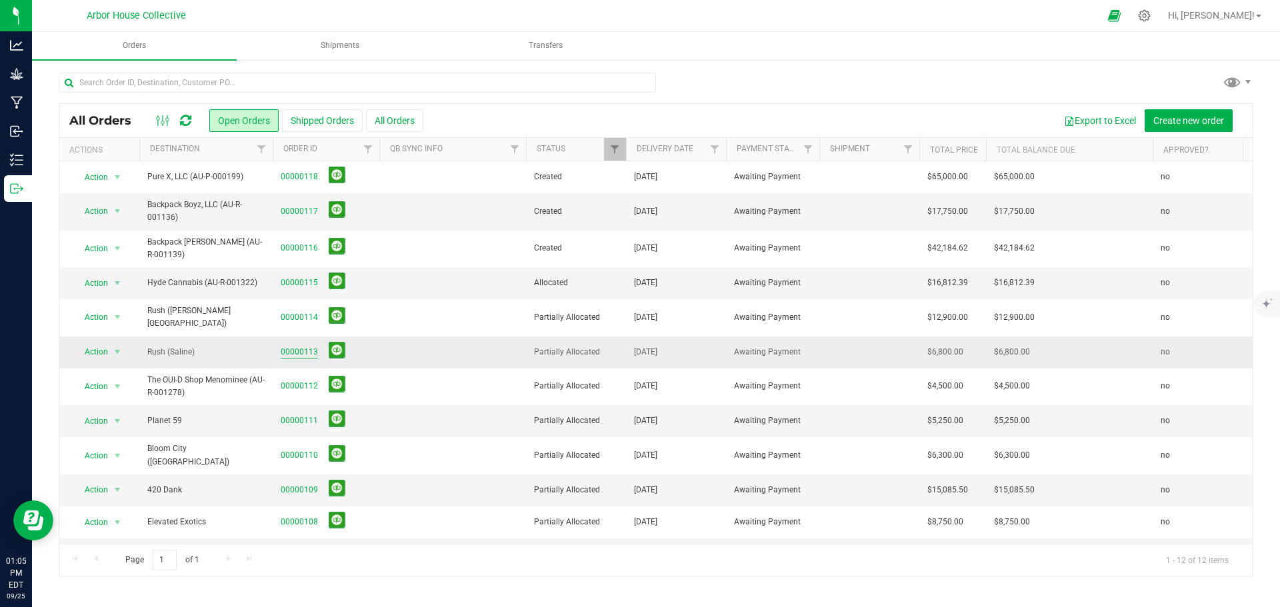
click at [312, 346] on link "00000113" at bounding box center [299, 352] width 37 height 13
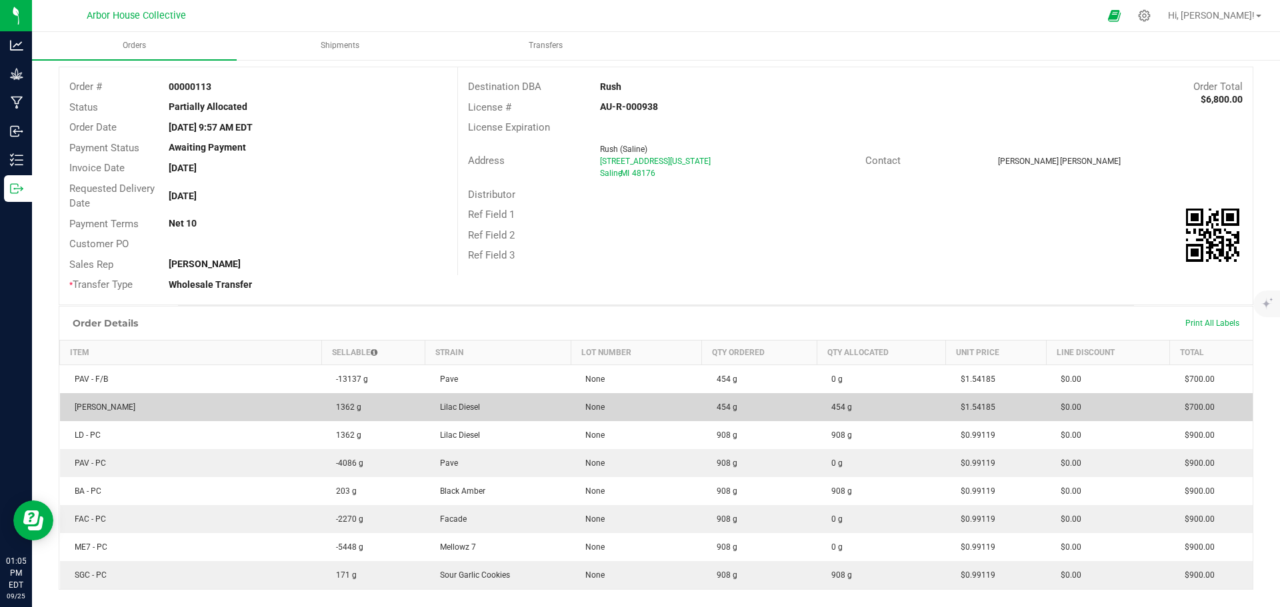
scroll to position [133, 0]
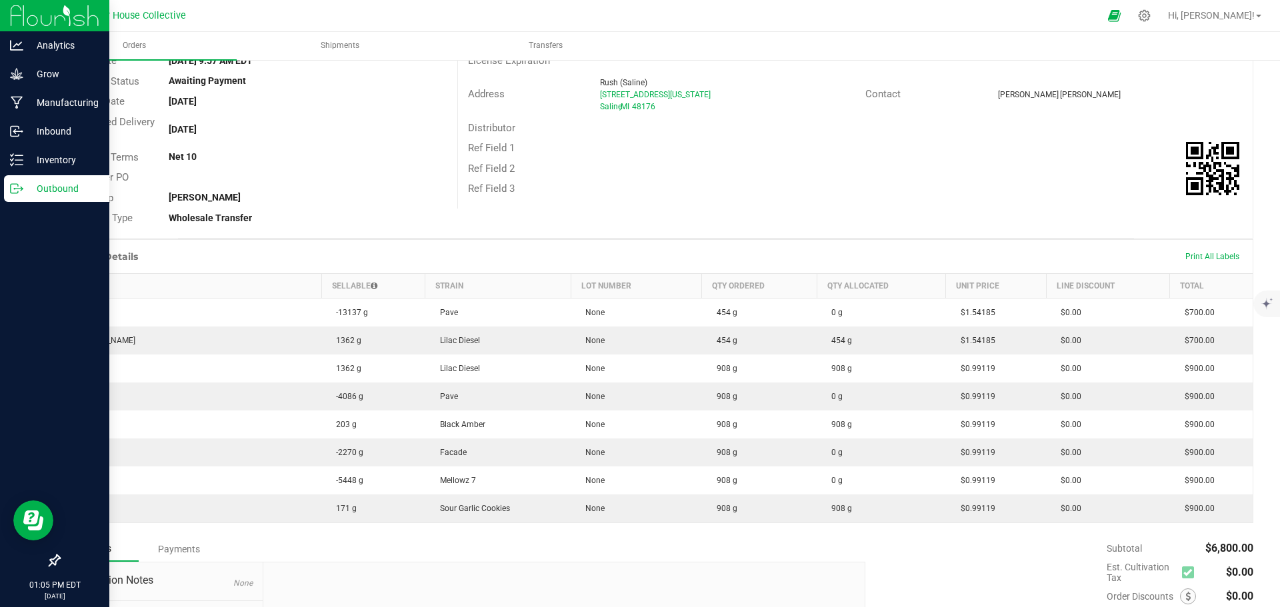
click at [28, 184] on p "Outbound" at bounding box center [63, 189] width 80 height 16
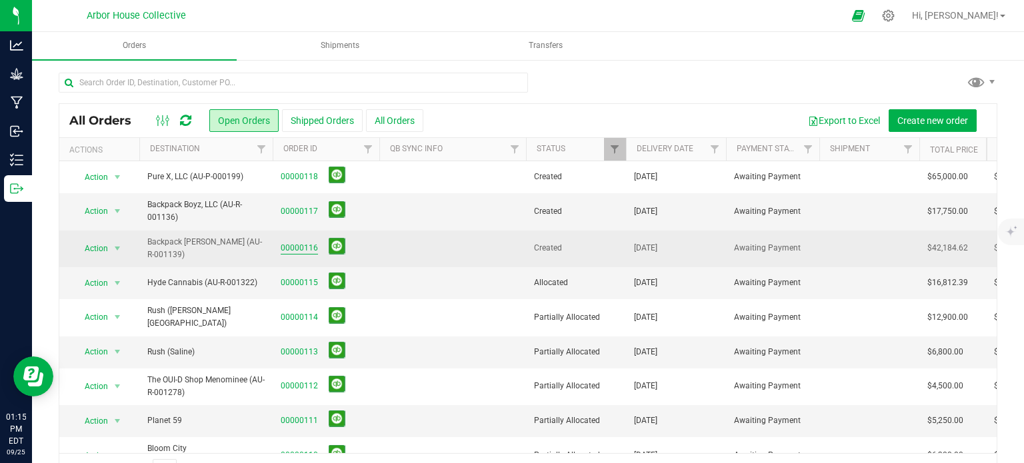
click at [291, 253] on link "00000116" at bounding box center [299, 248] width 37 height 13
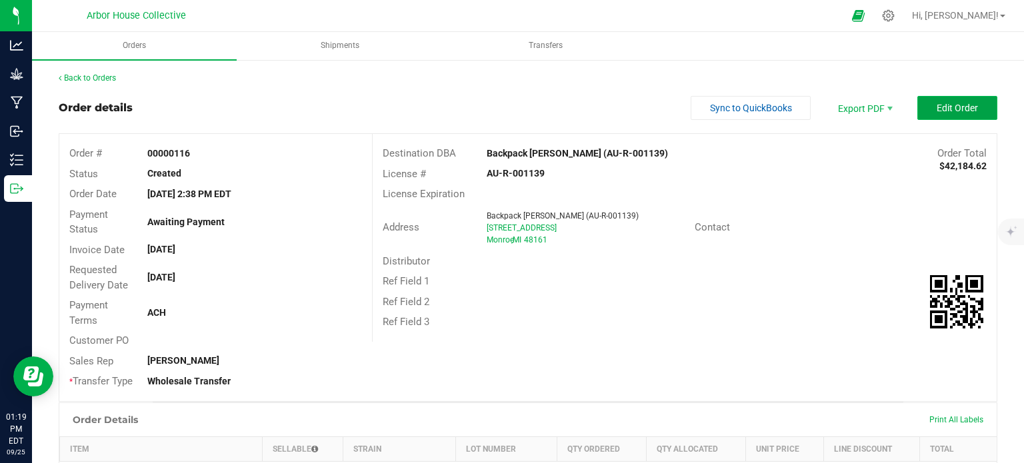
click at [937, 103] on span "Edit Order" at bounding box center [957, 108] width 41 height 11
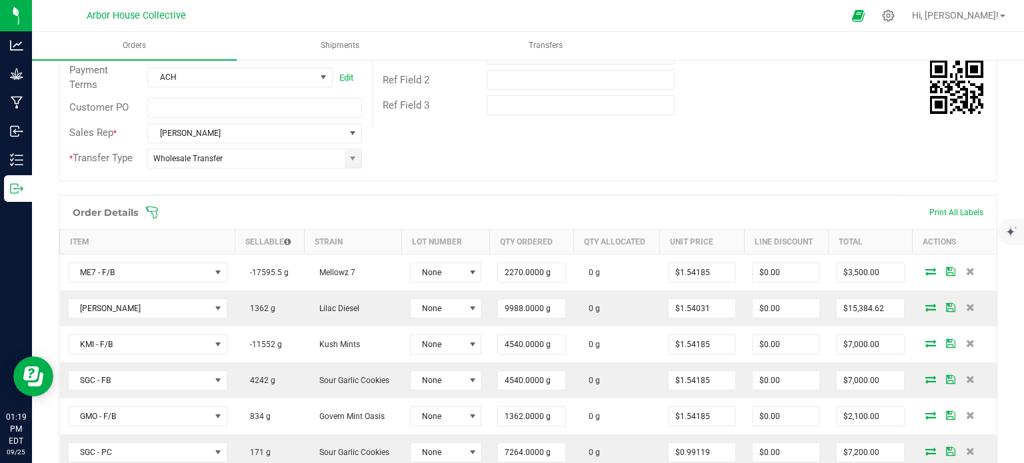
scroll to position [275, 0]
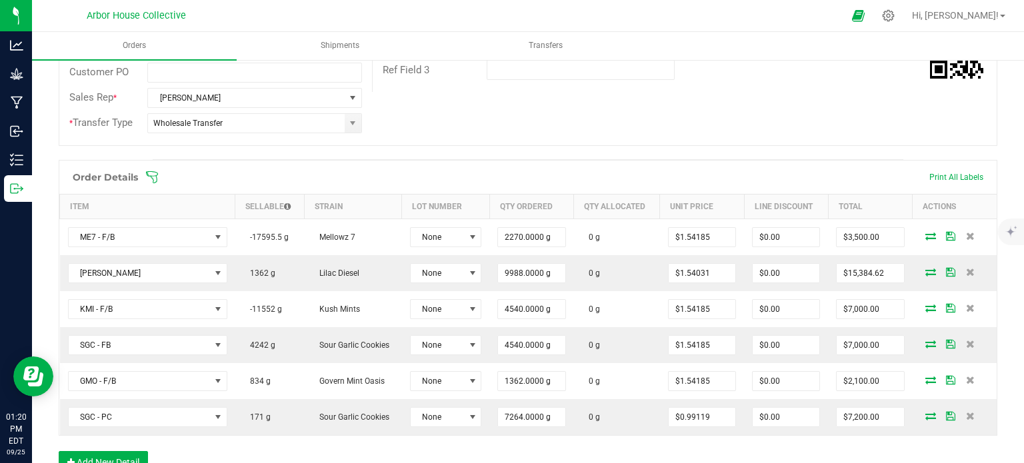
click at [150, 173] on icon at bounding box center [151, 177] width 13 height 13
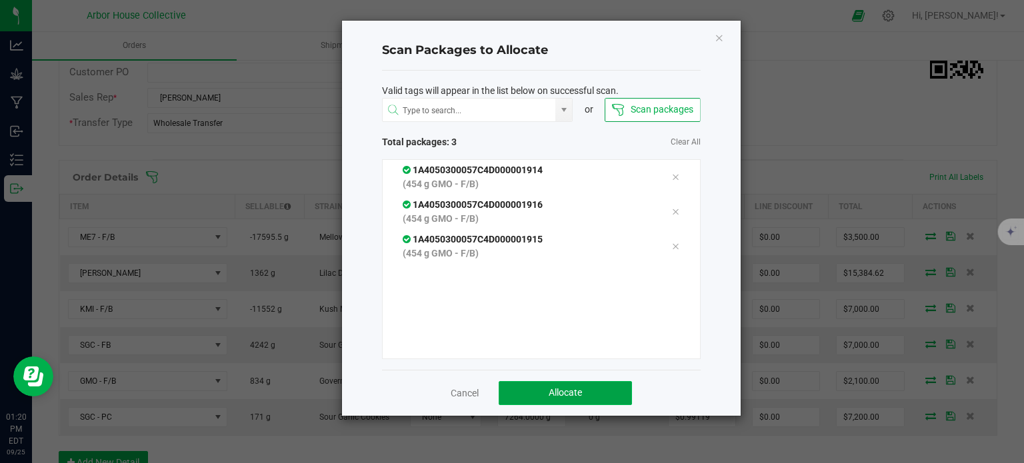
click at [528, 391] on button "Allocate" at bounding box center [565, 393] width 133 height 24
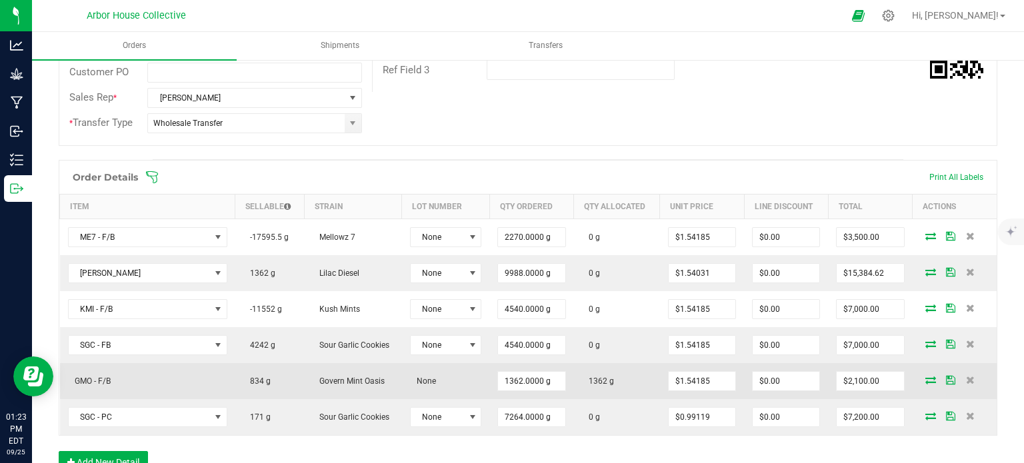
scroll to position [0, 0]
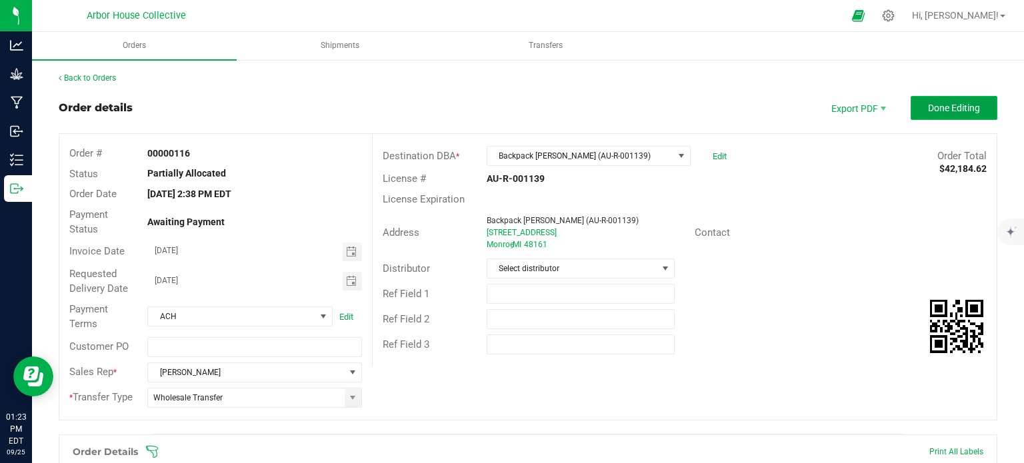
click at [957, 108] on span "Done Editing" at bounding box center [954, 108] width 52 height 11
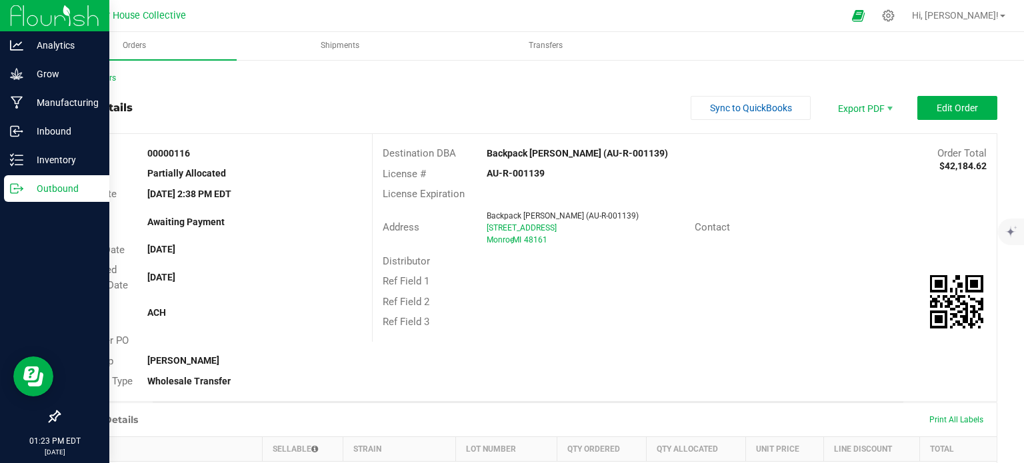
click at [25, 189] on p "Outbound" at bounding box center [63, 189] width 80 height 16
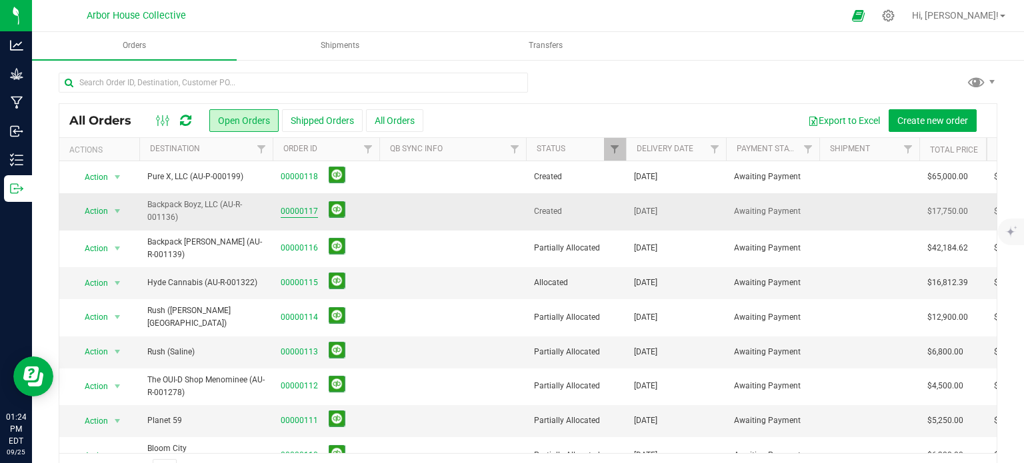
click at [292, 208] on link "00000117" at bounding box center [299, 211] width 37 height 13
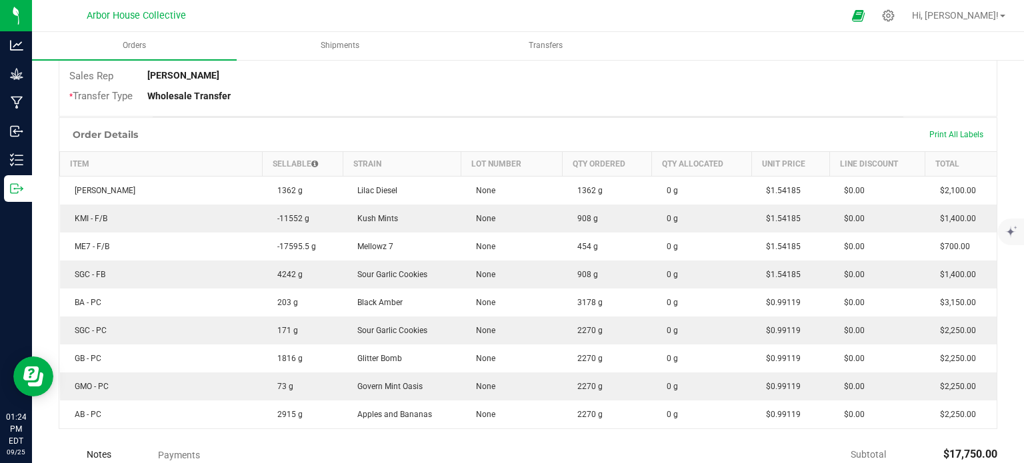
scroll to position [285, 0]
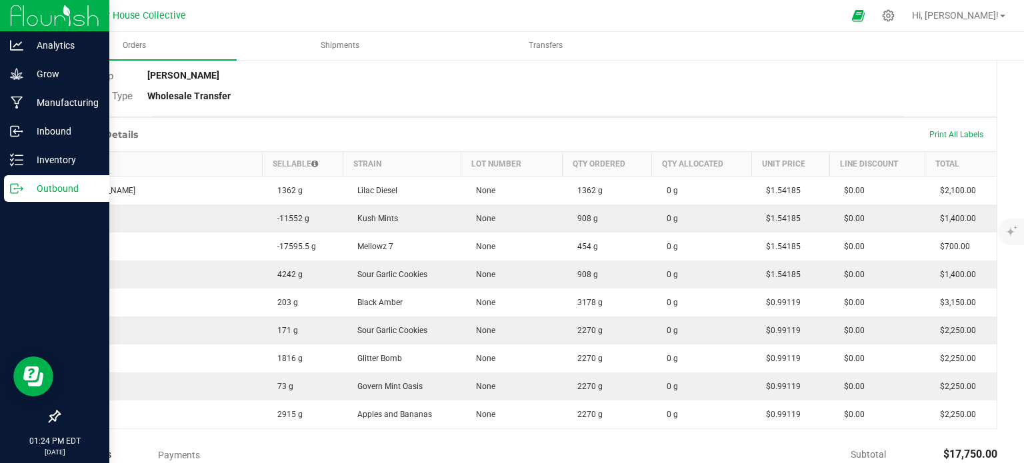
click at [19, 186] on icon at bounding box center [16, 188] width 13 height 13
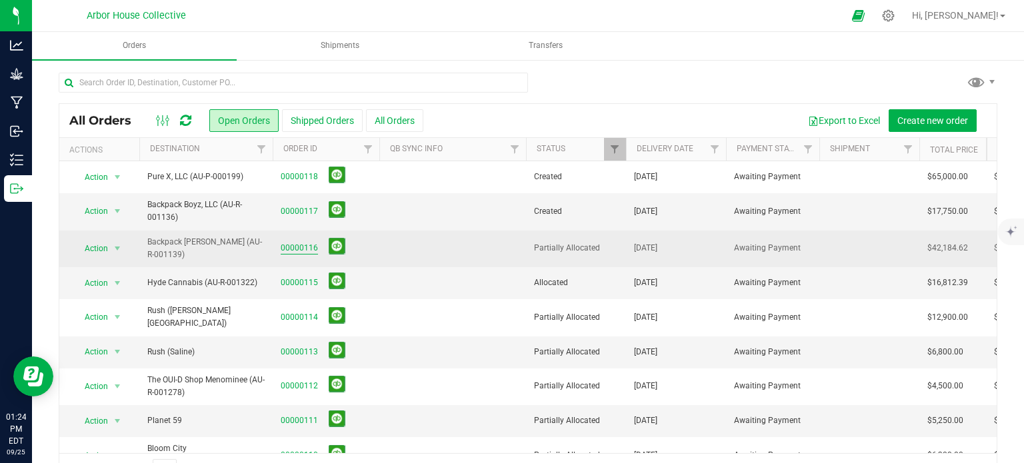
click at [293, 248] on link "00000116" at bounding box center [299, 248] width 37 height 13
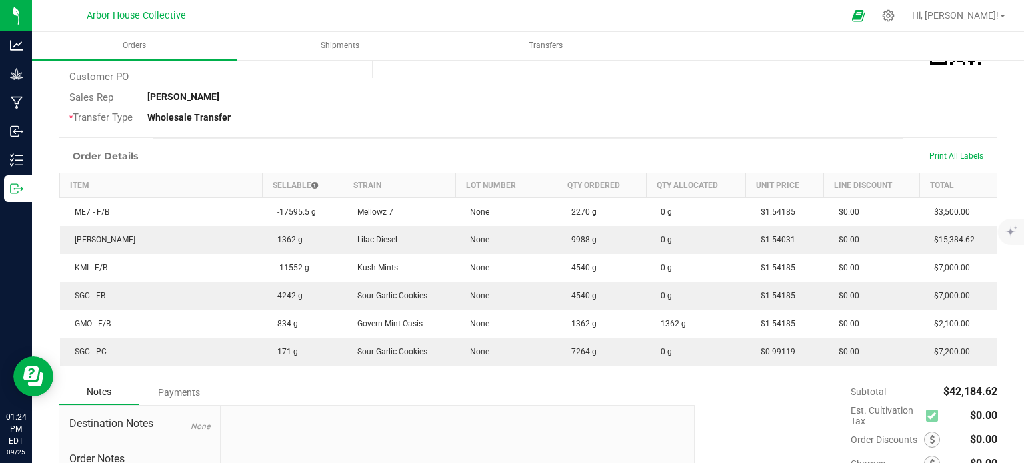
scroll to position [264, 0]
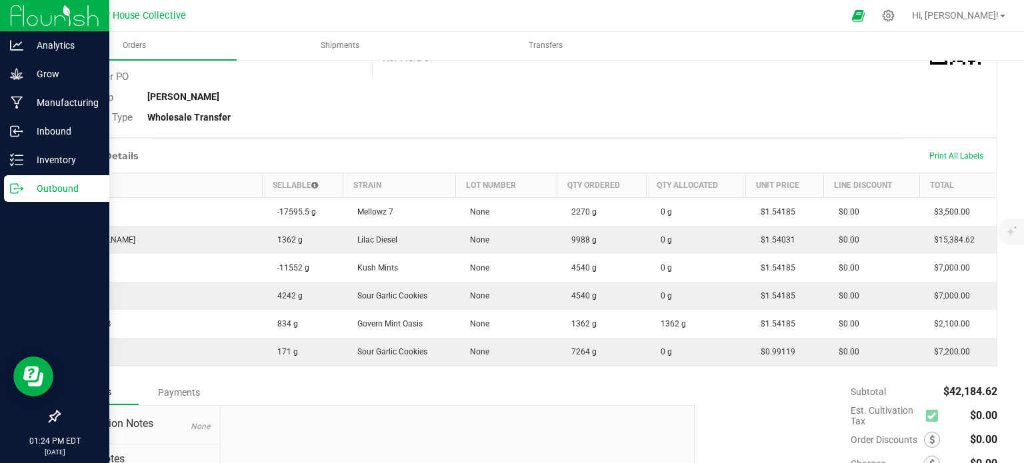
click at [27, 185] on p "Outbound" at bounding box center [63, 189] width 80 height 16
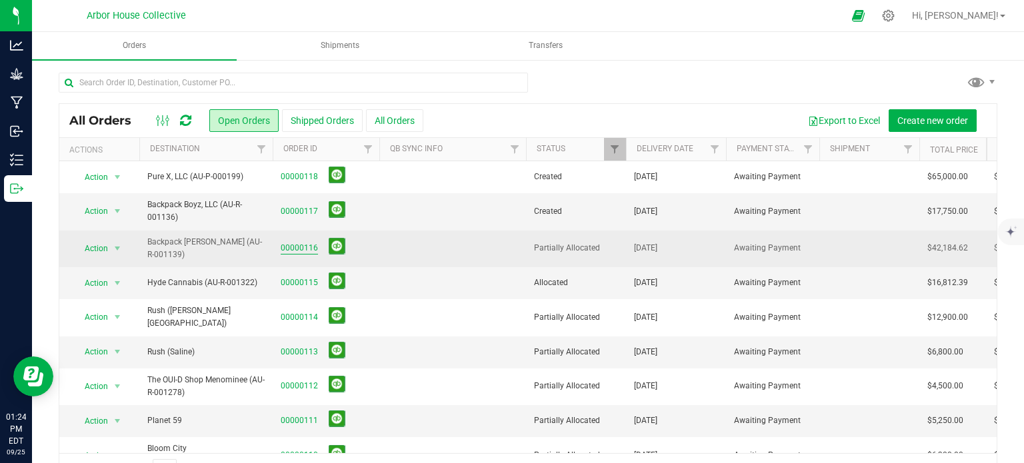
click at [298, 249] on link "00000116" at bounding box center [299, 248] width 37 height 13
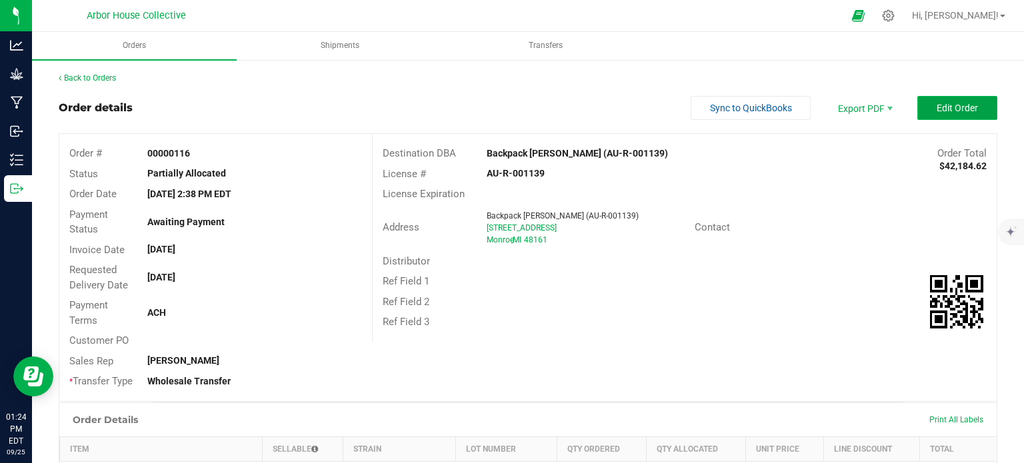
click at [987, 114] on button "Edit Order" at bounding box center [957, 108] width 80 height 24
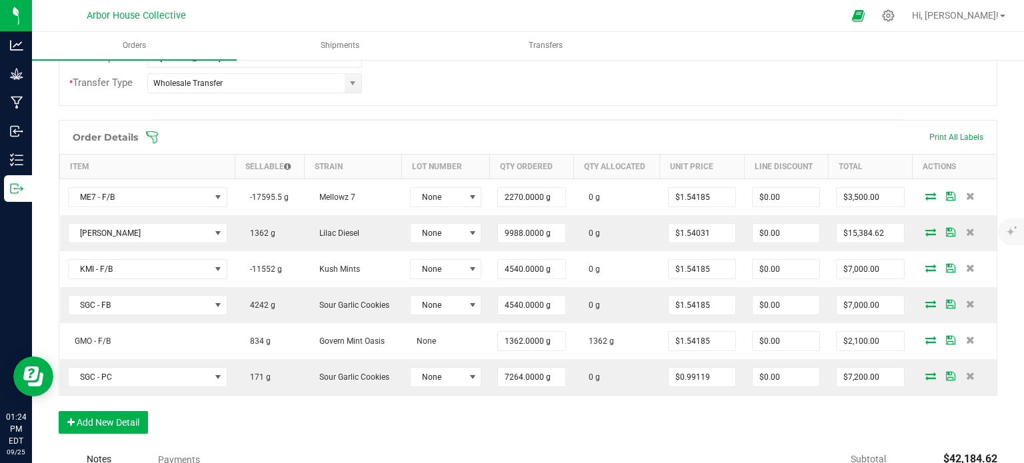
scroll to position [319, 0]
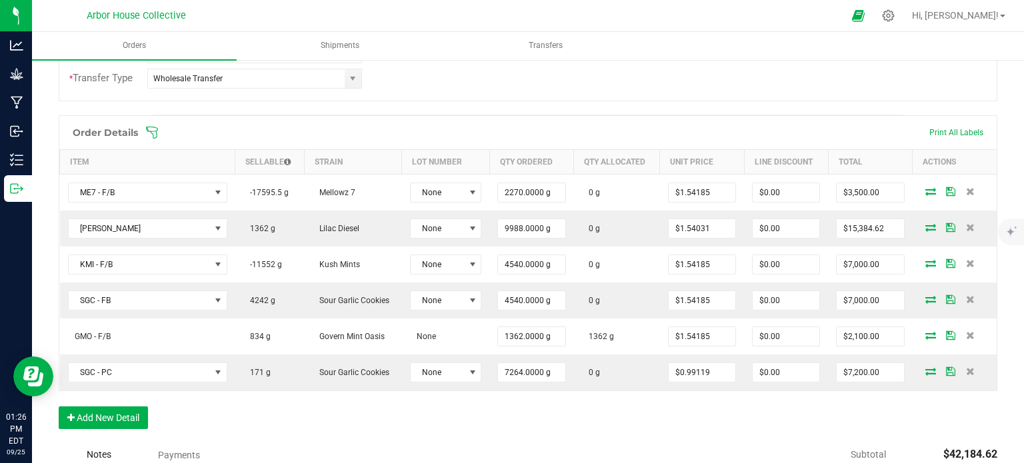
click at [152, 126] on icon at bounding box center [151, 132] width 13 height 13
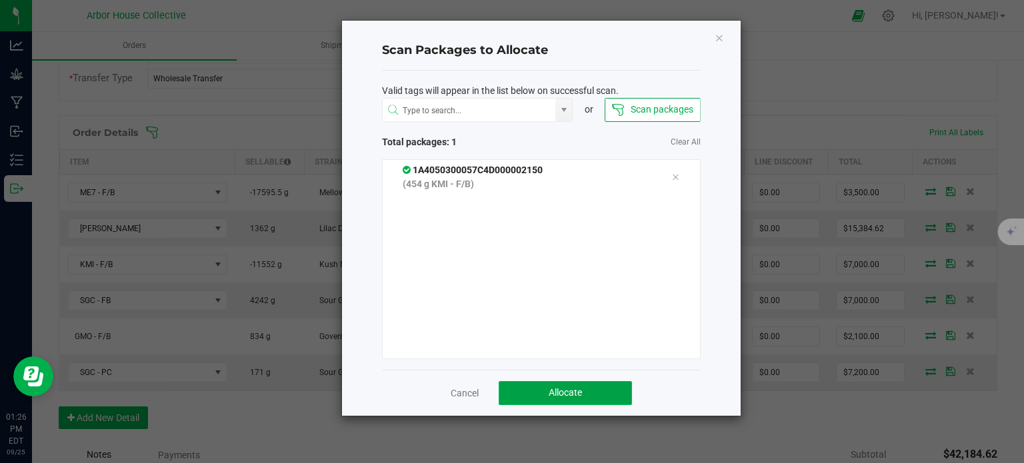
click at [561, 392] on span "Allocate" at bounding box center [565, 392] width 33 height 11
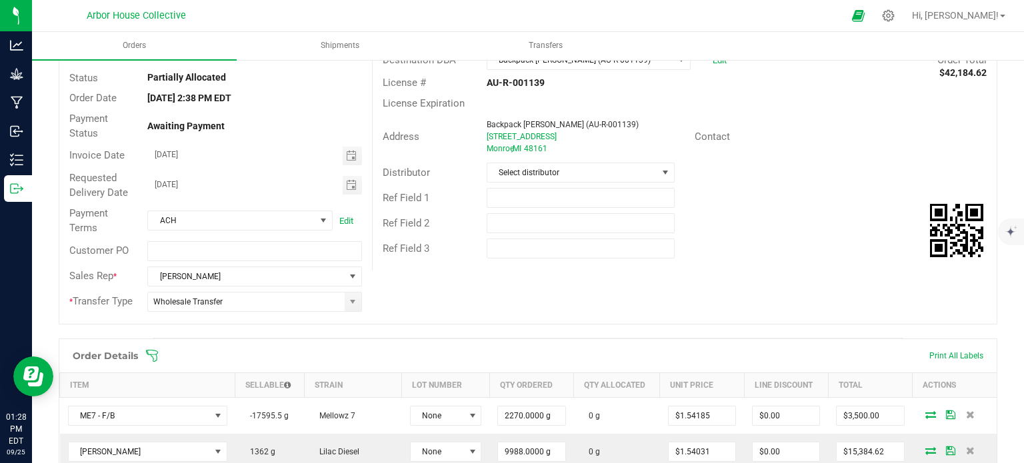
scroll to position [103, 0]
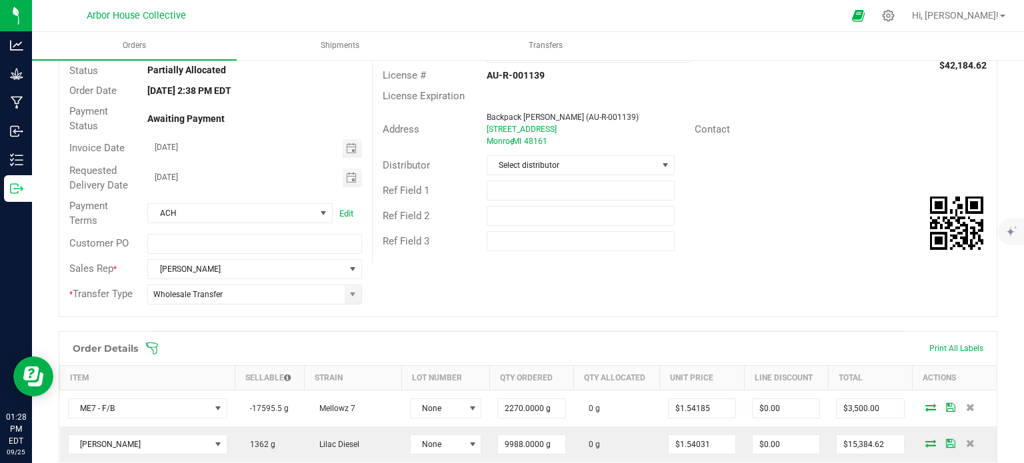
click at [155, 347] on icon at bounding box center [151, 348] width 13 height 13
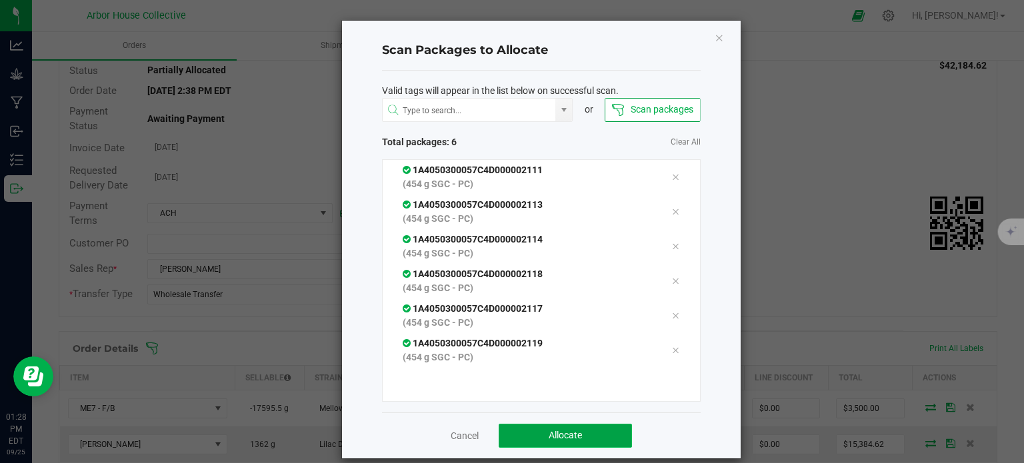
click at [535, 427] on button "Allocate" at bounding box center [565, 436] width 133 height 24
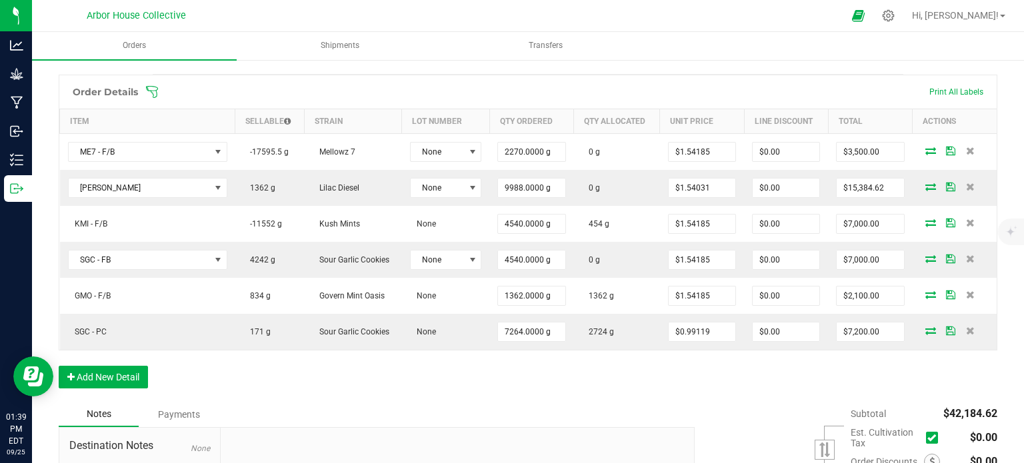
scroll to position [291, 0]
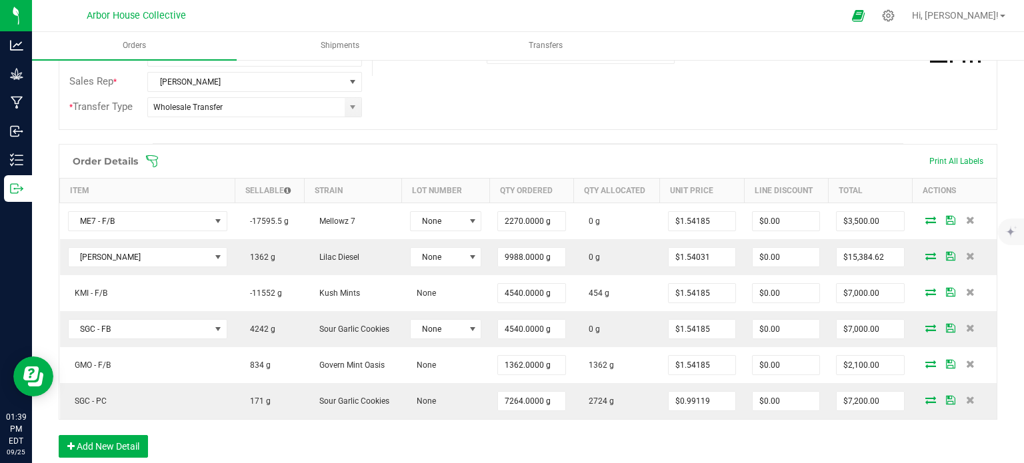
click at [155, 157] on icon at bounding box center [151, 161] width 13 height 13
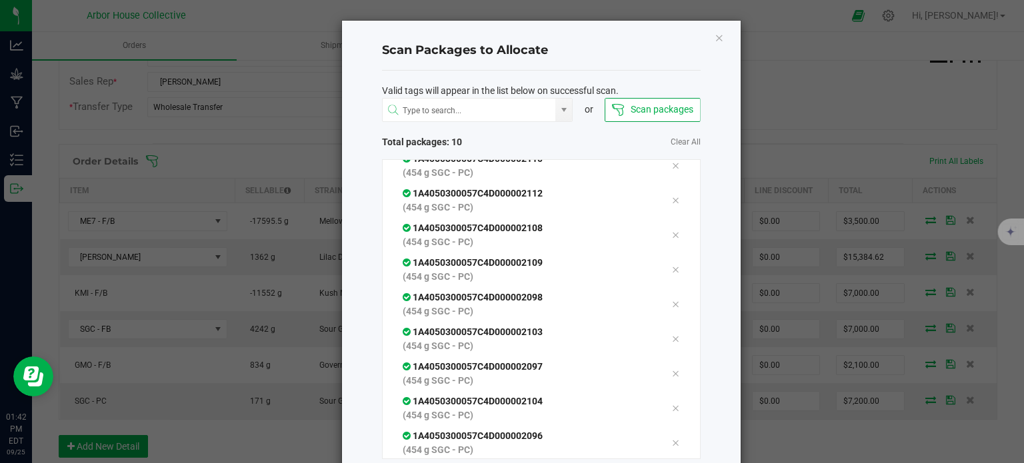
scroll to position [72, 0]
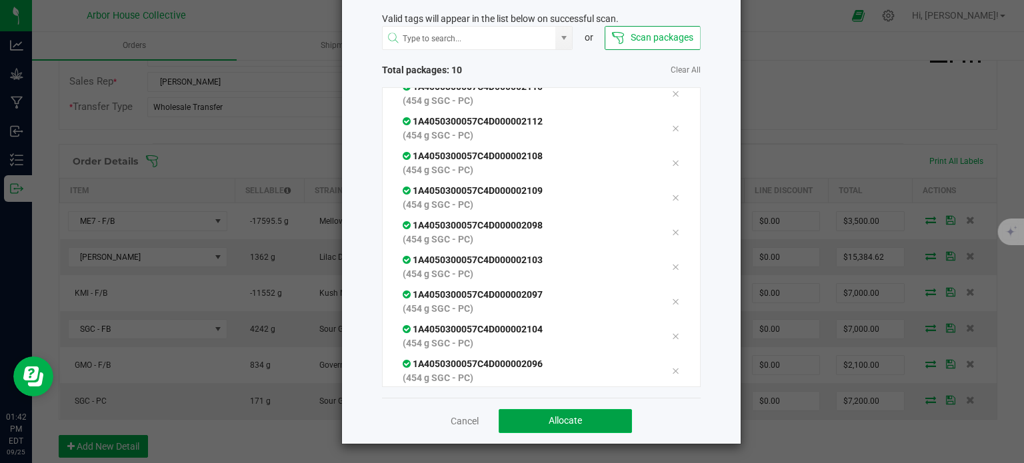
click at [523, 424] on button "Allocate" at bounding box center [565, 421] width 133 height 24
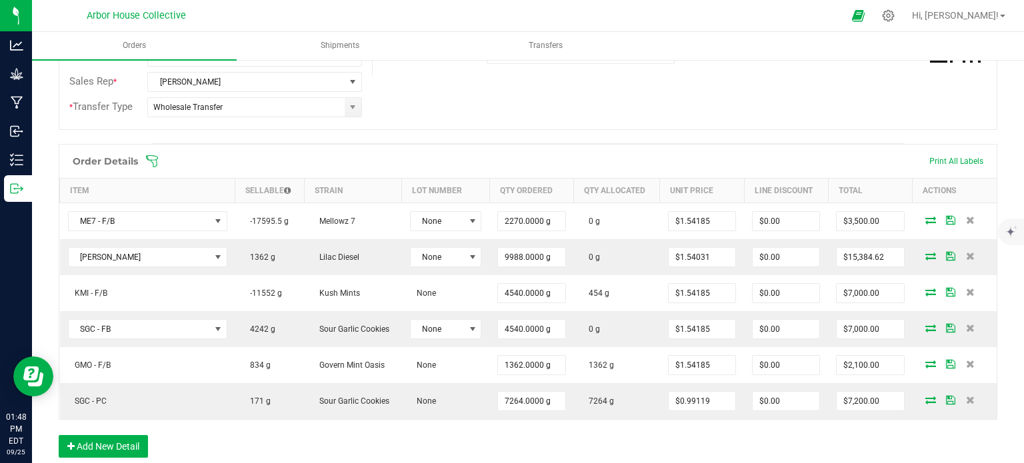
click at [156, 160] on icon at bounding box center [151, 161] width 13 height 13
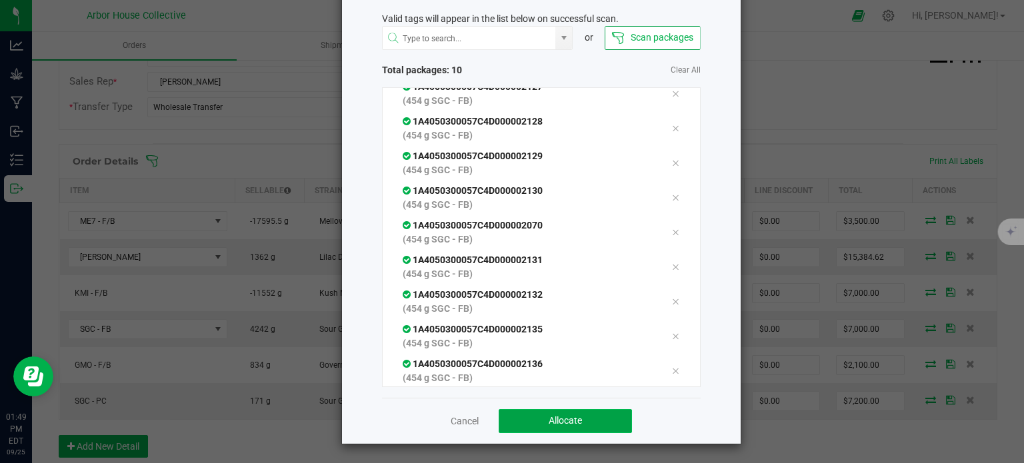
click at [551, 421] on span "Allocate" at bounding box center [565, 420] width 33 height 11
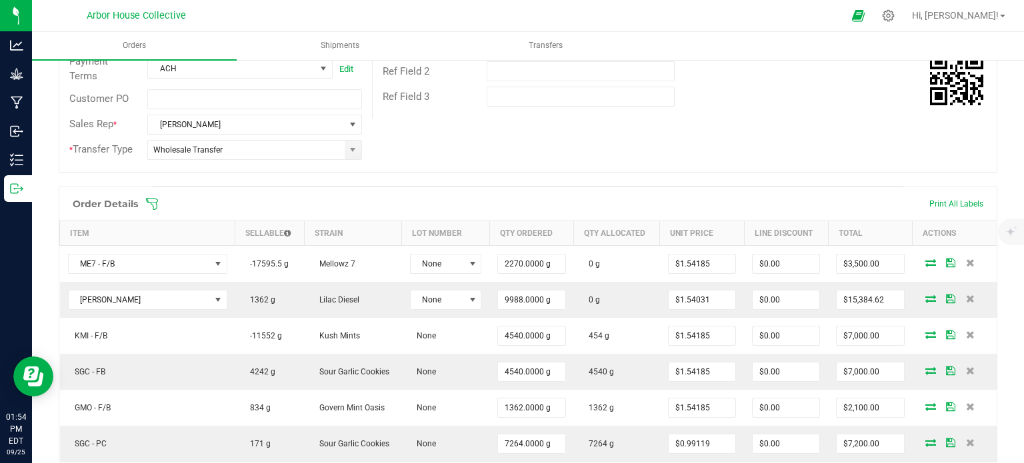
scroll to position [323, 0]
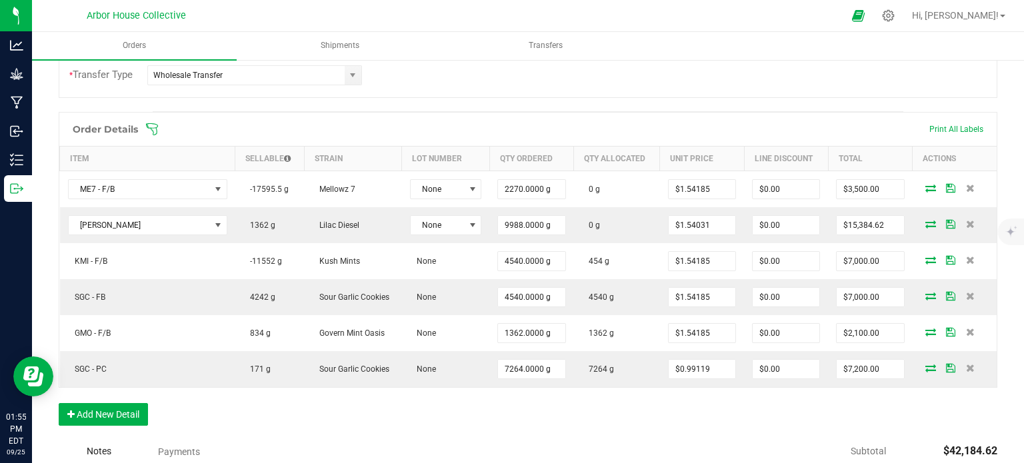
click at [155, 129] on icon at bounding box center [151, 129] width 13 height 13
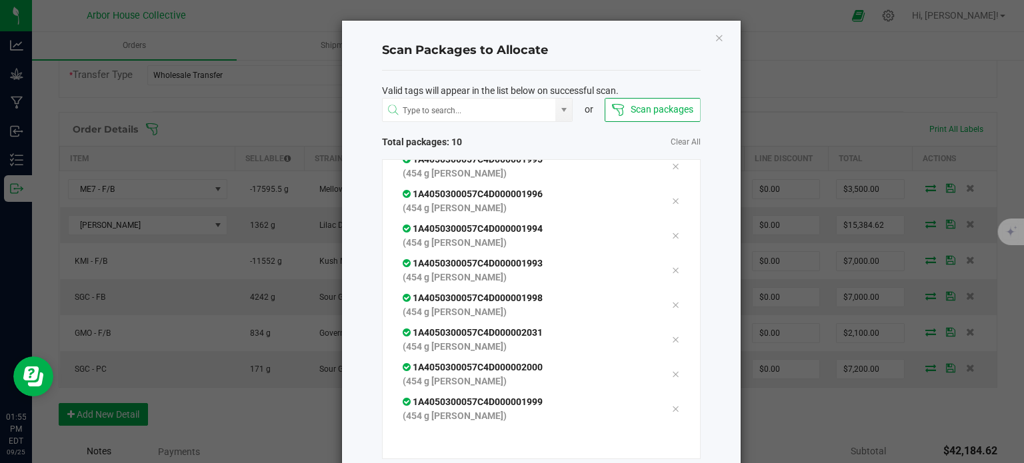
scroll to position [72, 0]
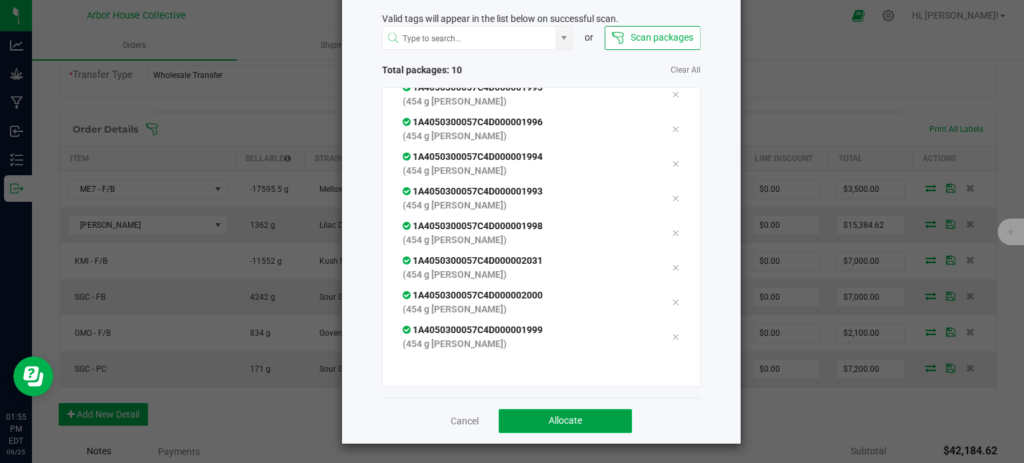
click at [523, 415] on button "Allocate" at bounding box center [565, 421] width 133 height 24
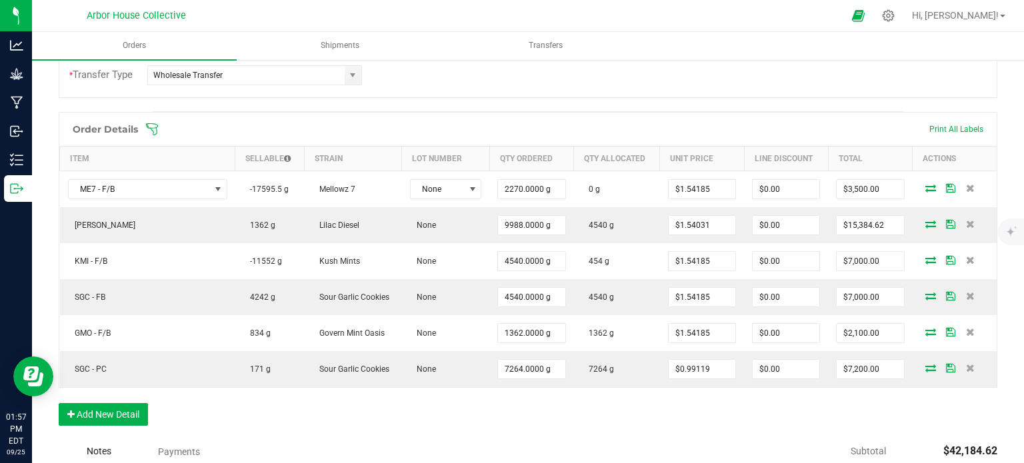
click at [156, 129] on icon at bounding box center [151, 129] width 13 height 13
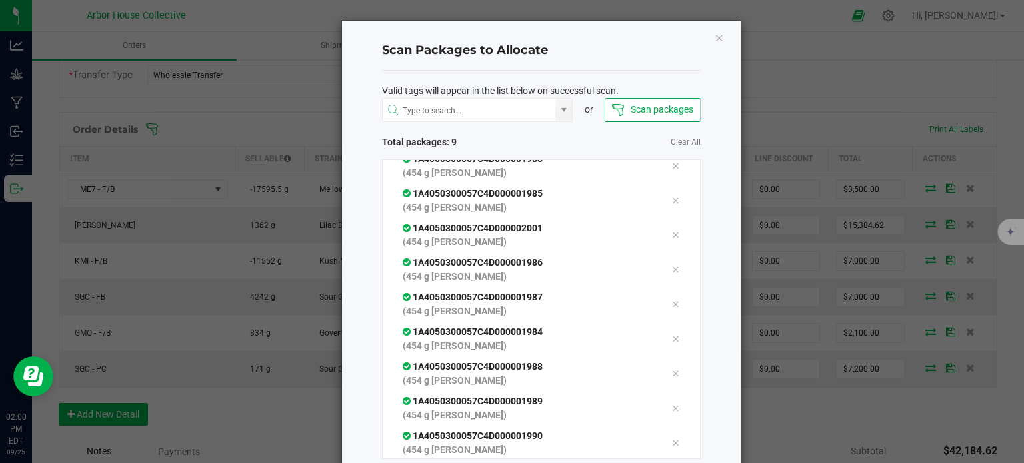
scroll to position [46, 0]
drag, startPoint x: 720, startPoint y: 249, endPoint x: 606, endPoint y: 279, distance: 118.0
click at [606, 279] on div "Scan Packages to Allocate Valid tags will appear in the list below on successfu…" at bounding box center [541, 268] width 399 height 495
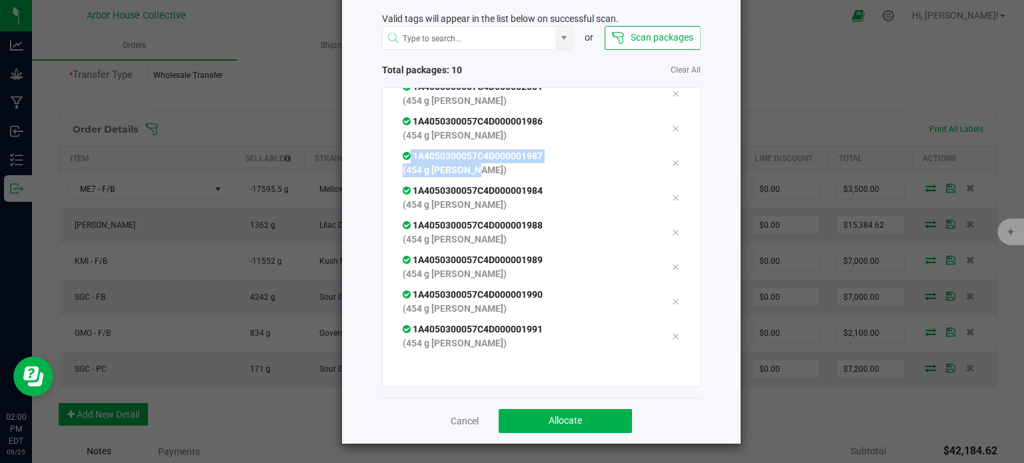
scroll to position [72, 0]
click at [537, 425] on button "Allocate" at bounding box center [565, 421] width 133 height 24
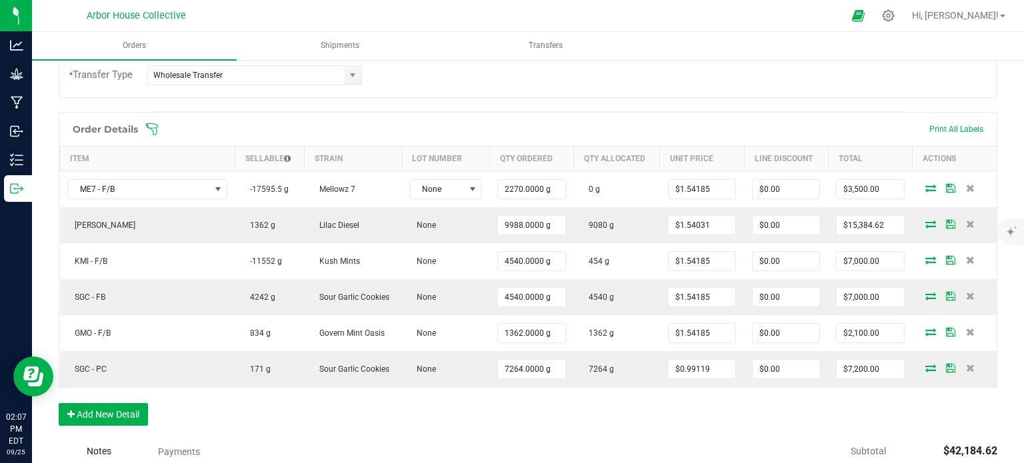
click at [153, 125] on icon at bounding box center [151, 129] width 13 height 13
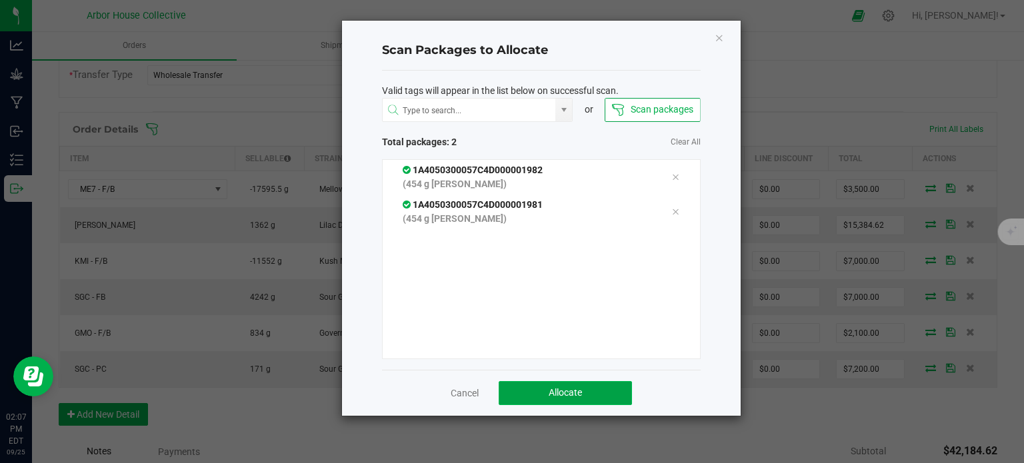
click at [547, 384] on button "Allocate" at bounding box center [565, 393] width 133 height 24
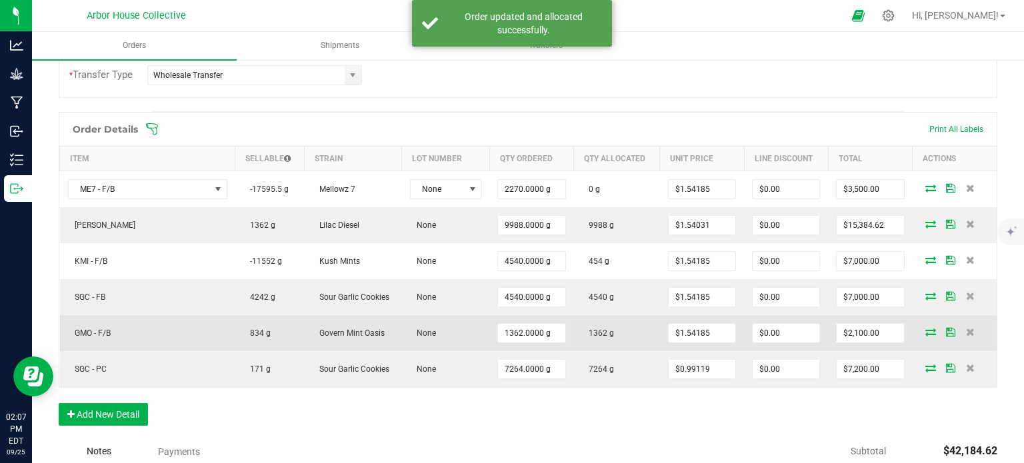
scroll to position [0, 0]
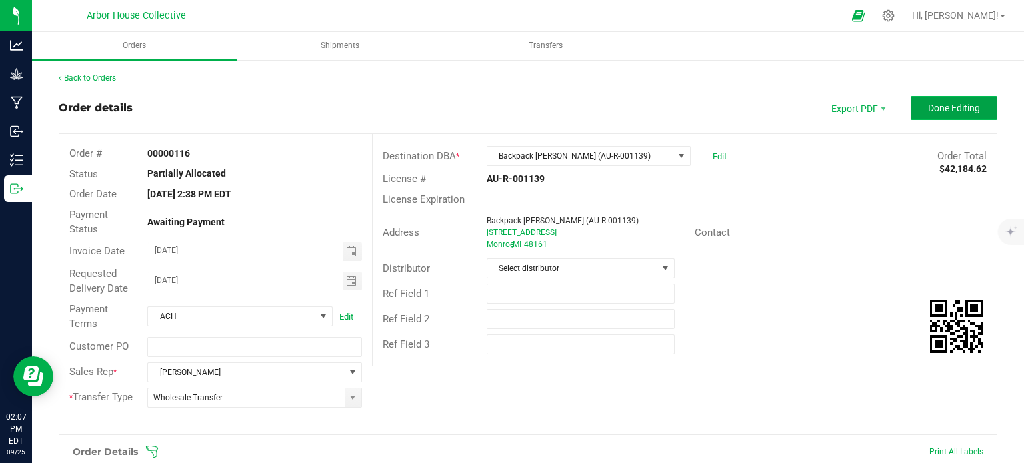
click at [944, 106] on span "Done Editing" at bounding box center [954, 108] width 52 height 11
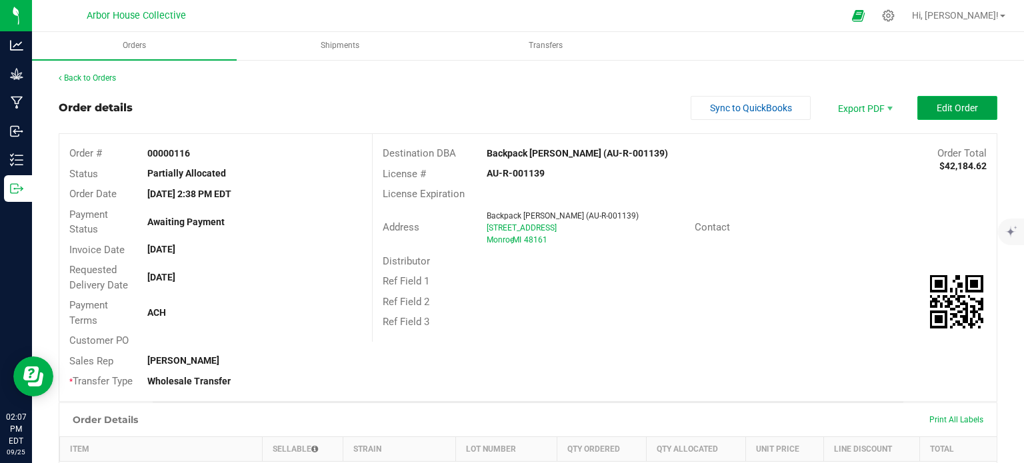
click at [921, 105] on button "Edit Order" at bounding box center [957, 108] width 80 height 24
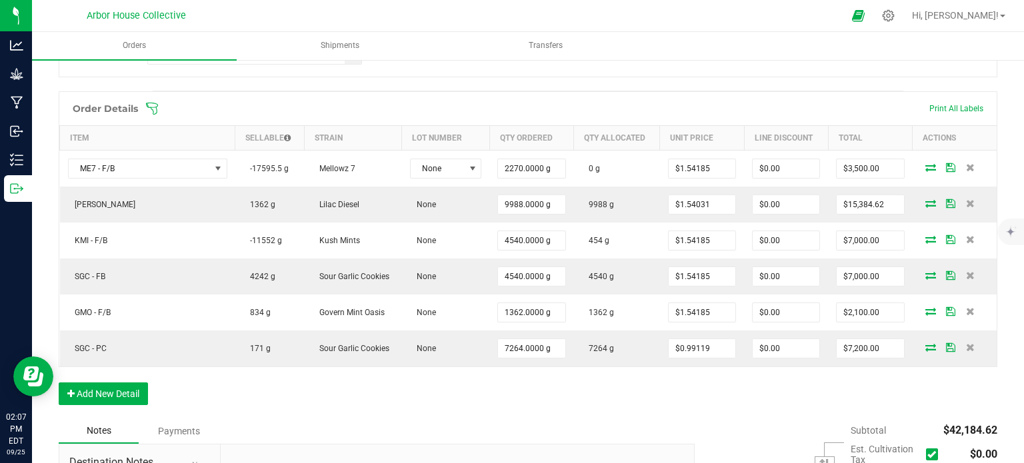
scroll to position [356, 0]
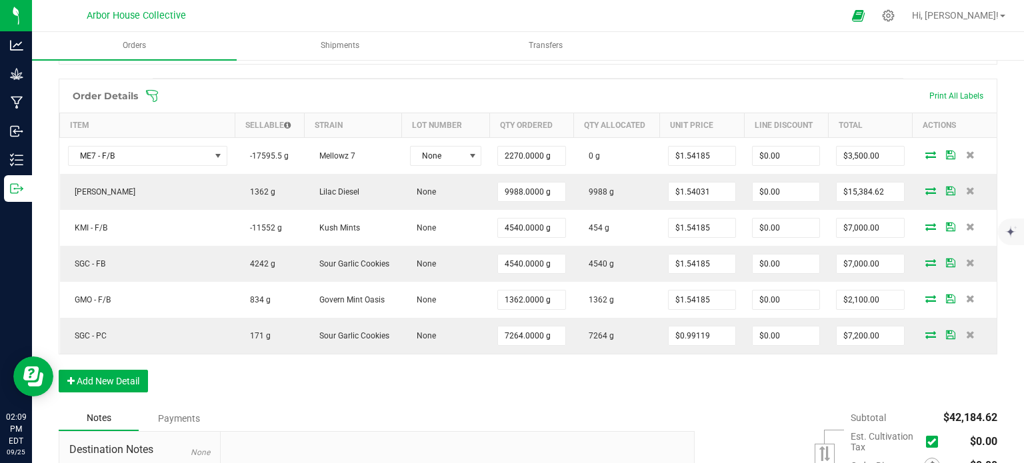
click at [153, 95] on icon at bounding box center [151, 95] width 13 height 13
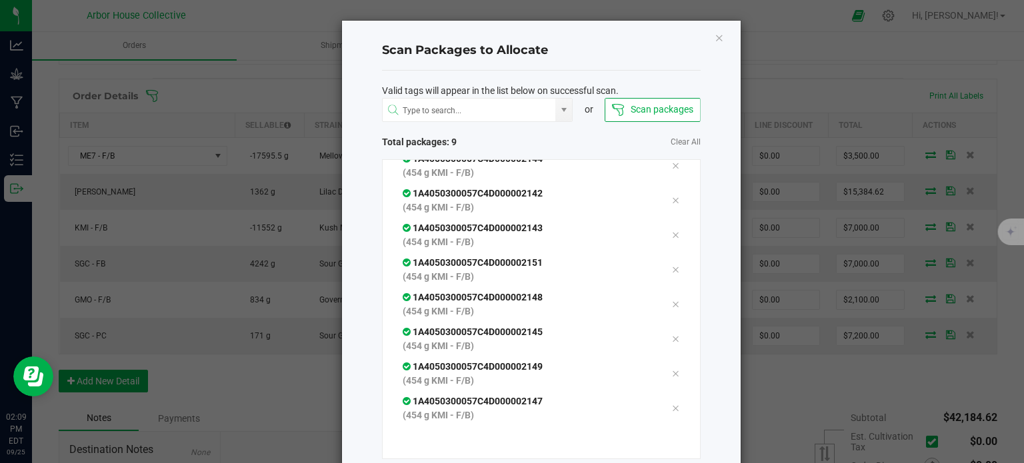
scroll to position [72, 0]
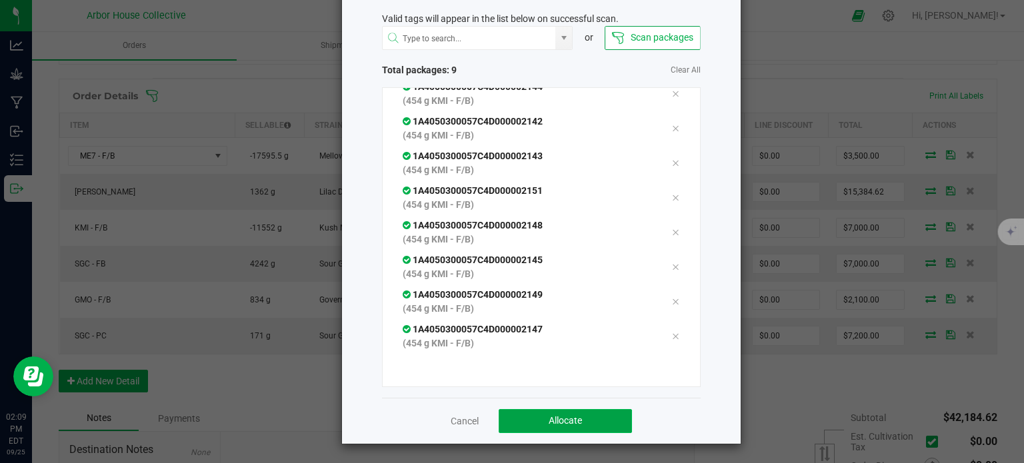
click at [515, 417] on button "Allocate" at bounding box center [565, 421] width 133 height 24
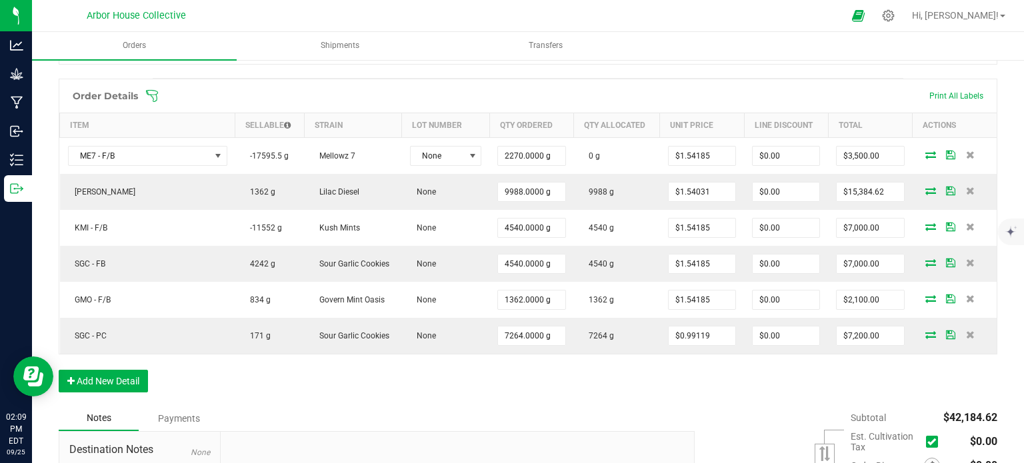
scroll to position [0, 0]
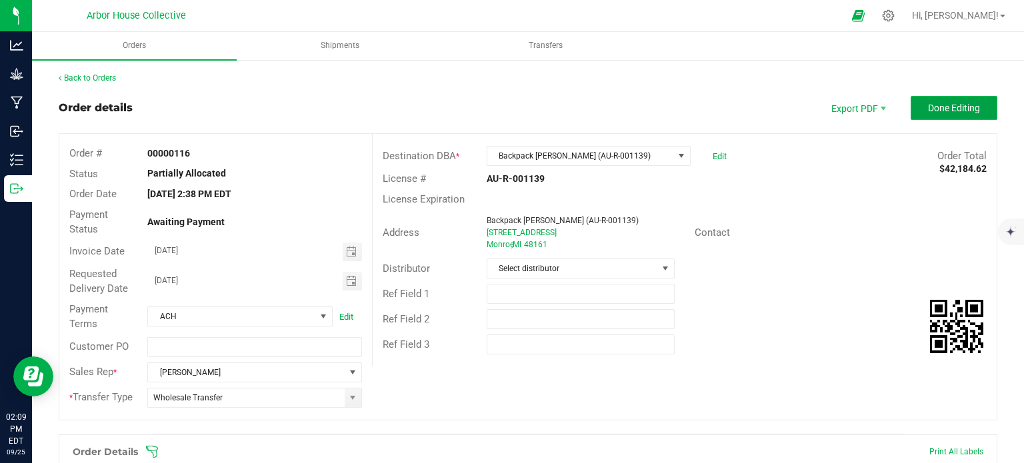
click at [959, 106] on span "Done Editing" at bounding box center [954, 108] width 52 height 11
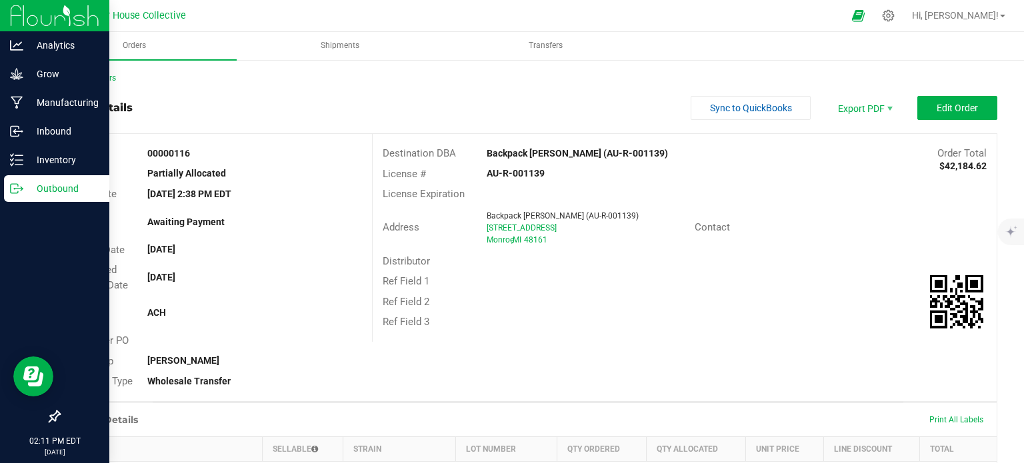
click at [23, 186] on p "Outbound" at bounding box center [63, 189] width 80 height 16
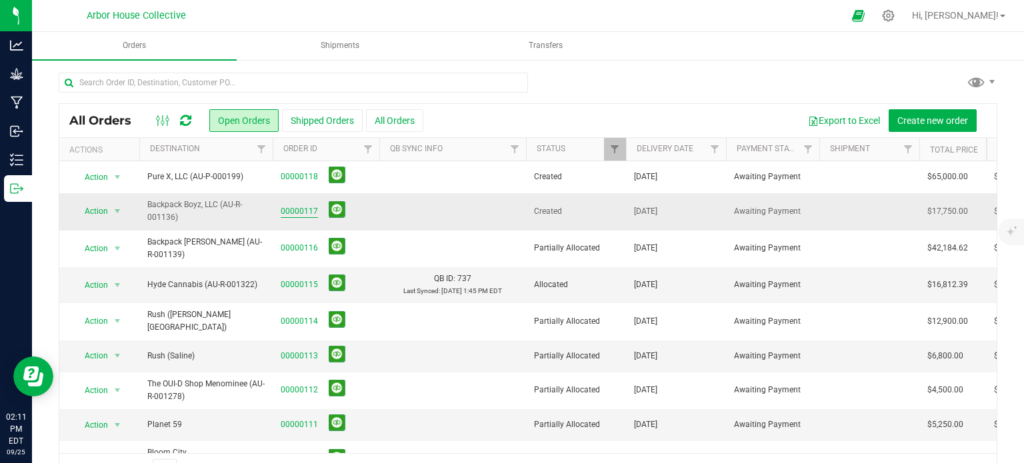
click at [298, 207] on link "00000117" at bounding box center [299, 211] width 37 height 13
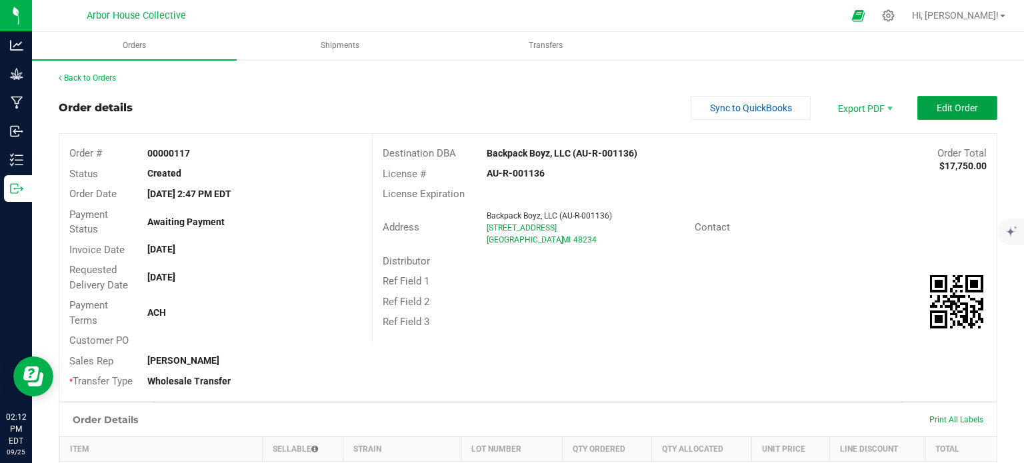
click at [946, 103] on span "Edit Order" at bounding box center [957, 108] width 41 height 11
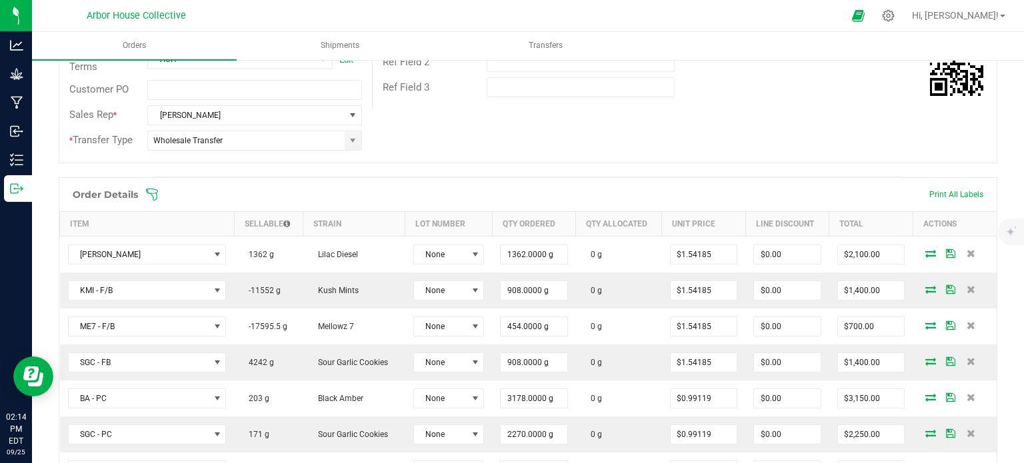
scroll to position [339, 0]
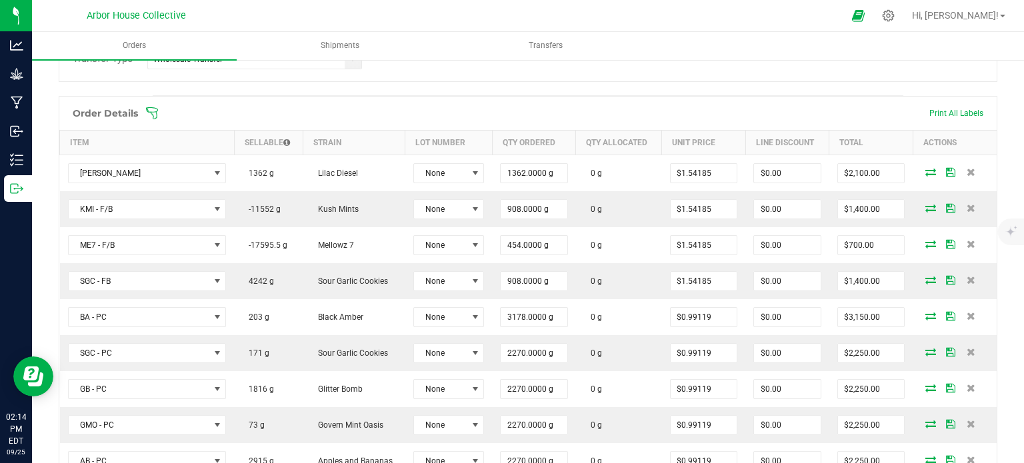
click at [153, 110] on icon at bounding box center [151, 113] width 13 height 13
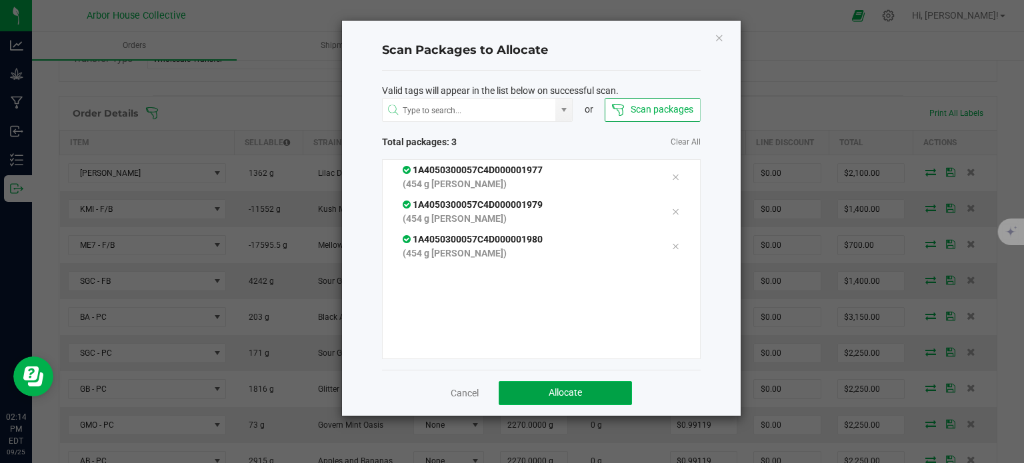
click at [568, 387] on span "Allocate" at bounding box center [565, 392] width 33 height 11
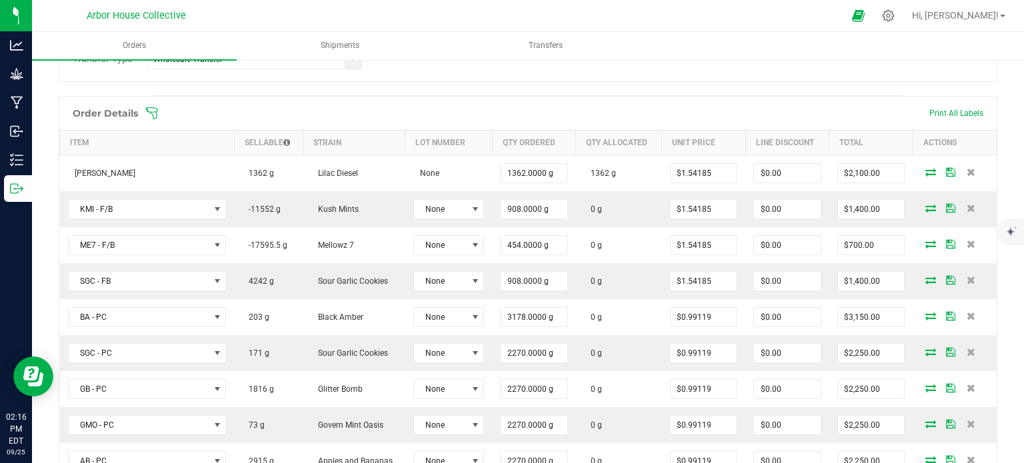
click at [156, 120] on div "Order Details Print All Labels" at bounding box center [527, 113] width 937 height 33
click at [155, 109] on icon at bounding box center [151, 113] width 13 height 13
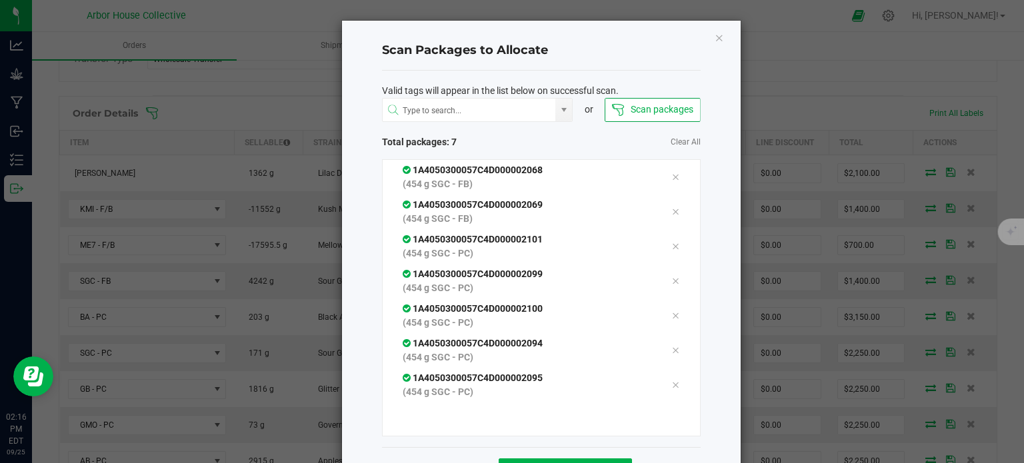
scroll to position [49, 0]
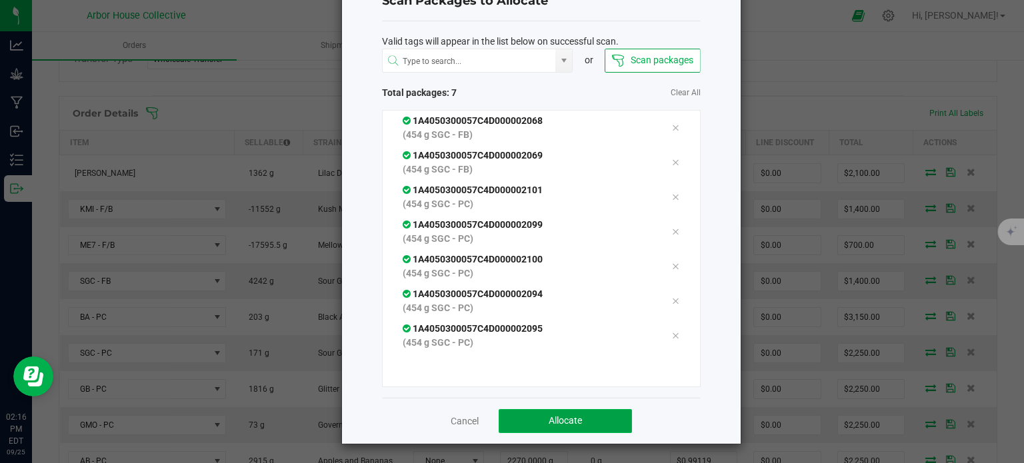
click at [535, 425] on button "Allocate" at bounding box center [565, 421] width 133 height 24
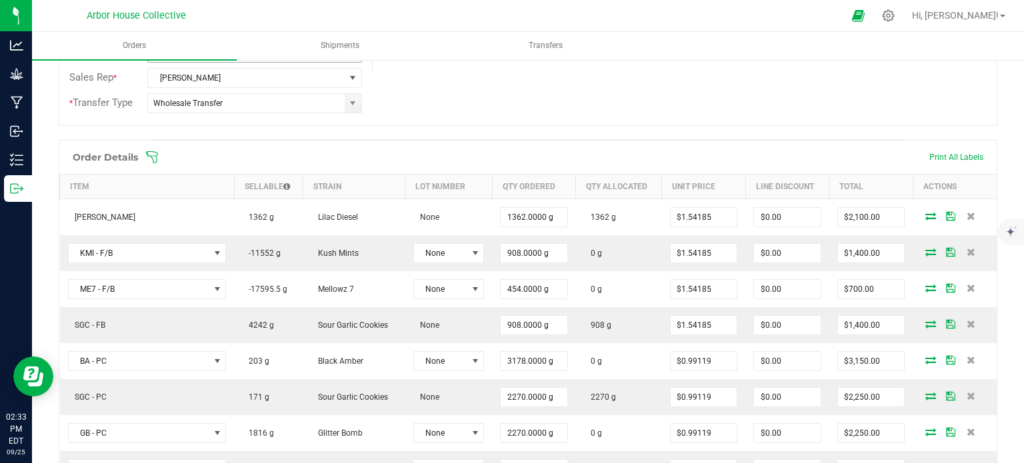
scroll to position [317, 0]
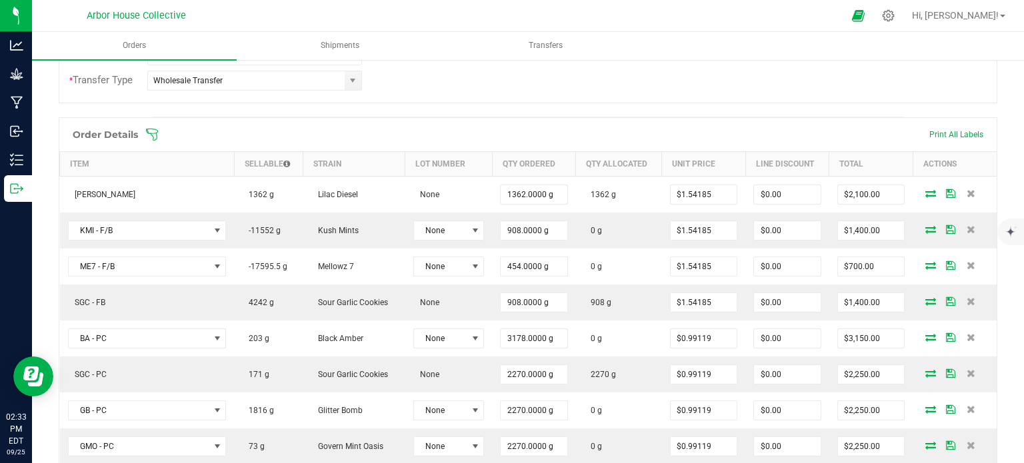
click at [157, 135] on icon at bounding box center [152, 135] width 12 height 12
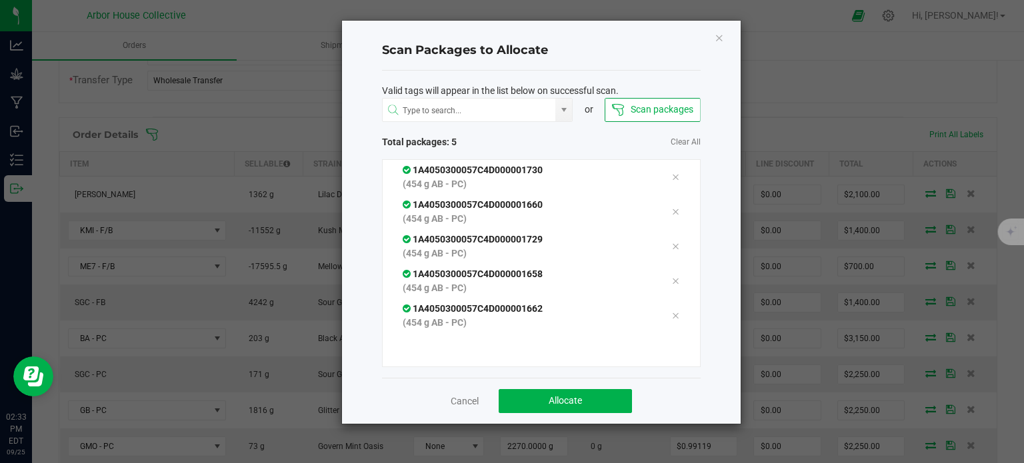
click at [569, 387] on div "Cancel Allocate" at bounding box center [541, 401] width 319 height 46
click at [571, 391] on button "Allocate" at bounding box center [565, 401] width 133 height 24
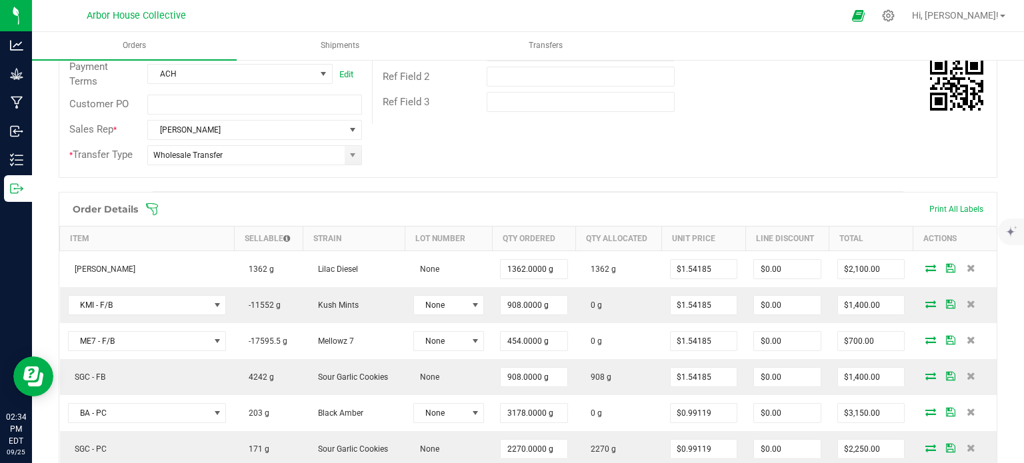
scroll to position [242, 0]
click at [155, 210] on icon at bounding box center [151, 209] width 13 height 13
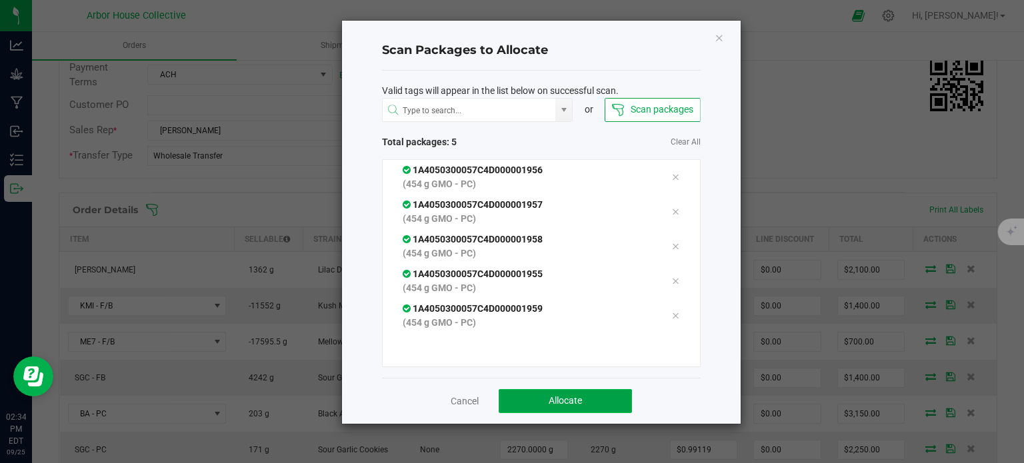
click at [578, 393] on button "Allocate" at bounding box center [565, 401] width 133 height 24
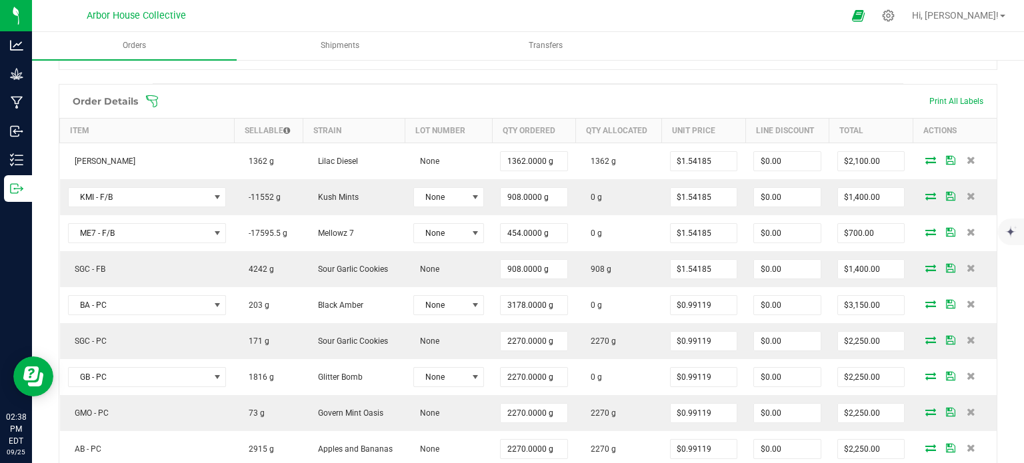
scroll to position [346, 0]
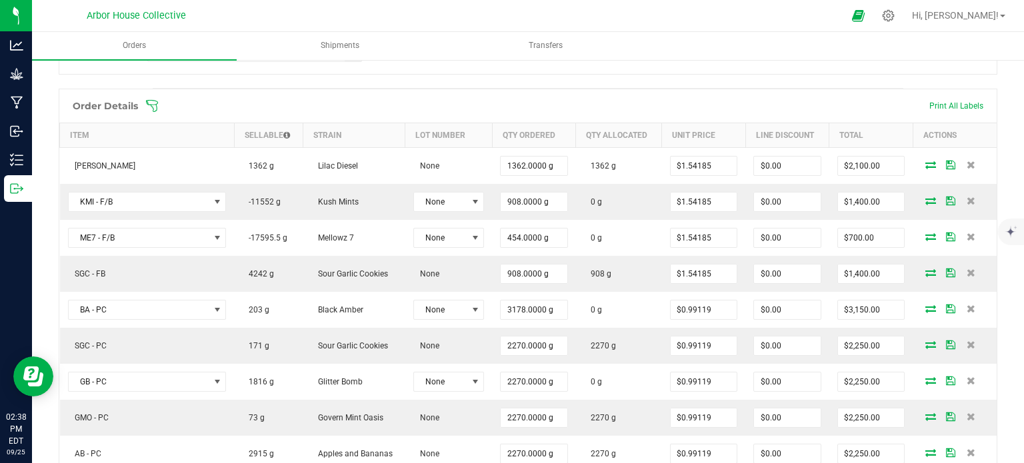
click at [157, 107] on icon at bounding box center [151, 105] width 13 height 13
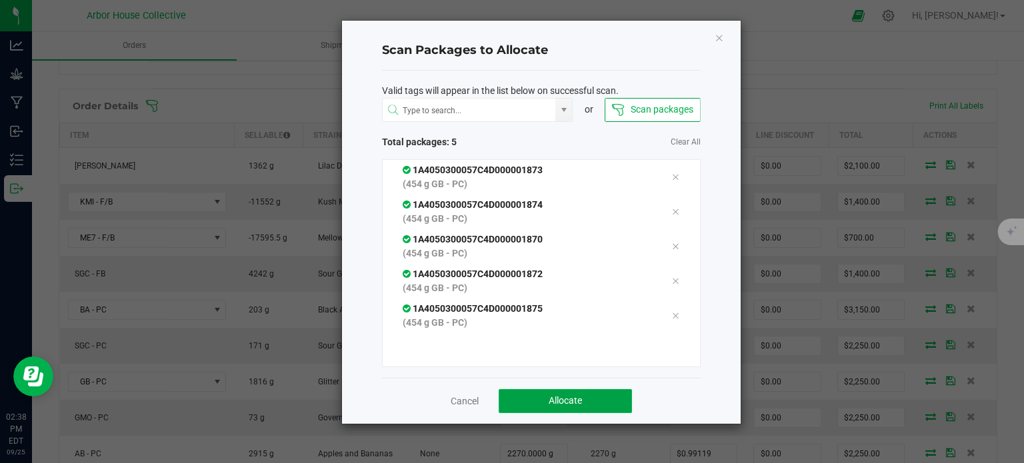
click at [563, 393] on button "Allocate" at bounding box center [565, 401] width 133 height 24
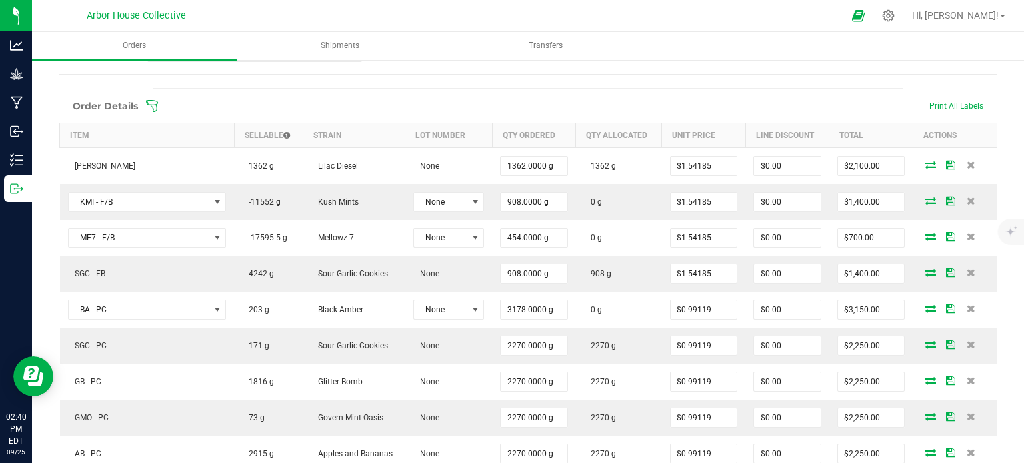
click at [154, 99] on icon at bounding box center [152, 105] width 12 height 12
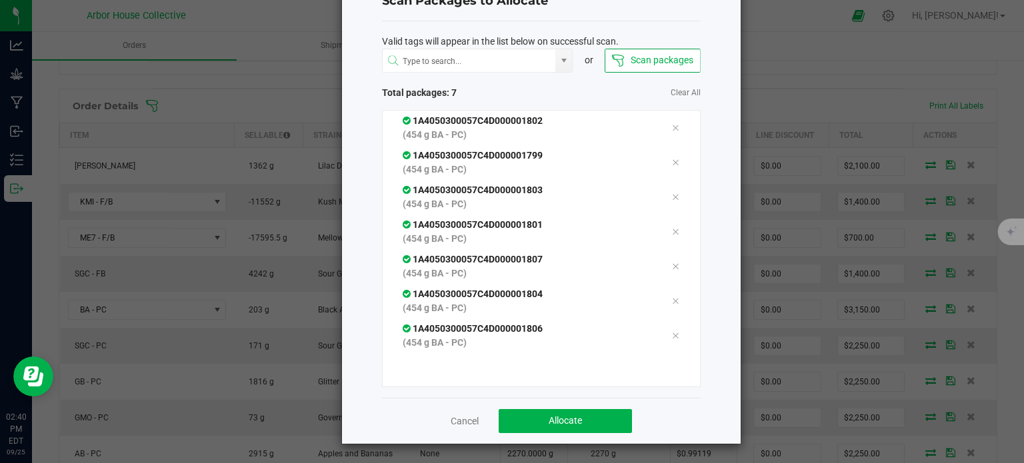
scroll to position [47, 0]
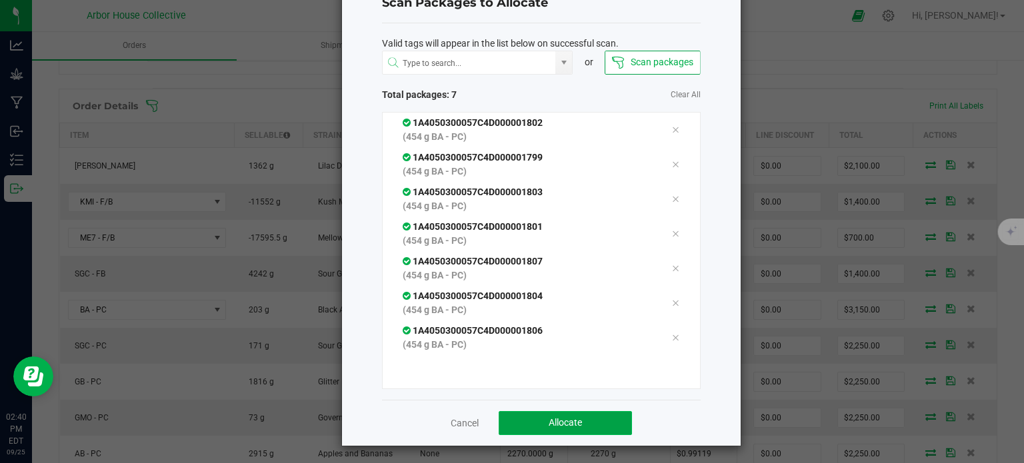
click at [542, 418] on button "Allocate" at bounding box center [565, 423] width 133 height 24
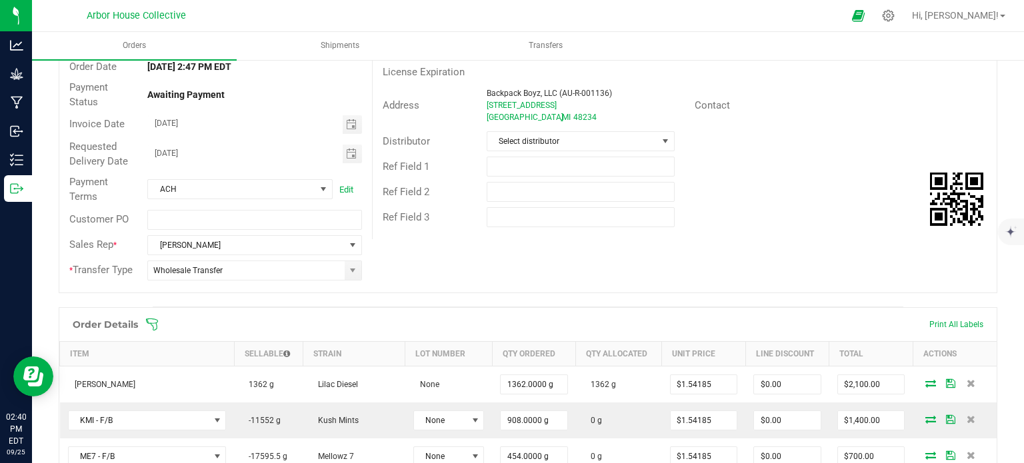
scroll to position [0, 0]
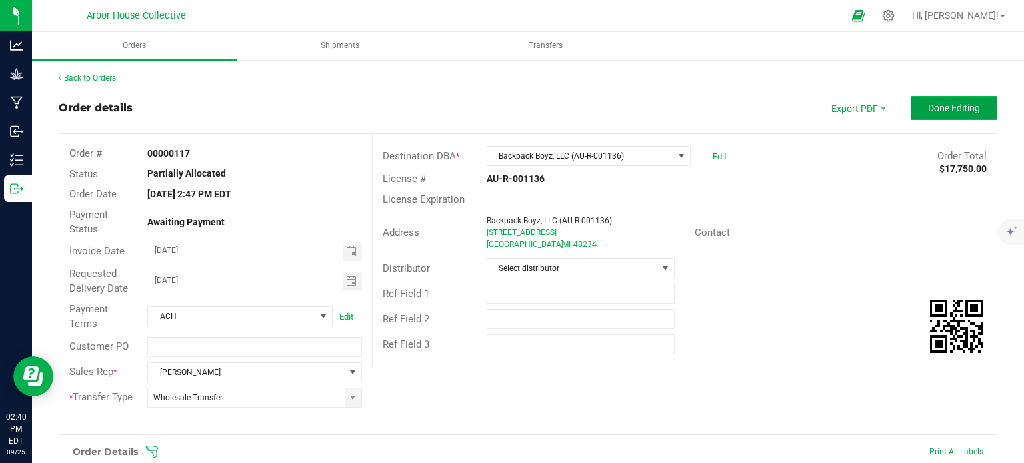
click at [928, 103] on span "Done Editing" at bounding box center [954, 108] width 52 height 11
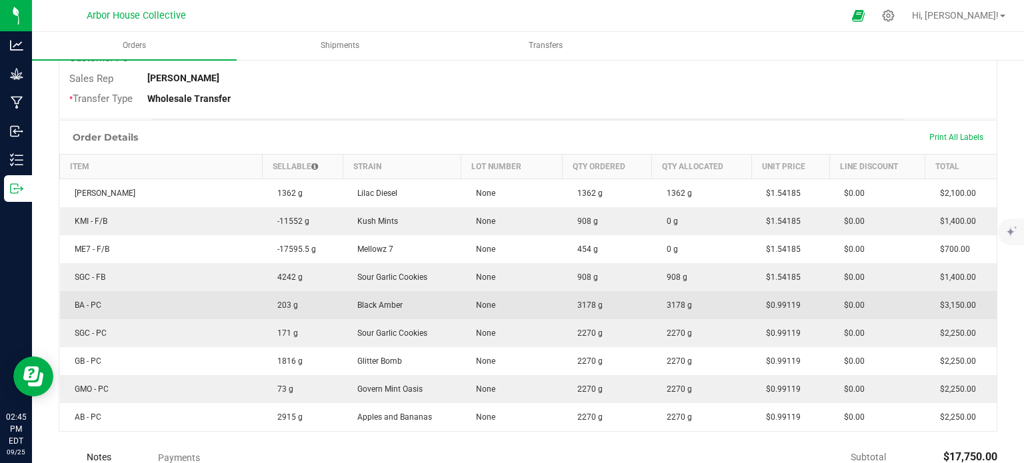
scroll to position [320, 0]
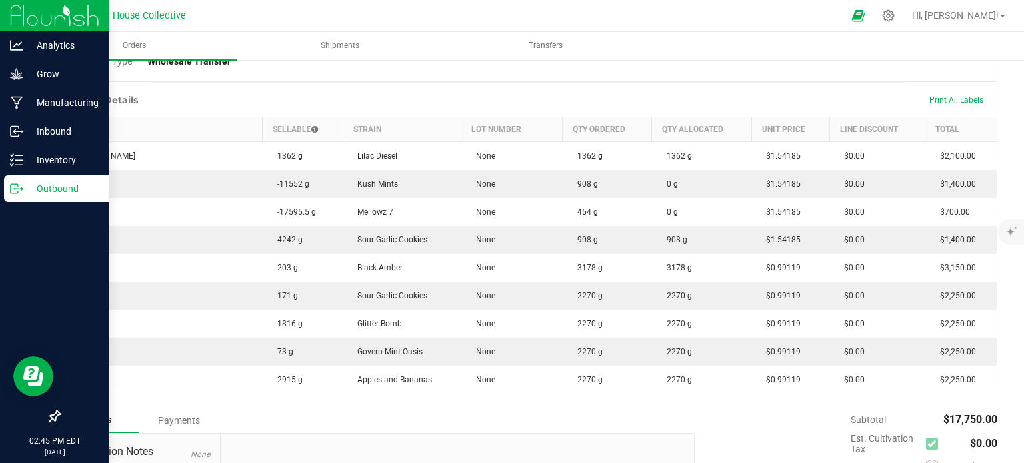
click at [29, 186] on p "Outbound" at bounding box center [63, 189] width 80 height 16
